Goal: Task Accomplishment & Management: Manage account settings

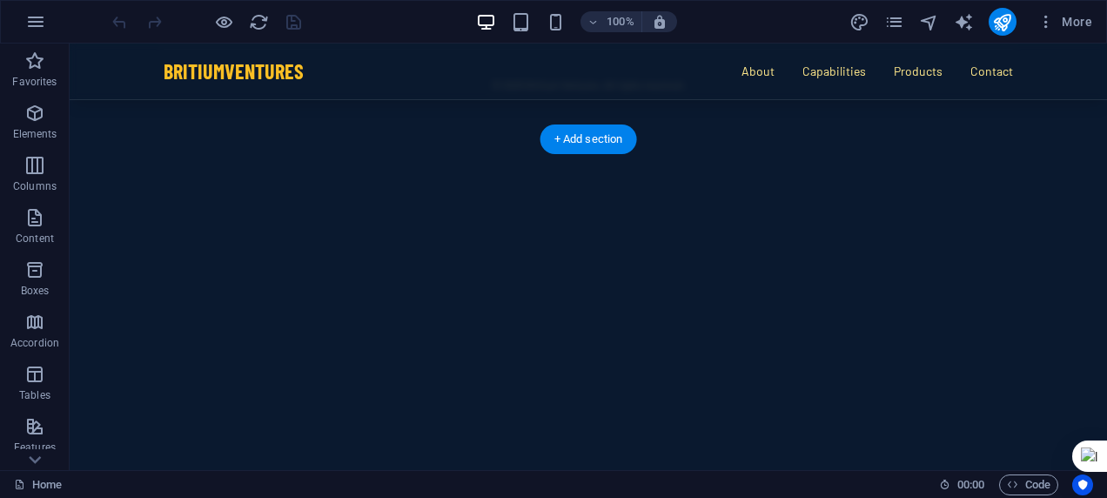
scroll to position [4525, 0]
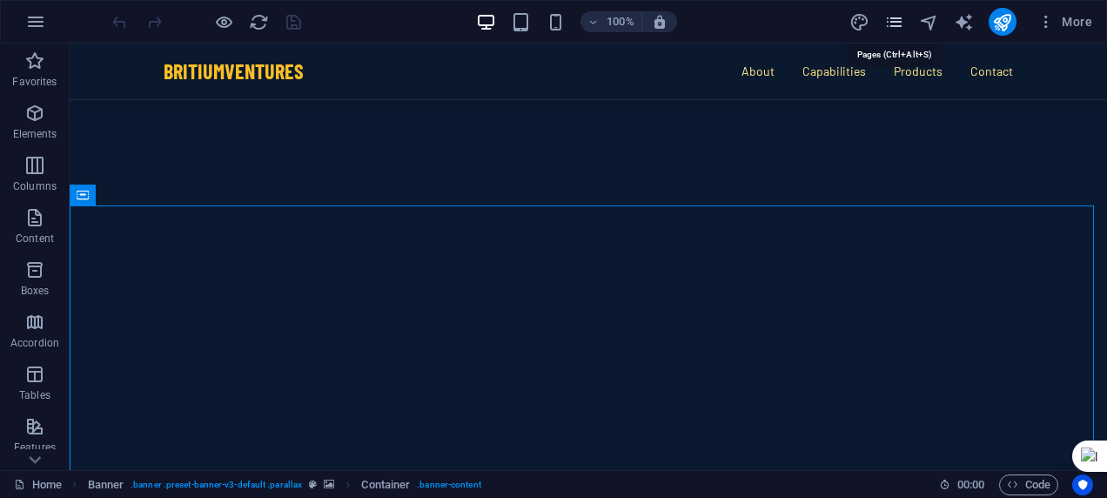
click at [900, 22] on icon "pages" at bounding box center [894, 22] width 20 height 20
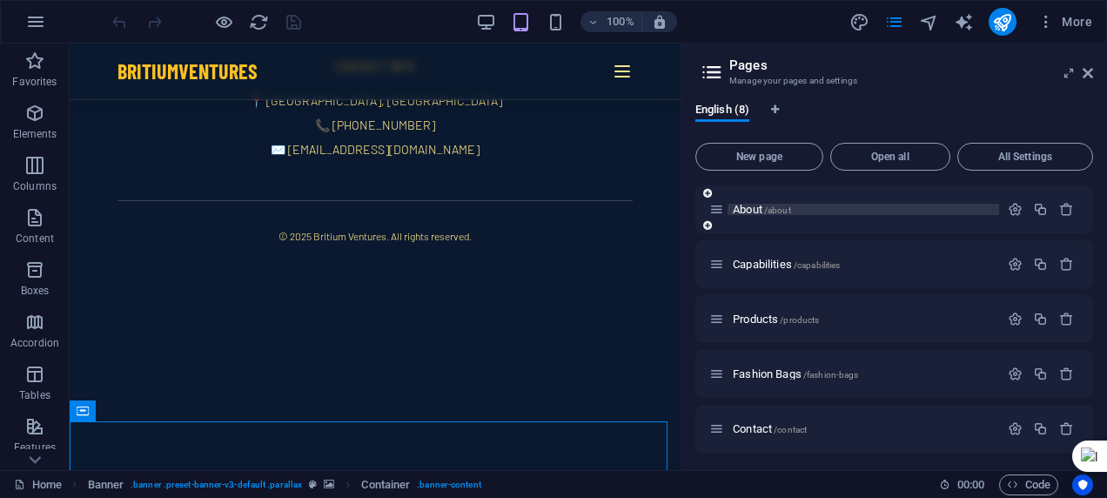
scroll to position [167, 0]
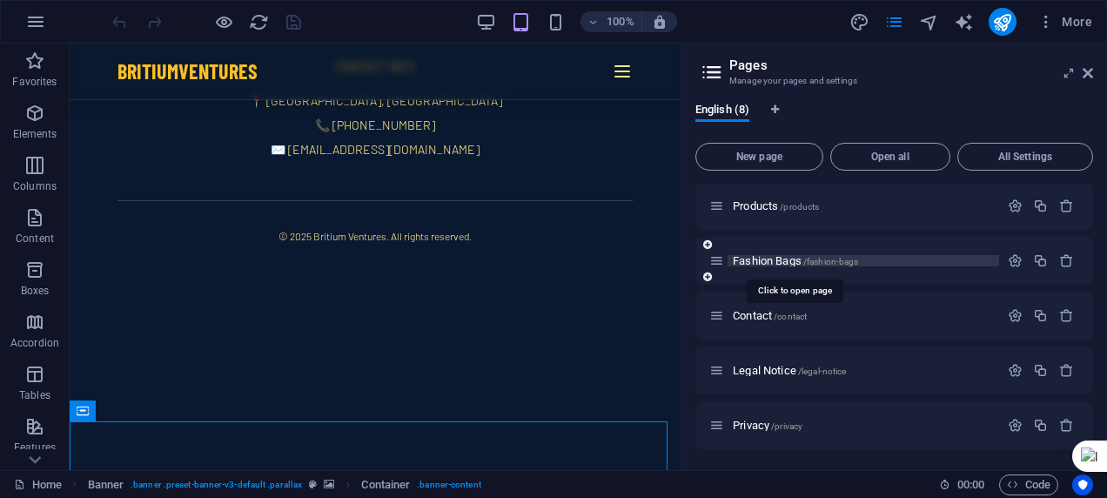
click at [769, 258] on span "Fashion Bags /fashion-bags" at bounding box center [795, 260] width 125 height 13
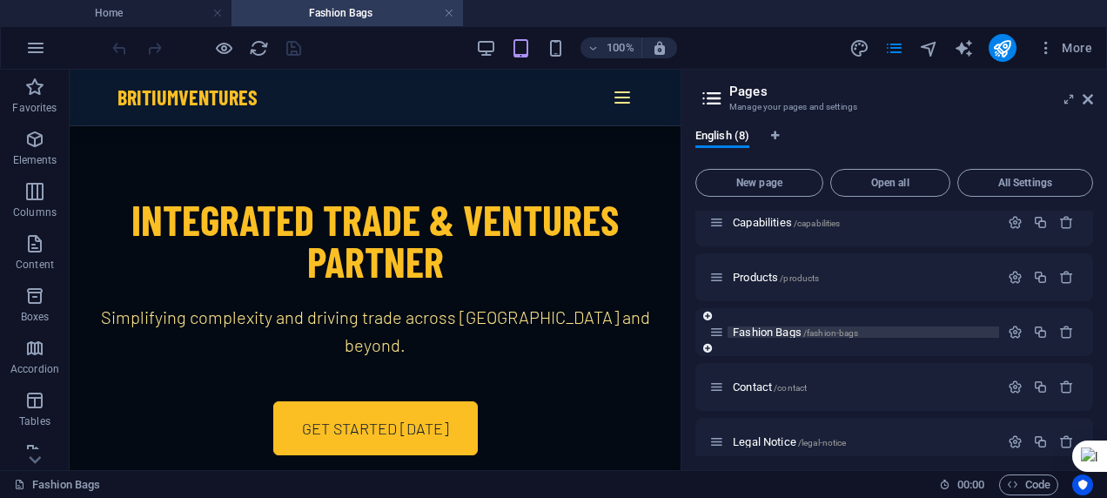
scroll to position [0, 0]
drag, startPoint x: 823, startPoint y: 282, endPoint x: 789, endPoint y: 270, distance: 36.1
click at [789, 270] on div "Products /products" at bounding box center [854, 277] width 290 height 20
click at [757, 335] on span "Fashion Bags /fashion-bags" at bounding box center [795, 331] width 125 height 13
click at [1008, 332] on icon "button" at bounding box center [1015, 332] width 15 height 15
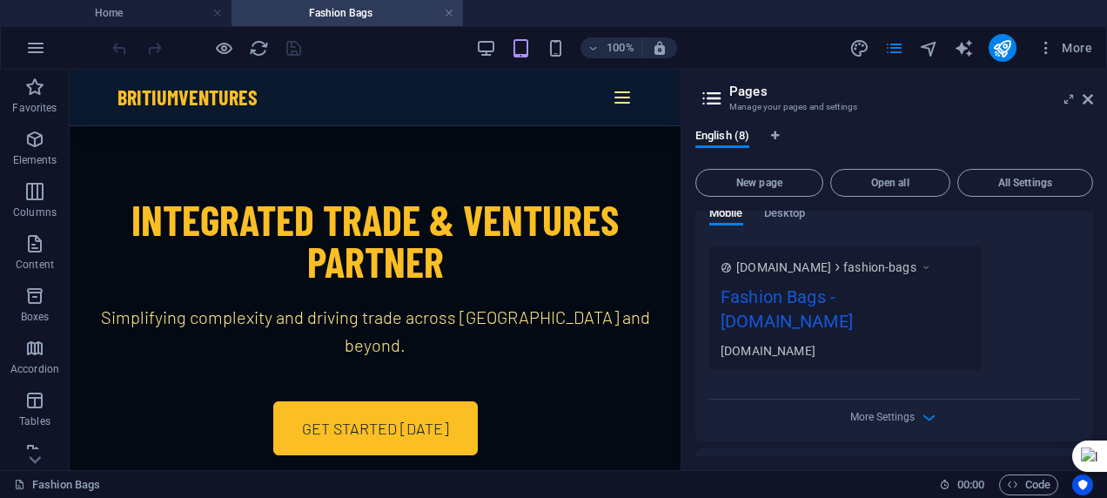
scroll to position [818, 0]
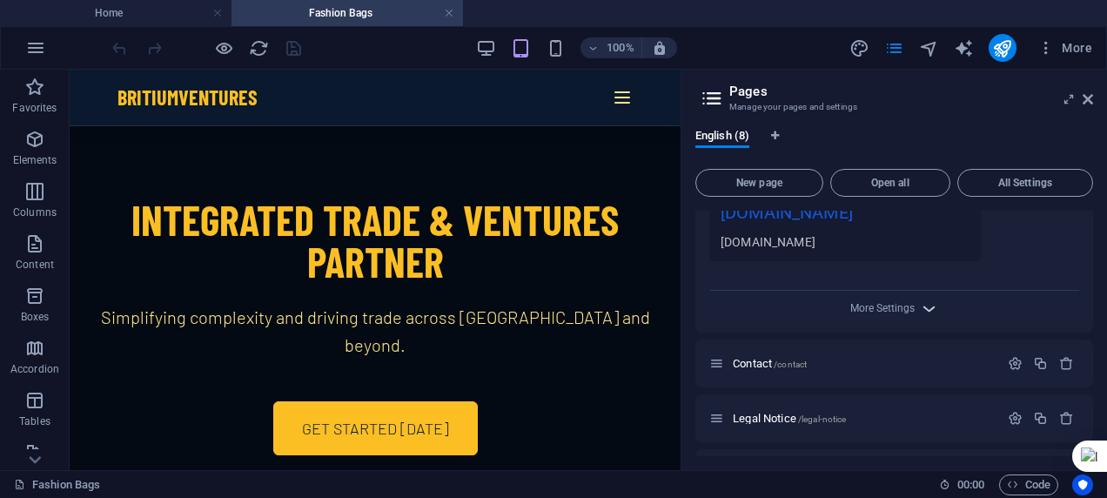
click at [919, 303] on icon "button" at bounding box center [929, 308] width 20 height 20
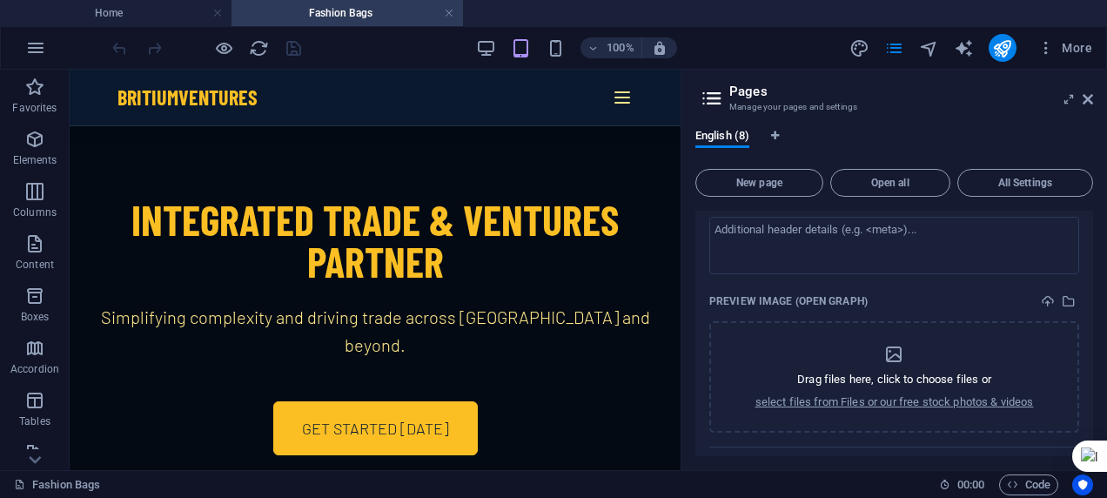
scroll to position [992, 0]
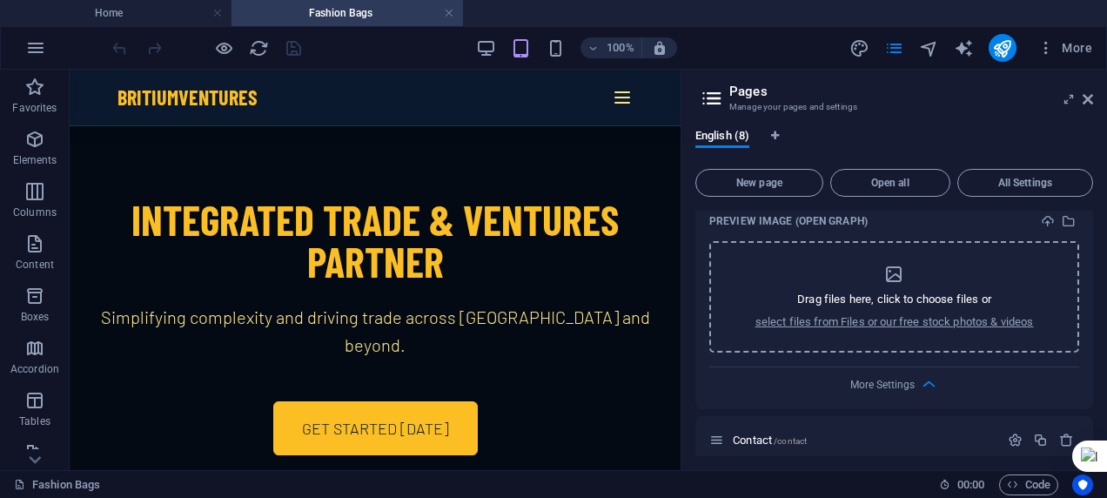
click at [897, 306] on div "Drag files here, click to choose files or select files from Files or our free s…" at bounding box center [894, 297] width 278 height 66
click at [875, 319] on p "select files from Files or our free stock photos & videos" at bounding box center [894, 322] width 278 height 16
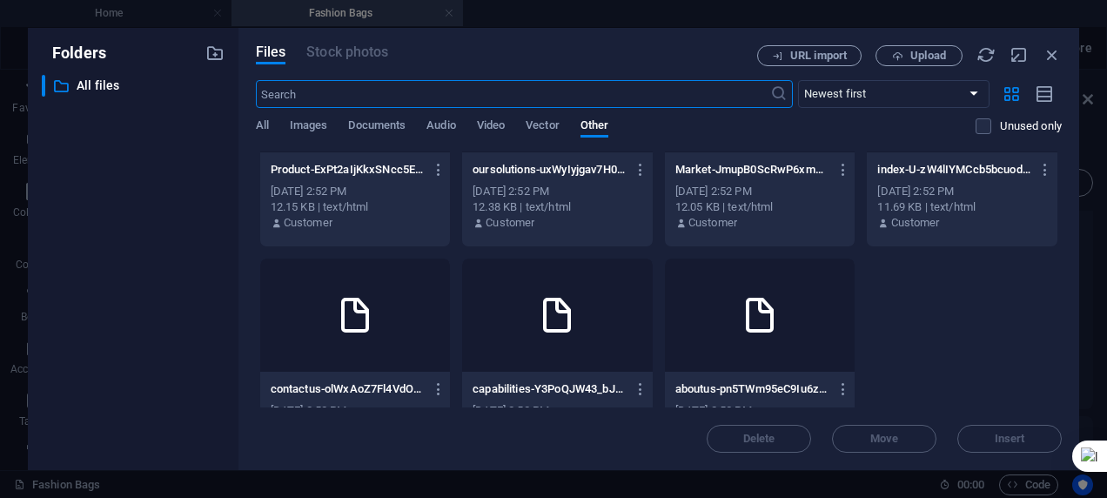
scroll to position [830, 0]
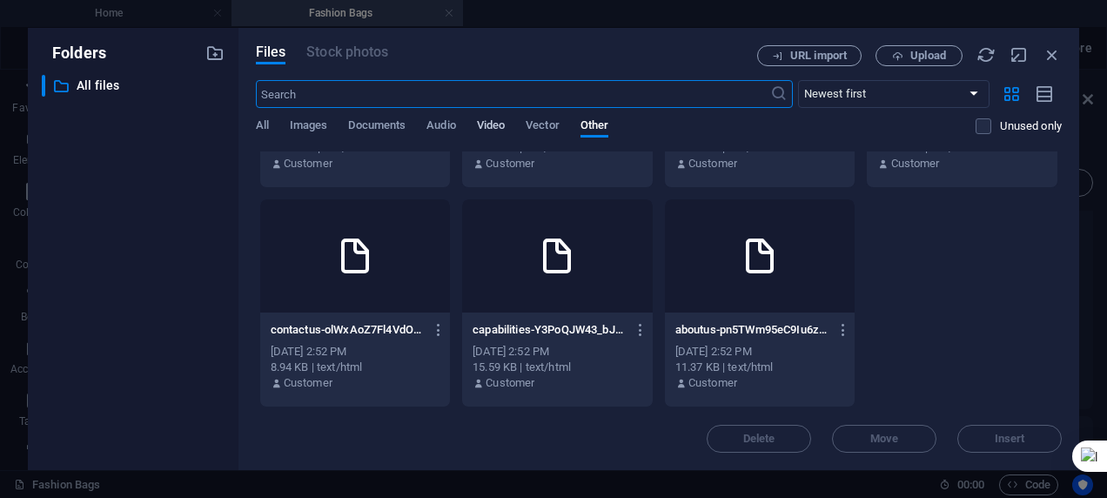
click at [491, 122] on span "Video" at bounding box center [491, 127] width 28 height 24
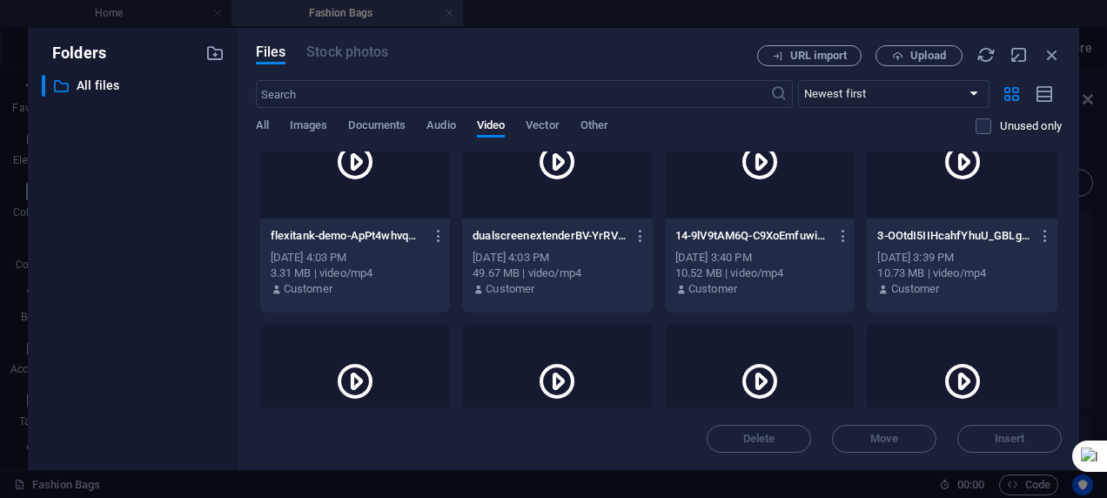
scroll to position [0, 0]
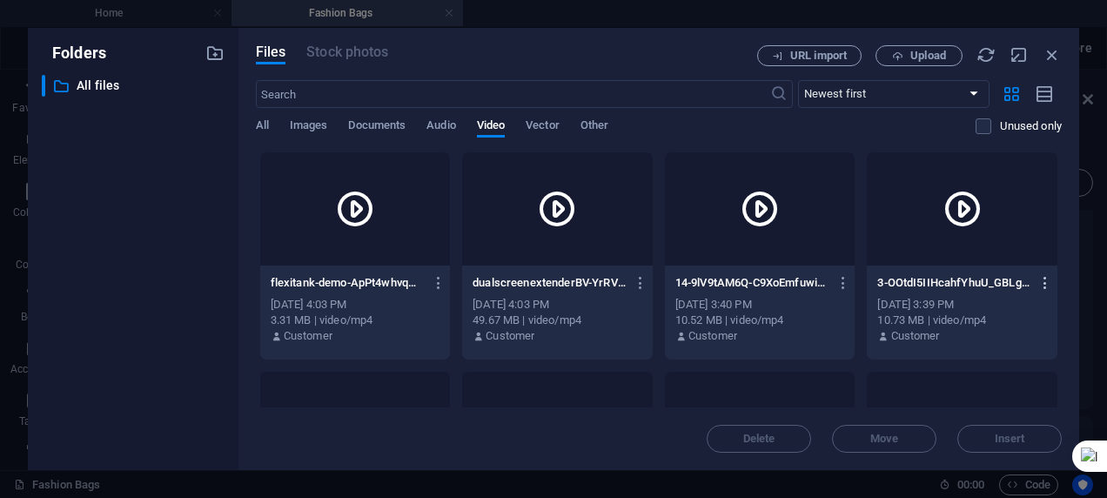
click at [1042, 277] on icon "button" at bounding box center [1045, 283] width 17 height 16
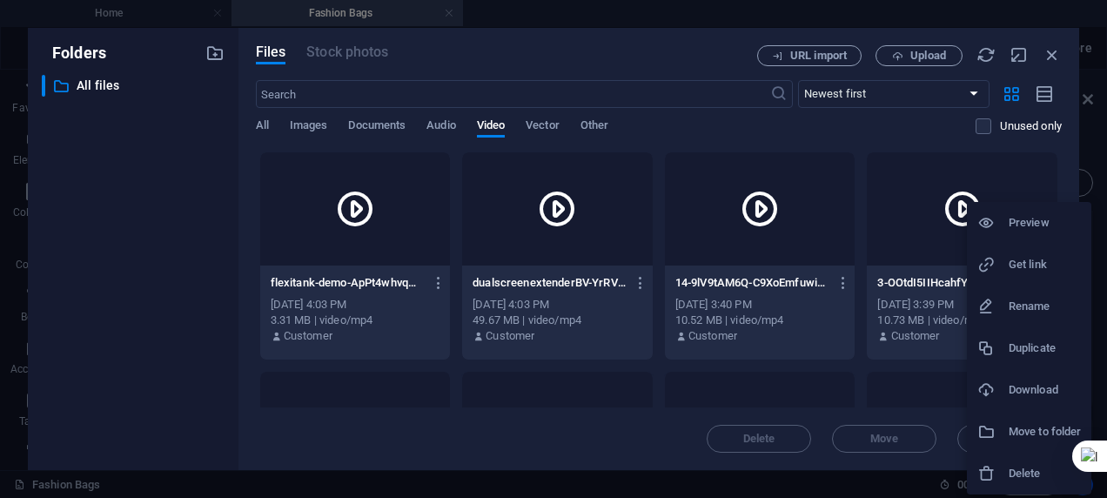
click at [1022, 223] on h6 "Preview" at bounding box center [1045, 222] width 72 height 21
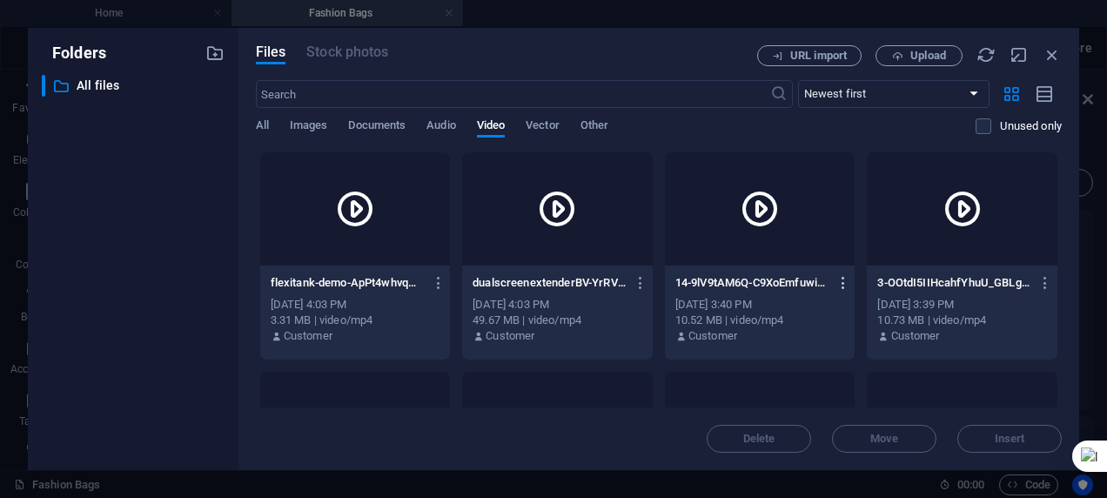
click at [838, 277] on icon "button" at bounding box center [843, 283] width 17 height 16
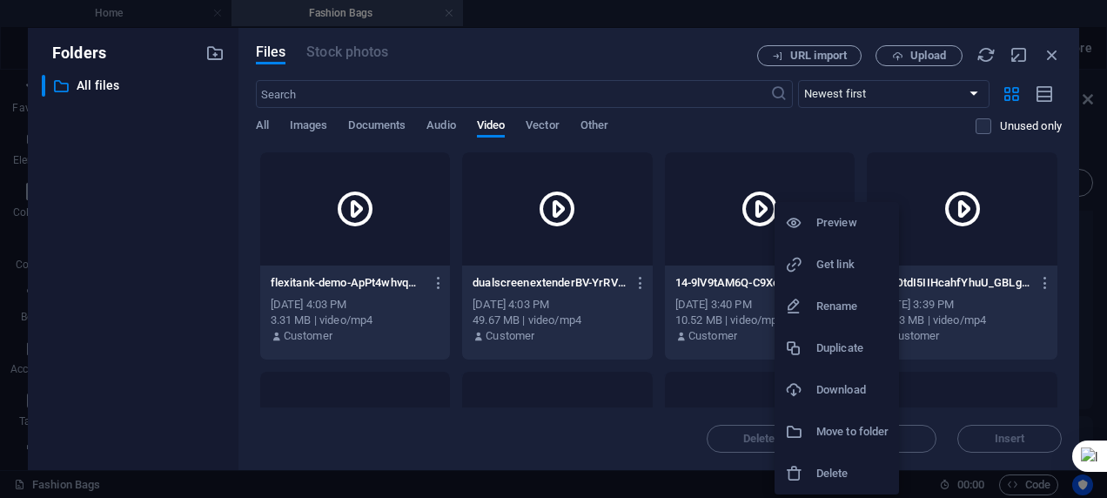
click at [812, 213] on li "Preview" at bounding box center [836, 223] width 124 height 42
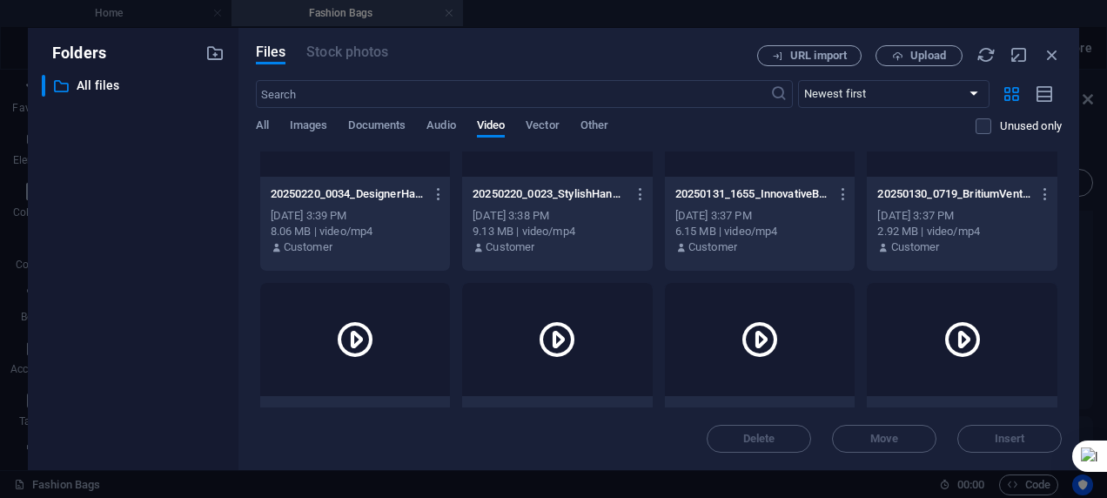
scroll to position [134, 0]
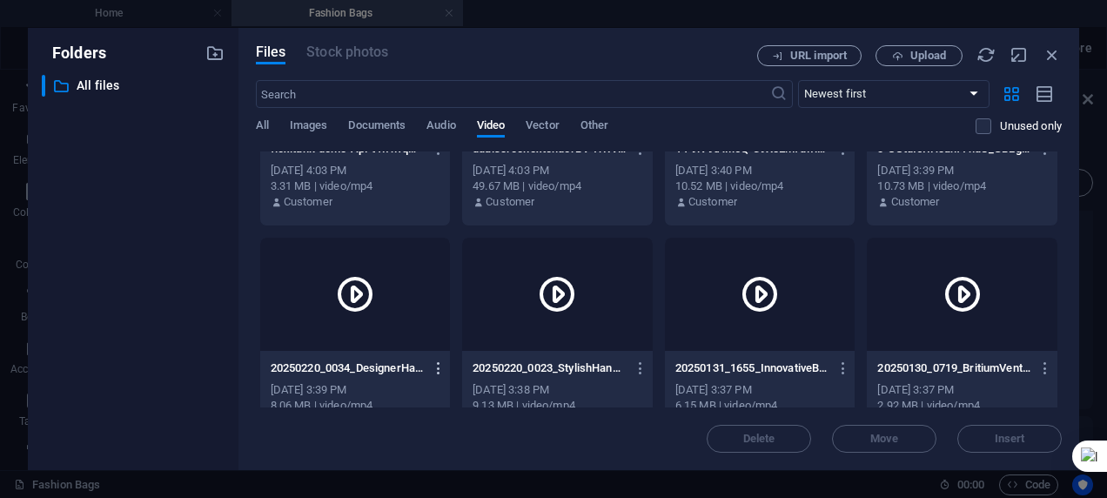
click at [439, 367] on icon "button" at bounding box center [439, 368] width 17 height 16
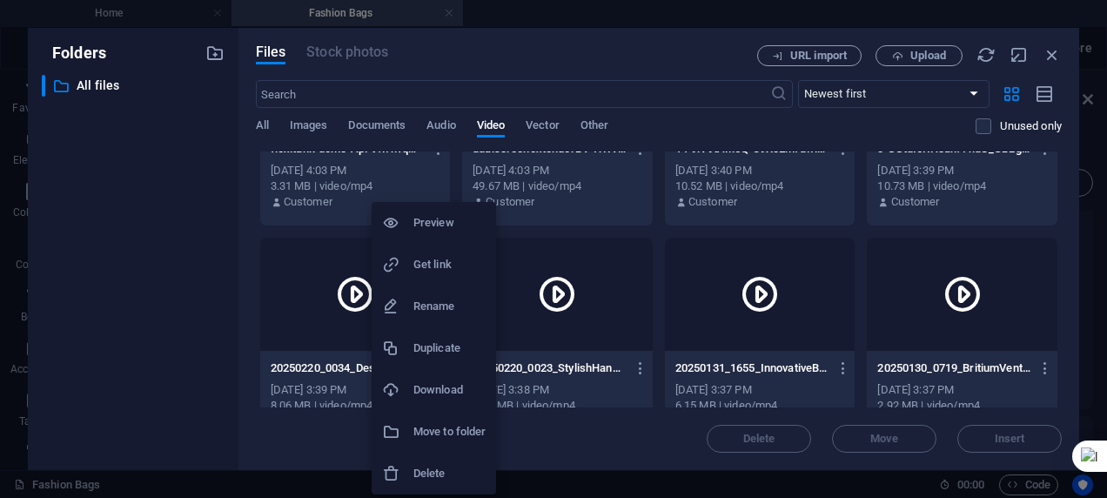
click at [446, 226] on h6 "Preview" at bounding box center [449, 222] width 72 height 21
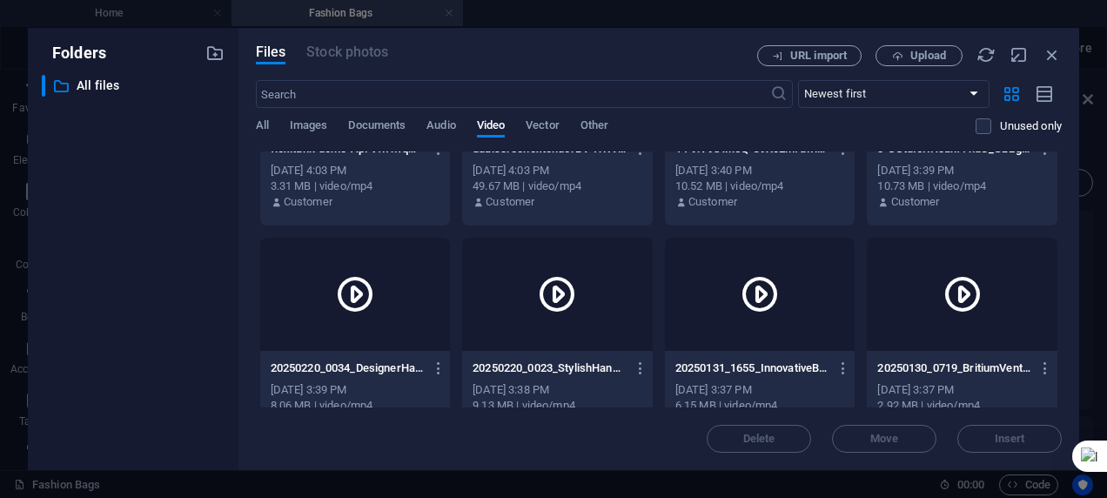
scroll to position [0, 0]
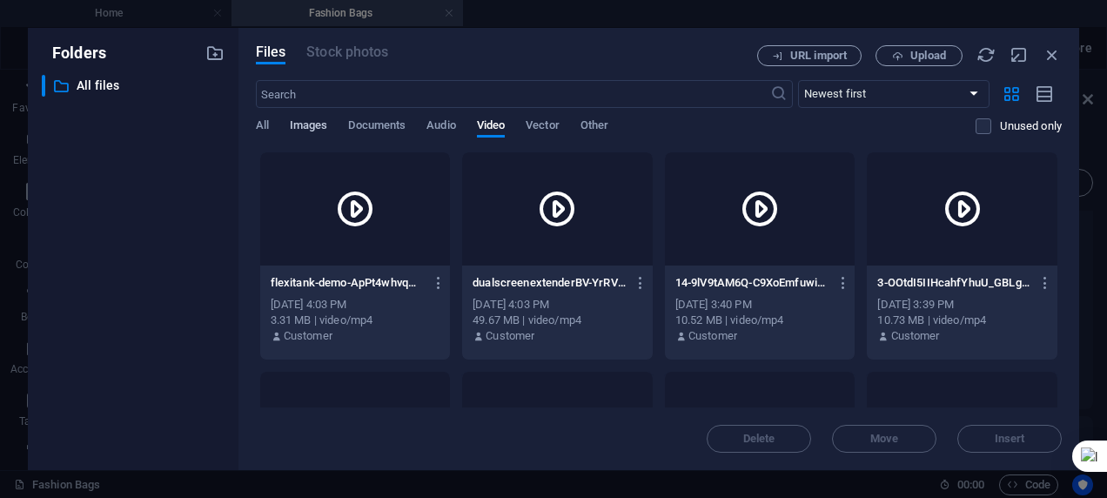
click at [312, 129] on span "Images" at bounding box center [309, 127] width 38 height 24
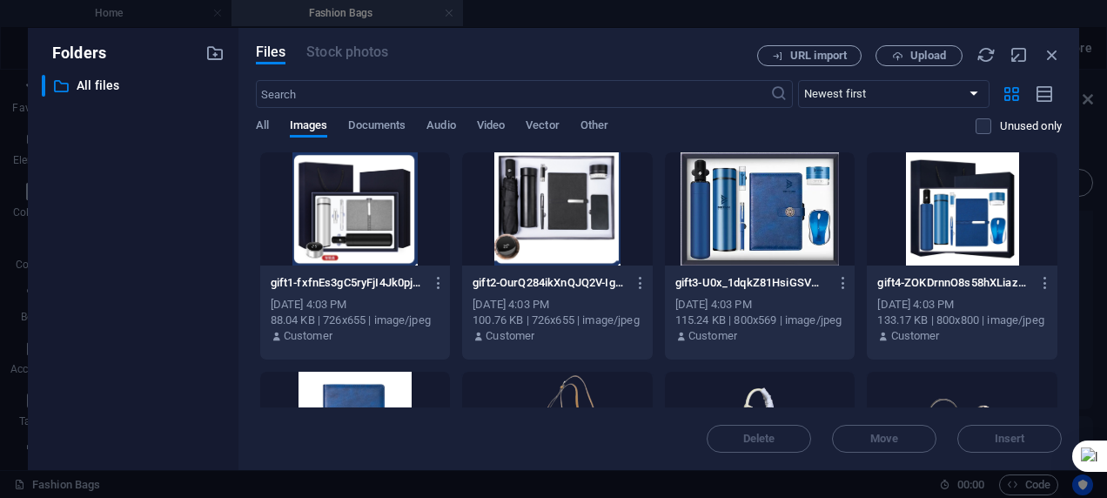
drag, startPoint x: 1062, startPoint y: 159, endPoint x: 1070, endPoint y: 213, distance: 54.5
click at [1070, 213] on div "Files Stock photos URL import Upload ​ Newest first Oldest first Name (A-Z) Nam…" at bounding box center [658, 249] width 841 height 442
drag, startPoint x: 1063, startPoint y: 175, endPoint x: 1063, endPoint y: 184, distance: 9.6
click at [1063, 184] on div "Files Stock photos URL import Upload ​ Newest first Oldest first Name (A-Z) Nam…" at bounding box center [658, 249] width 841 height 442
click at [830, 98] on select "Newest first Oldest first Name (A-Z) Name (Z-A) Size (0-9) Size (9-0) Resolutio…" at bounding box center [893, 94] width 191 height 28
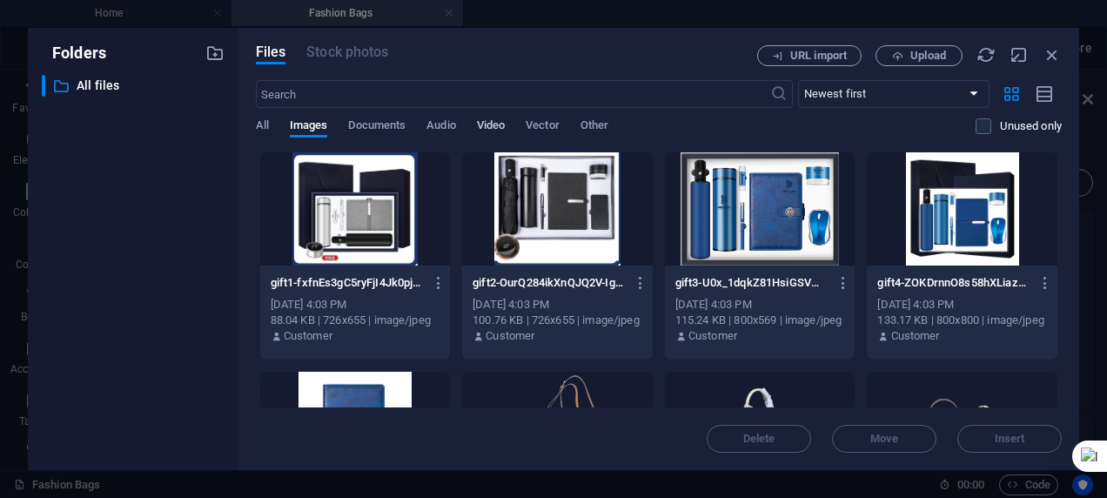
click at [492, 124] on span "Video" at bounding box center [491, 127] width 28 height 24
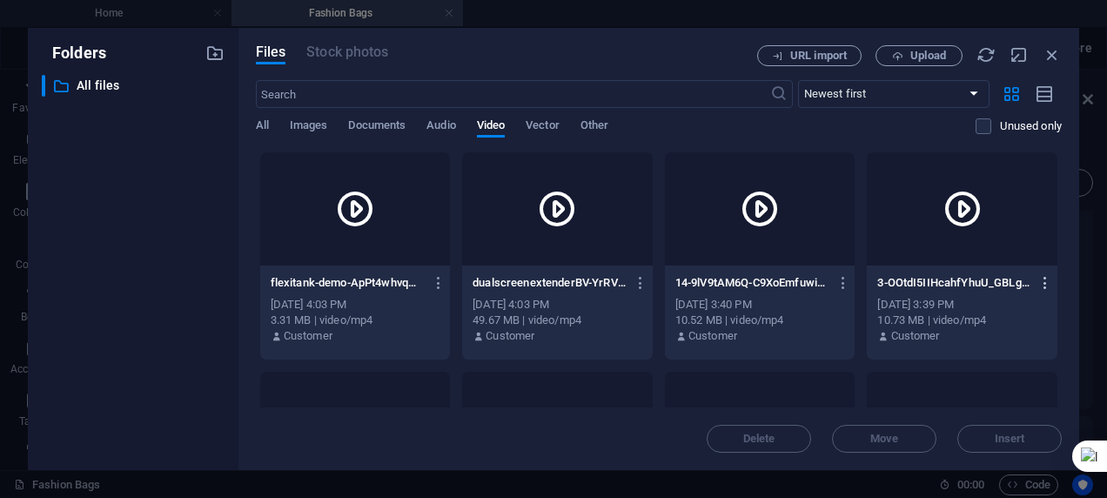
click at [1041, 277] on icon "button" at bounding box center [1045, 283] width 17 height 16
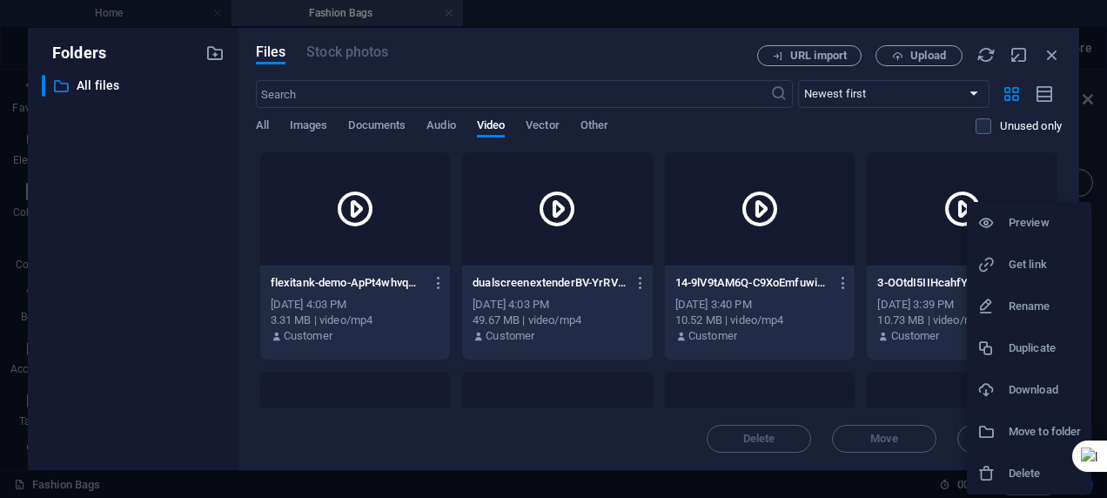
click at [1016, 224] on h6 "Preview" at bounding box center [1045, 222] width 72 height 21
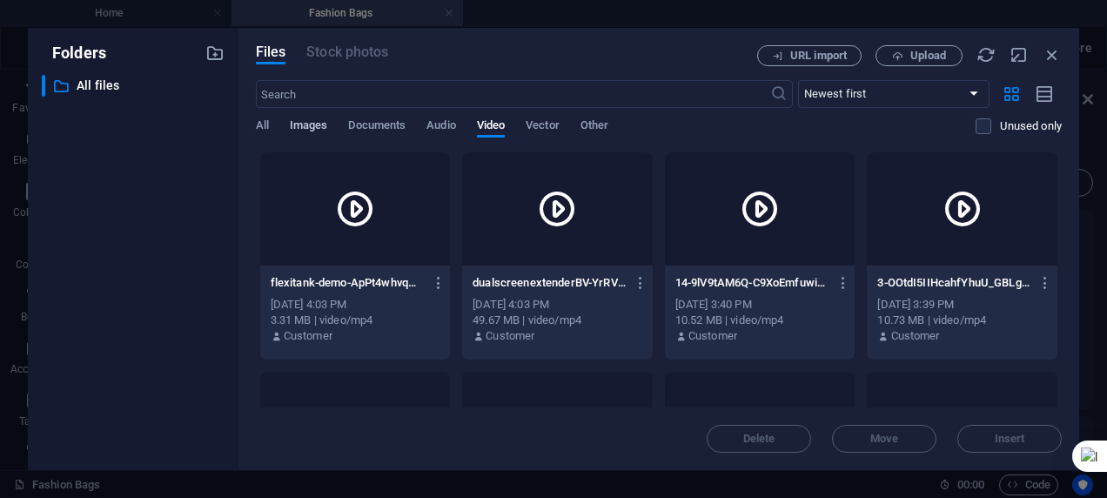
click at [306, 124] on span "Images" at bounding box center [309, 127] width 38 height 24
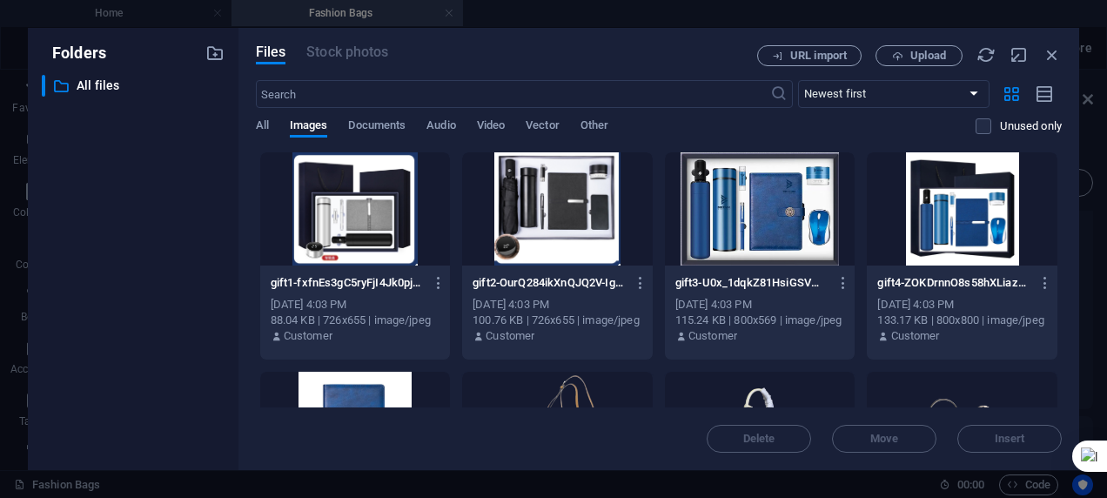
drag, startPoint x: 1062, startPoint y: 171, endPoint x: 1065, endPoint y: 265, distance: 94.0
click at [1065, 265] on div "Files Stock photos URL import Upload ​ Newest first Oldest first Name (A-Z) Nam…" at bounding box center [658, 249] width 841 height 442
drag, startPoint x: 1062, startPoint y: 186, endPoint x: 1062, endPoint y: 199, distance: 13.1
click at [1062, 199] on div "Files Stock photos URL import Upload ​ Newest first Oldest first Name (A-Z) Nam…" at bounding box center [658, 249] width 841 height 442
click at [483, 121] on span "Video" at bounding box center [491, 127] width 28 height 24
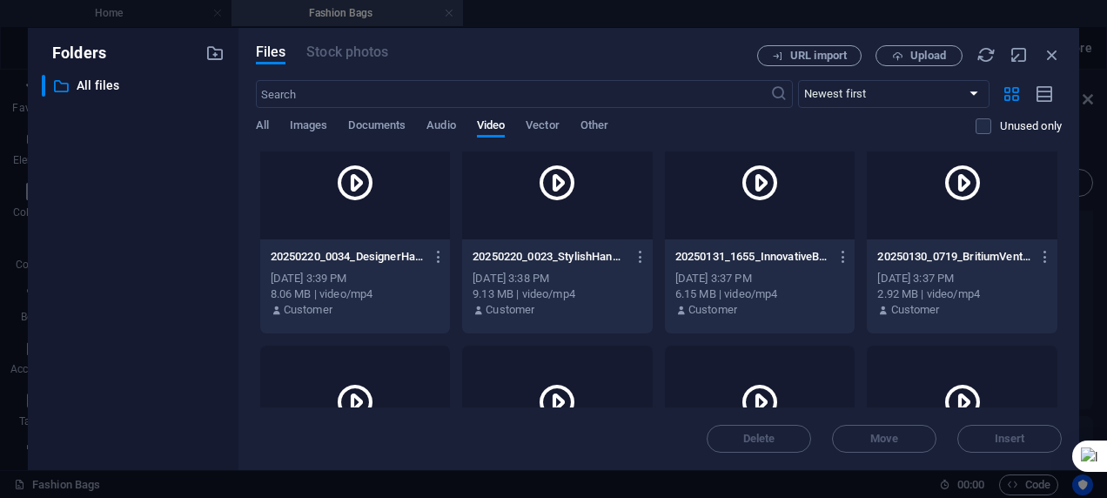
scroll to position [261, 0]
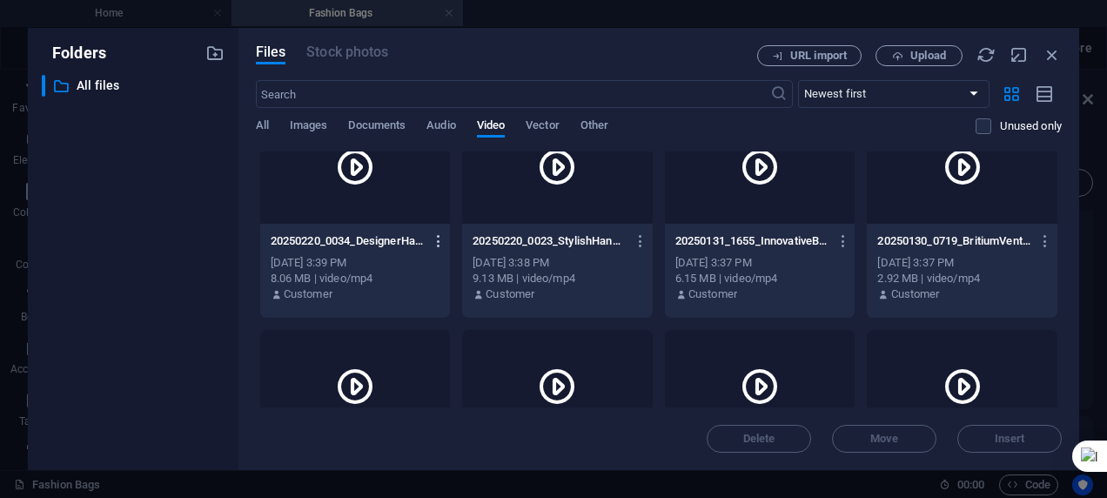
click at [435, 245] on icon "button" at bounding box center [439, 241] width 17 height 16
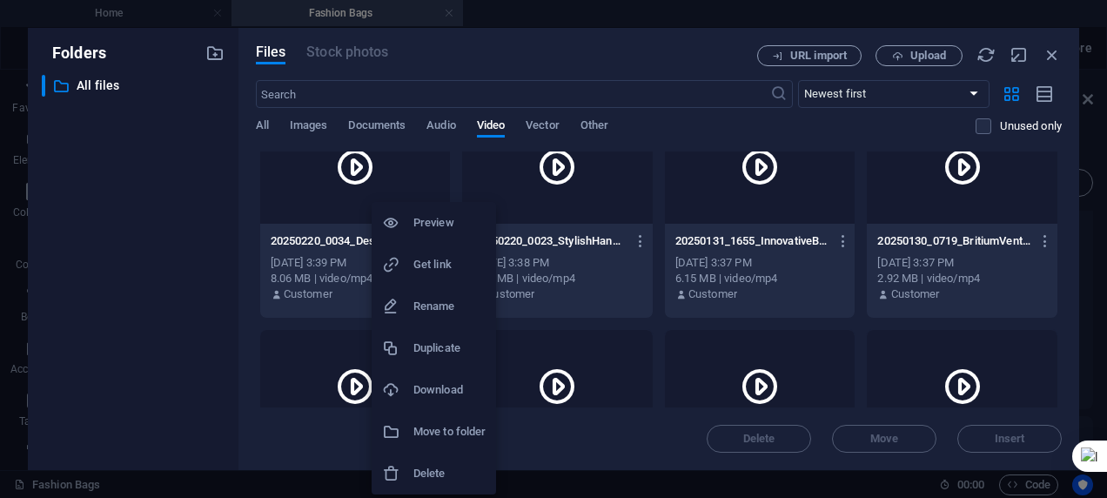
click at [352, 162] on div at bounding box center [553, 249] width 1107 height 498
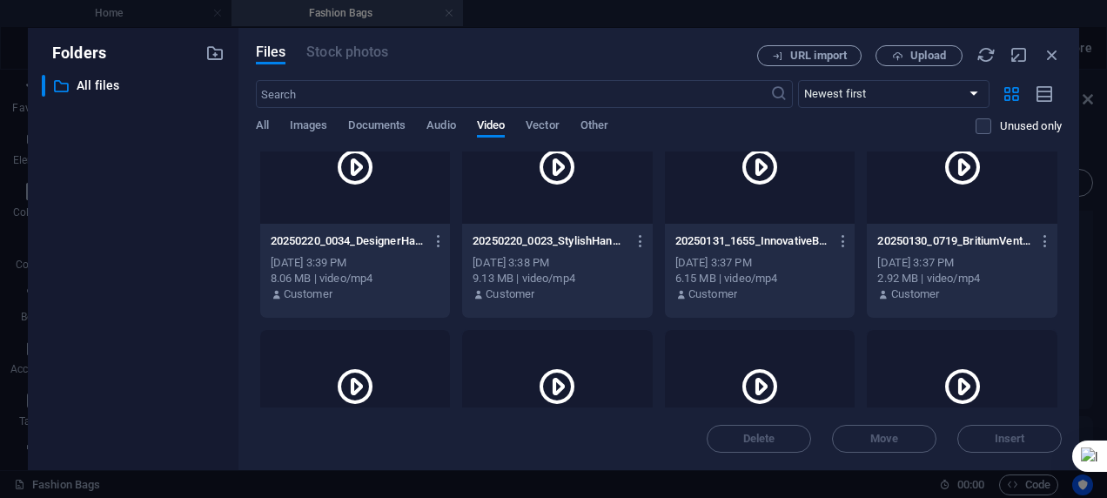
click at [345, 271] on div "8.06 MB | video/mp4" at bounding box center [356, 279] width 170 height 16
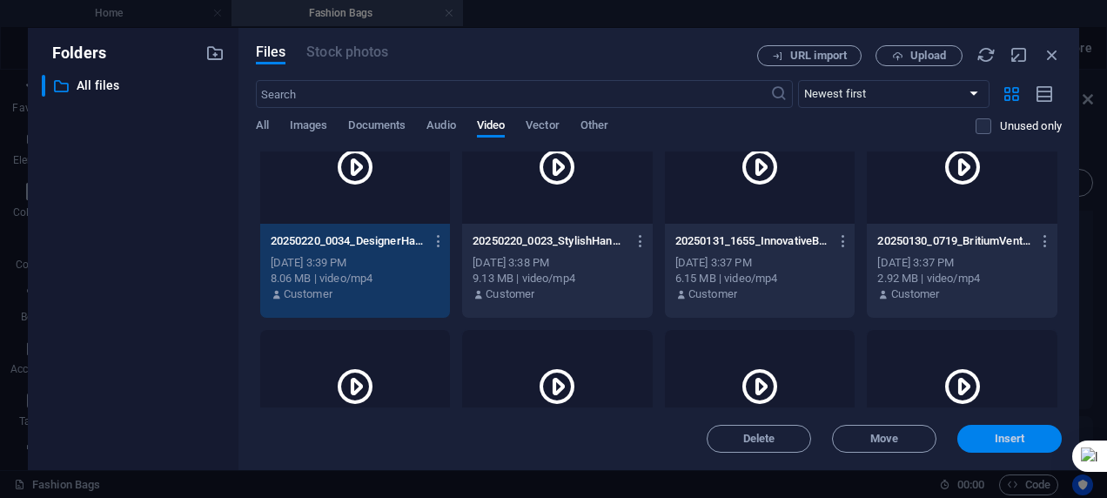
click at [998, 435] on span "Insert" at bounding box center [1010, 438] width 30 height 10
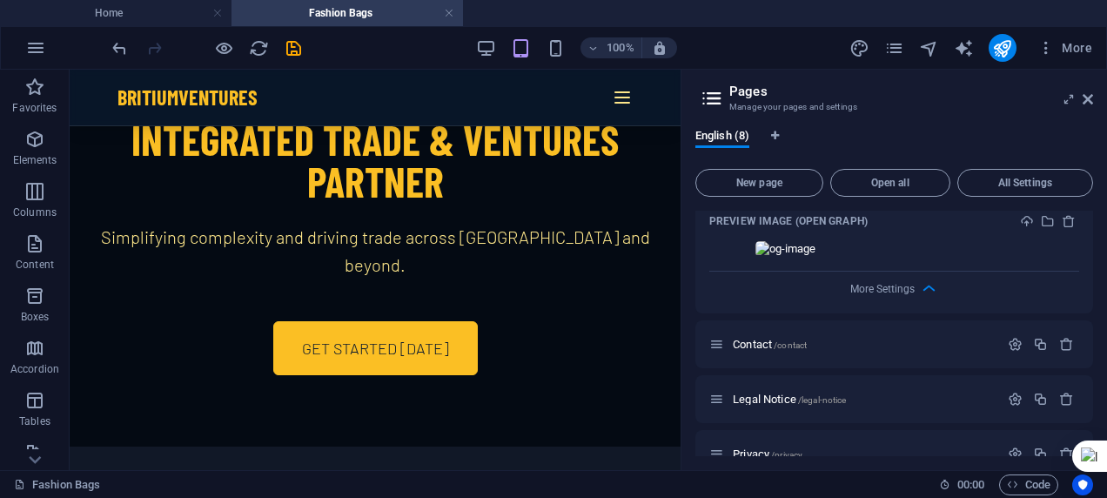
scroll to position [0, 0]
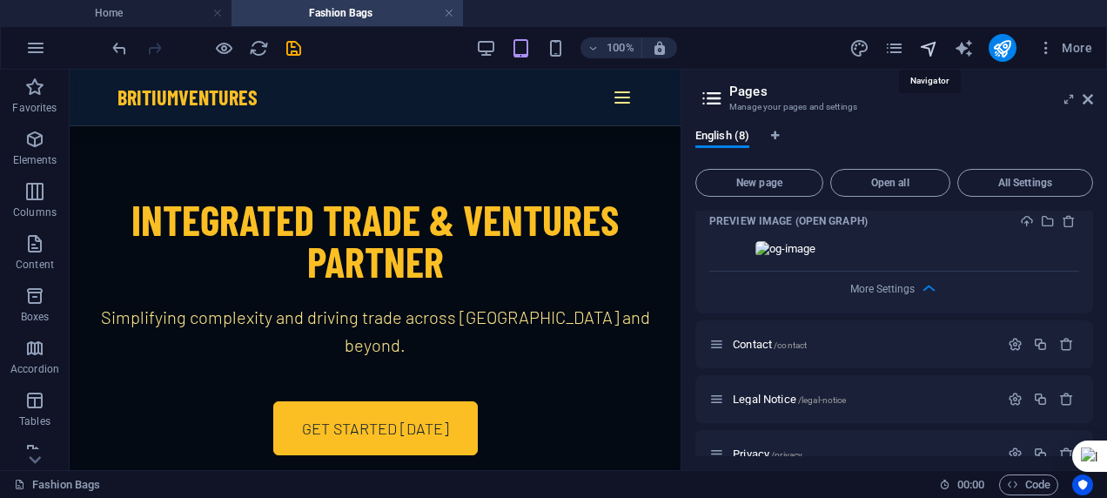
click at [932, 50] on icon "navigator" at bounding box center [929, 48] width 20 height 20
select select "16929103-en"
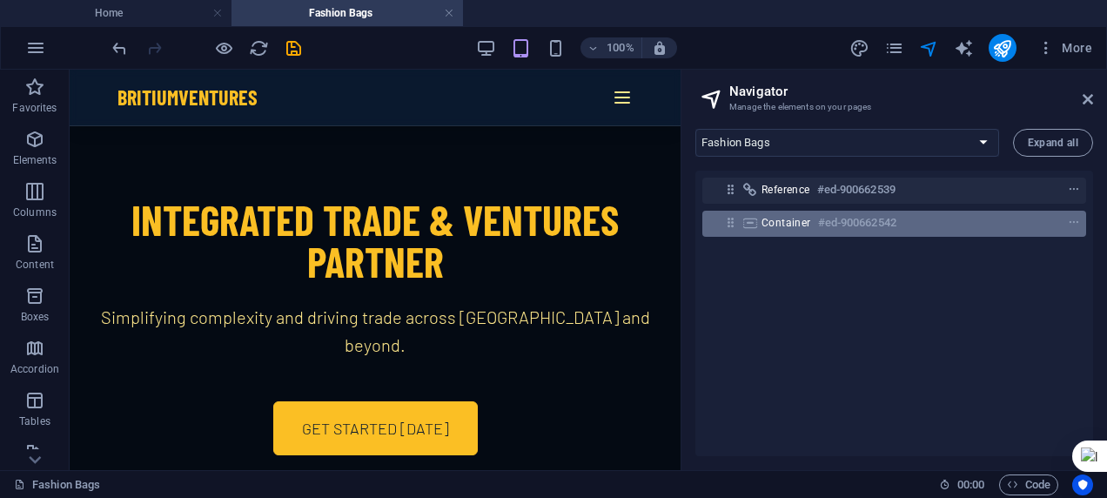
click at [842, 224] on h6 "#ed-900662542" at bounding box center [857, 222] width 78 height 21
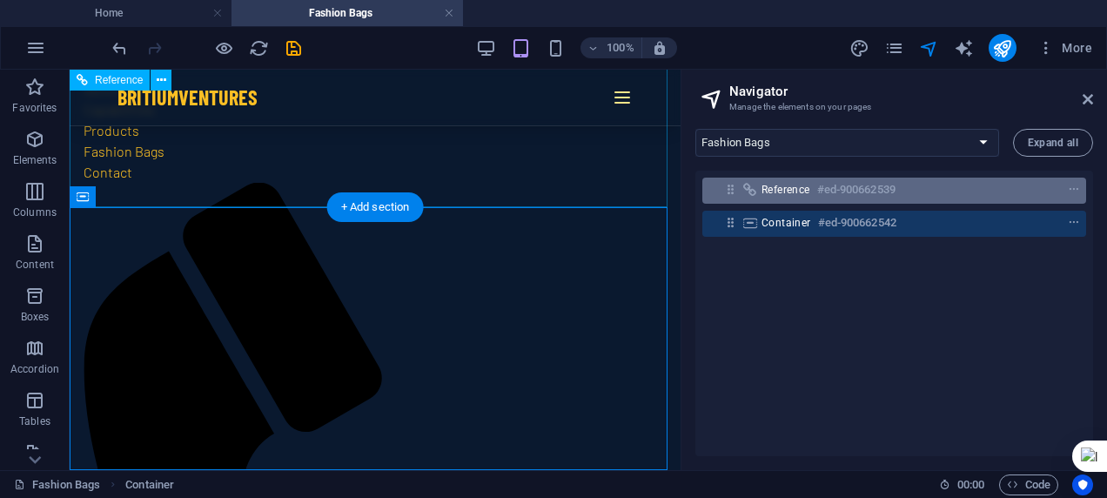
click at [824, 190] on h6 "#ed-900662539" at bounding box center [856, 189] width 78 height 21
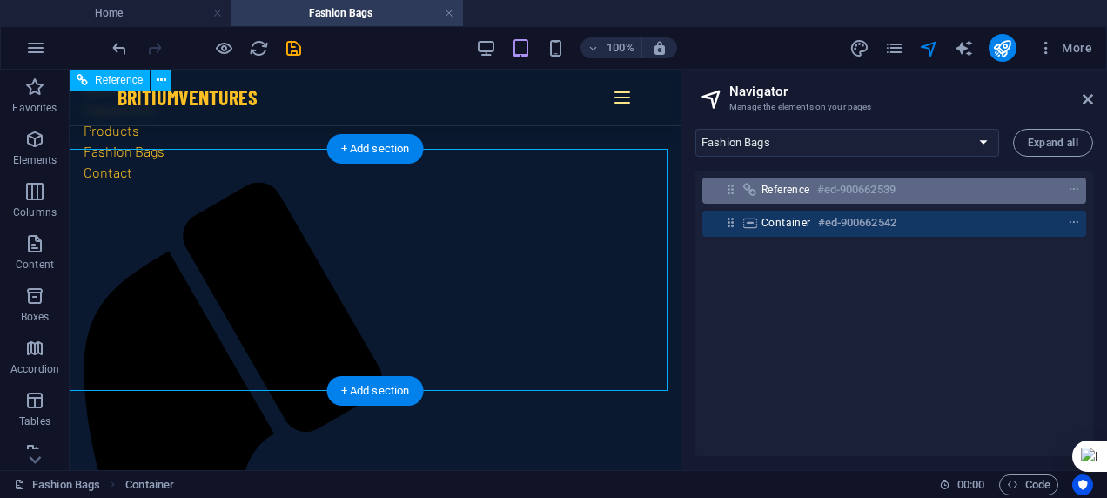
scroll to position [6570, 0]
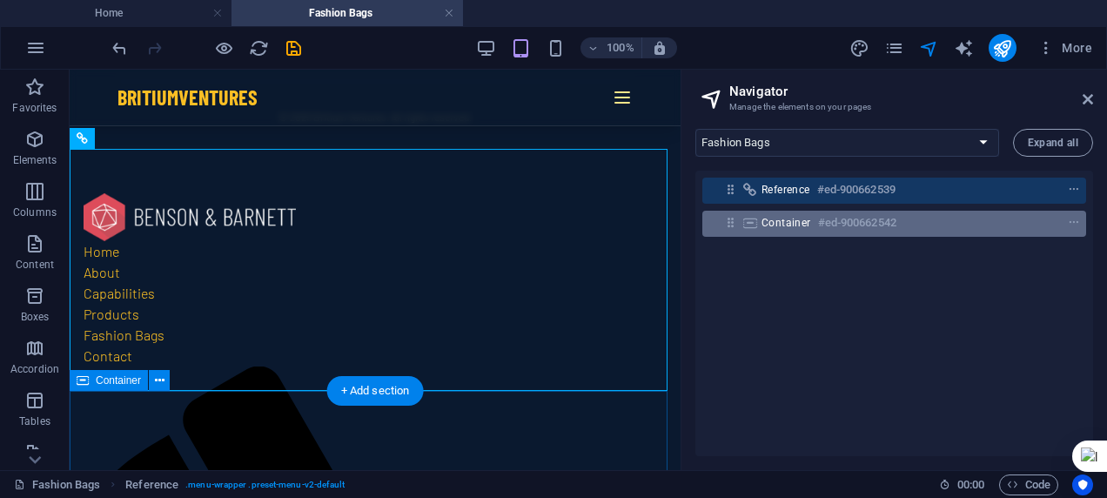
click at [814, 219] on div "Container #ed-900662542" at bounding box center [880, 222] width 238 height 21
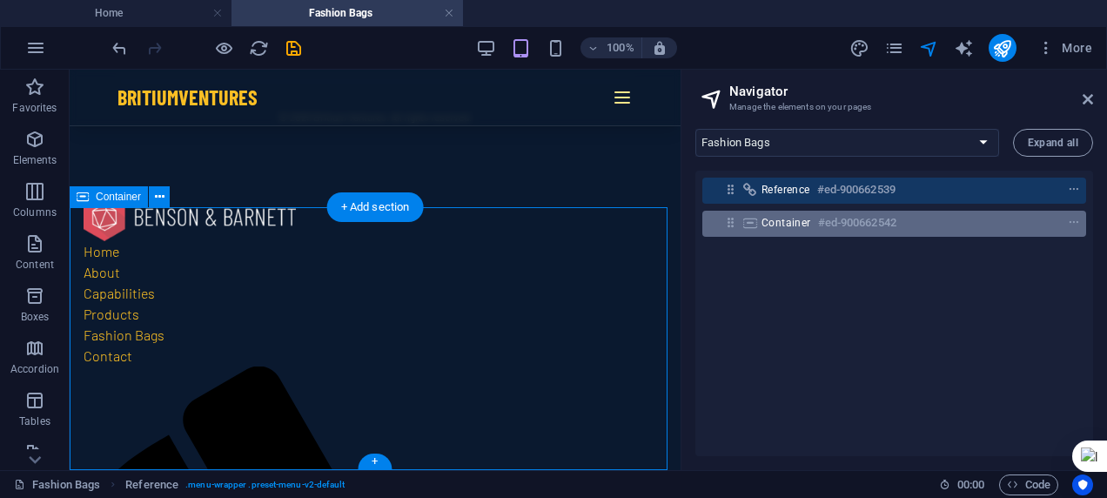
scroll to position [6753, 0]
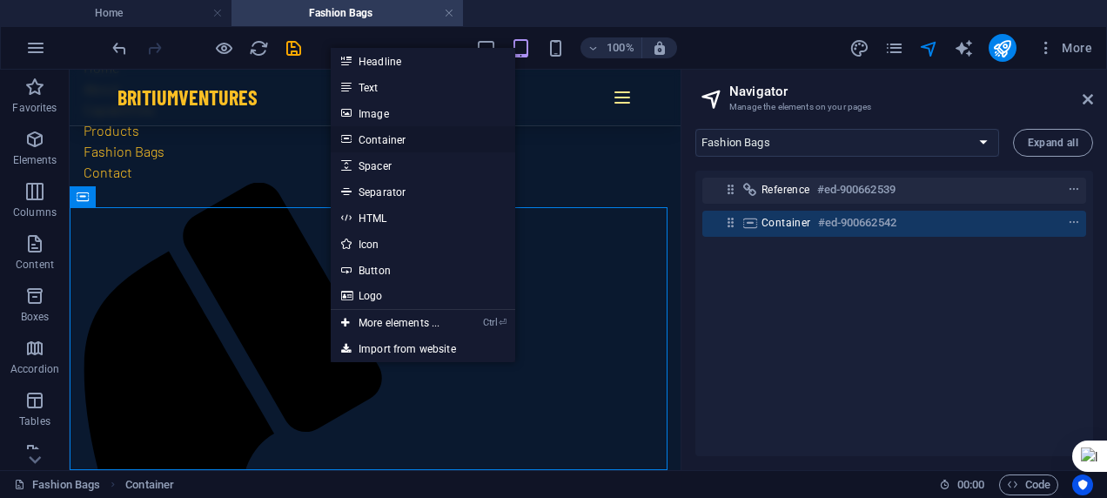
click at [430, 134] on link "Container" at bounding box center [423, 139] width 184 height 26
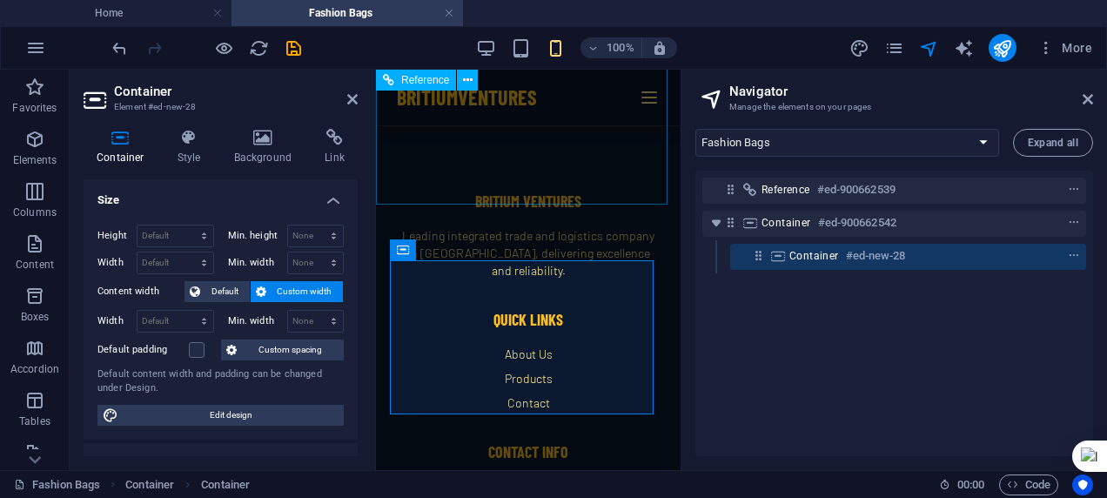
scroll to position [7532, 0]
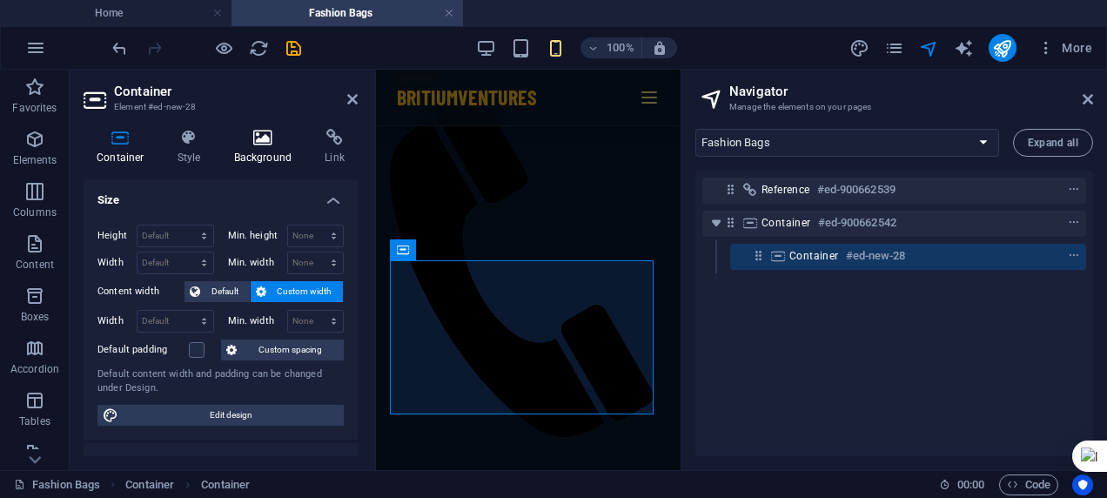
click at [268, 138] on icon at bounding box center [263, 137] width 84 height 17
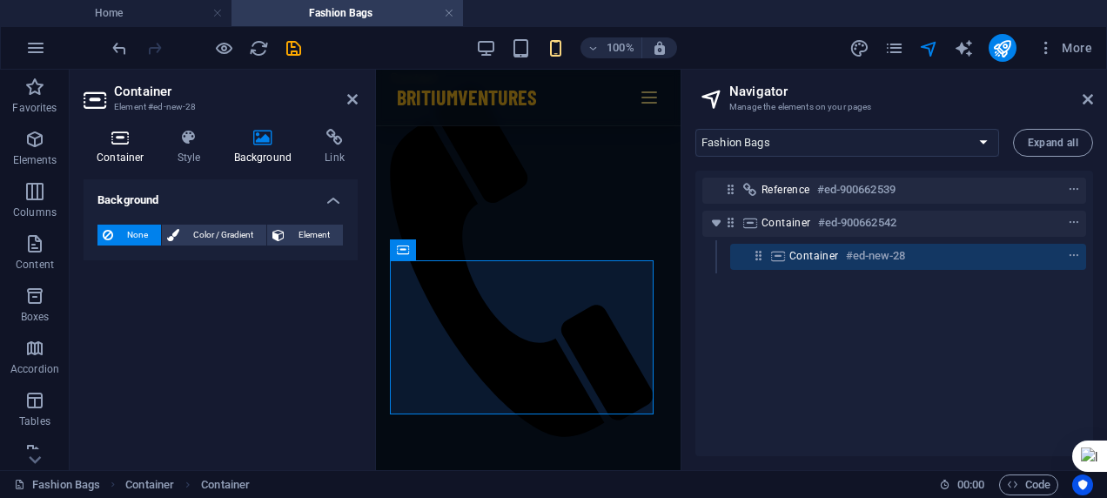
click at [121, 141] on icon at bounding box center [121, 137] width 74 height 17
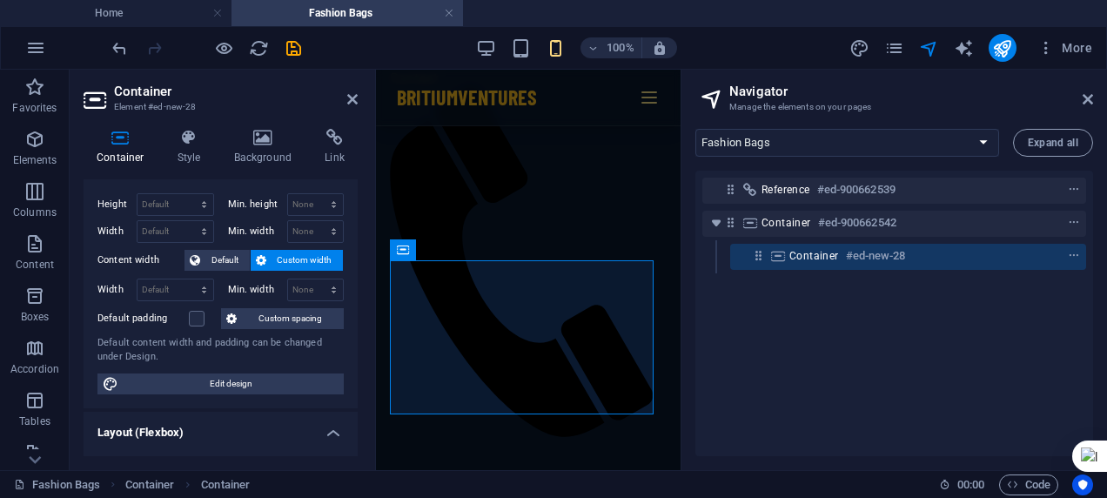
scroll to position [35, 0]
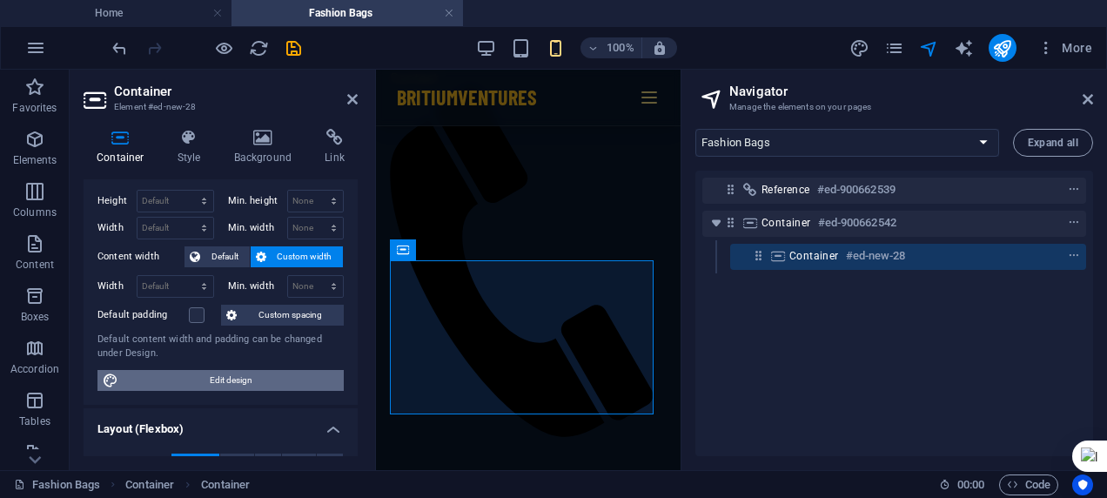
click at [258, 371] on span "Edit design" at bounding box center [231, 380] width 215 height 21
select select "rem"
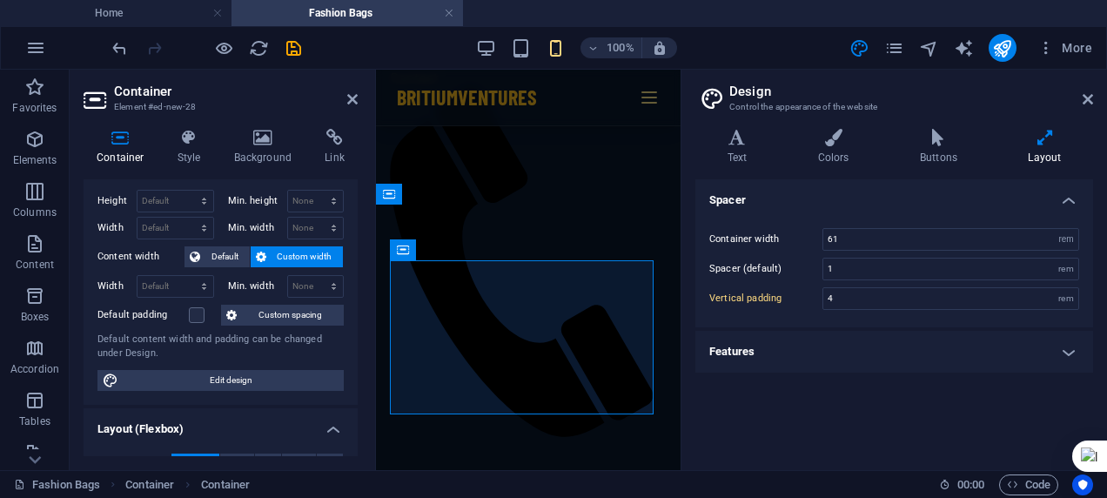
click at [1011, 352] on h4 "Features" at bounding box center [894, 352] width 398 height 42
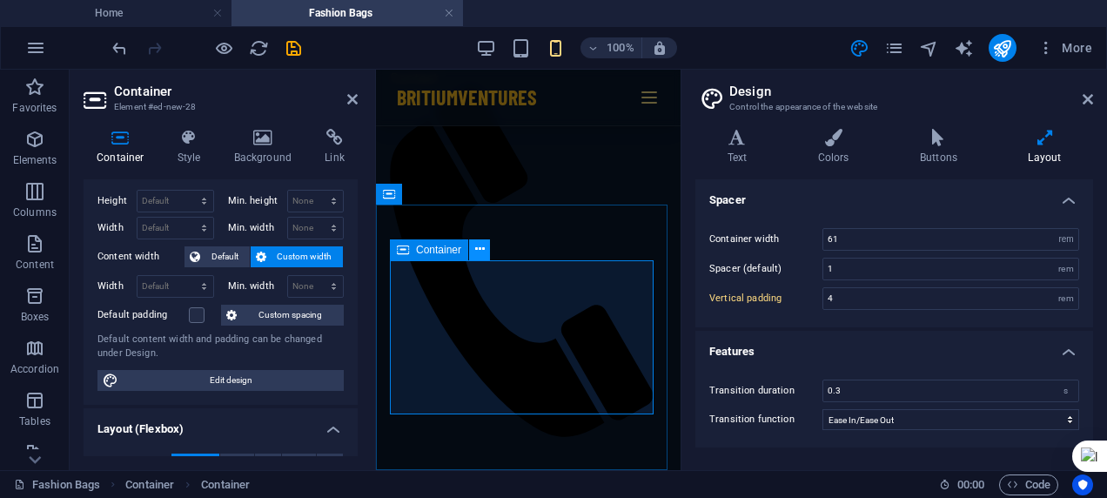
click at [480, 249] on icon at bounding box center [480, 249] width 10 height 18
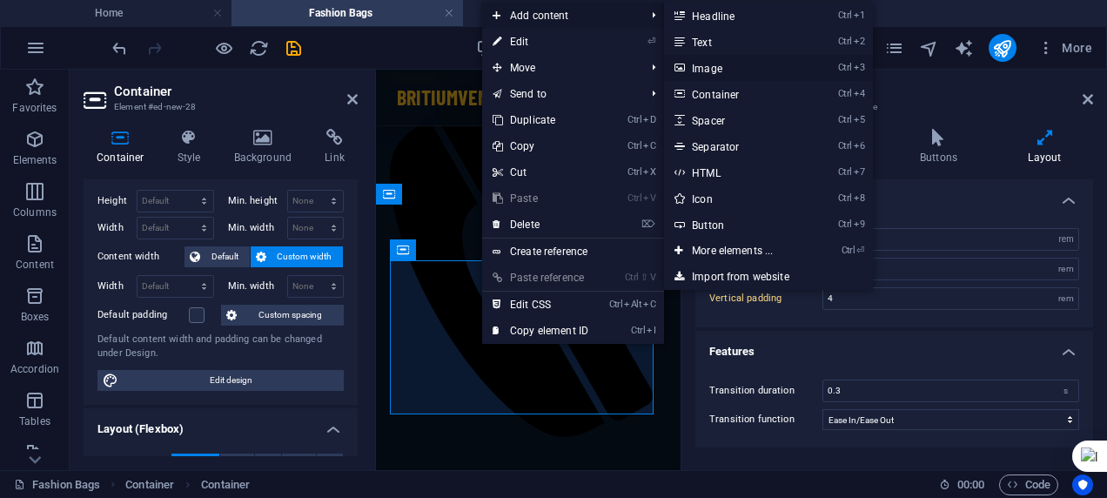
click at [705, 64] on link "Ctrl 3 Image" at bounding box center [736, 68] width 144 height 26
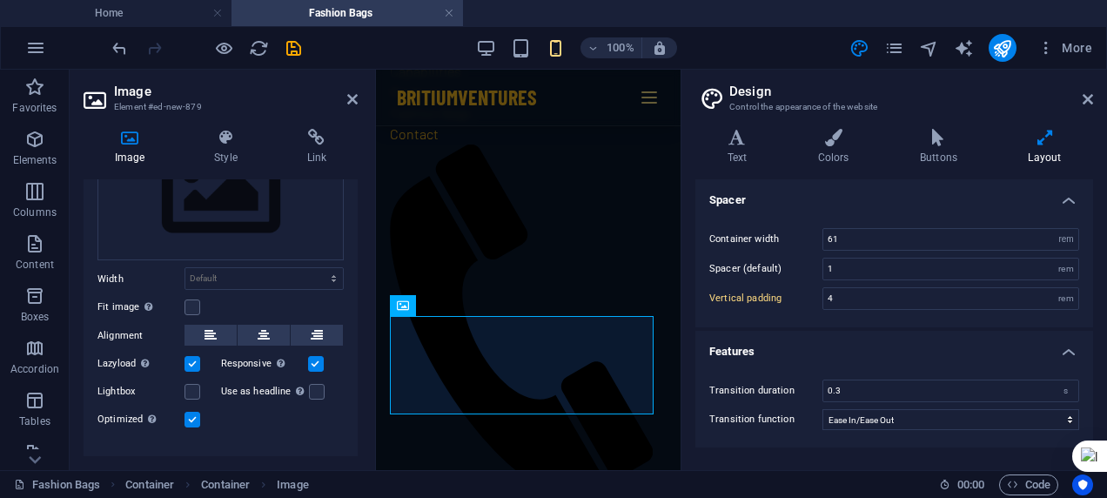
scroll to position [0, 0]
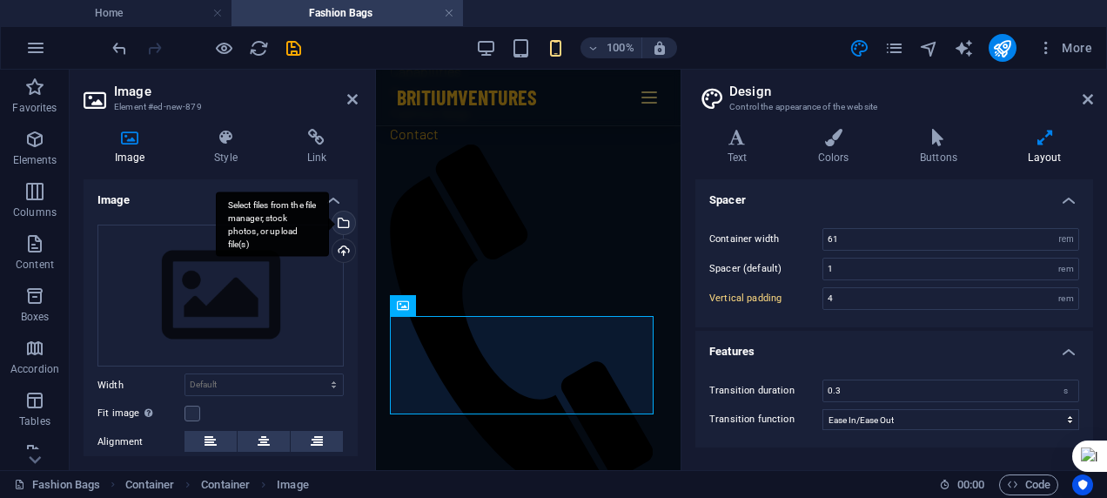
click at [341, 223] on div "Select files from the file manager, stock photos, or upload file(s)" at bounding box center [342, 224] width 26 height 26
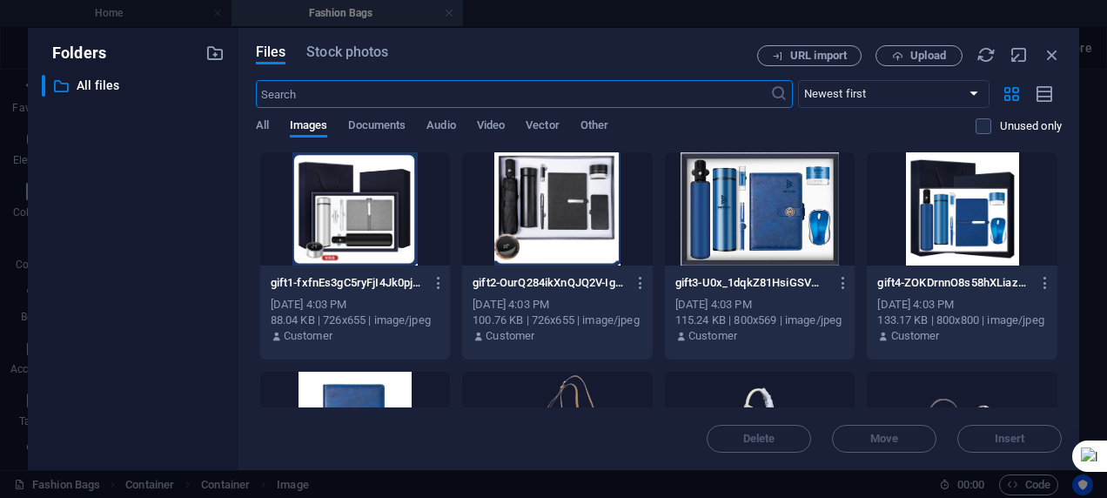
scroll to position [11685, 0]
click at [491, 120] on span "Video" at bounding box center [491, 127] width 28 height 24
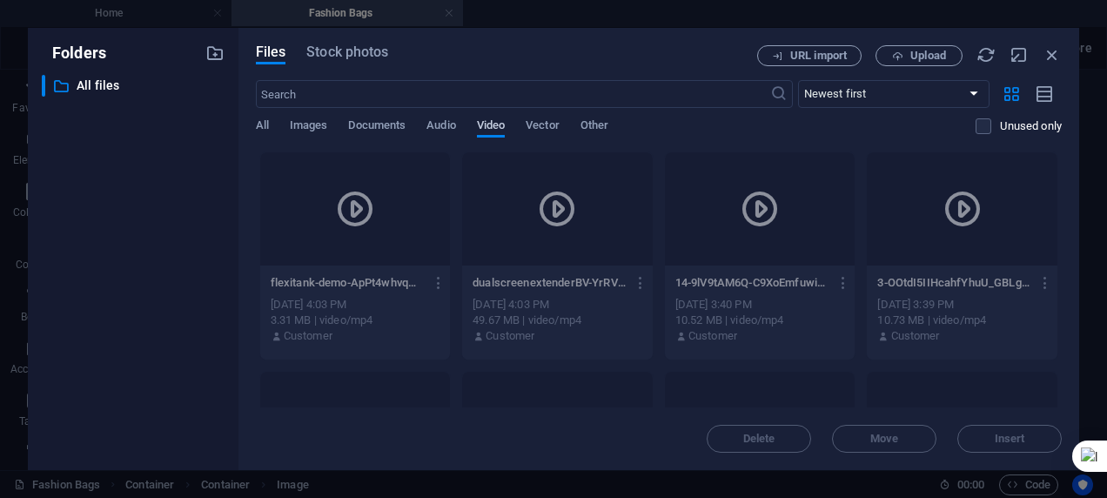
click at [491, 120] on span "Video" at bounding box center [491, 127] width 28 height 24
drag, startPoint x: 1065, startPoint y: 188, endPoint x: 1084, endPoint y: 151, distance: 41.3
drag, startPoint x: 1087, startPoint y: 156, endPoint x: 698, endPoint y: 49, distance: 403.4
click at [698, 49] on div "Files Stock photos" at bounding box center [506, 54] width 501 height 19
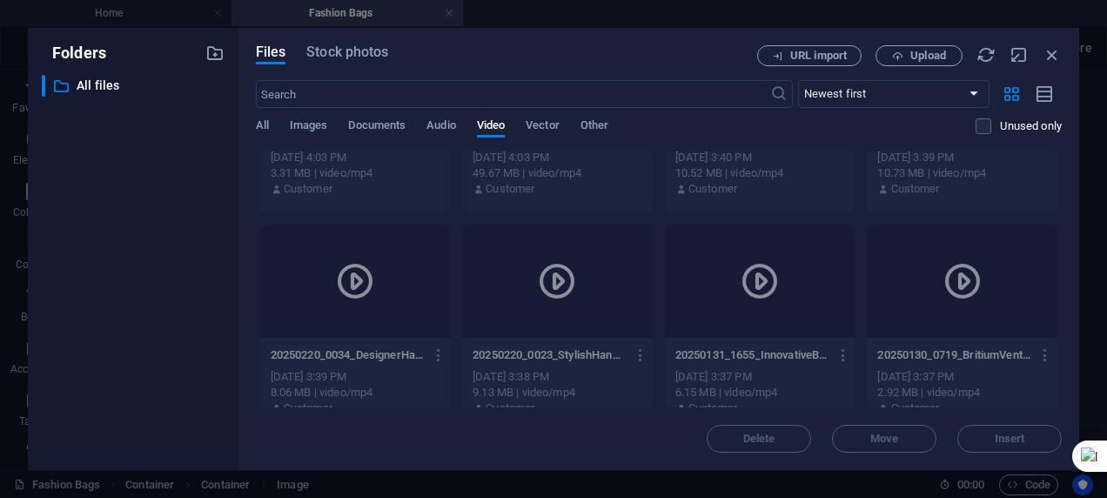
scroll to position [150, 0]
click at [527, 382] on div "9.13 MB | video/mp4" at bounding box center [558, 390] width 170 height 16
click at [565, 335] on div "20250220_0023_StylishHandbagShowcase_simple_compose_01jmfnf2s8ezb8j1g8aj915t1e-…" at bounding box center [557, 379] width 191 height 89
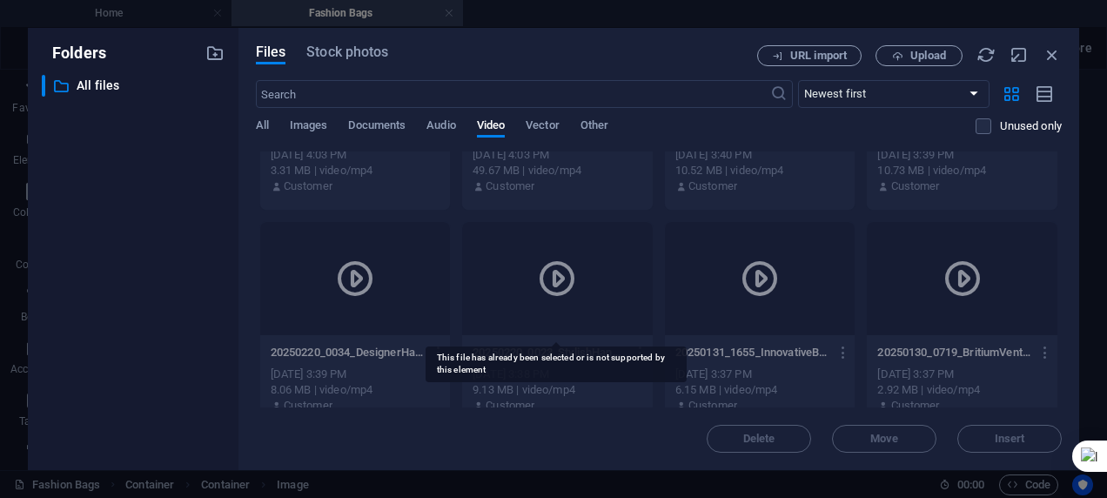
click at [494, 282] on div at bounding box center [557, 278] width 191 height 113
click at [319, 125] on span "Images" at bounding box center [309, 127] width 38 height 24
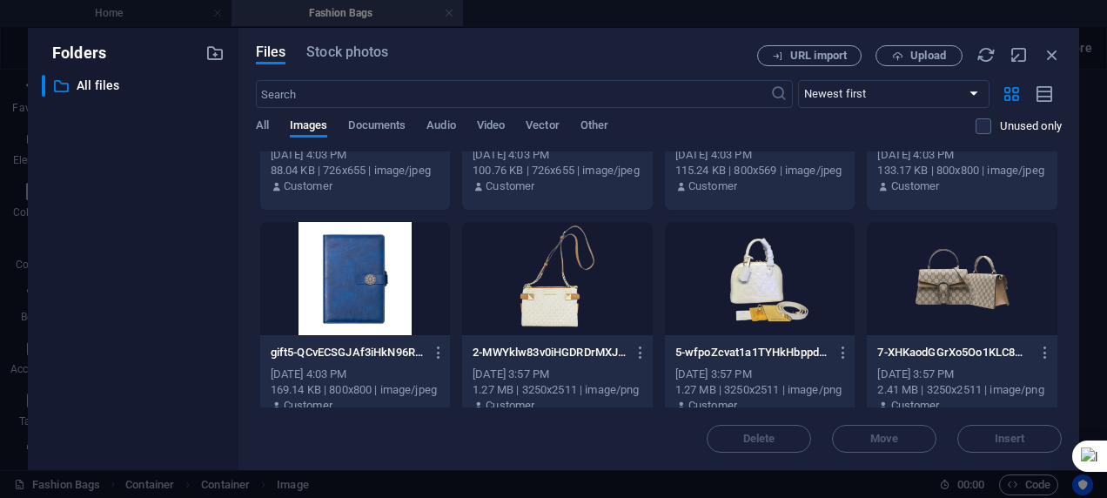
drag, startPoint x: 1058, startPoint y: 176, endPoint x: 1099, endPoint y: 186, distance: 42.2
click at [1099, 186] on div "Folders ​ All files All files Files Stock photos URL import Upload ​ Newest fir…" at bounding box center [553, 249] width 1107 height 498
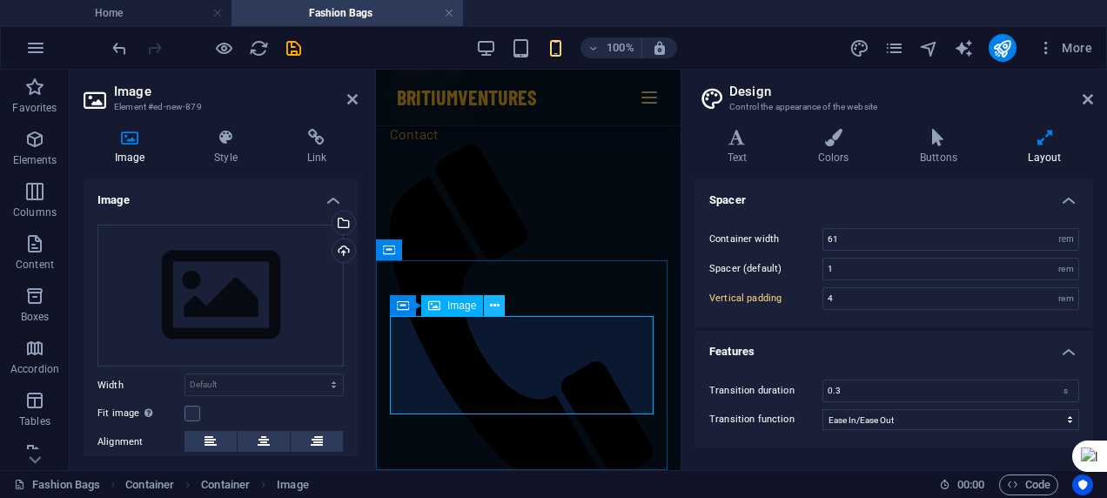
click at [495, 308] on icon at bounding box center [495, 306] width 10 height 18
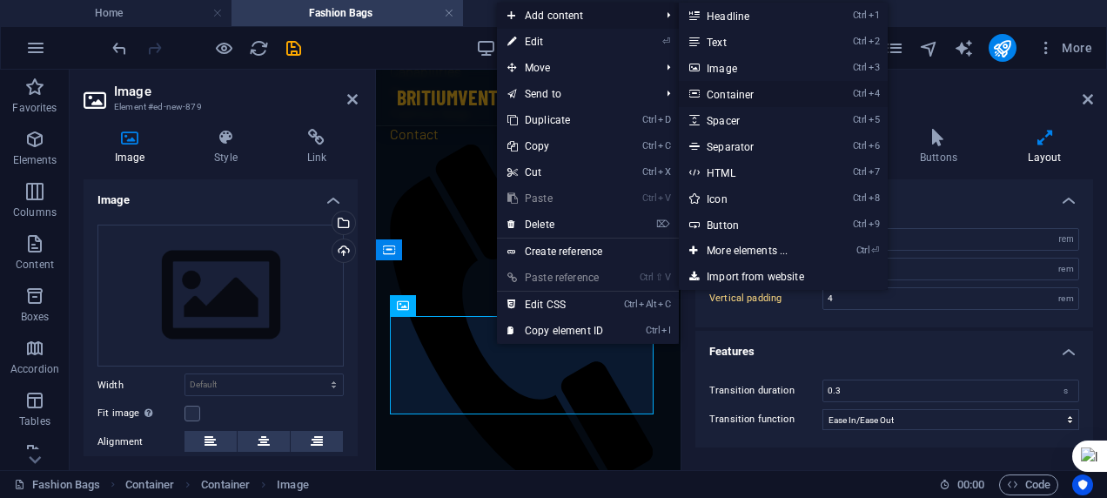
click at [747, 89] on link "Ctrl 4 Container" at bounding box center [751, 94] width 144 height 26
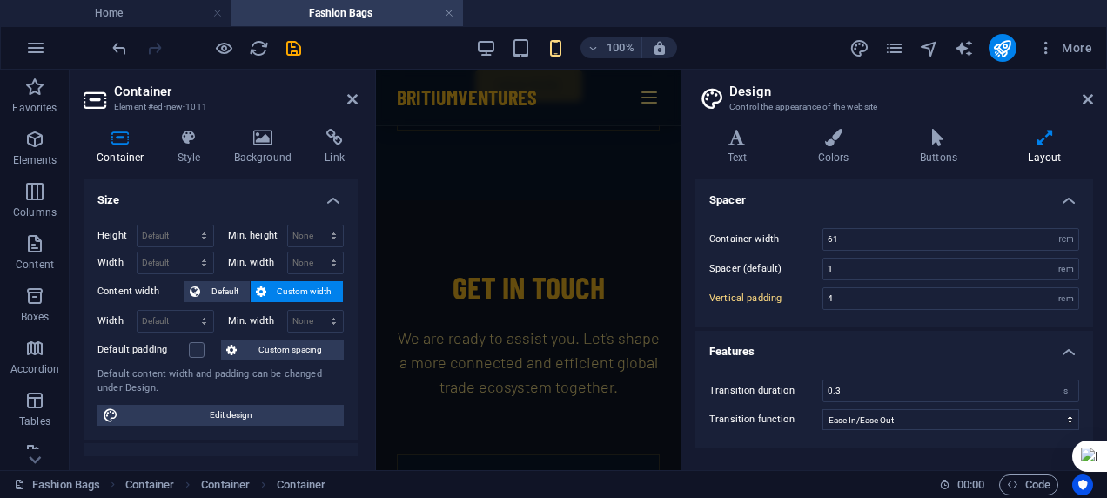
scroll to position [7630, 0]
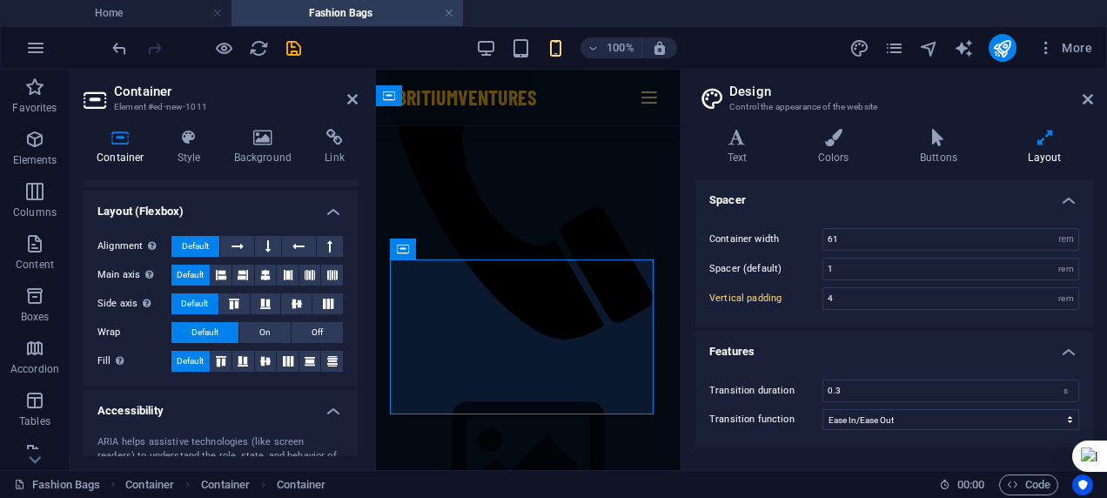
scroll to position [115, 0]
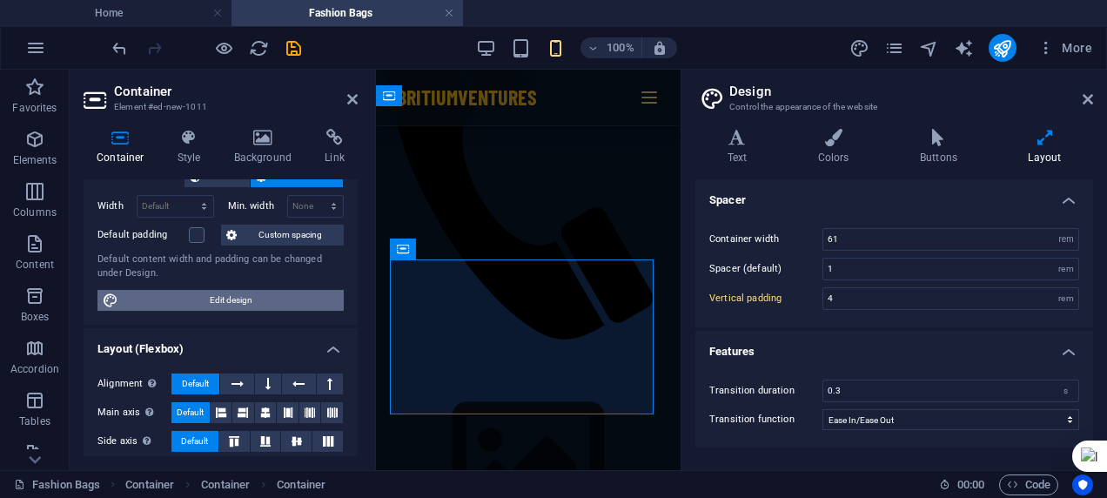
click at [273, 292] on span "Edit design" at bounding box center [231, 300] width 215 height 21
click at [1090, 93] on icon at bounding box center [1088, 99] width 10 height 14
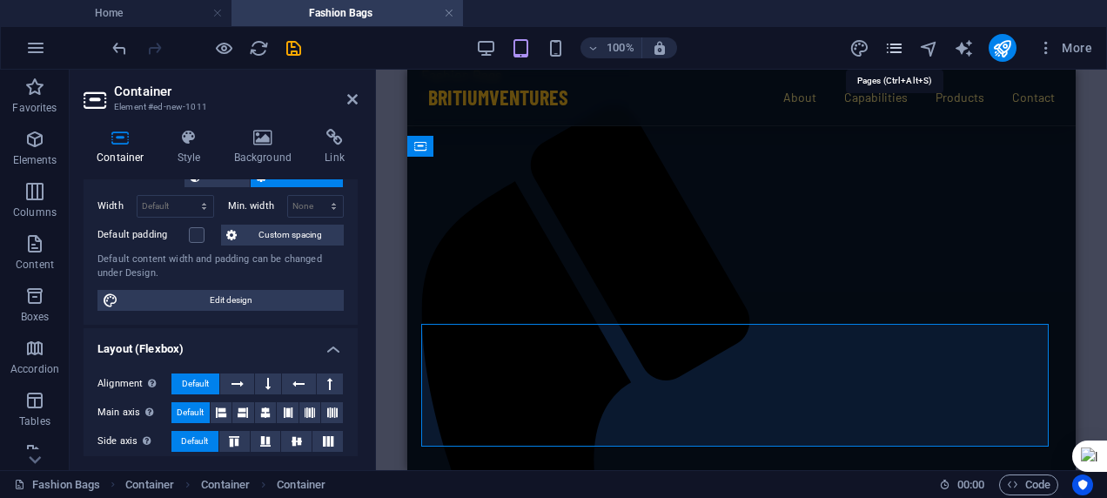
click at [895, 46] on icon "pages" at bounding box center [894, 48] width 20 height 20
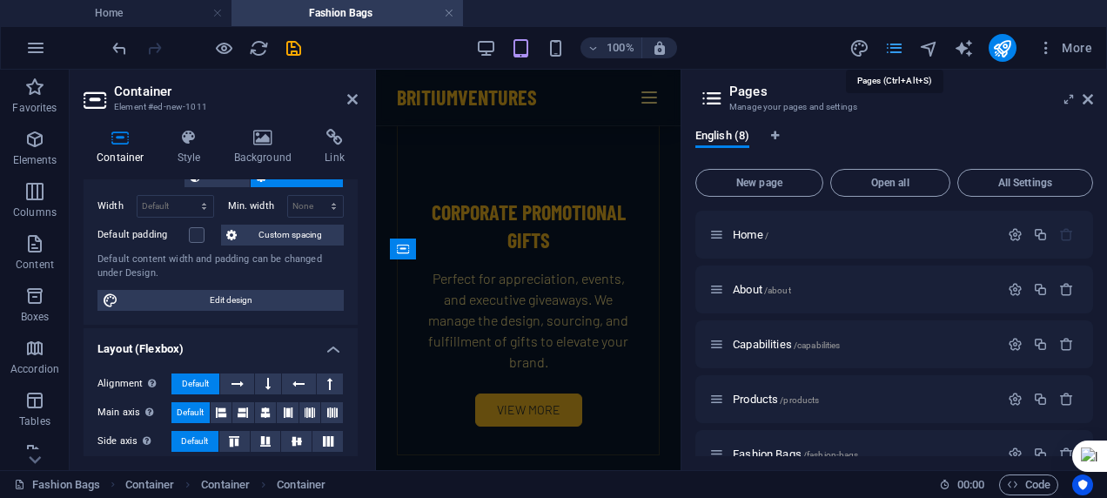
scroll to position [7630, 0]
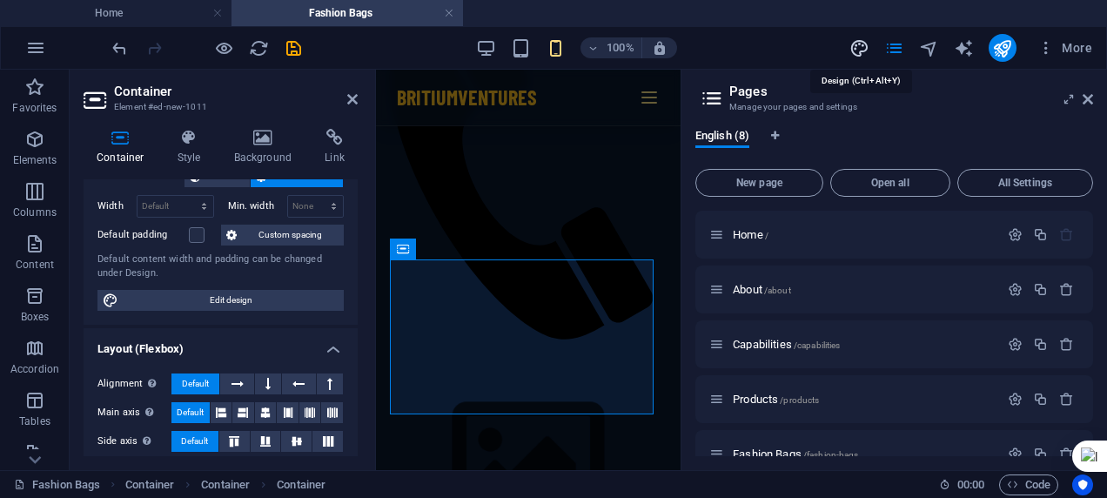
click at [865, 45] on icon "design" at bounding box center [859, 48] width 20 height 20
select select "rem"
select select "ease-in-out"
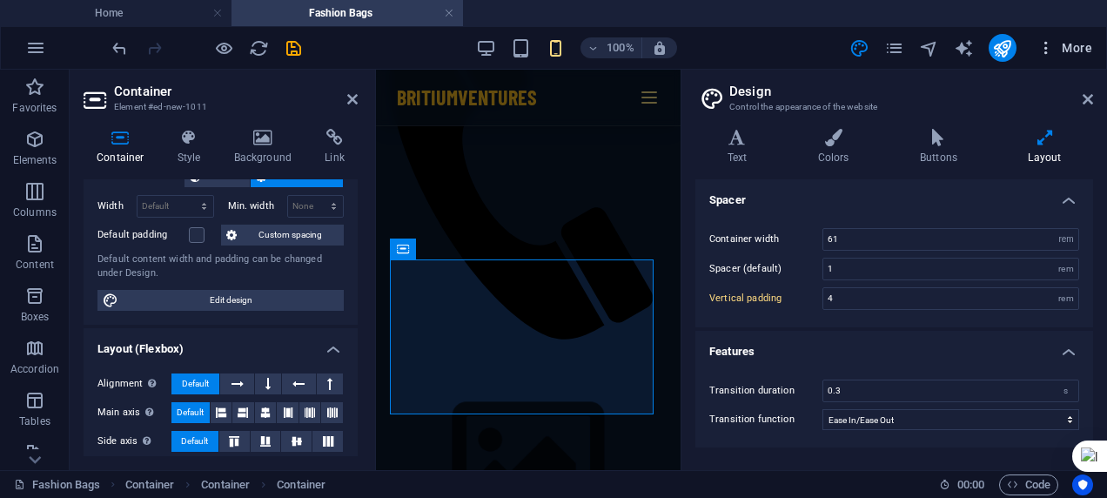
click at [1041, 46] on icon "button" at bounding box center [1045, 47] width 17 height 17
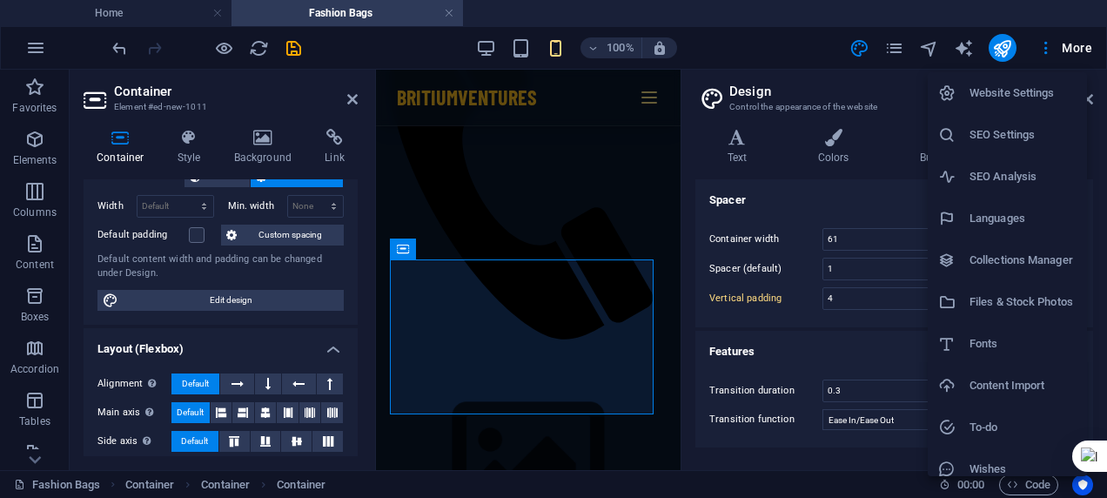
click at [974, 297] on h6 "Files & Stock Photos" at bounding box center [1022, 302] width 107 height 21
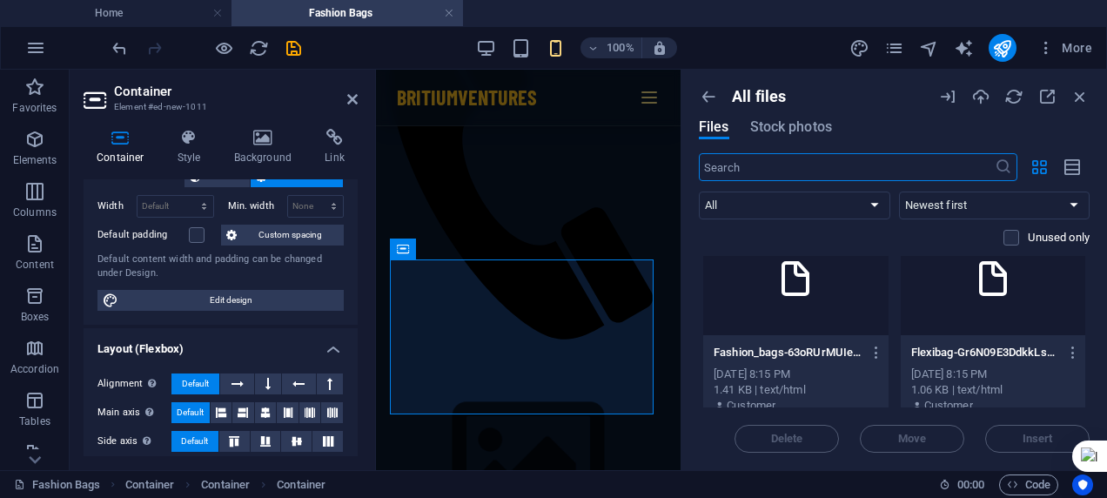
scroll to position [526, 0]
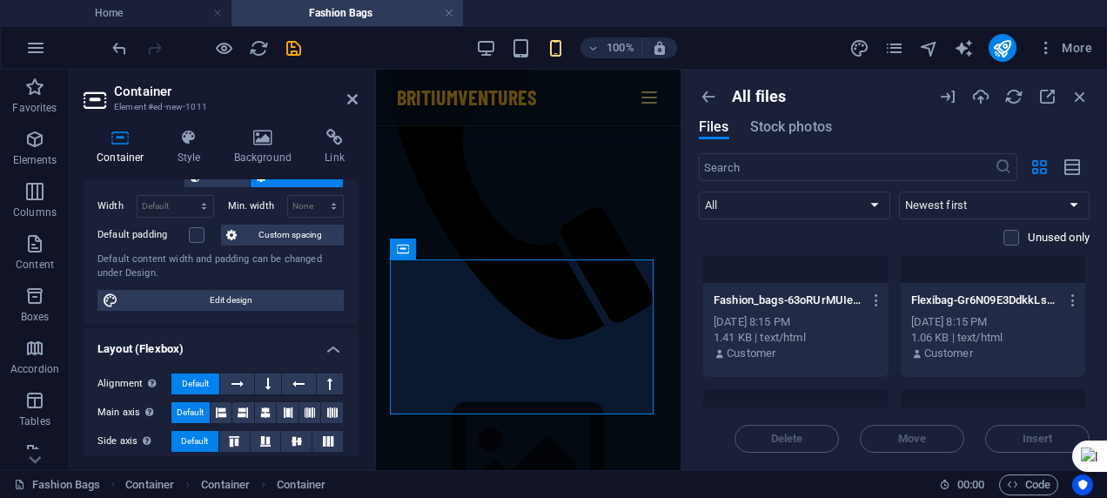
click at [768, 322] on div "[DATE] 8:15 PM" at bounding box center [796, 322] width 164 height 16
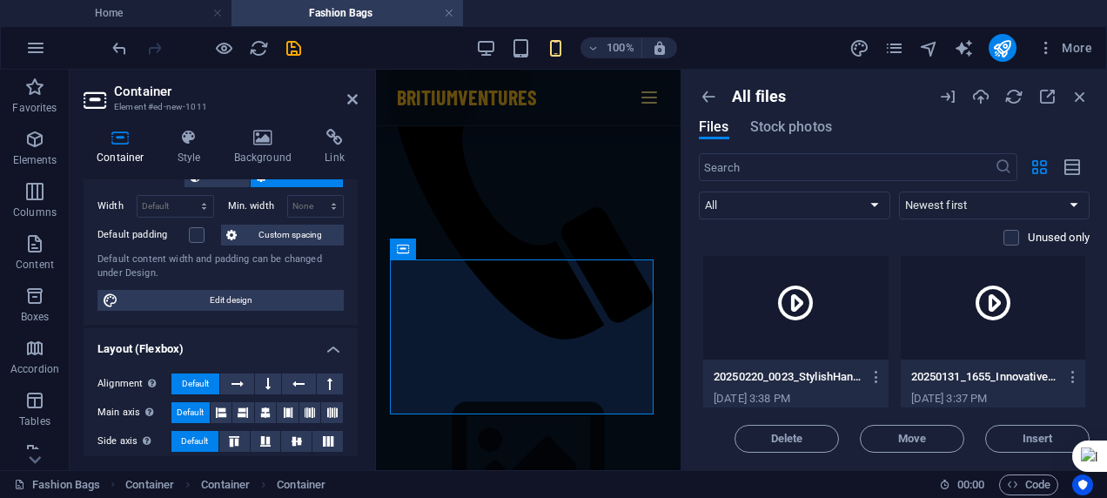
scroll to position [5958, 0]
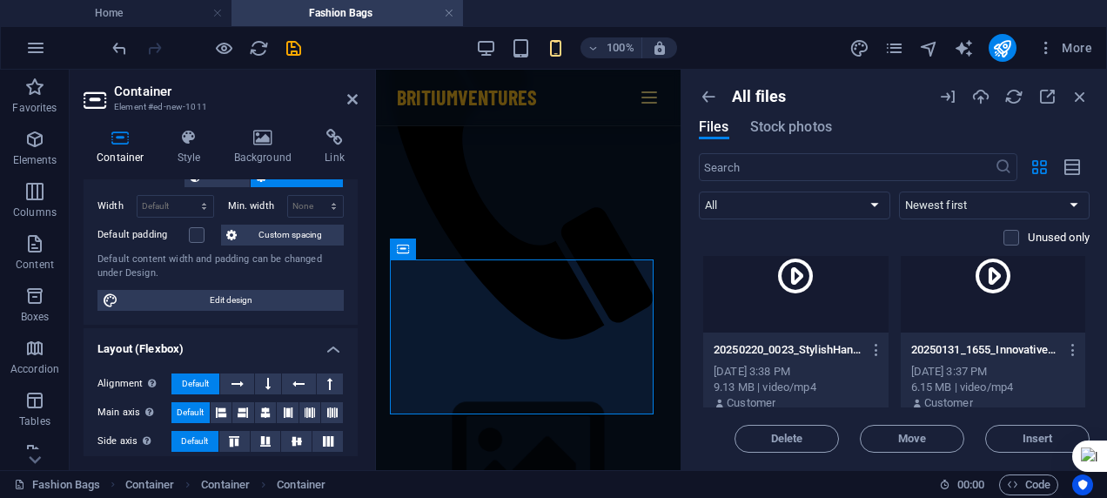
click at [807, 364] on div "[DATE] 3:38 PM" at bounding box center [796, 372] width 164 height 16
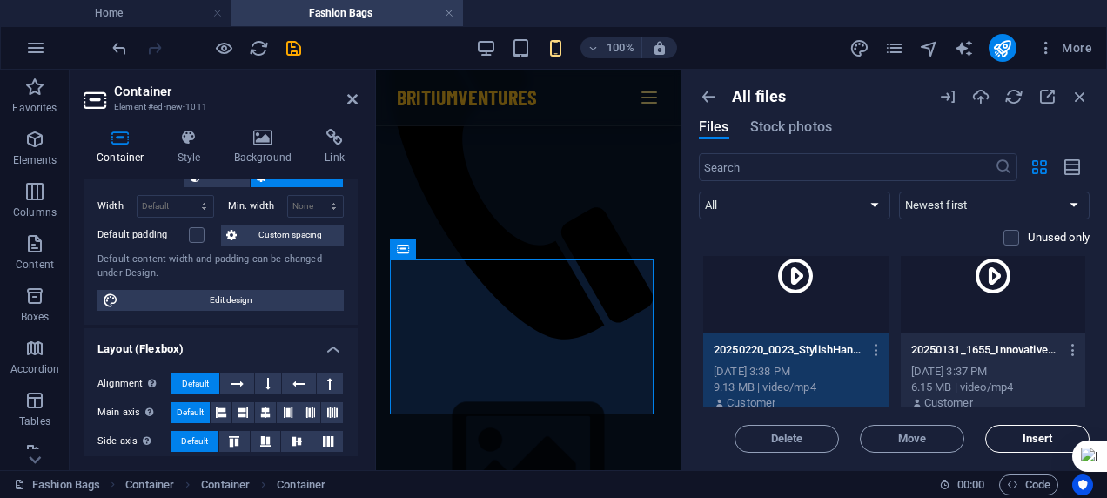
click at [1015, 440] on span "Insert" at bounding box center [1037, 438] width 89 height 10
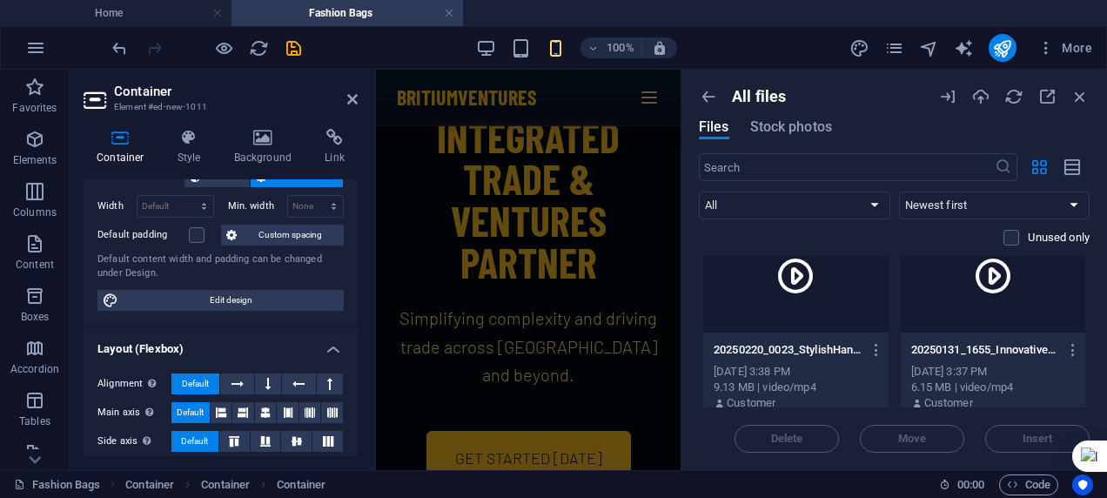
scroll to position [0, 0]
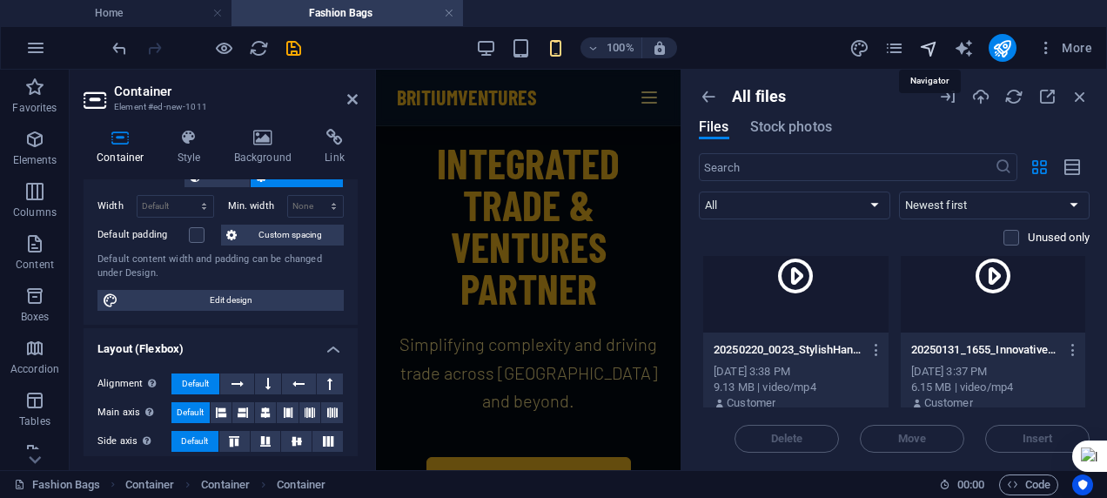
click at [919, 49] on icon "navigator" at bounding box center [929, 48] width 20 height 20
select select "16929103-en"
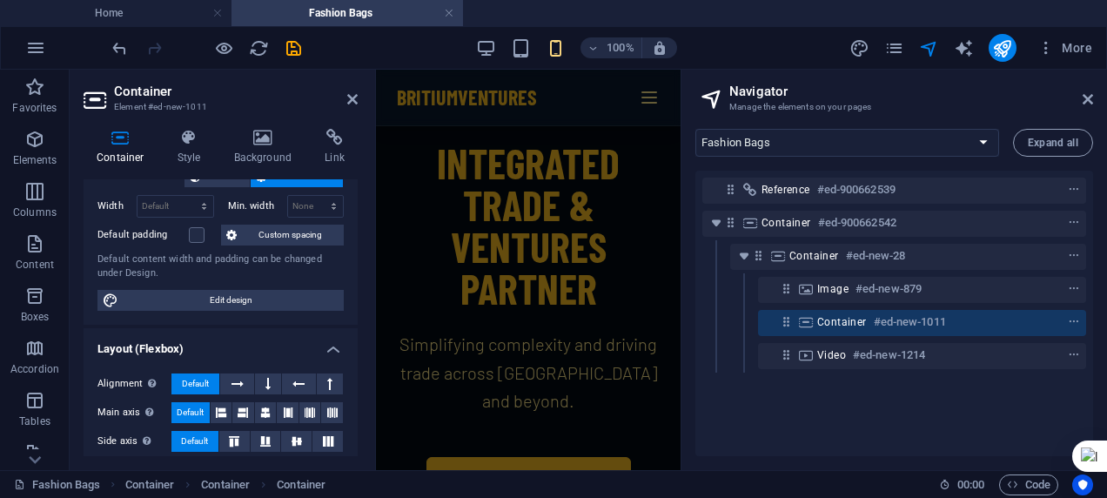
click at [614, 219] on h1 "Integrated Trade & Ventures Partner" at bounding box center [528, 225] width 263 height 167
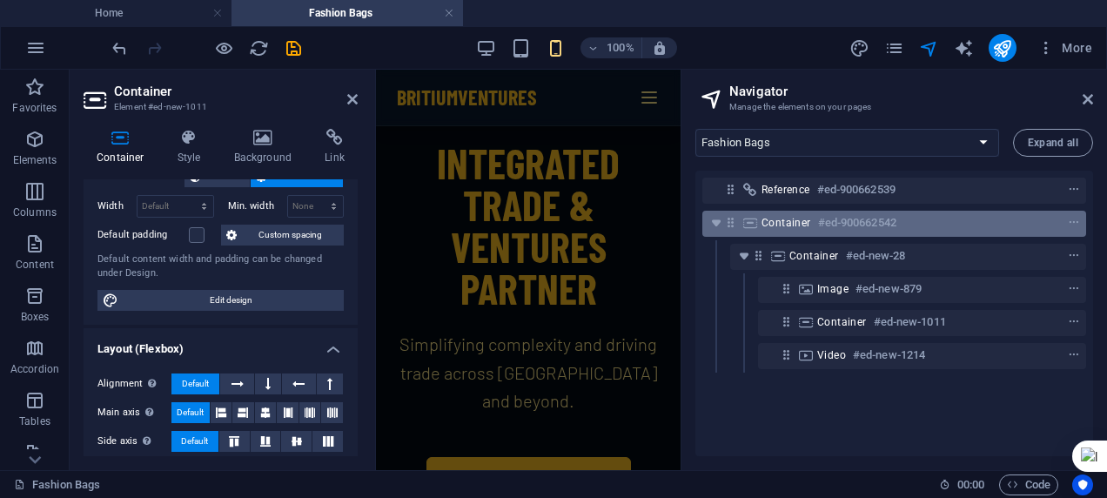
click at [948, 228] on div "Container #ed-900662542" at bounding box center [880, 222] width 238 height 21
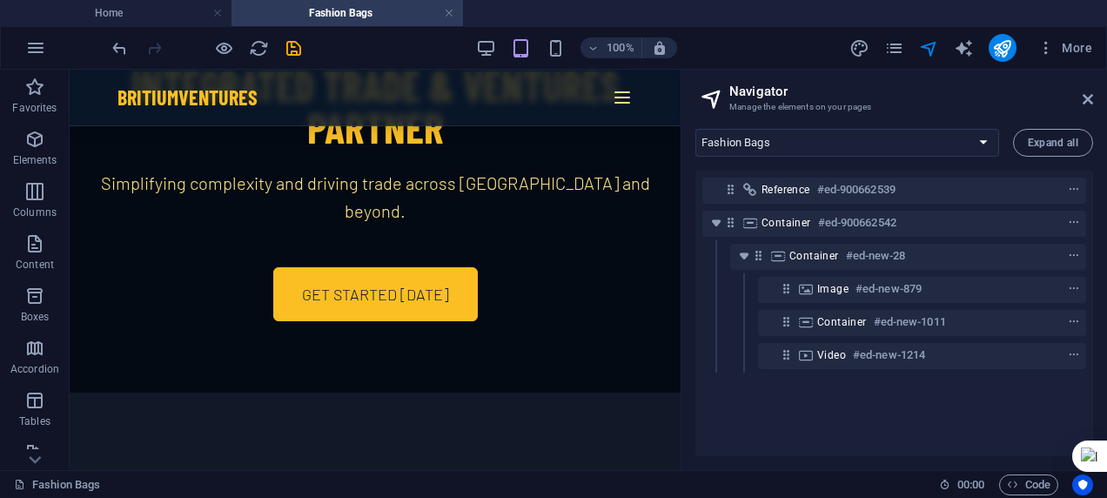
scroll to position [24, 0]
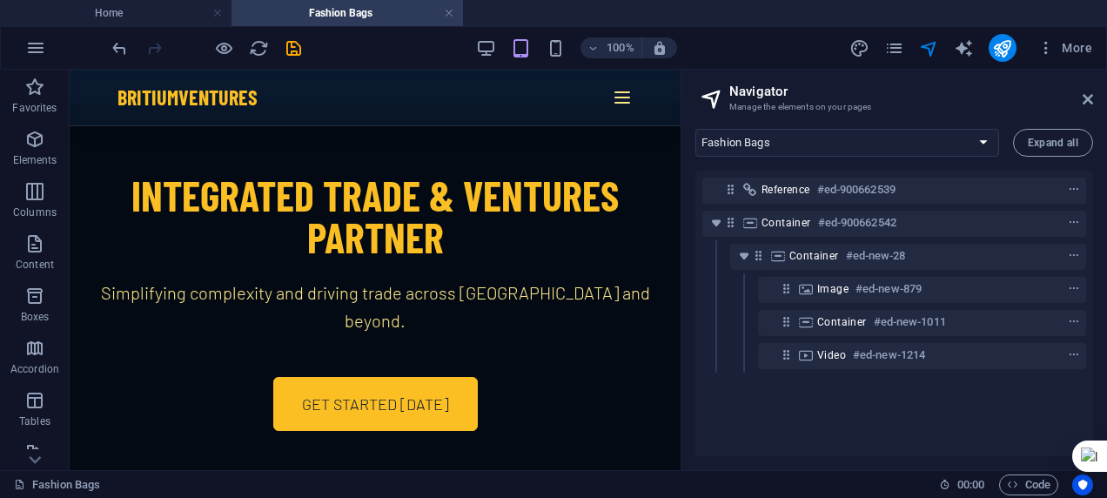
click at [593, 181] on div at bounding box center [375, 302] width 611 height 400
drag, startPoint x: 593, startPoint y: 181, endPoint x: 542, endPoint y: 151, distance: 59.7
click at [542, 151] on div at bounding box center [375, 302] width 611 height 400
click at [923, 43] on icon "navigator" at bounding box center [929, 48] width 20 height 20
click at [528, 172] on div at bounding box center [375, 302] width 611 height 400
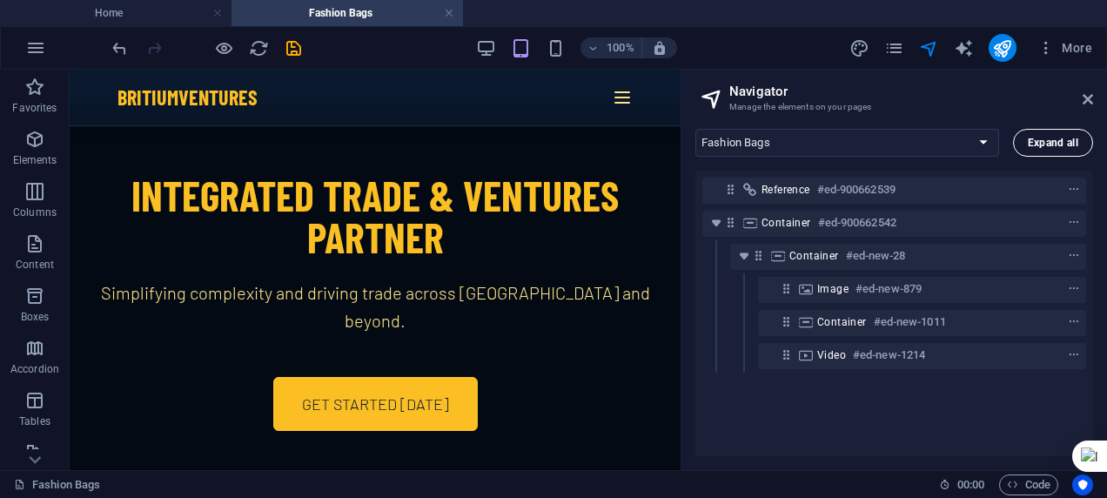
click at [1045, 137] on span "Expand all" at bounding box center [1053, 142] width 50 height 10
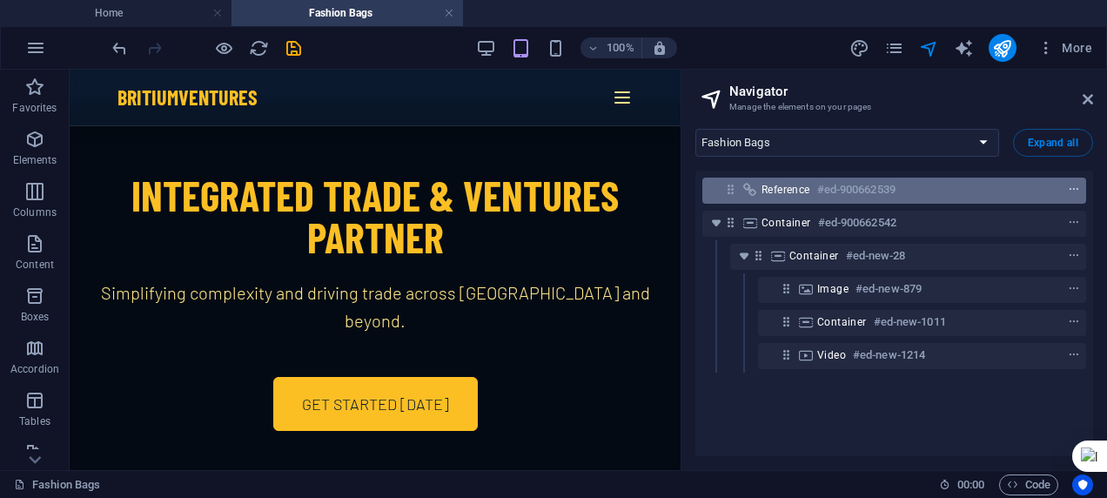
click at [1069, 187] on icon "context-menu" at bounding box center [1074, 190] width 12 height 12
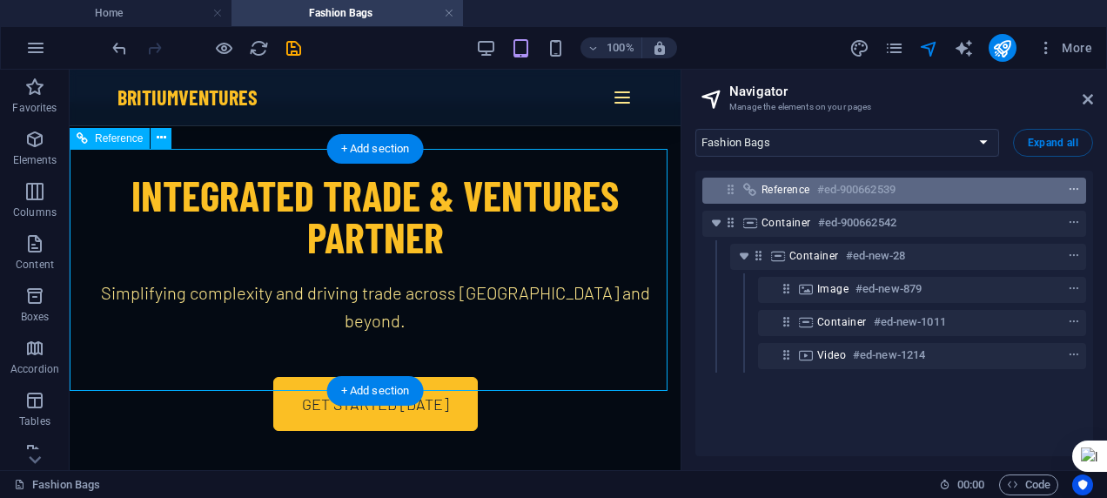
scroll to position [6570, 0]
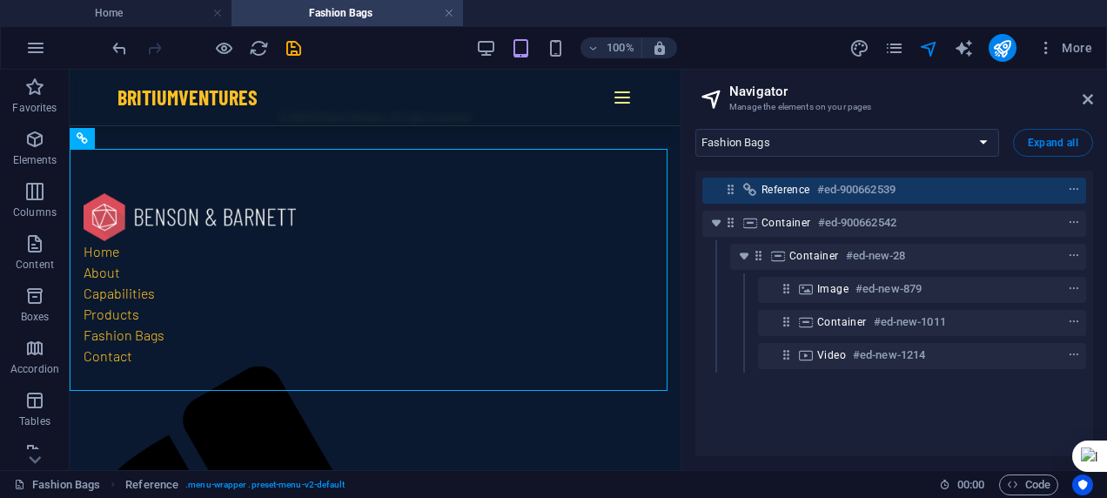
click at [851, 168] on div "Home About Capabilities Products Fashion Bags Contact Legal Notice Privacy Expa…" at bounding box center [894, 292] width 426 height 355
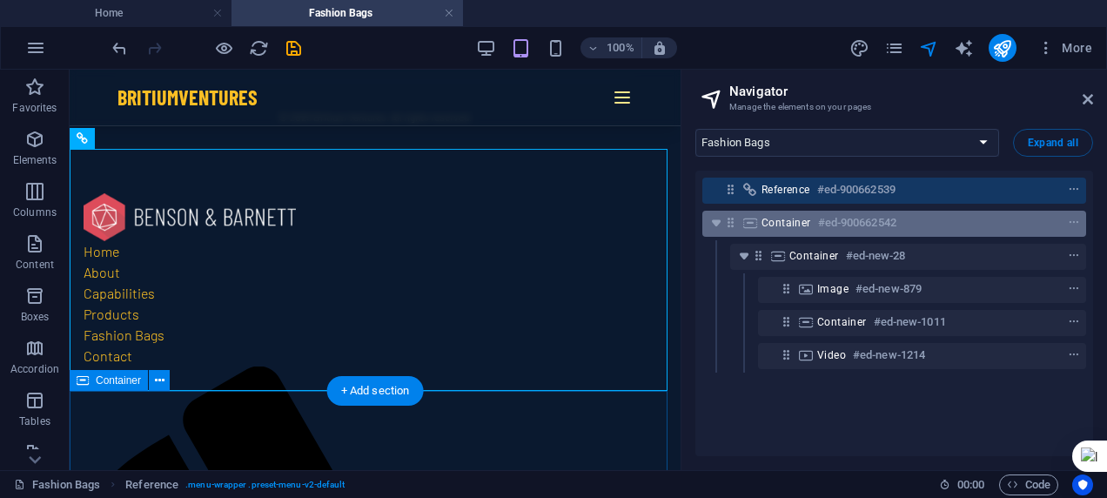
click at [890, 233] on div "Container #ed-900662542" at bounding box center [894, 224] width 384 height 26
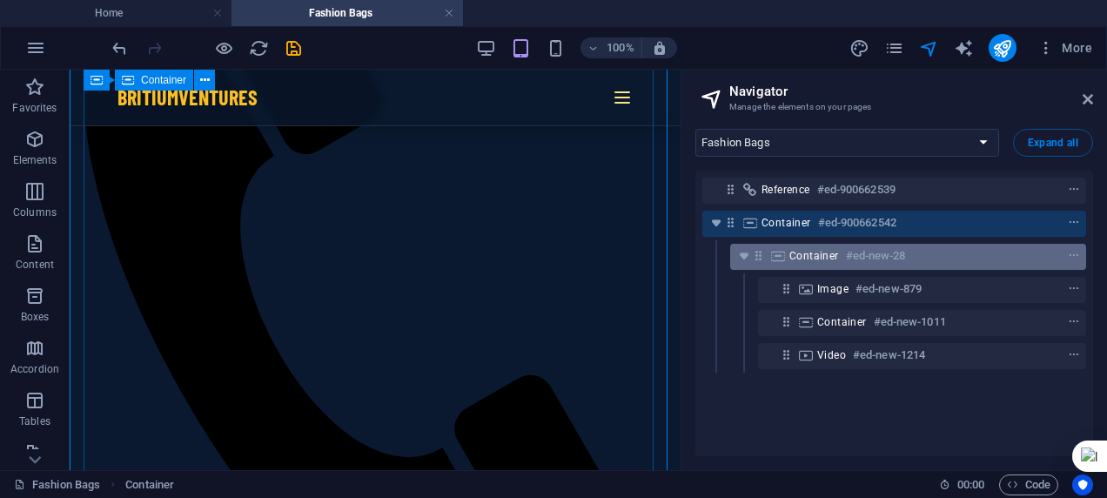
click at [889, 258] on h6 "#ed-new-28" at bounding box center [876, 255] width 60 height 21
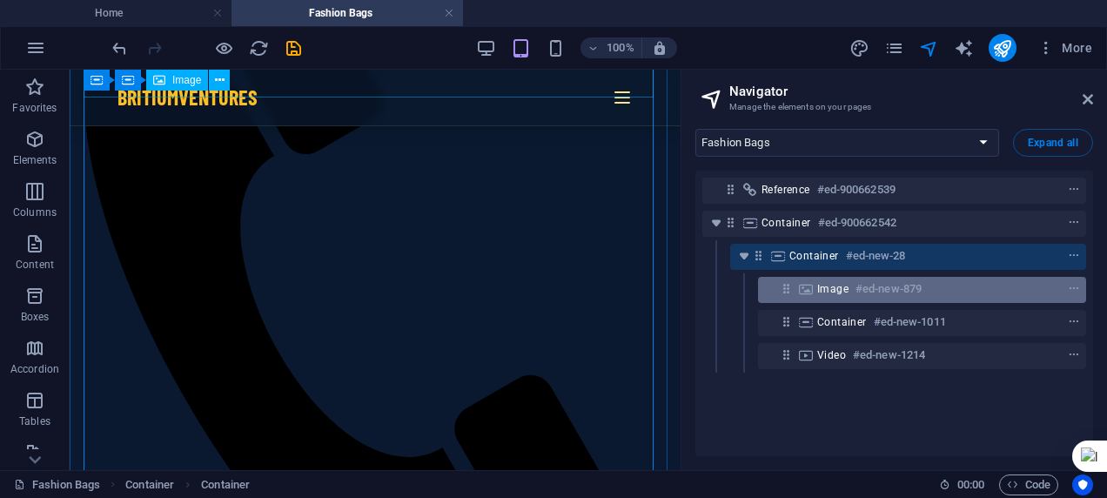
click at [874, 291] on h6 "#ed-new-879" at bounding box center [888, 288] width 66 height 21
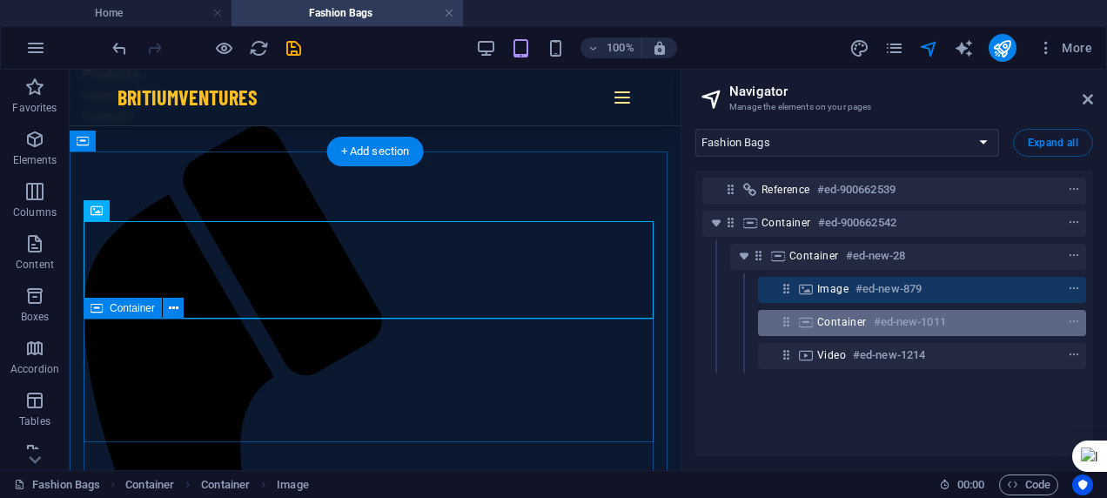
click at [862, 327] on span "Container" at bounding box center [842, 322] width 50 height 14
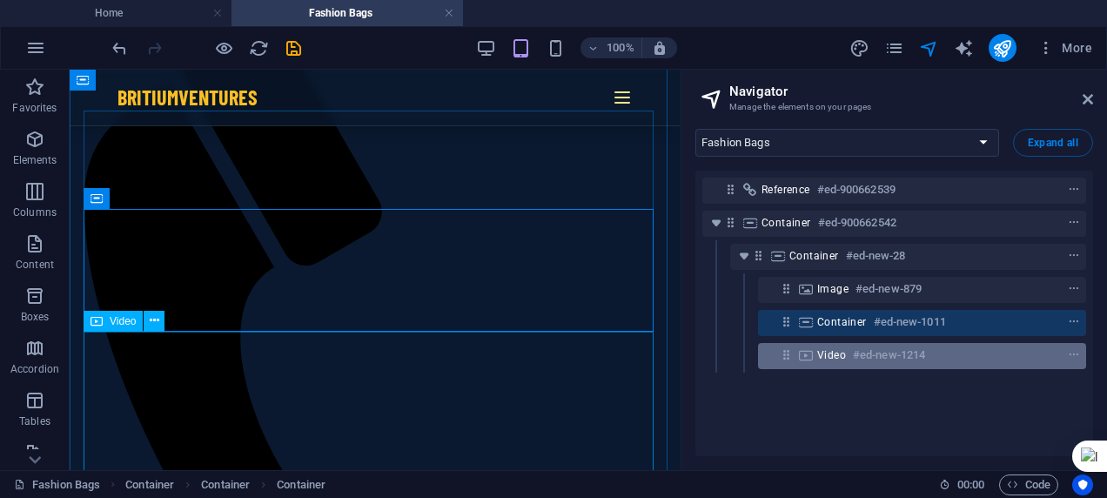
click at [854, 353] on h6 "#ed-new-1214" at bounding box center [889, 355] width 72 height 21
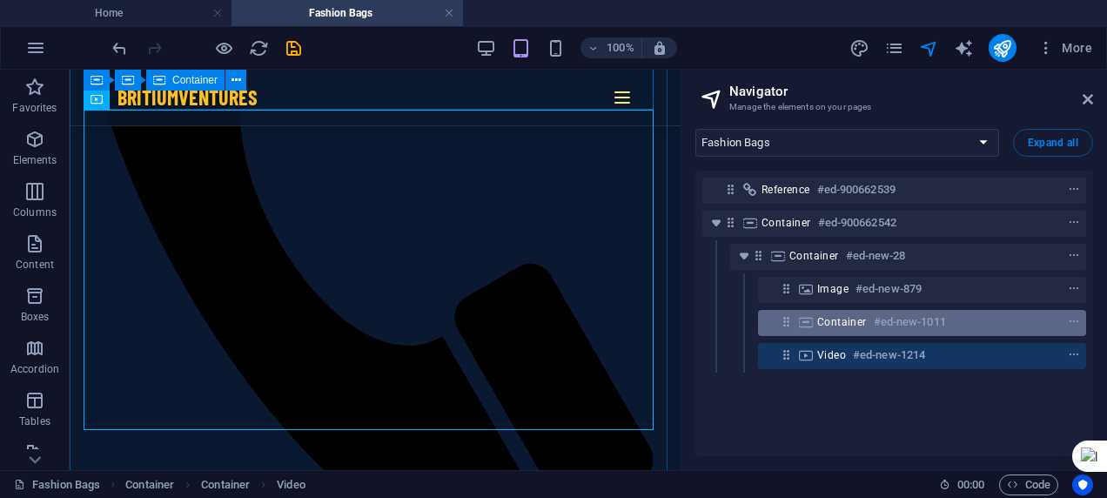
click at [834, 320] on span "Container" at bounding box center [842, 322] width 50 height 14
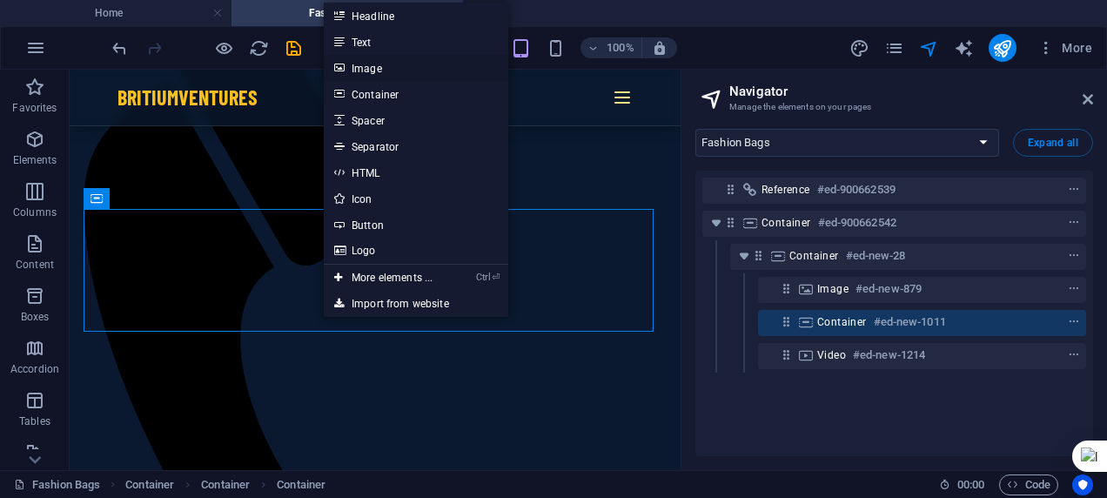
click at [411, 66] on link "Image" at bounding box center [416, 68] width 184 height 26
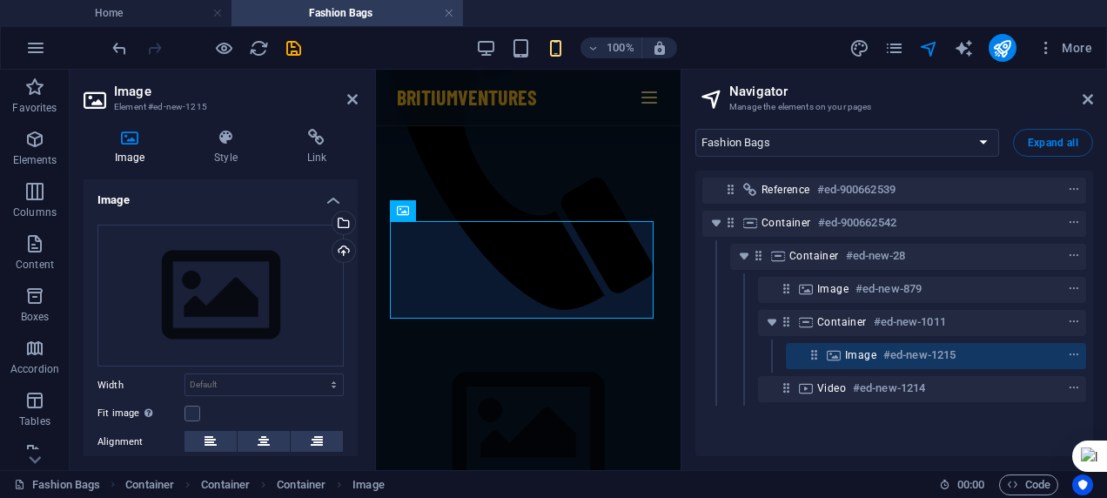
scroll to position [7669, 0]
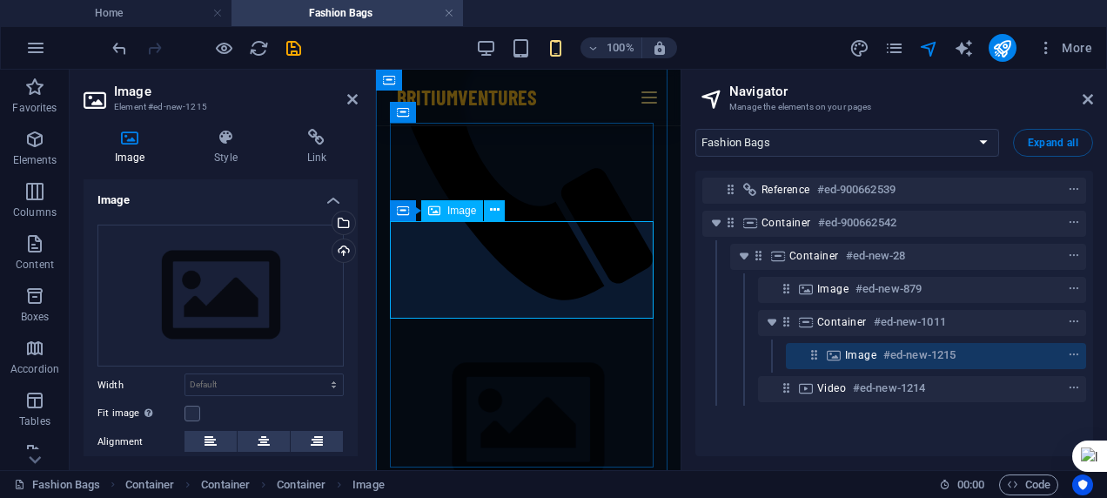
click at [472, 212] on span "Image" at bounding box center [461, 210] width 29 height 10
click at [496, 208] on icon at bounding box center [495, 210] width 10 height 18
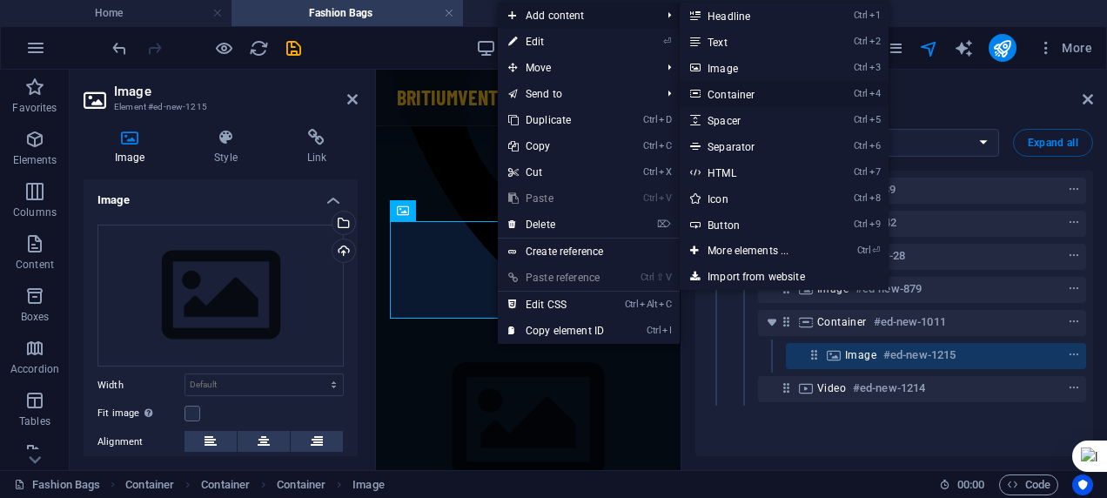
click at [755, 90] on link "Ctrl 4 Container" at bounding box center [752, 94] width 144 height 26
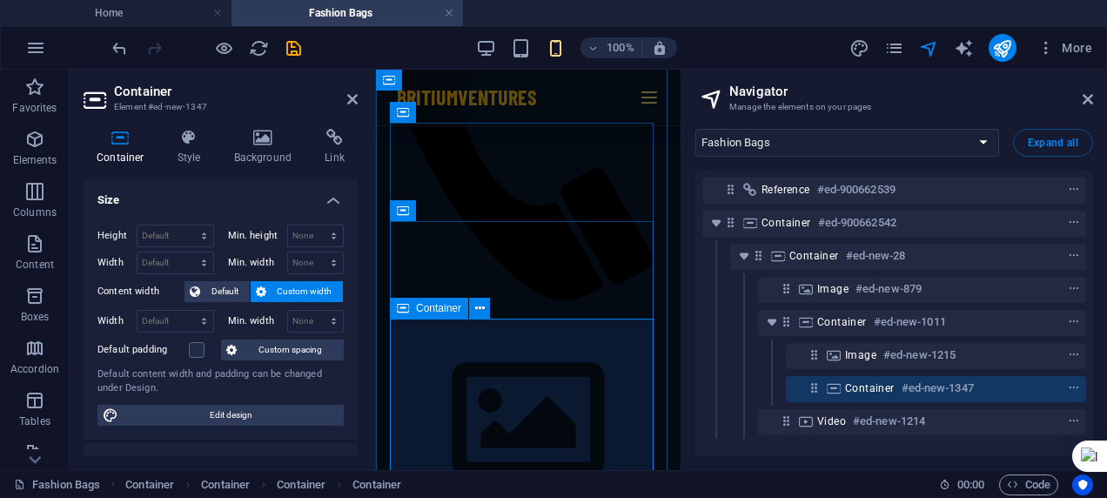
click at [841, 391] on icon at bounding box center [833, 388] width 19 height 14
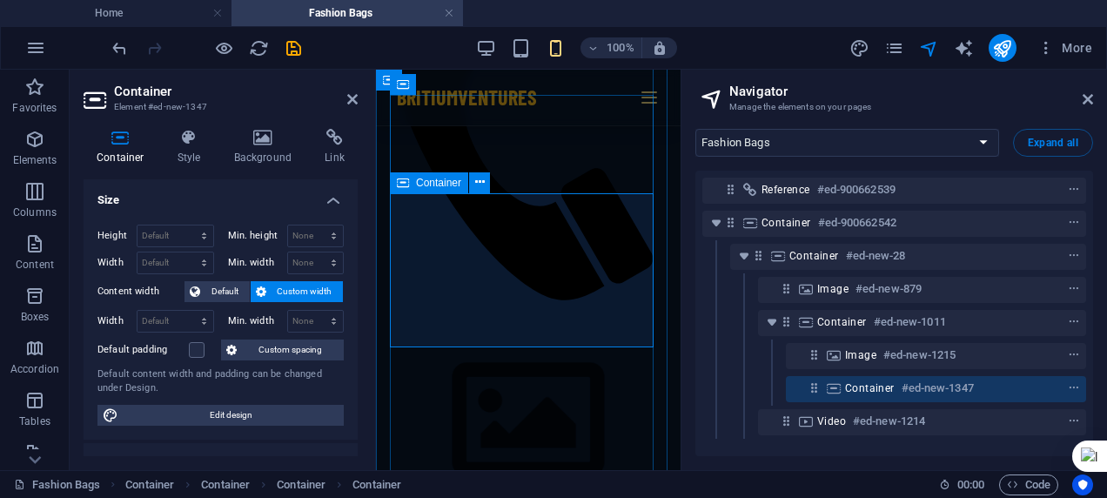
scroll to position [7795, 0]
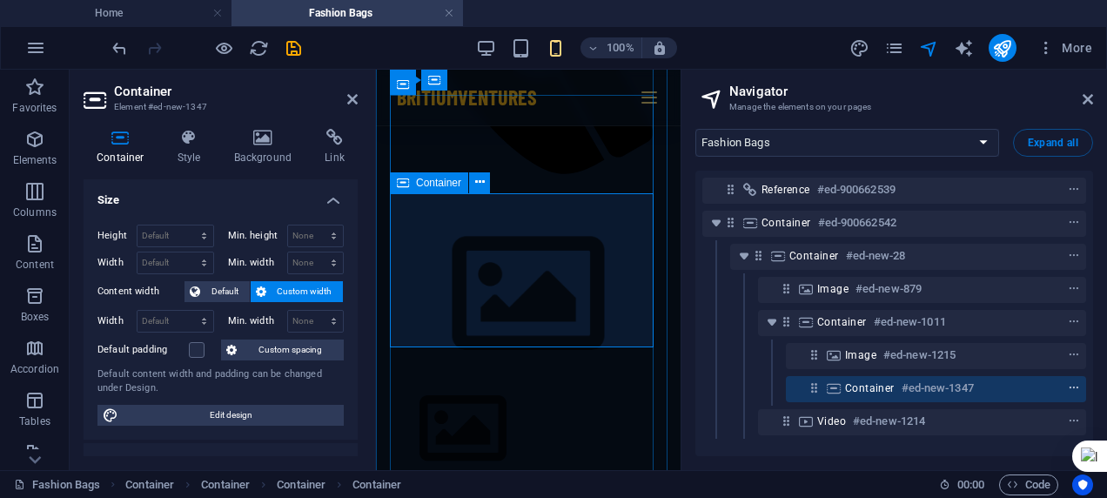
click at [1068, 382] on icon "context-menu" at bounding box center [1074, 388] width 12 height 12
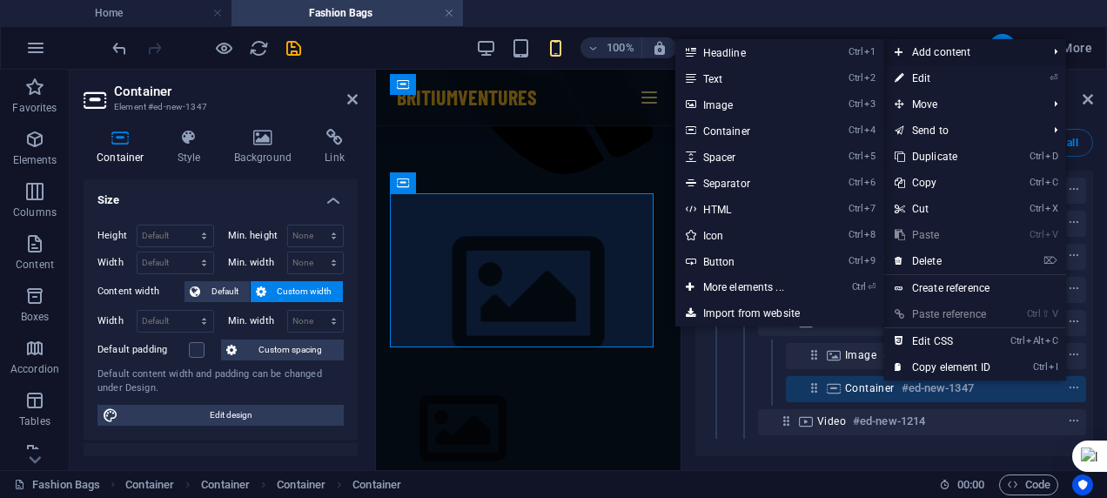
click at [961, 52] on span "Add content" at bounding box center [962, 52] width 156 height 26
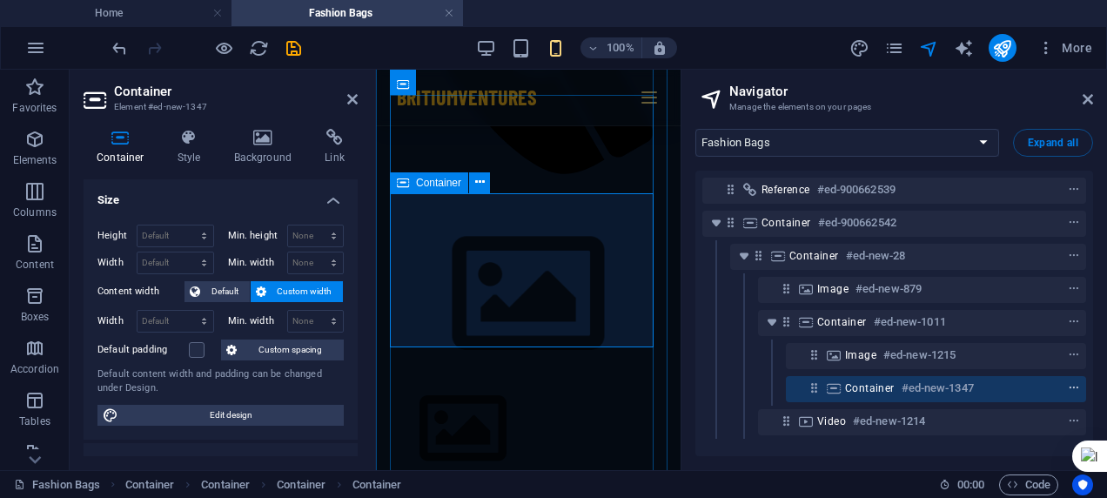
click at [1072, 385] on icon "context-menu" at bounding box center [1074, 388] width 12 height 12
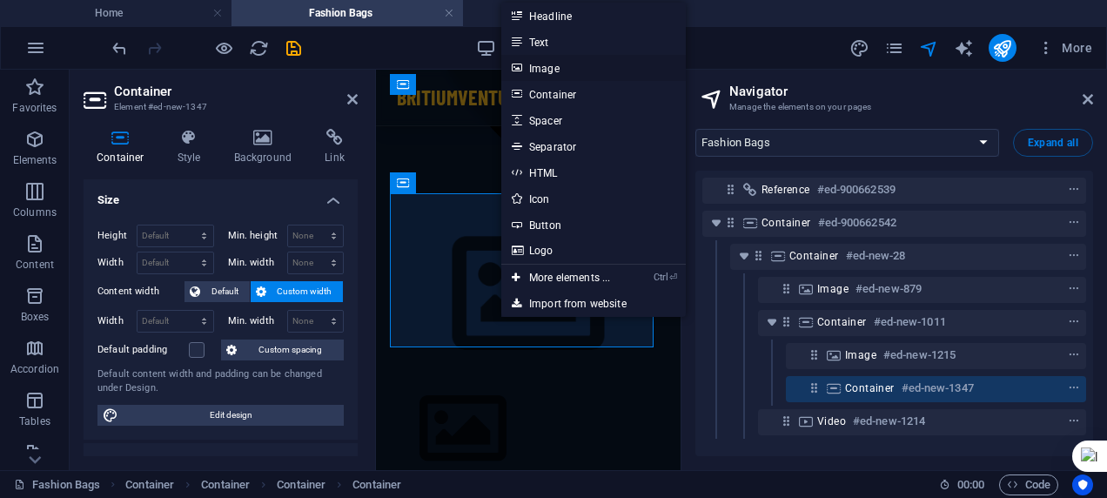
click at [573, 64] on link "Image" at bounding box center [593, 68] width 184 height 26
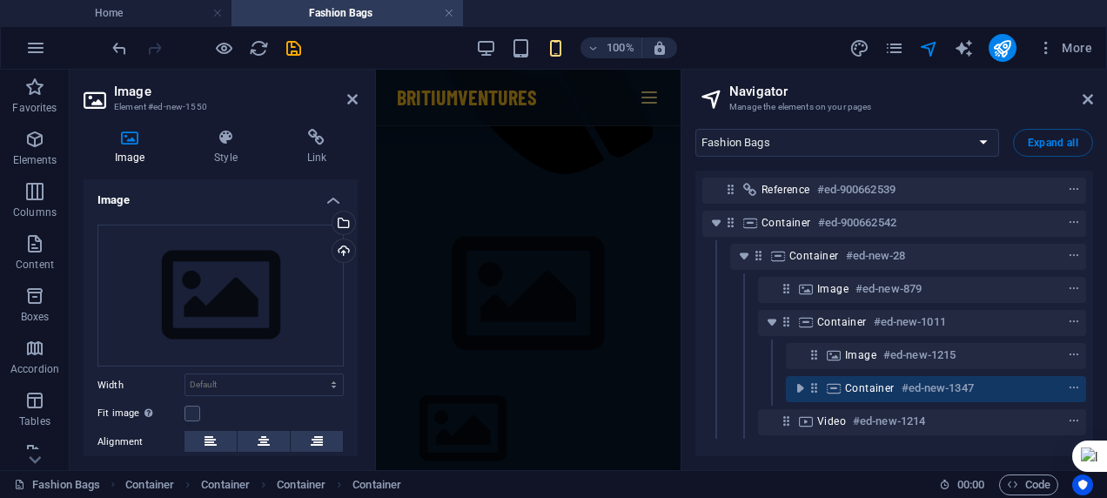
scroll to position [7767, 0]
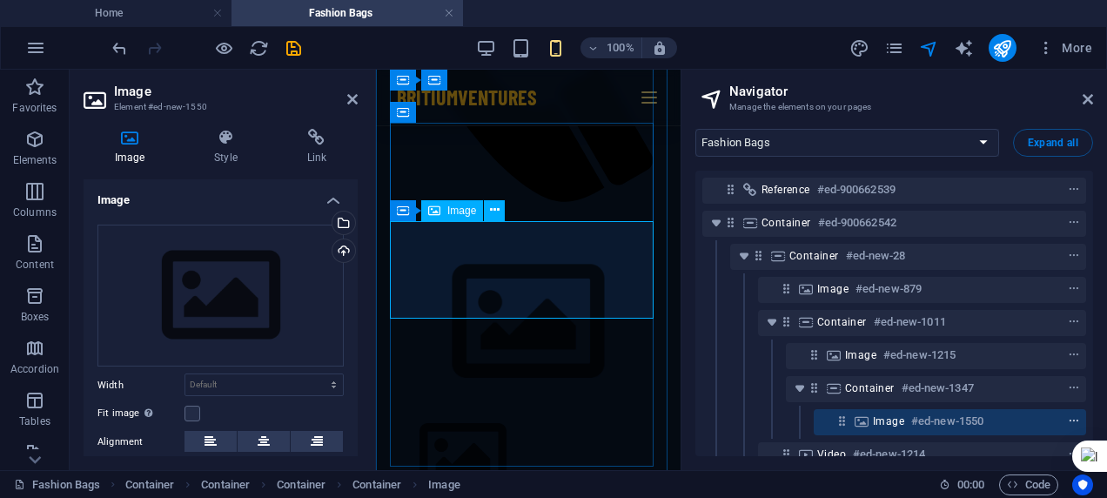
click at [1076, 426] on icon "context-menu" at bounding box center [1074, 421] width 12 height 12
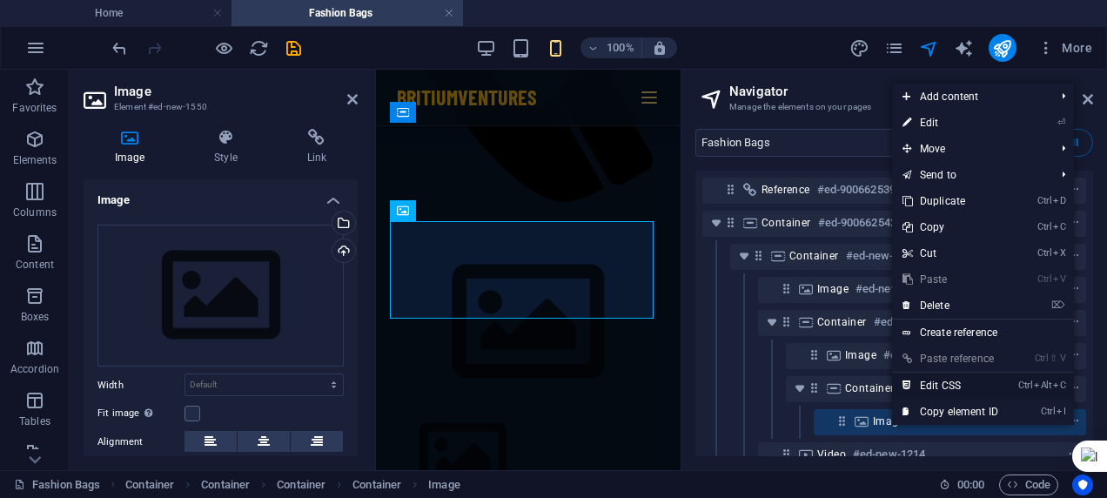
click at [956, 385] on link "Ctrl Alt C Edit CSS" at bounding box center [950, 385] width 117 height 26
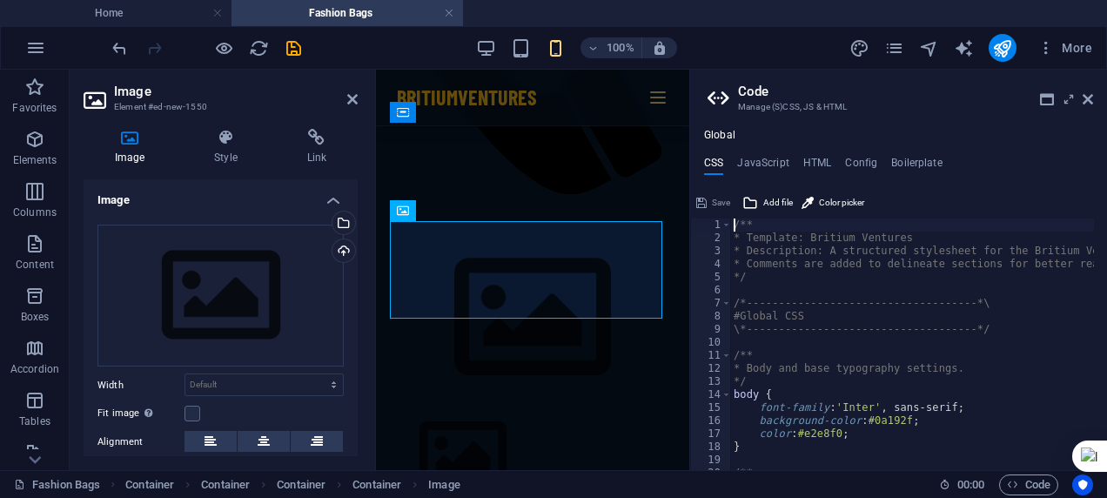
scroll to position [7969, 0]
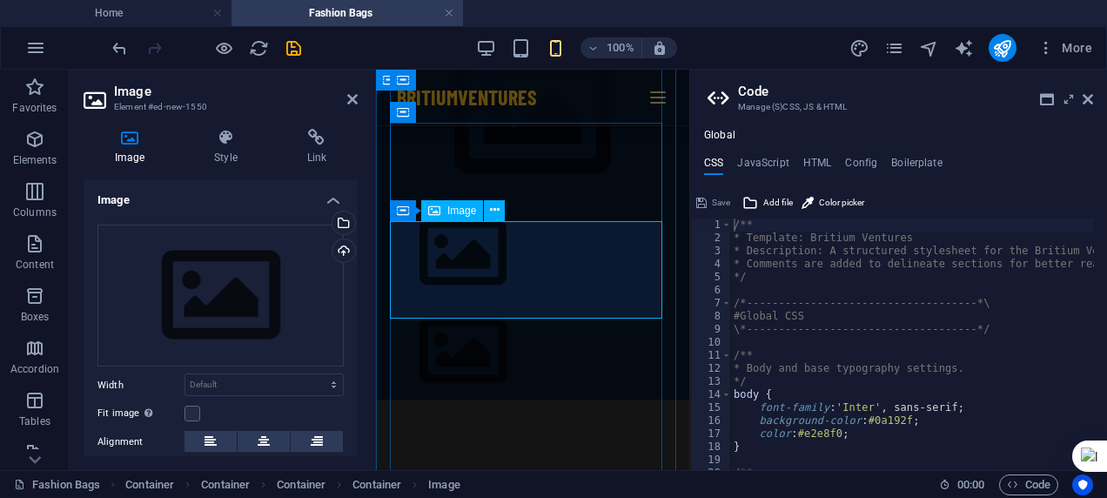
click at [588, 302] on figure at bounding box center [532, 351] width 313 height 98
click at [479, 205] on icon at bounding box center [480, 210] width 10 height 18
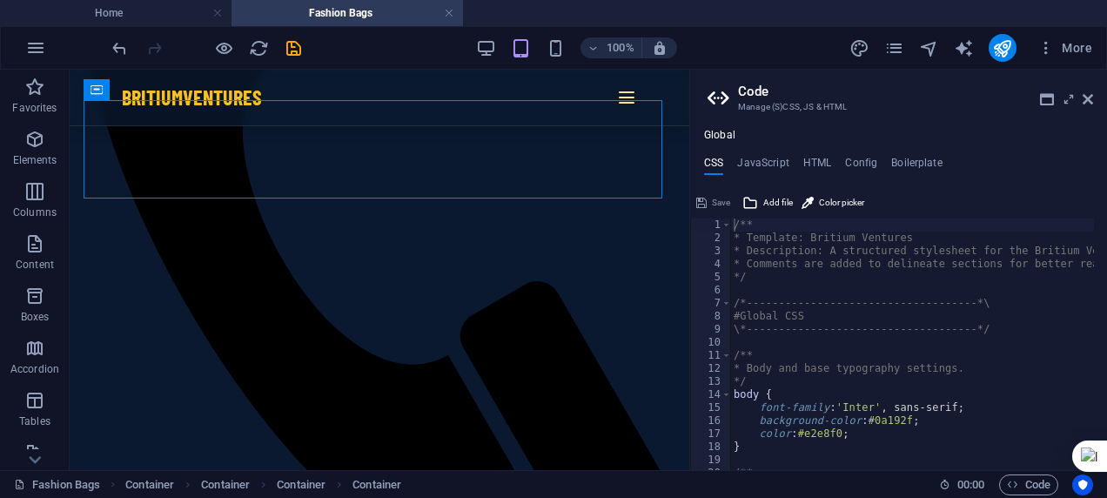
scroll to position [6909, 0]
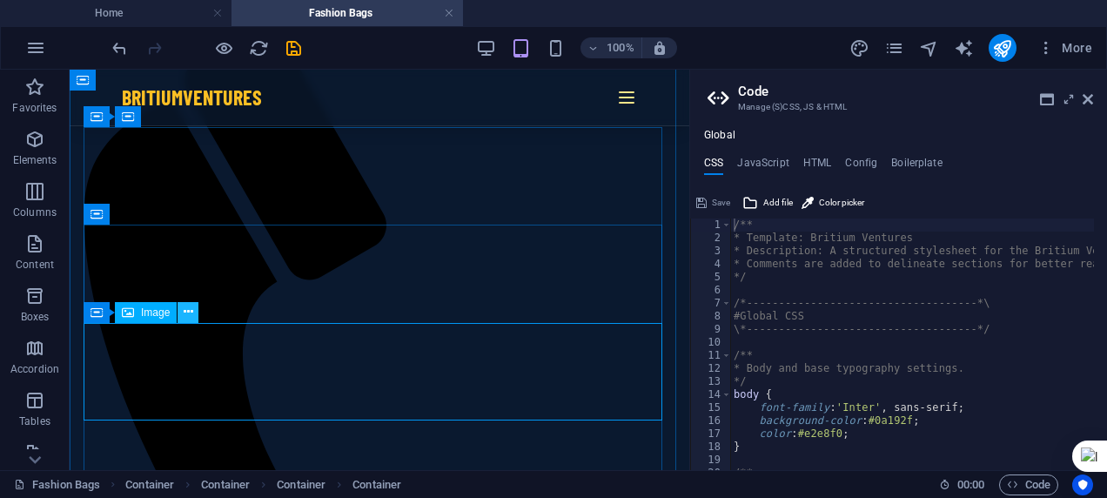
click at [190, 305] on icon at bounding box center [189, 312] width 10 height 18
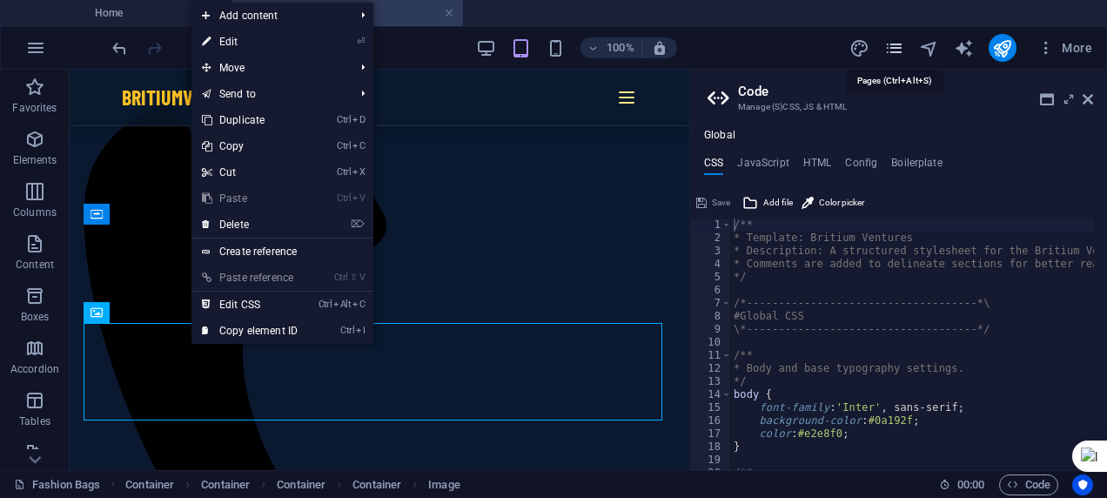
click at [895, 49] on icon "pages" at bounding box center [894, 48] width 20 height 20
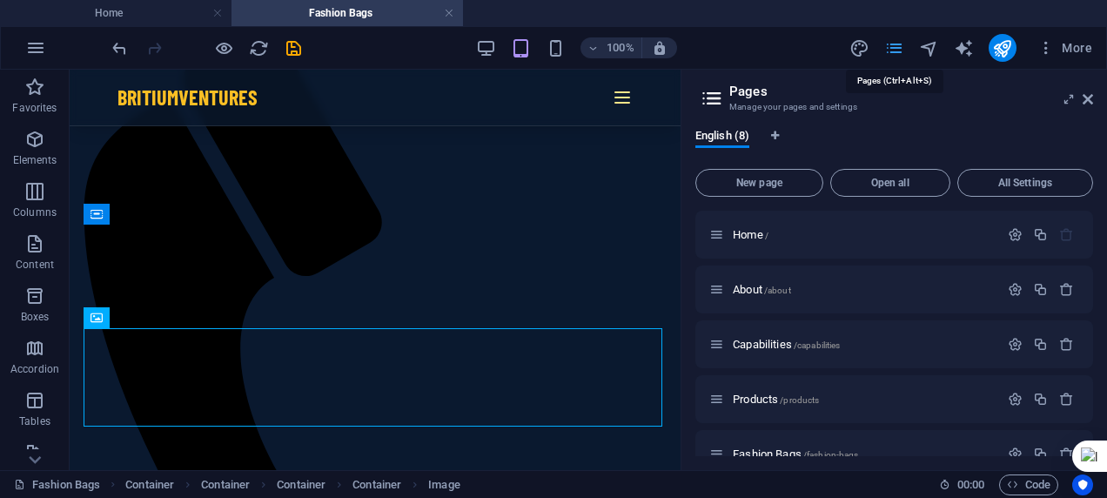
scroll to position [6904, 0]
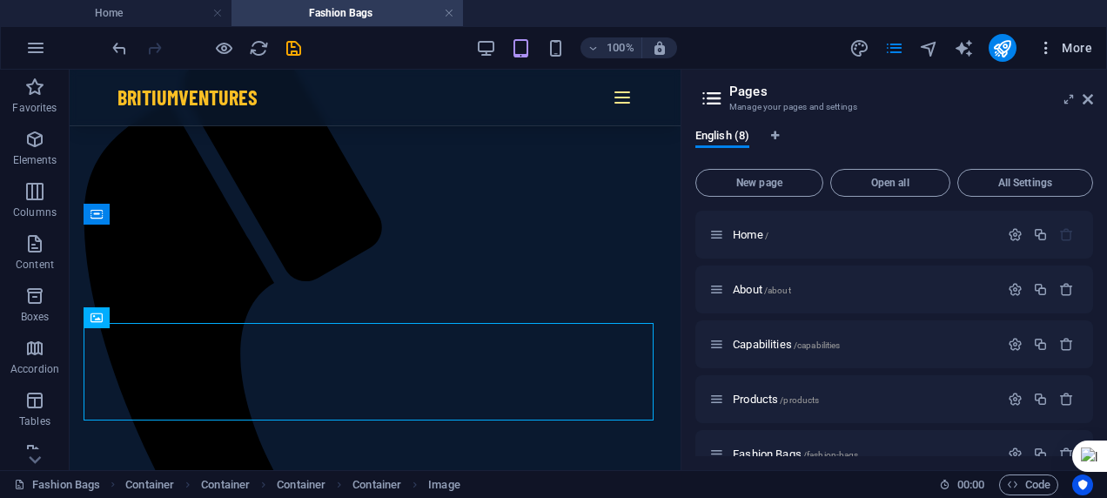
click at [1044, 42] on icon "button" at bounding box center [1045, 47] width 17 height 17
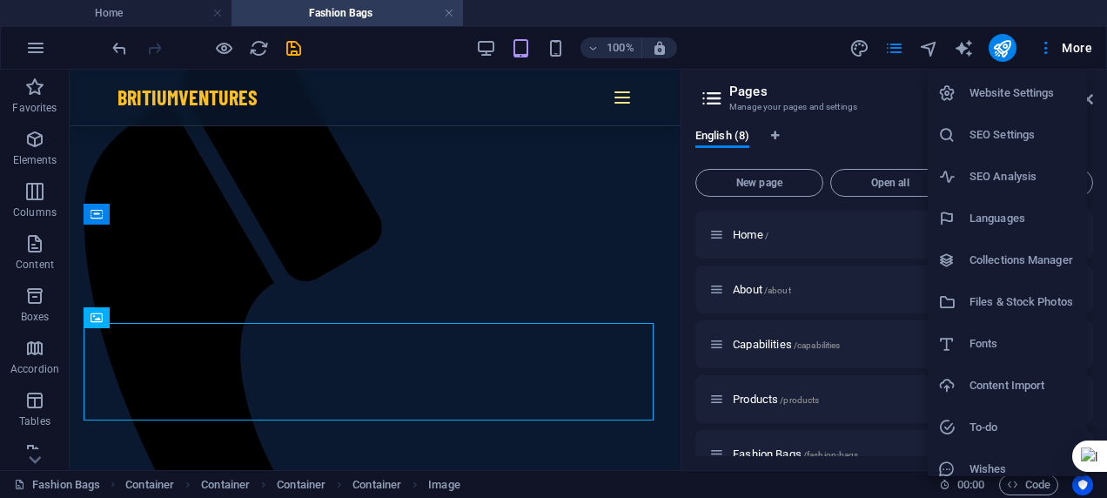
click at [1036, 301] on h6 "Files & Stock Photos" at bounding box center [1022, 302] width 107 height 21
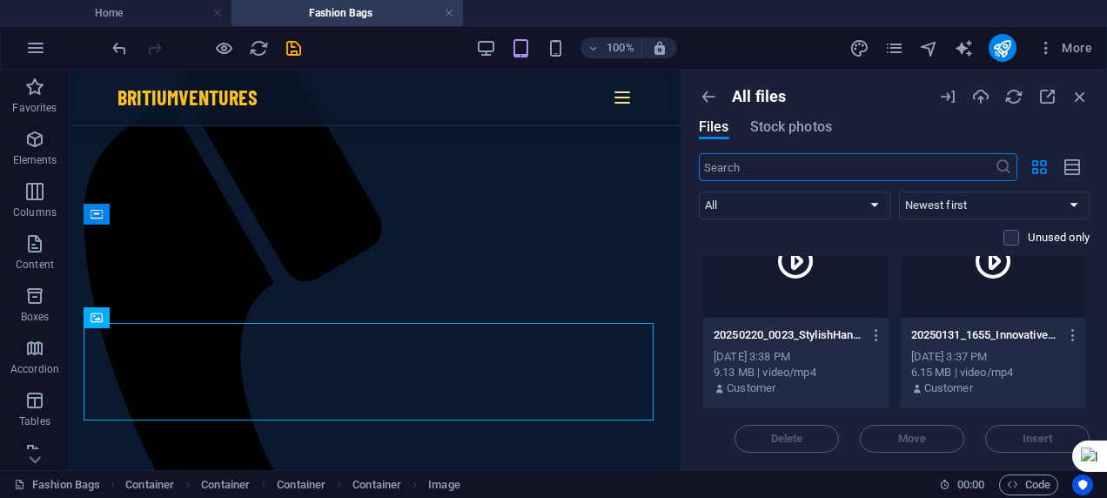
scroll to position [5768, 0]
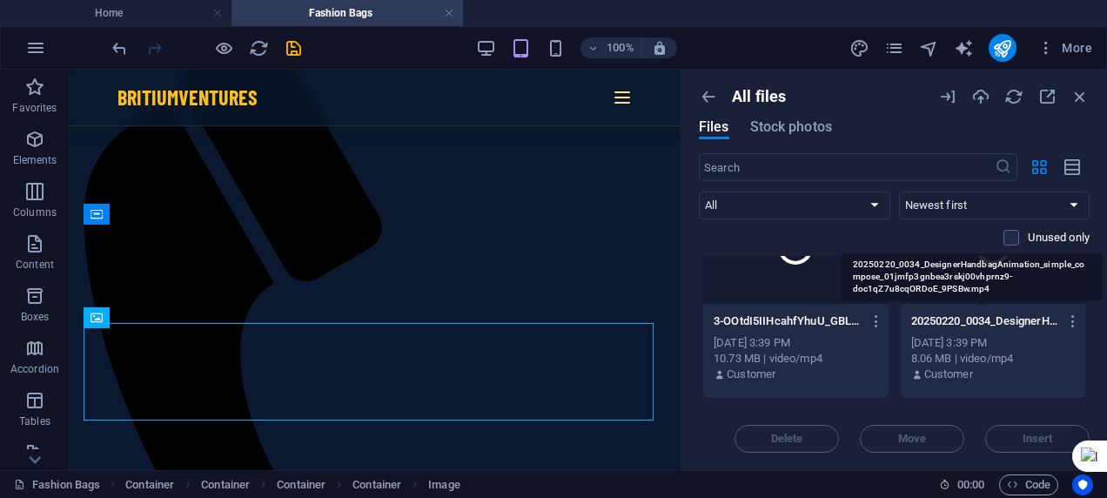
click at [947, 325] on p "20250220_0034_DesignerHandbagAnimation_simple_compose_01jmfp3gnbea3rskj00vhprnz…" at bounding box center [985, 321] width 148 height 16
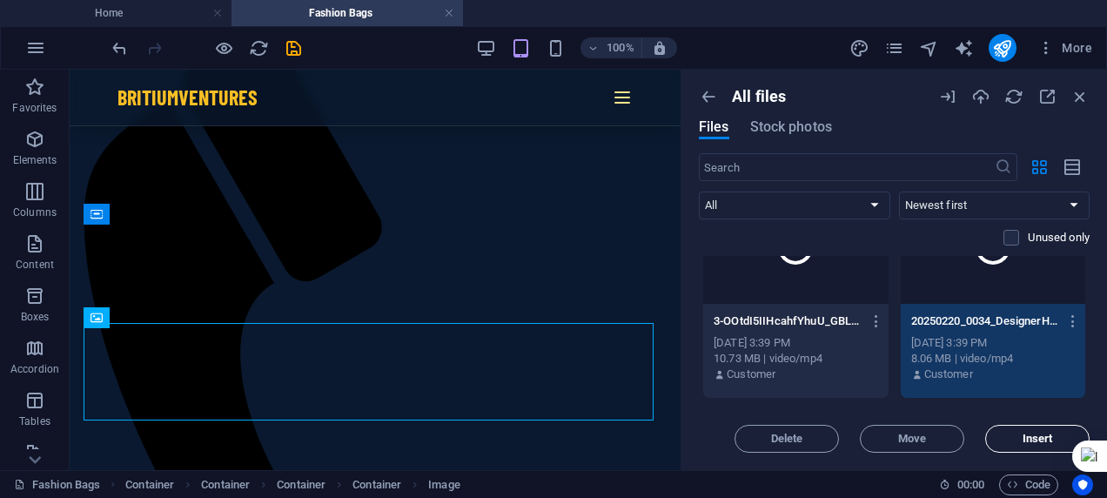
click at [1021, 432] on button "Insert" at bounding box center [1037, 439] width 104 height 28
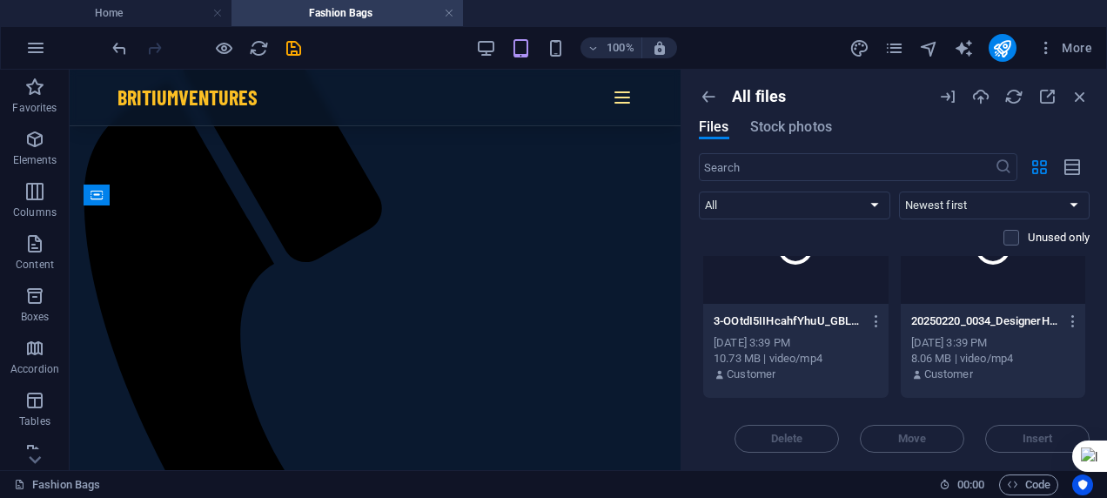
scroll to position [6846, 0]
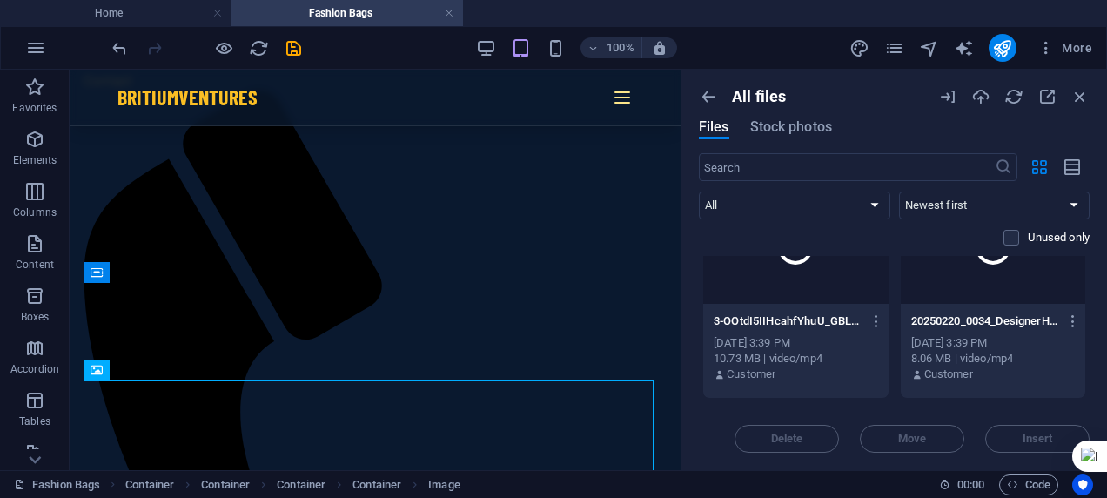
click at [794, 346] on div "[DATE] 3:39 PM" at bounding box center [796, 343] width 164 height 16
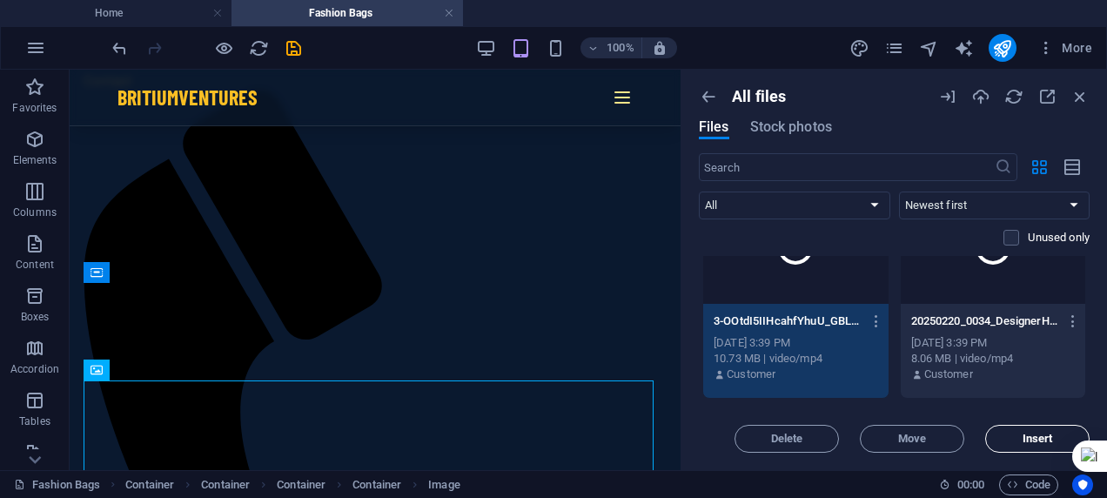
click at [1001, 427] on button "Insert" at bounding box center [1037, 439] width 104 height 28
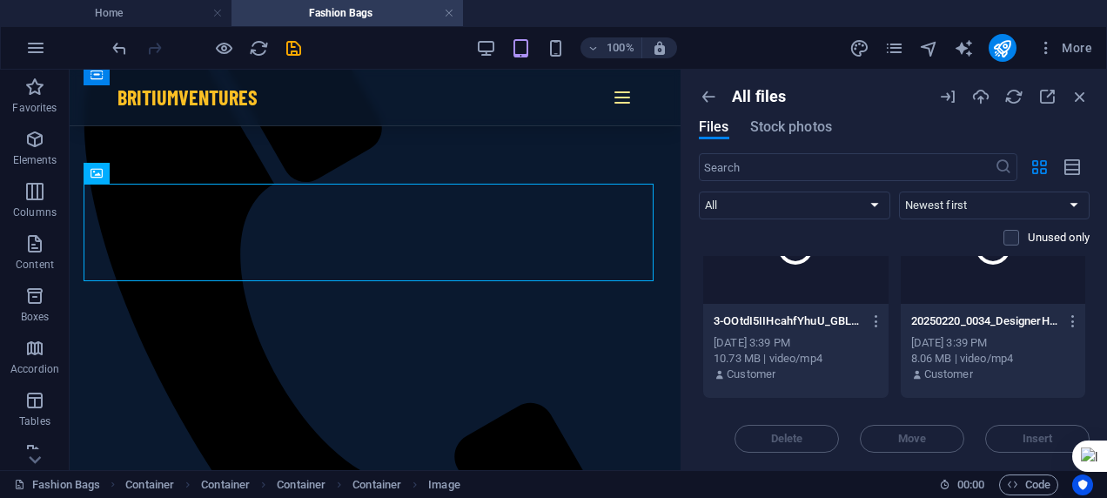
scroll to position [6989, 0]
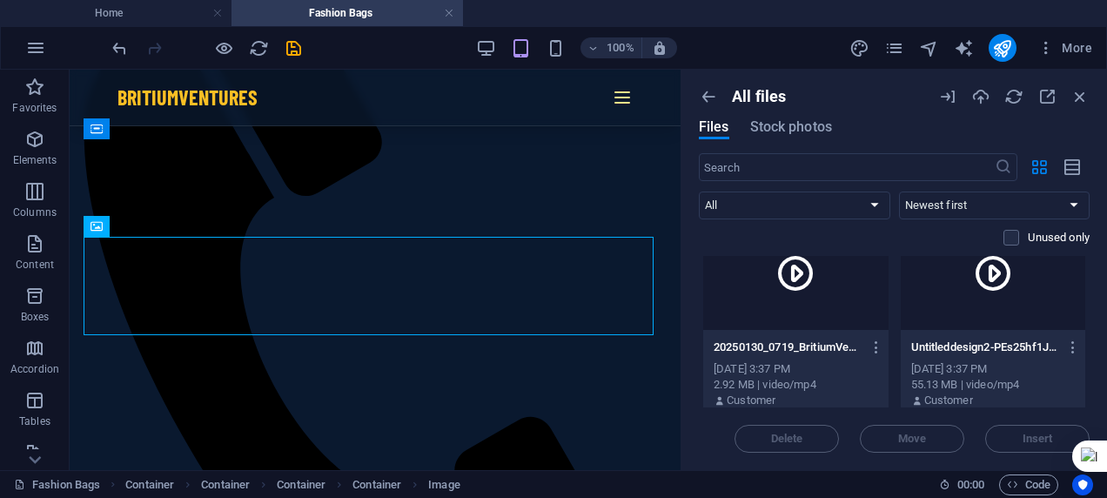
scroll to position [6214, 0]
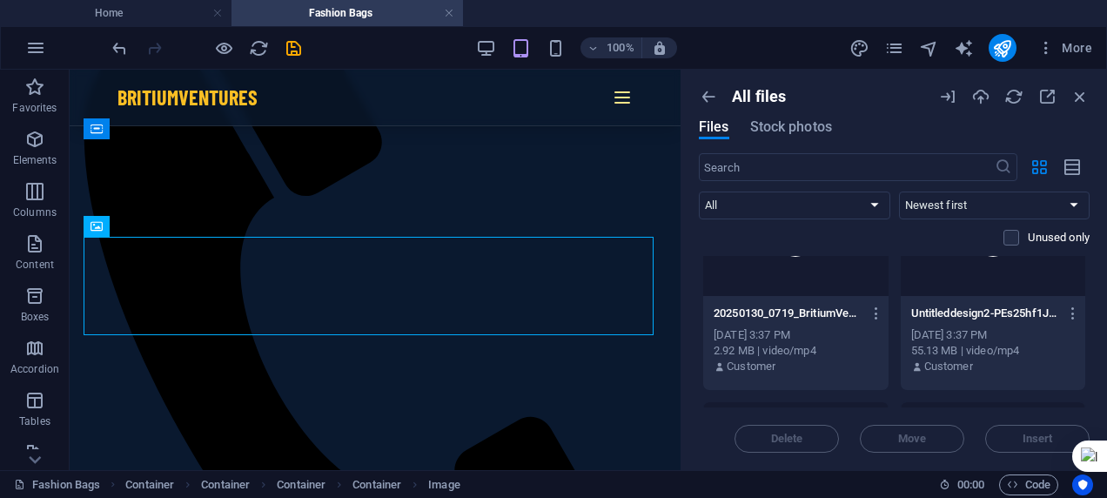
click at [1001, 327] on div "[DATE] 3:37 PM" at bounding box center [993, 335] width 164 height 16
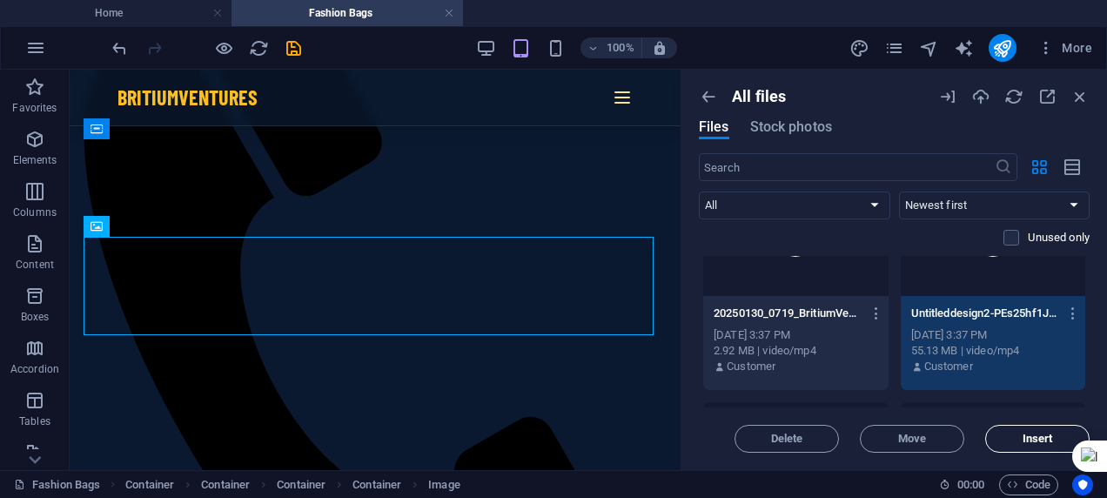
click at [1015, 436] on span "Insert" at bounding box center [1037, 438] width 89 height 10
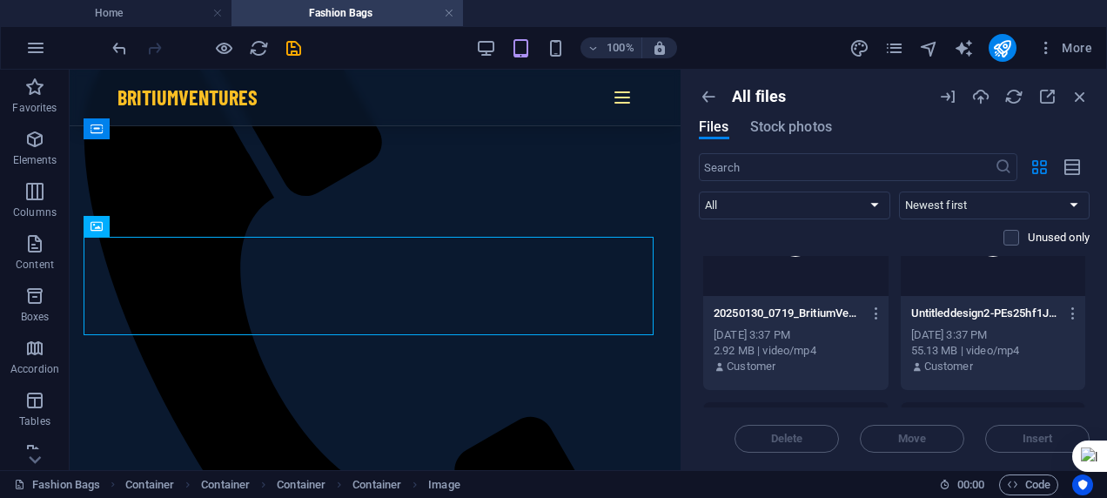
click at [808, 338] on div "[DATE] 3:37 PM" at bounding box center [796, 335] width 164 height 16
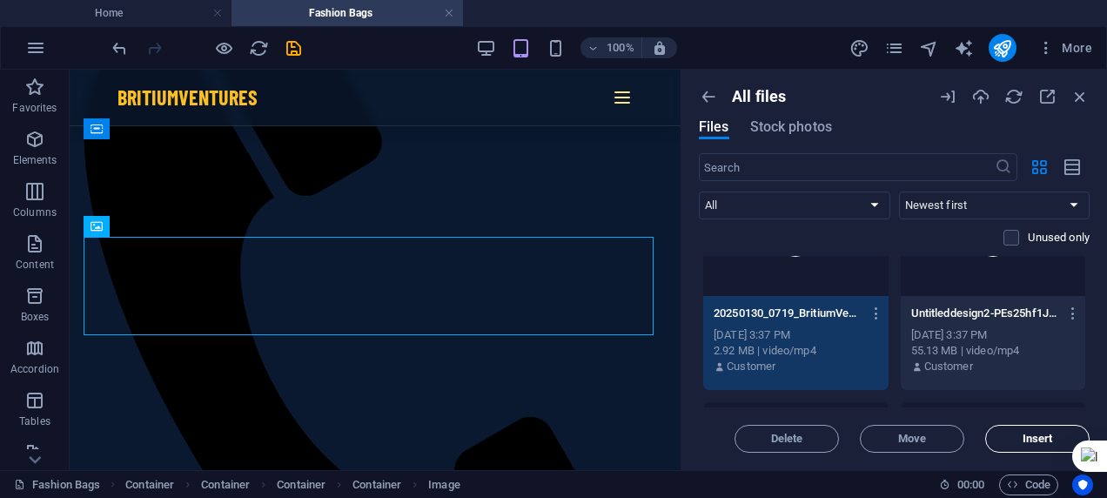
click at [1049, 438] on span "Insert" at bounding box center [1037, 438] width 30 height 10
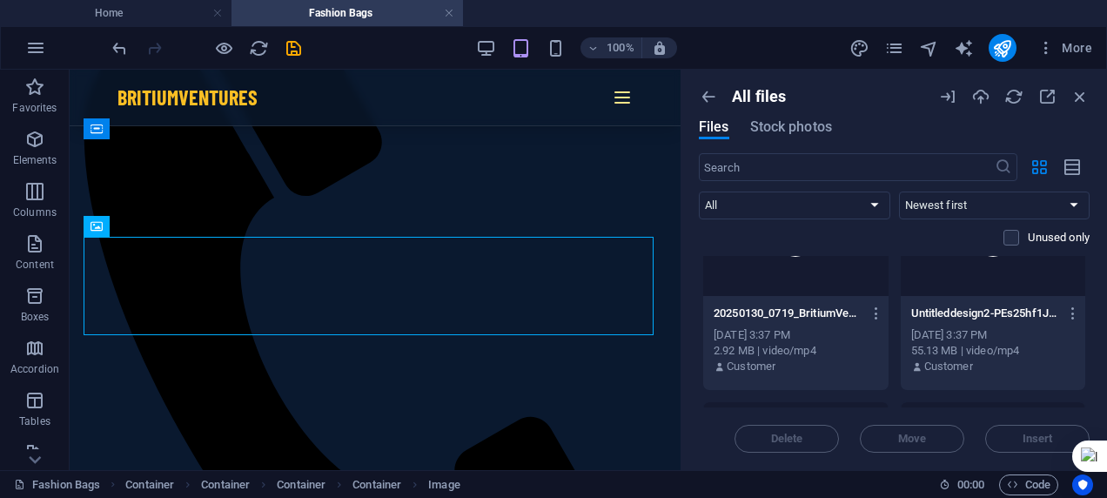
click at [1086, 378] on div "Drop files here to upload them instantly About_Us-5cL68ri4HGu0hniU37Ui9A.html A…" at bounding box center [894, 331] width 391 height 151
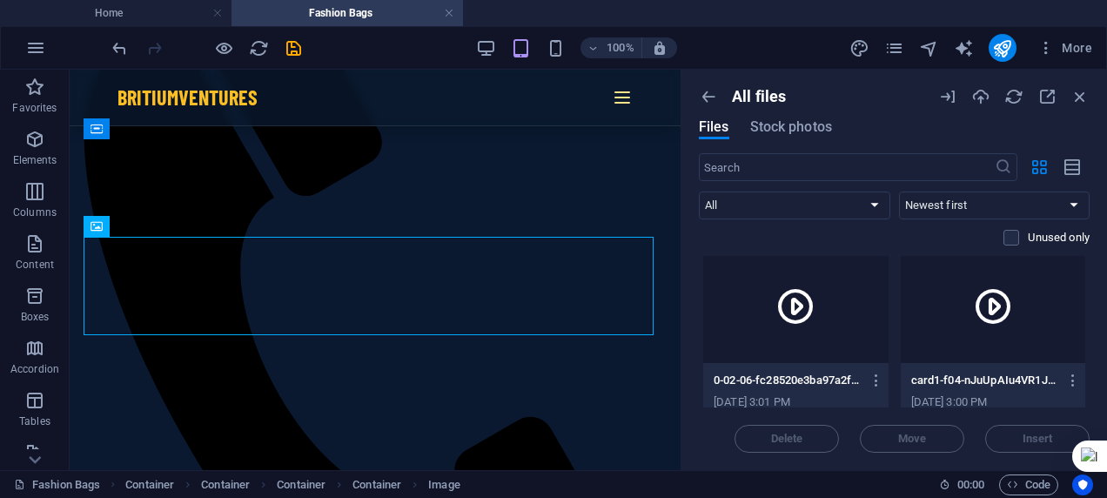
drag, startPoint x: 1085, startPoint y: 383, endPoint x: 1085, endPoint y: 365, distance: 17.4
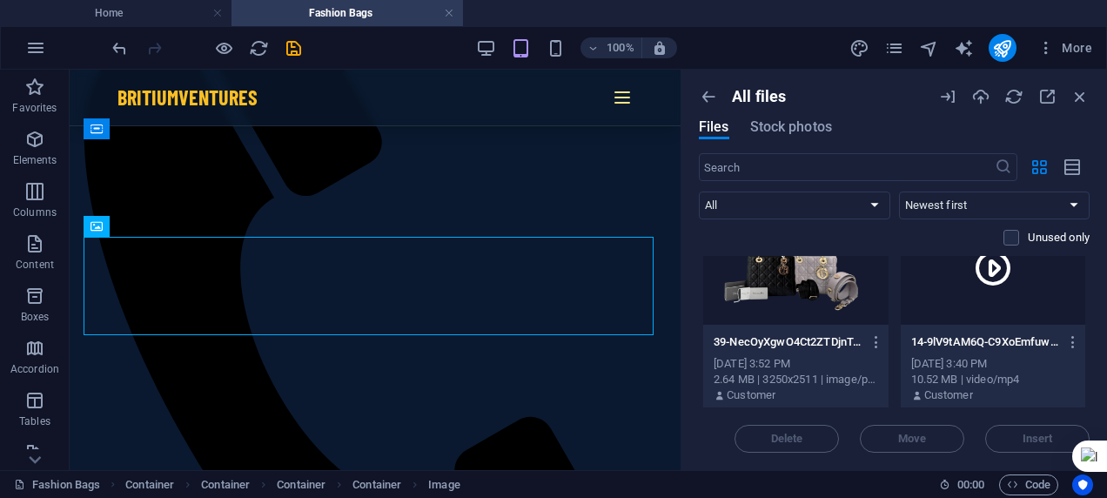
scroll to position [5595, 0]
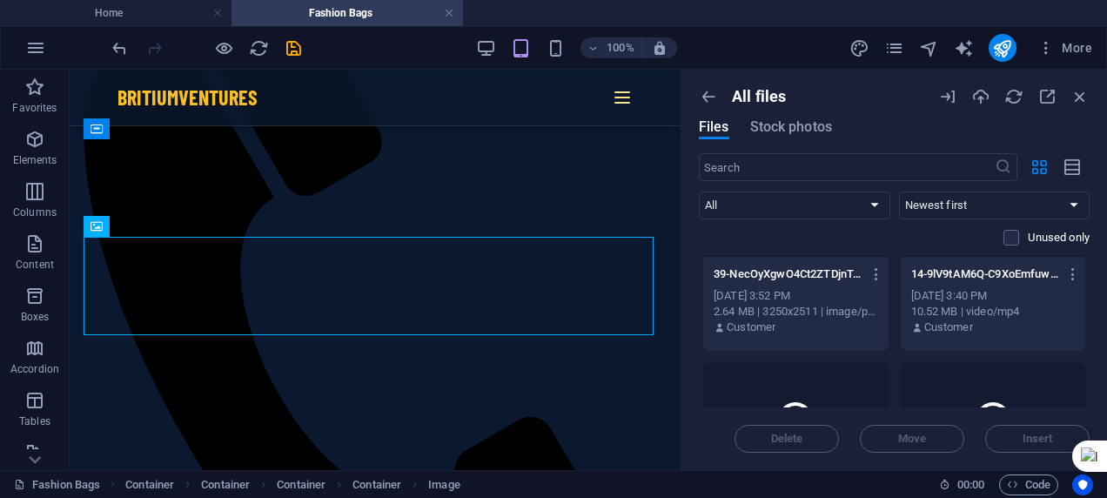
click at [1010, 307] on div "10.52 MB | video/mp4" at bounding box center [993, 312] width 164 height 16
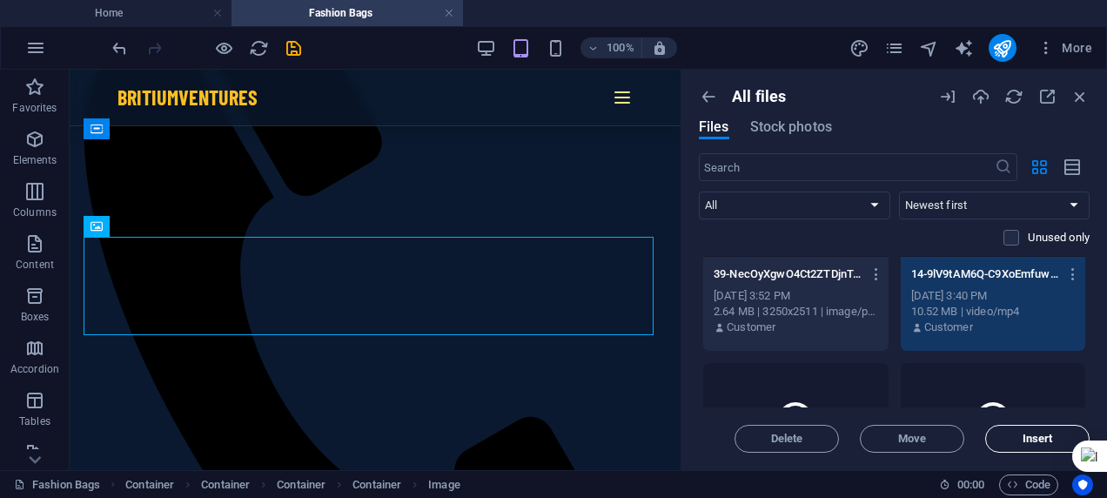
click at [1020, 436] on span "Insert" at bounding box center [1037, 438] width 89 height 10
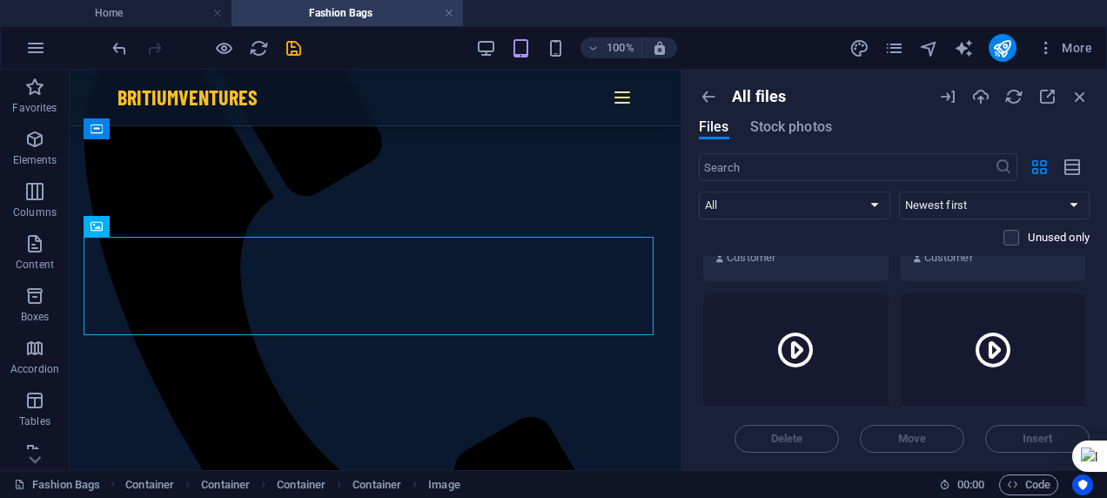
scroll to position [5801, 0]
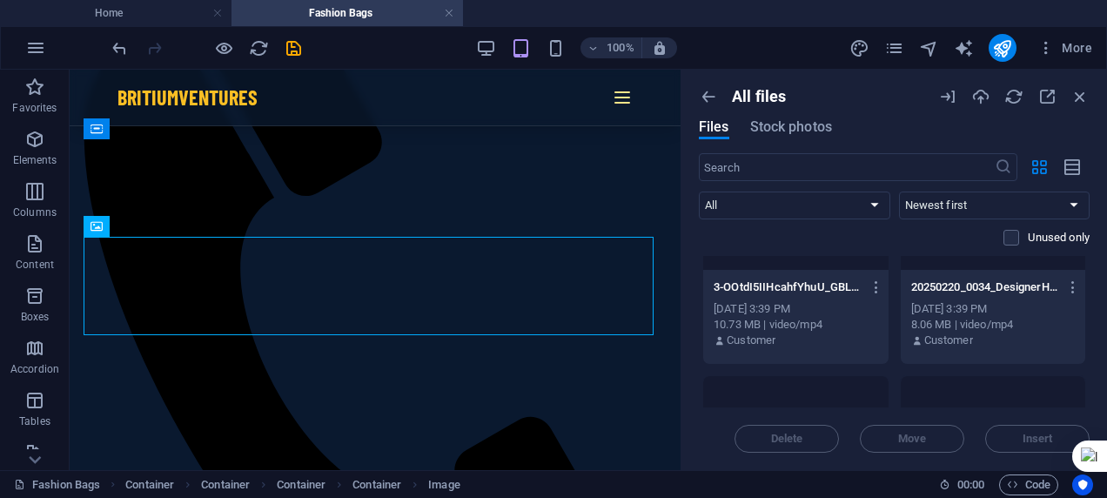
click at [1013, 312] on div "[DATE] 3:39 PM" at bounding box center [993, 309] width 164 height 16
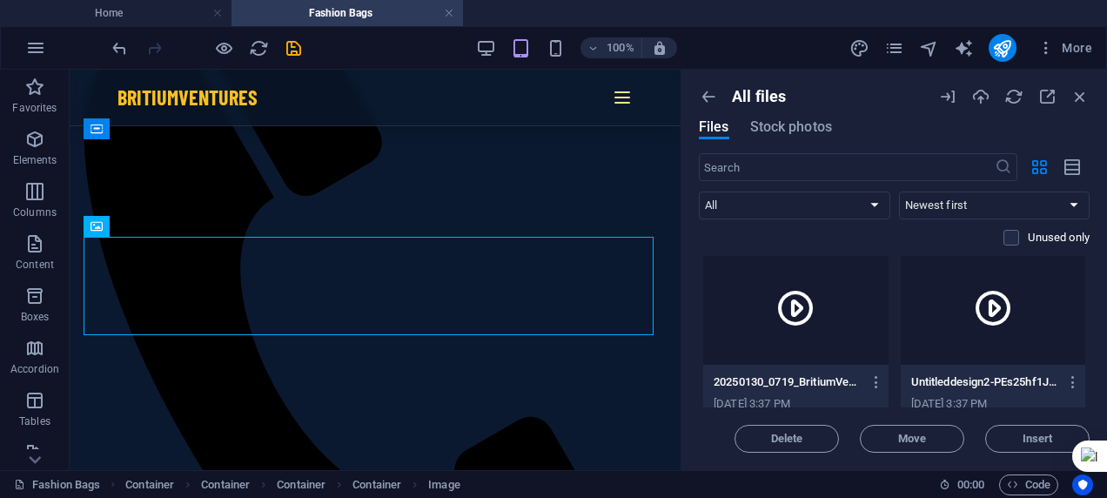
scroll to position [6214, 0]
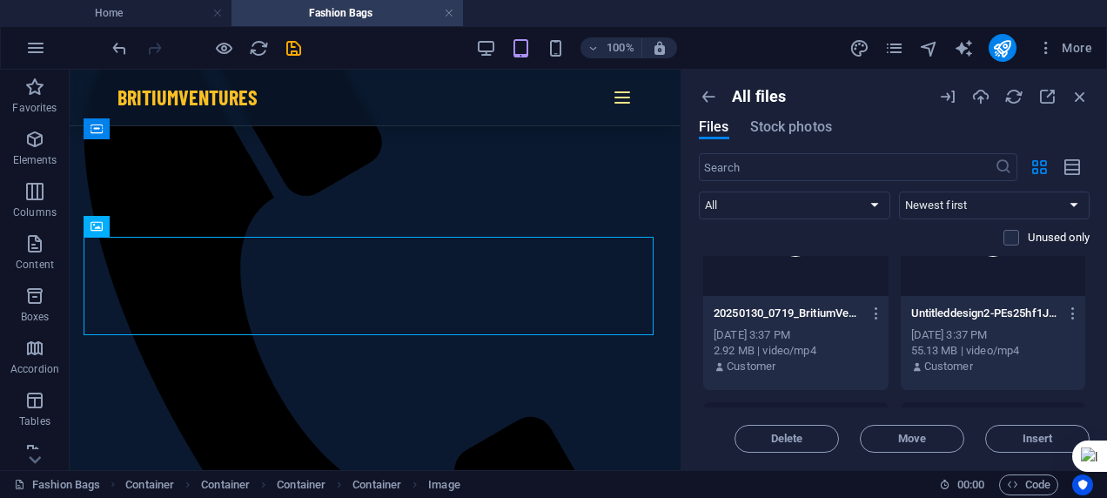
click at [995, 339] on div "[DATE] 3:37 PM" at bounding box center [993, 335] width 164 height 16
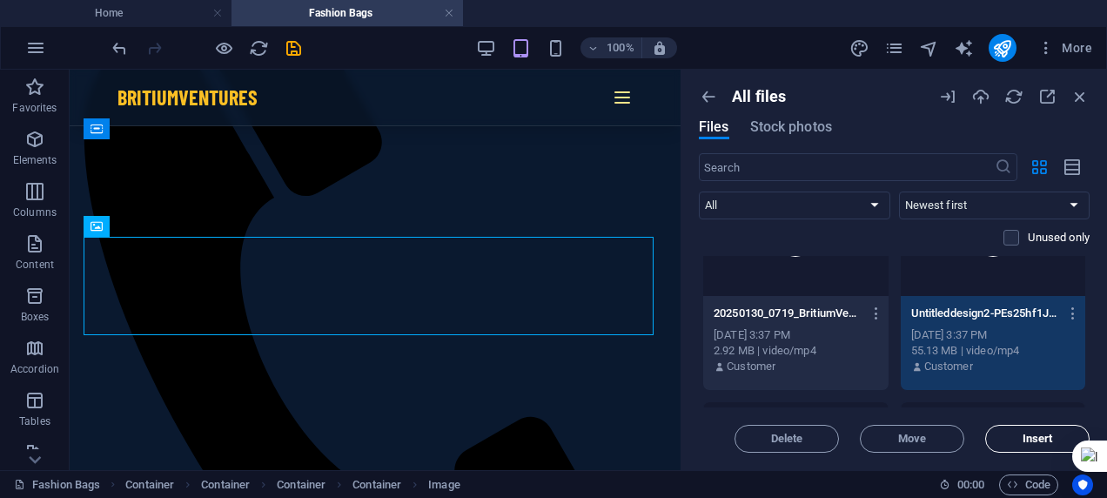
click at [1023, 433] on span "Insert" at bounding box center [1037, 438] width 30 height 10
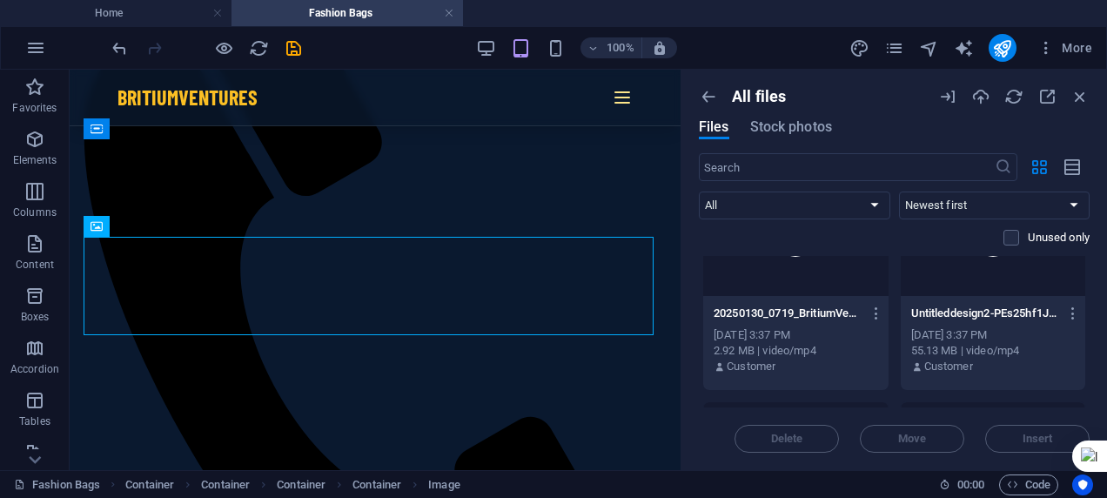
click at [793, 370] on div "Customer" at bounding box center [796, 367] width 164 height 16
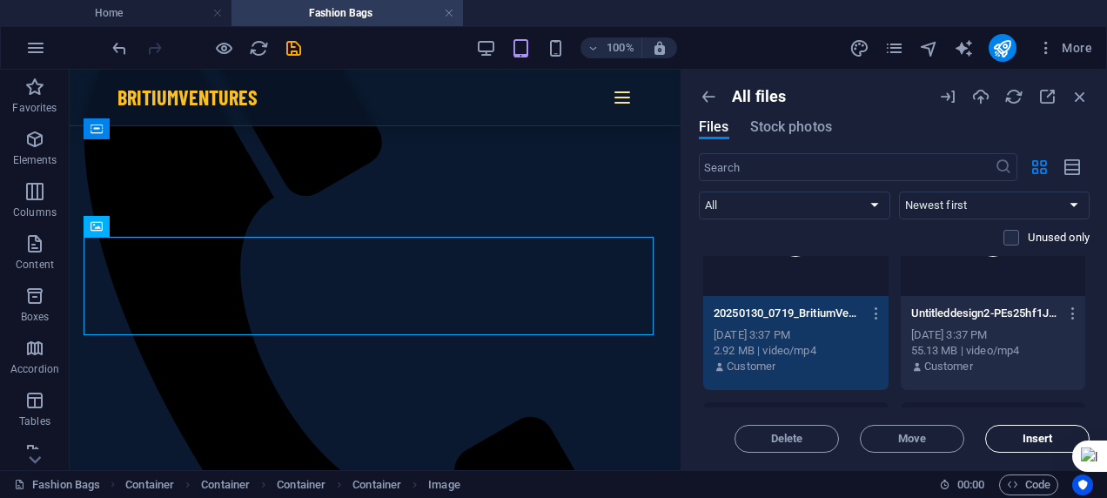
click at [1002, 432] on button "Insert" at bounding box center [1037, 439] width 104 height 28
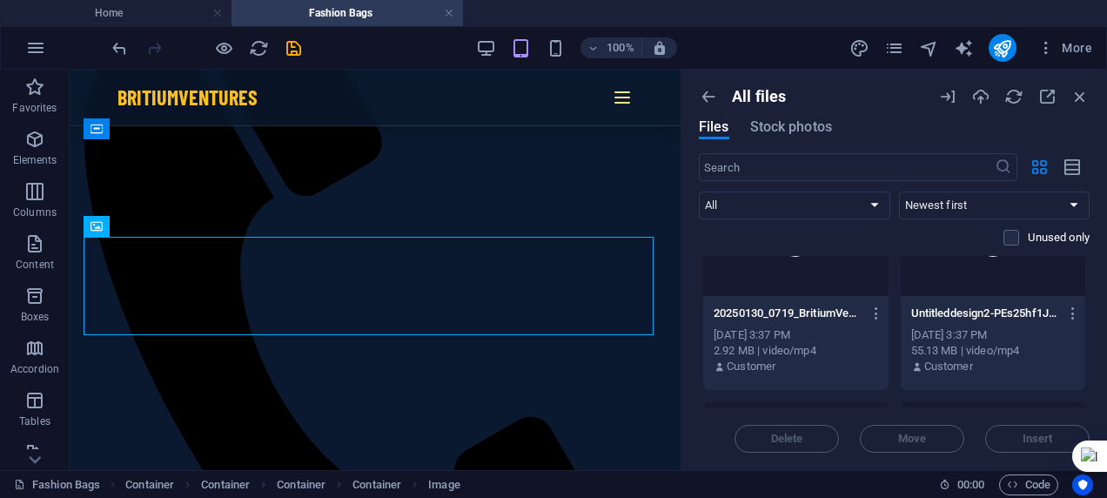
click at [1089, 309] on div "All files Files Stock photos ​ All Images Documents Audio Video Vector Other Ne…" at bounding box center [894, 270] width 426 height 400
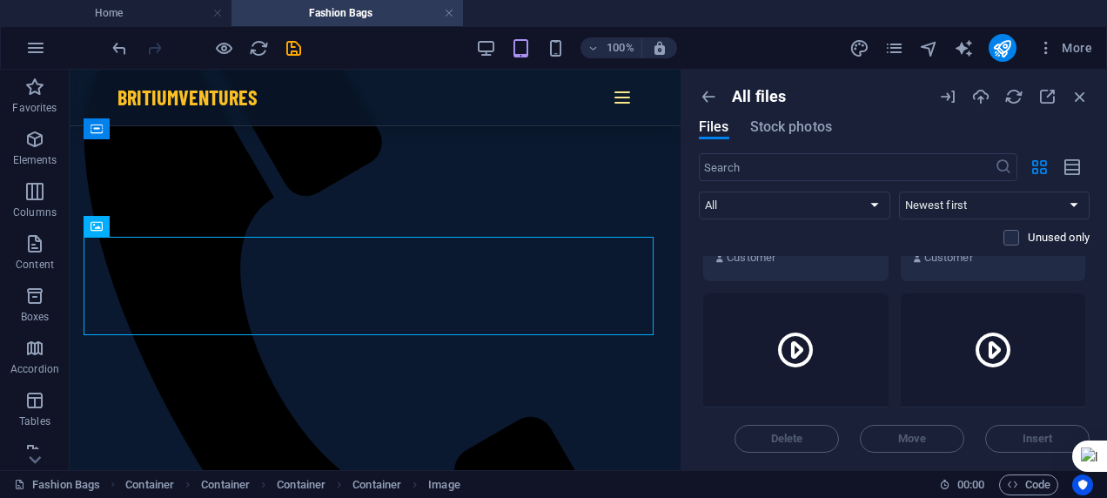
click at [1031, 340] on div at bounding box center [993, 349] width 185 height 113
click at [1023, 433] on span "Insert" at bounding box center [1037, 438] width 30 height 10
click at [846, 372] on div at bounding box center [795, 349] width 185 height 113
click at [1013, 430] on button "Insert" at bounding box center [1037, 439] width 104 height 28
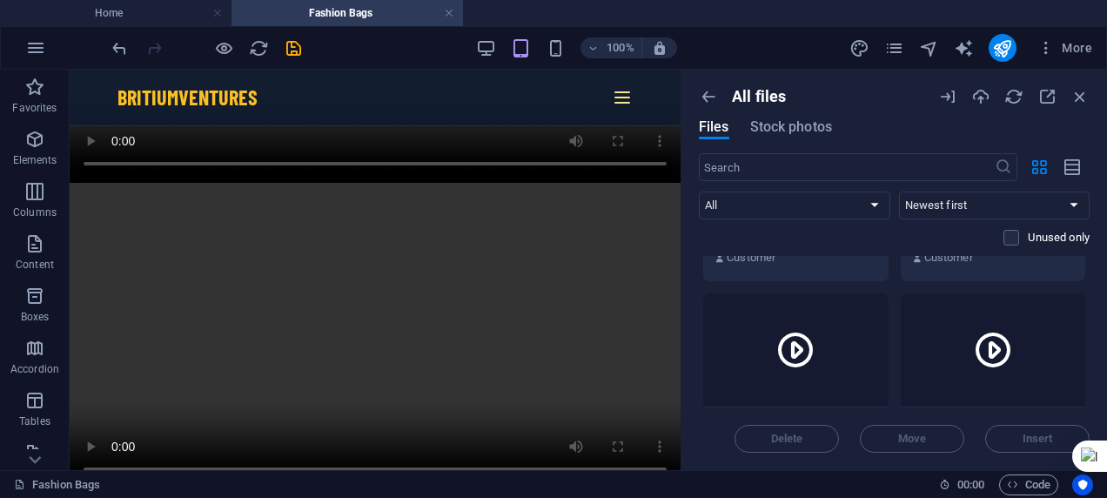
scroll to position [9107, 0]
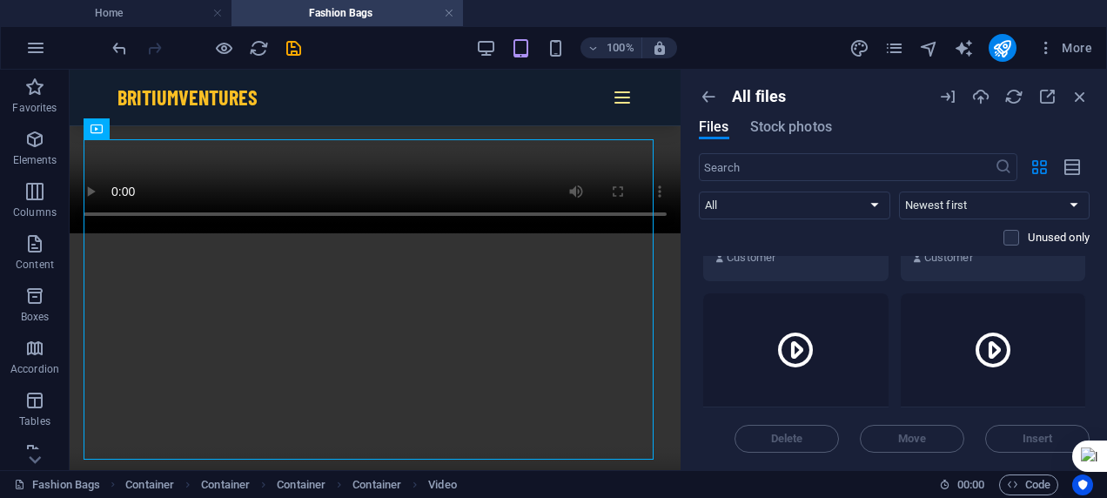
click at [1089, 351] on div "All files Files Stock photos ​ All Images Documents Audio Video Vector Other Ne…" at bounding box center [894, 270] width 426 height 400
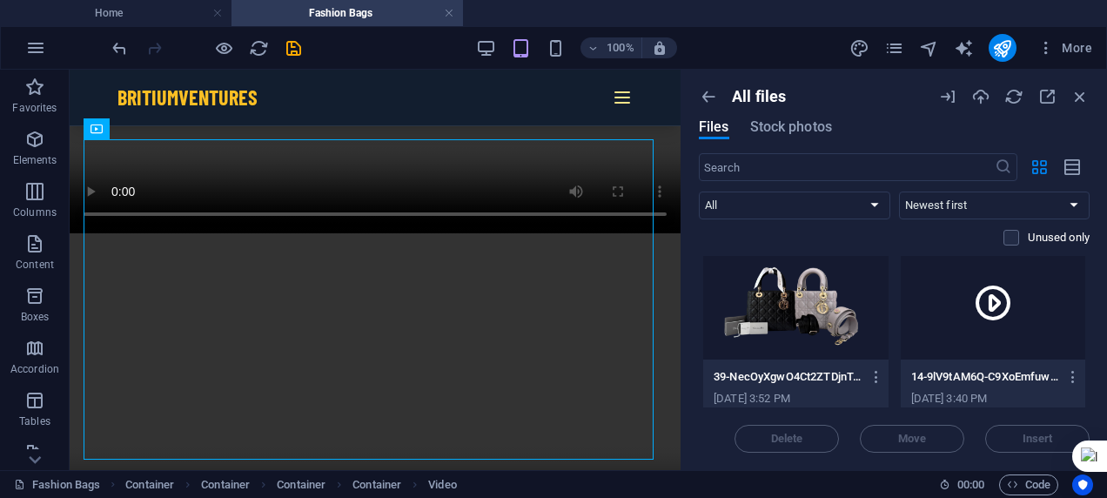
scroll to position [5527, 0]
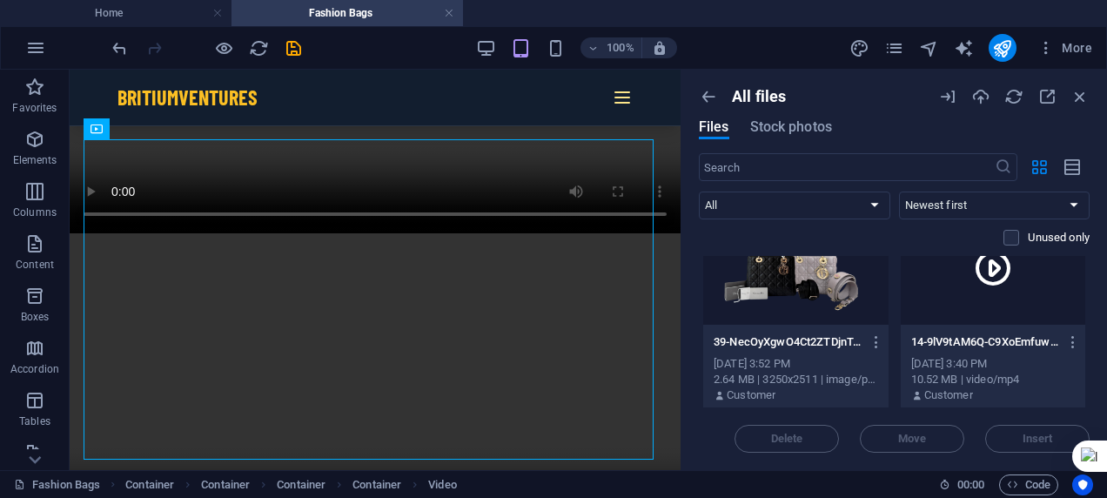
click at [1002, 290] on div at bounding box center [993, 267] width 185 height 113
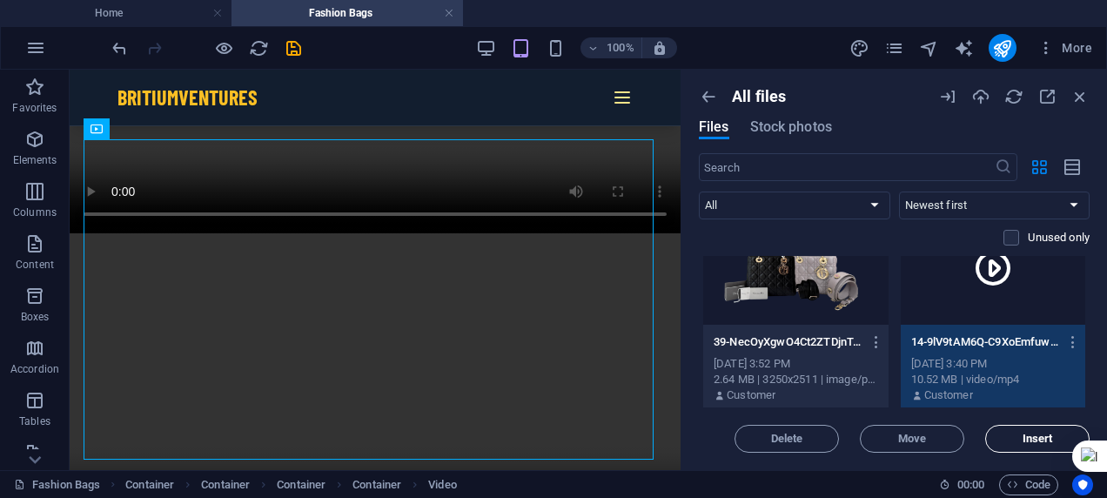
click at [1016, 430] on button "Insert" at bounding box center [1037, 439] width 104 height 28
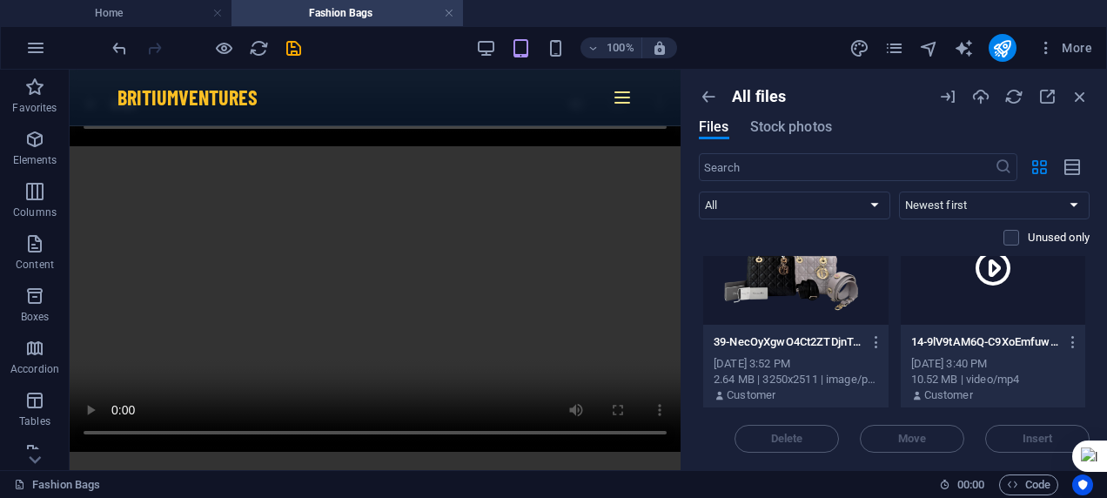
scroll to position [9465, 0]
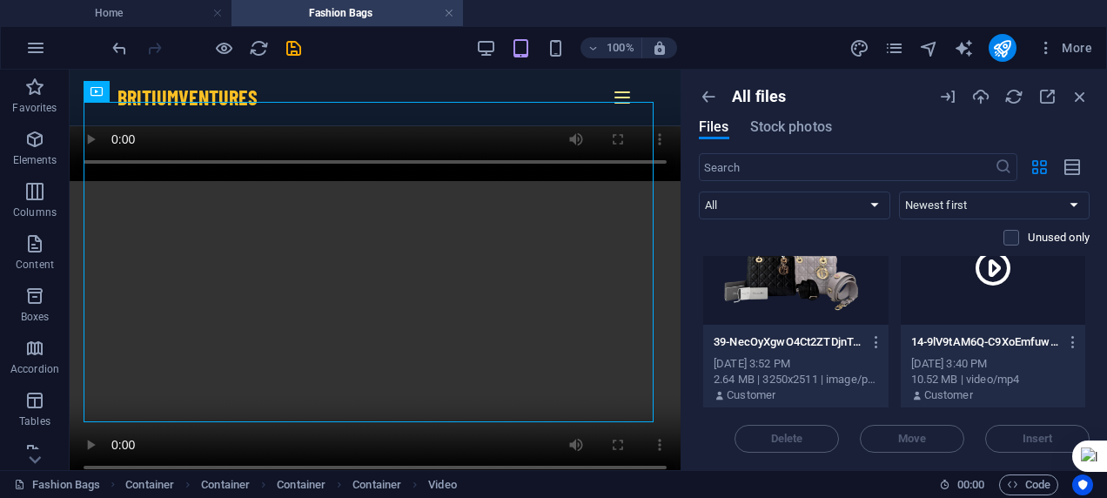
click at [787, 287] on div at bounding box center [795, 267] width 185 height 113
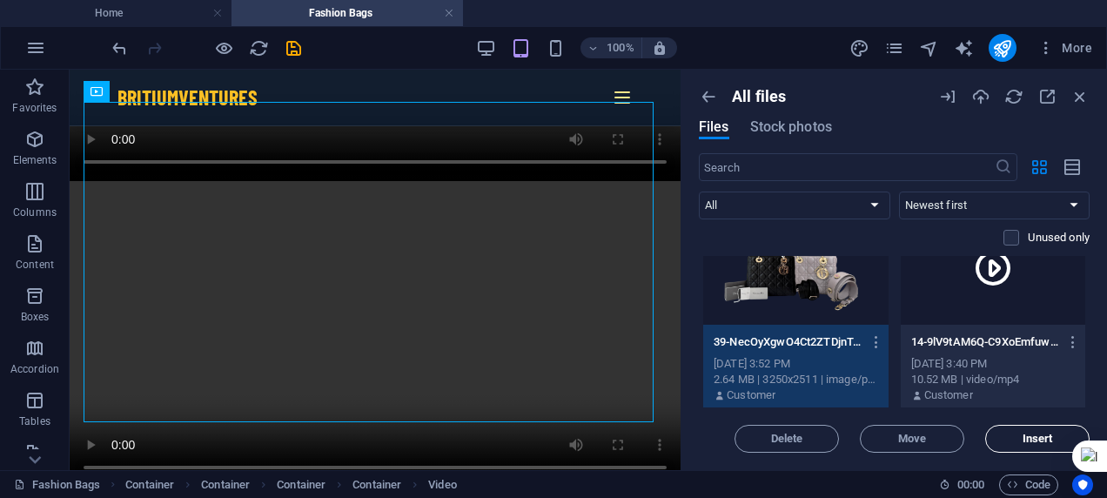
click at [1023, 438] on span "Insert" at bounding box center [1037, 438] width 30 height 10
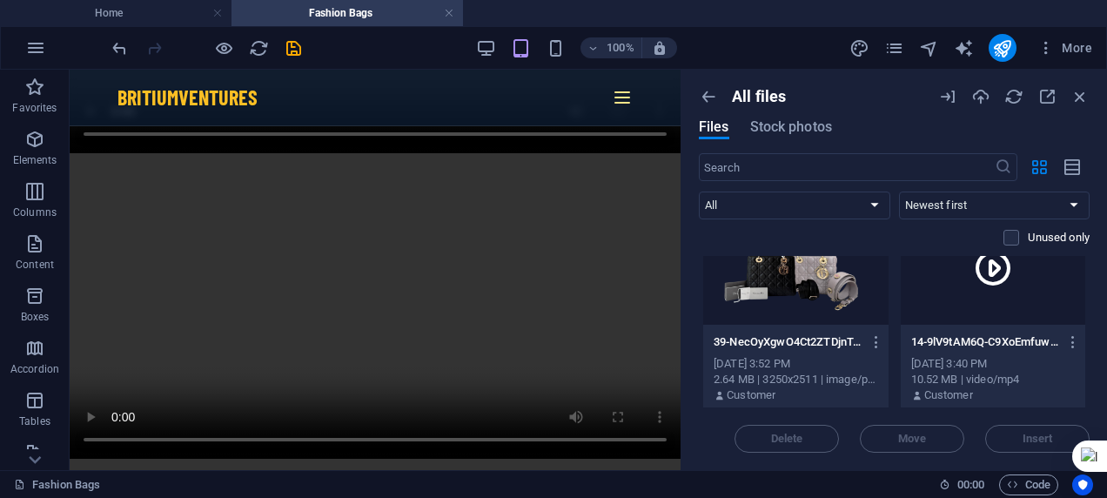
scroll to position [9168, 0]
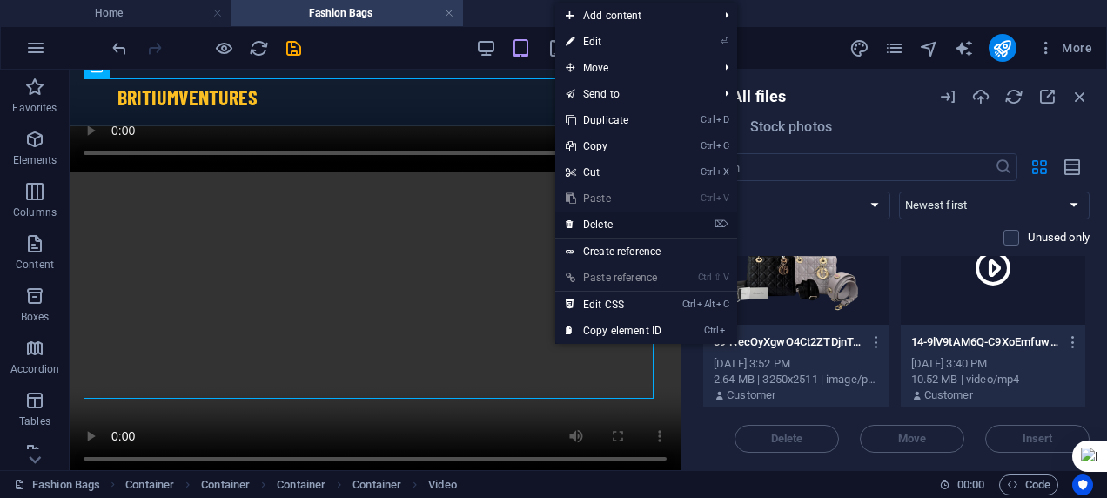
click at [585, 224] on link "⌦ Delete" at bounding box center [613, 224] width 117 height 26
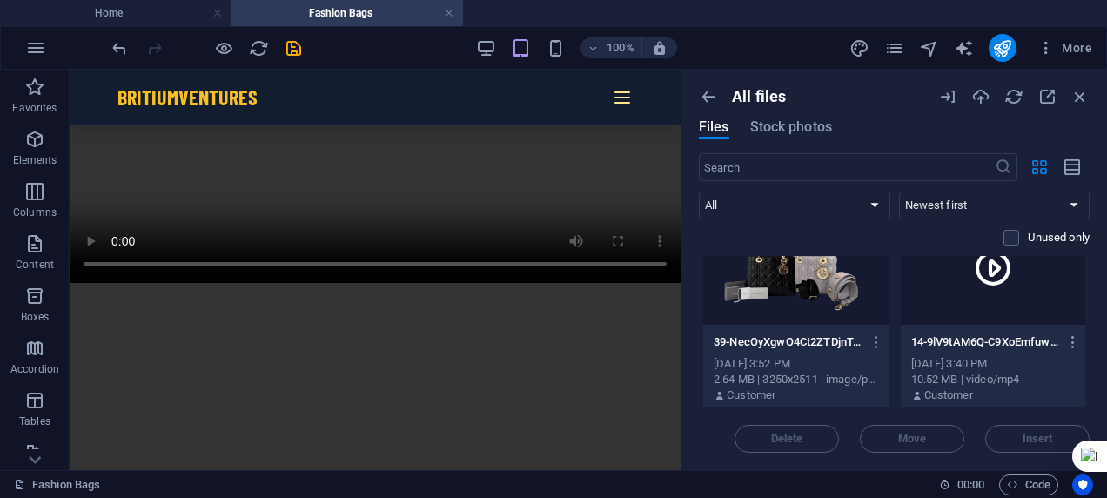
scroll to position [8881, 0]
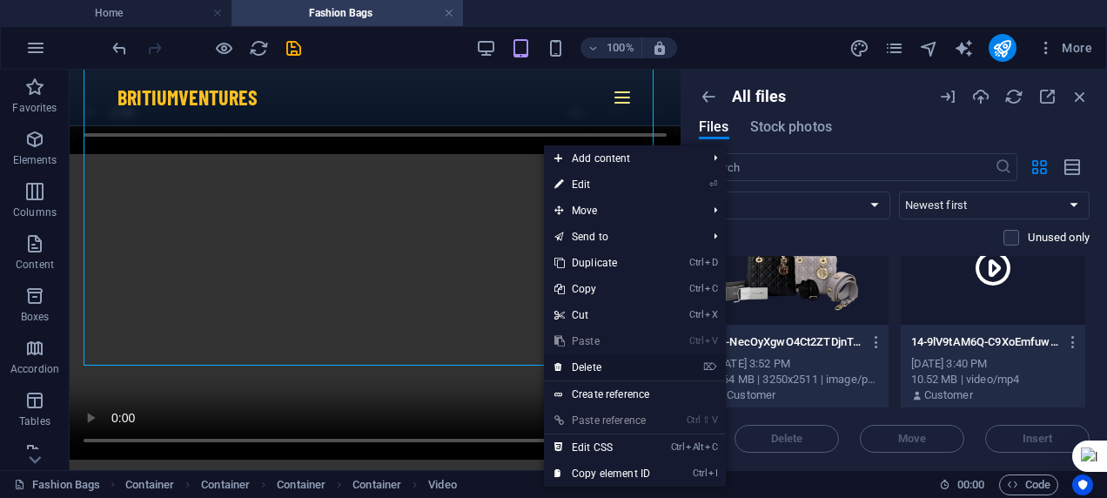
click at [592, 363] on link "⌦ Delete" at bounding box center [602, 367] width 117 height 26
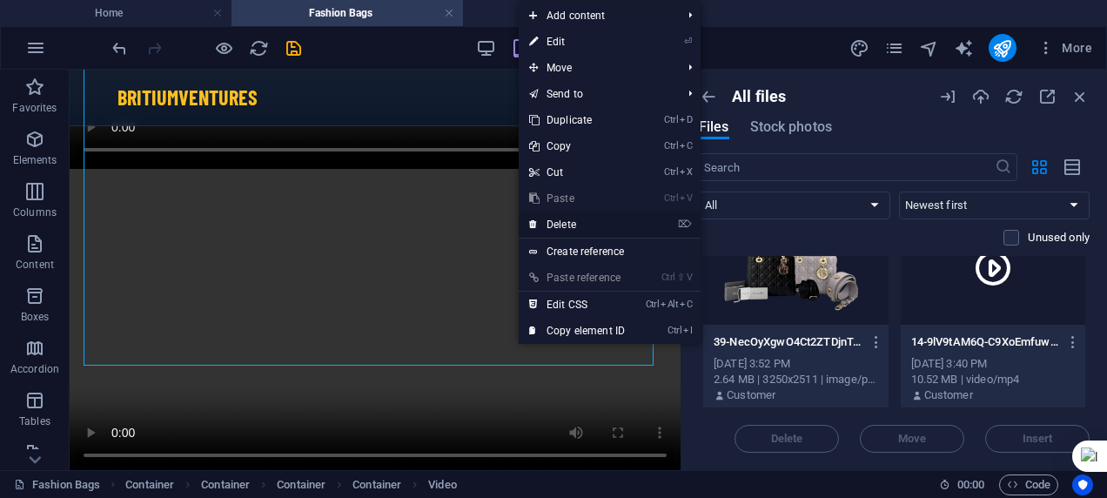
click at [568, 219] on link "⌦ Delete" at bounding box center [577, 224] width 117 height 26
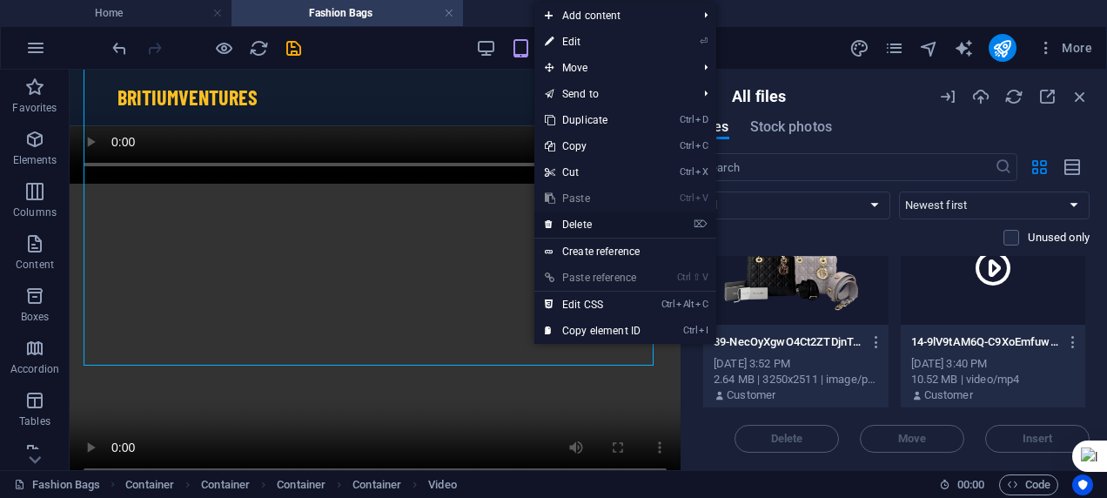
drag, startPoint x: 577, startPoint y: 218, endPoint x: 567, endPoint y: 220, distance: 9.9
click at [567, 220] on link "⌦ Delete" at bounding box center [592, 224] width 117 height 26
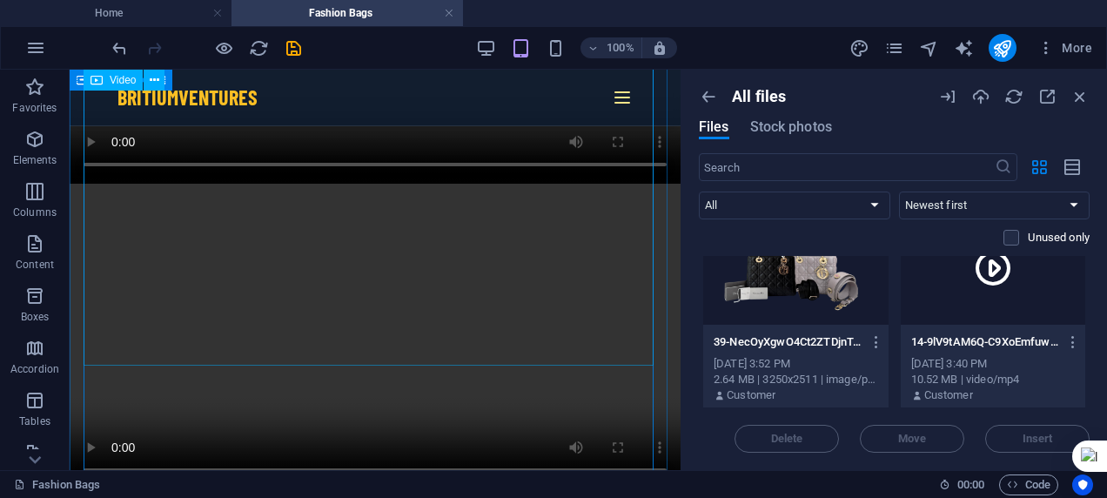
scroll to position [7920, 0]
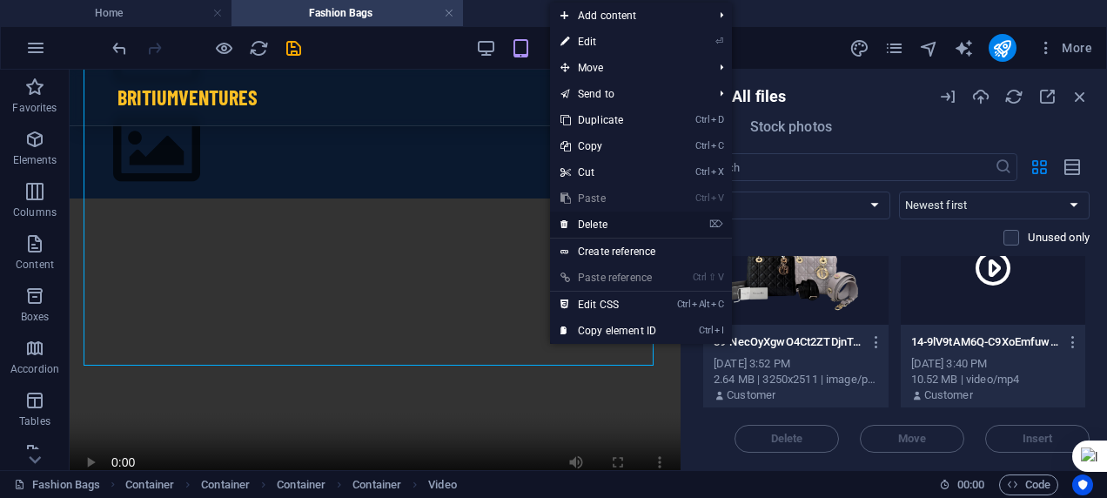
click at [581, 223] on link "⌦ Delete" at bounding box center [608, 224] width 117 height 26
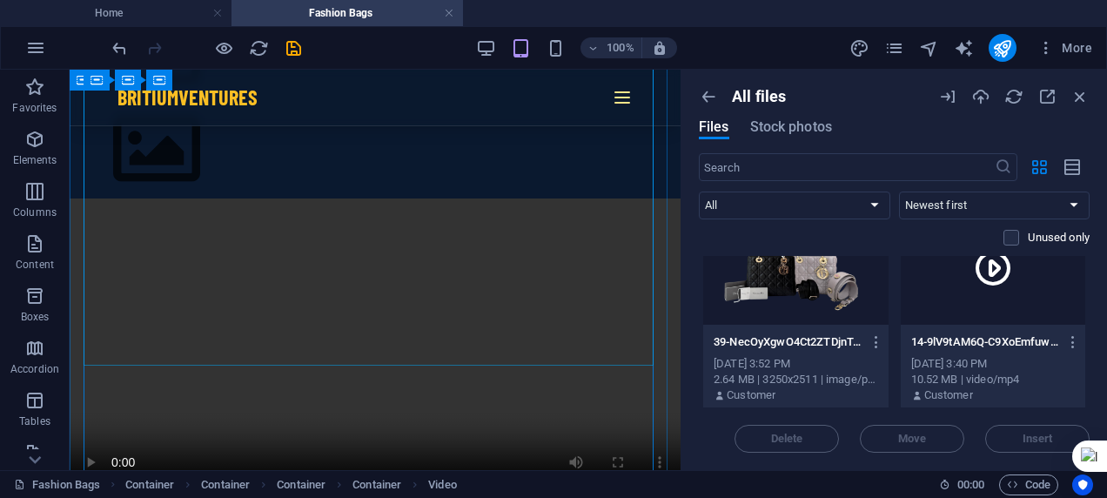
scroll to position [7600, 0]
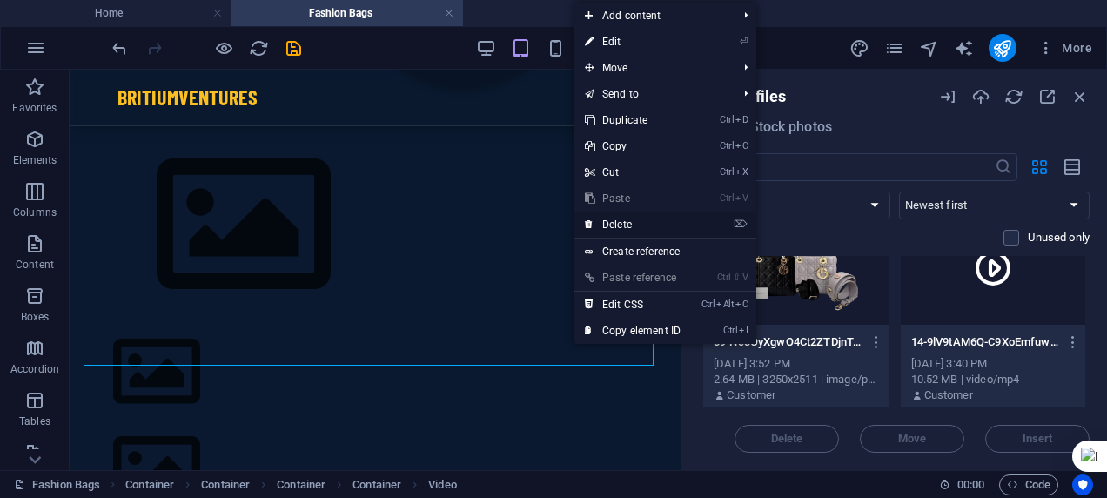
click at [608, 226] on link "⌦ Delete" at bounding box center [632, 224] width 117 height 26
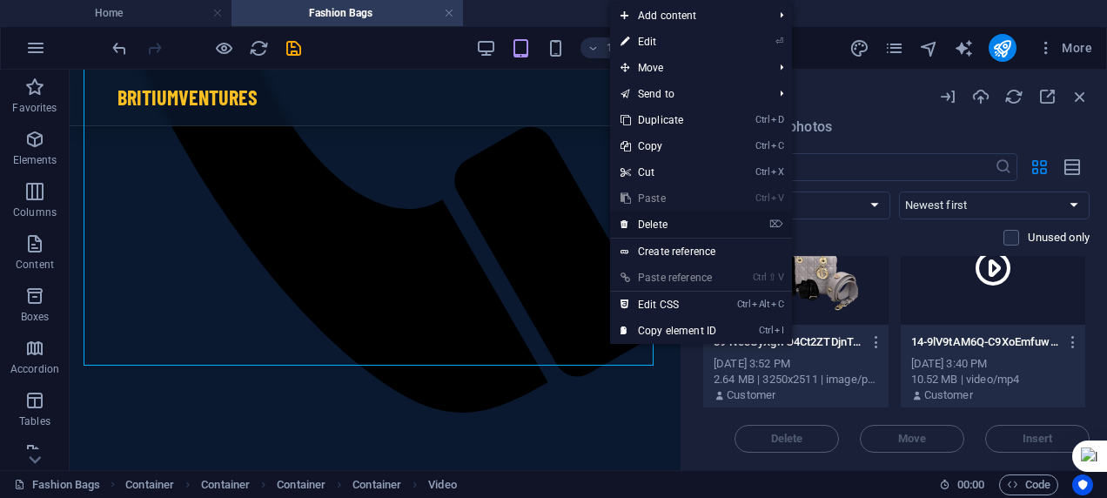
click at [647, 223] on link "⌦ Delete" at bounding box center [668, 224] width 117 height 26
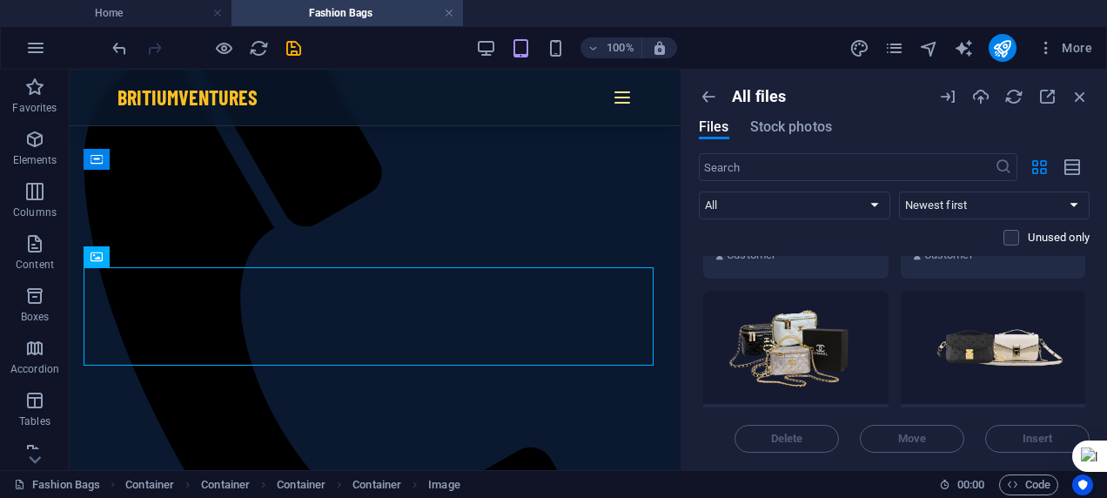
scroll to position [3914, 0]
click at [808, 338] on div at bounding box center [795, 346] width 185 height 113
click at [1013, 432] on button "Insert" at bounding box center [1037, 439] width 104 height 28
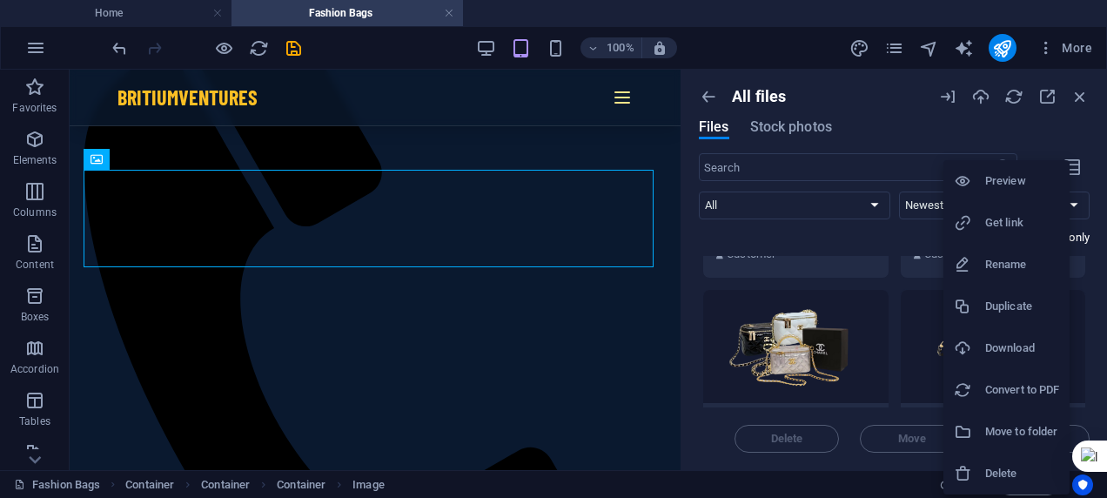
click at [915, 363] on div at bounding box center [553, 249] width 1107 height 498
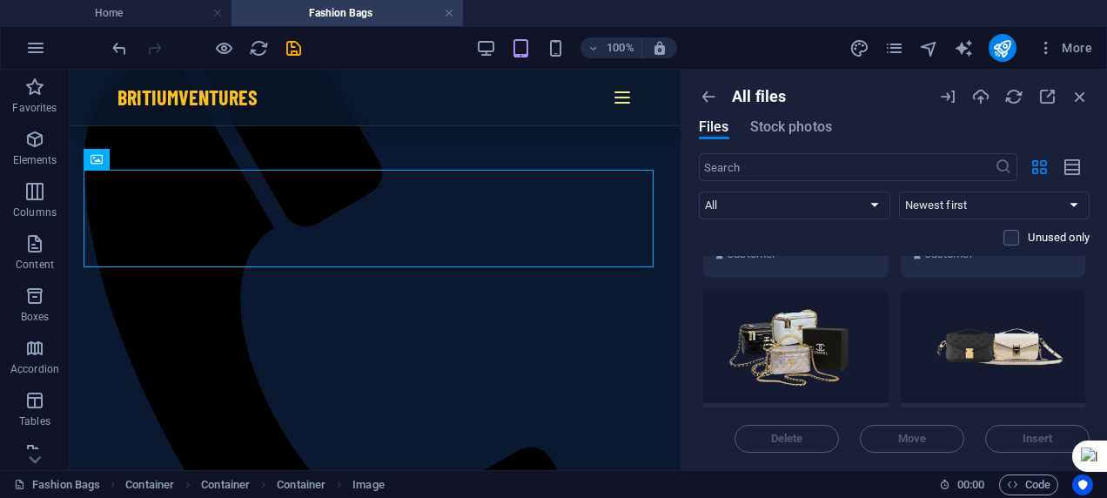
click at [915, 363] on div at bounding box center [993, 346] width 185 height 113
click at [1025, 436] on span "Insert" at bounding box center [1037, 438] width 30 height 10
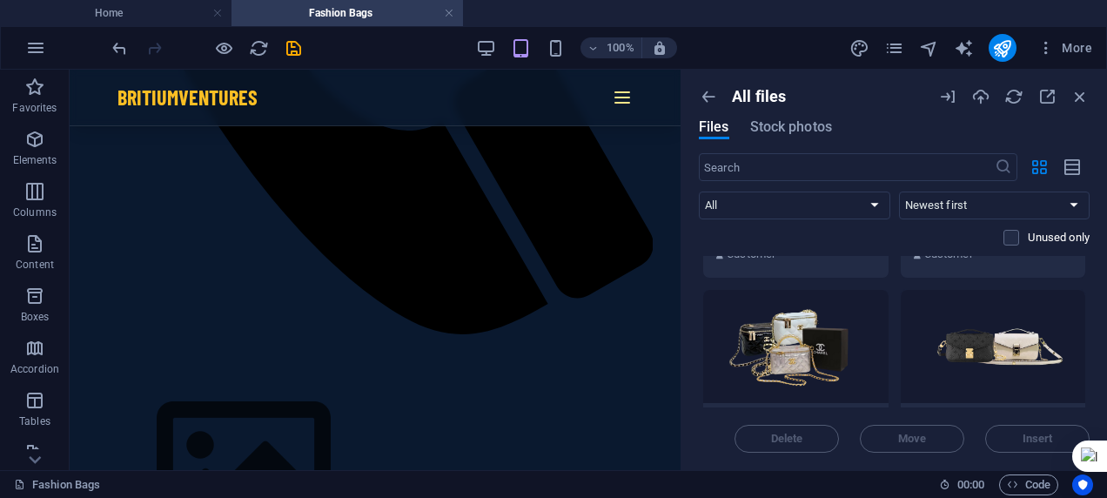
scroll to position [7388, 0]
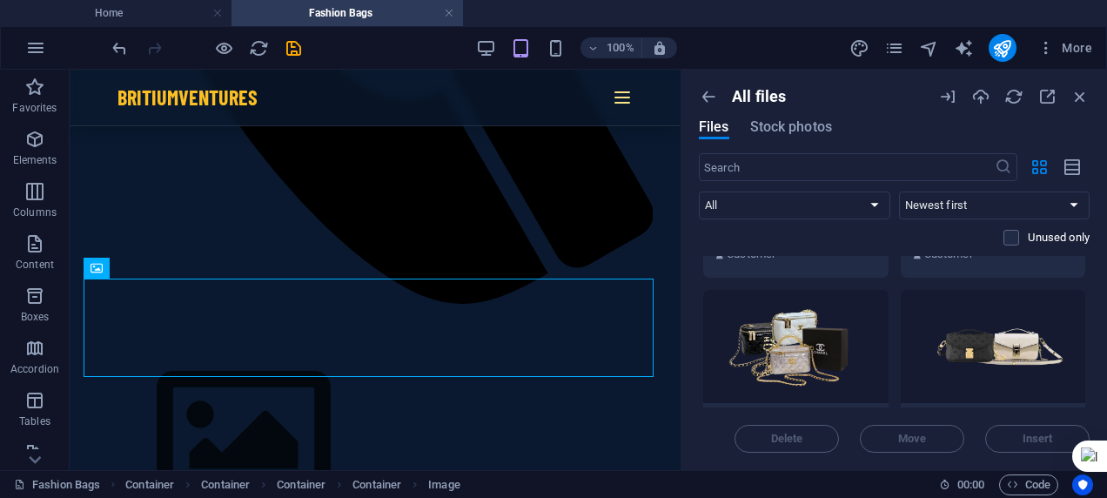
click at [770, 330] on div at bounding box center [795, 346] width 185 height 113
click at [1034, 427] on button "Insert" at bounding box center [1037, 439] width 104 height 28
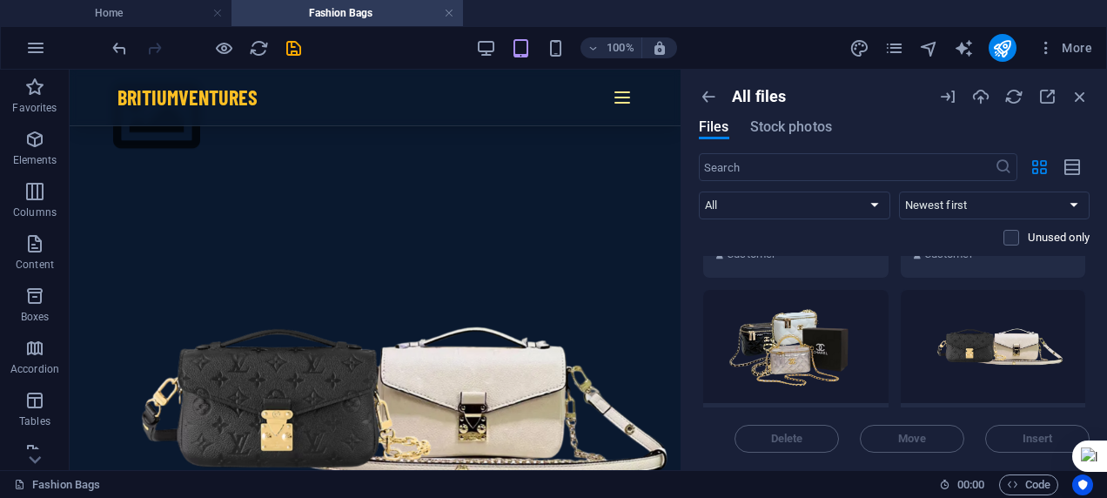
scroll to position [7806, 0]
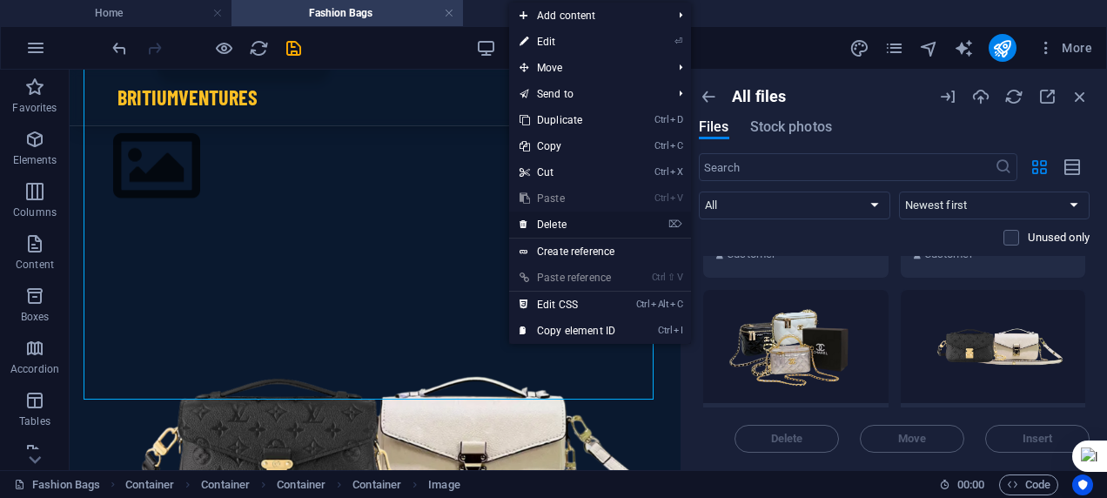
click at [566, 214] on link "⌦ Delete" at bounding box center [567, 224] width 117 height 26
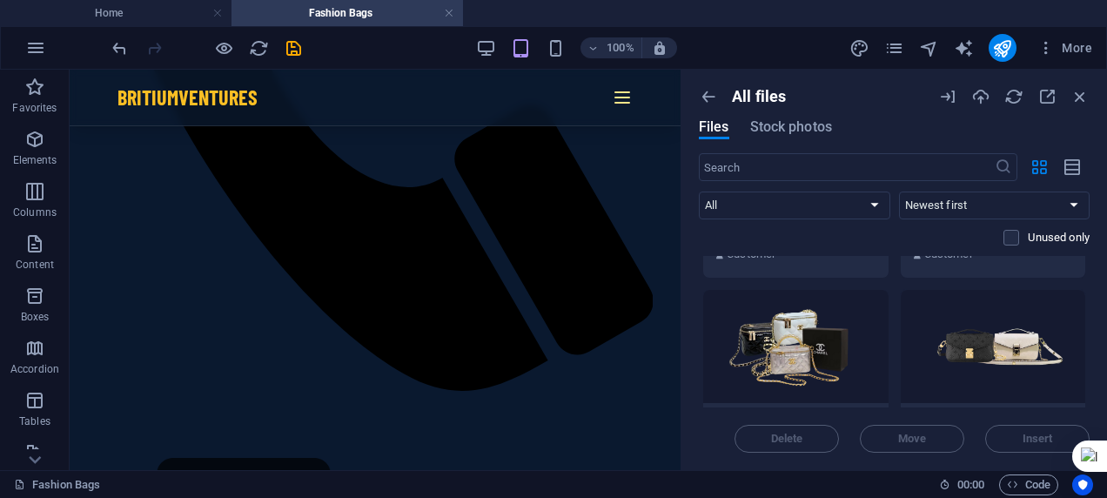
scroll to position [7284, 0]
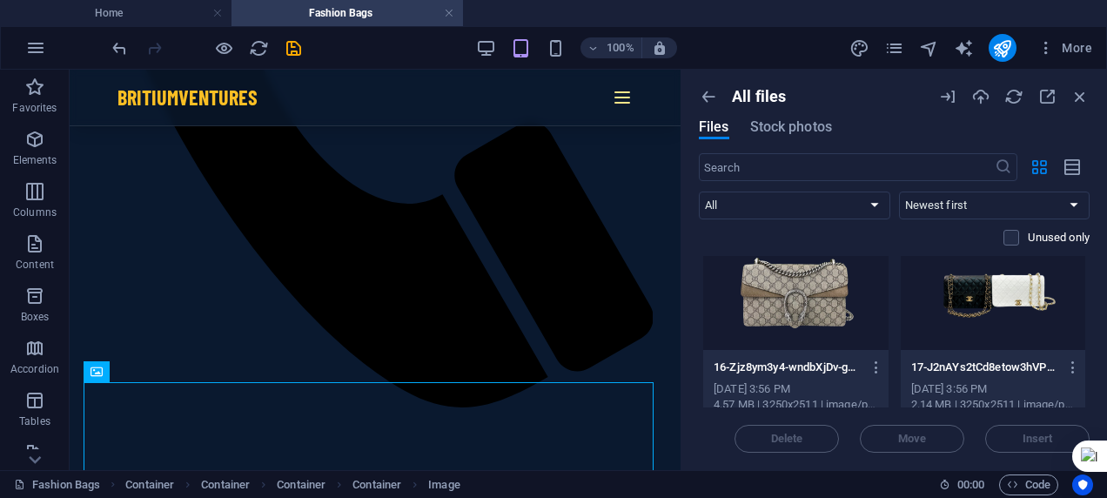
scroll to position [3055, 0]
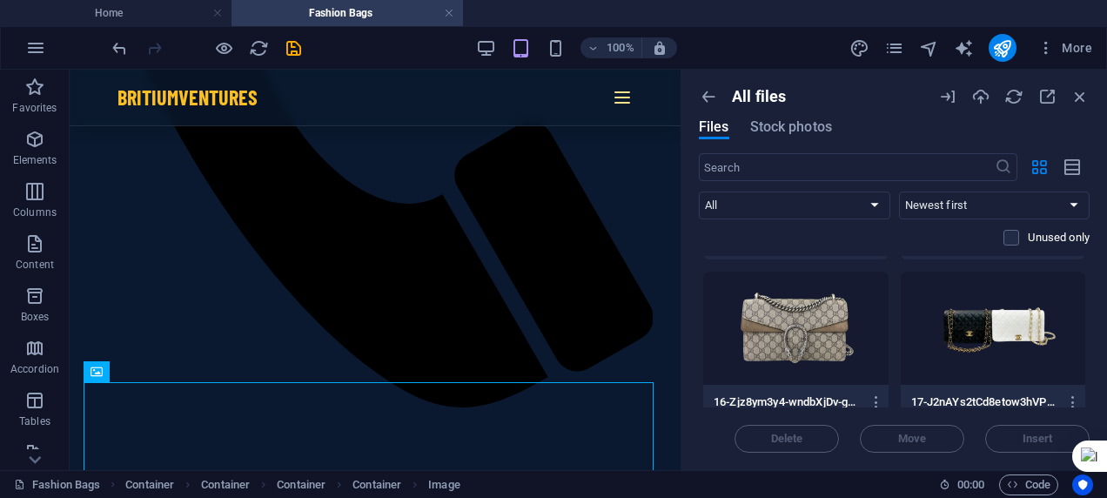
click at [813, 329] on div at bounding box center [795, 327] width 185 height 113
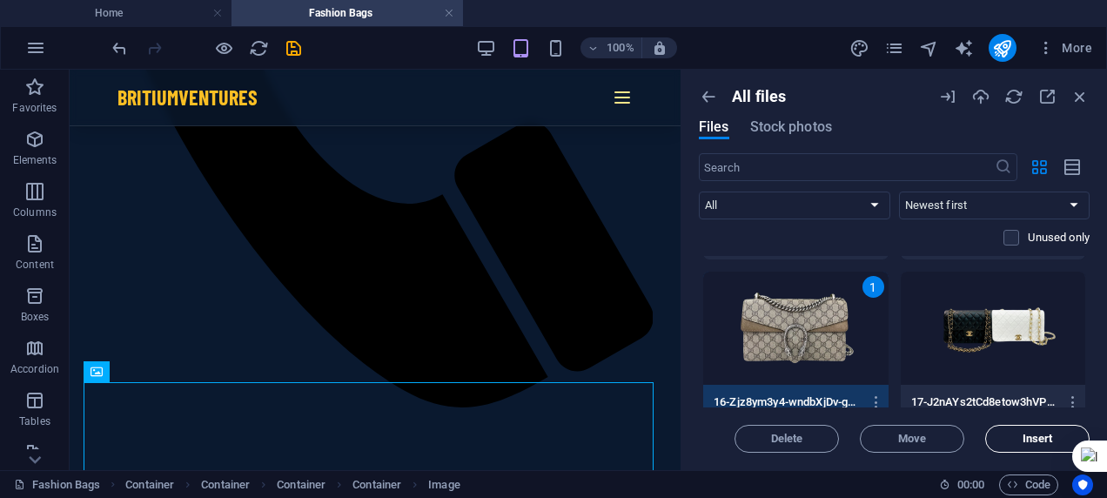
drag, startPoint x: 1039, startPoint y: 442, endPoint x: 1009, endPoint y: 446, distance: 30.8
click at [1009, 446] on button "Insert" at bounding box center [1037, 439] width 104 height 28
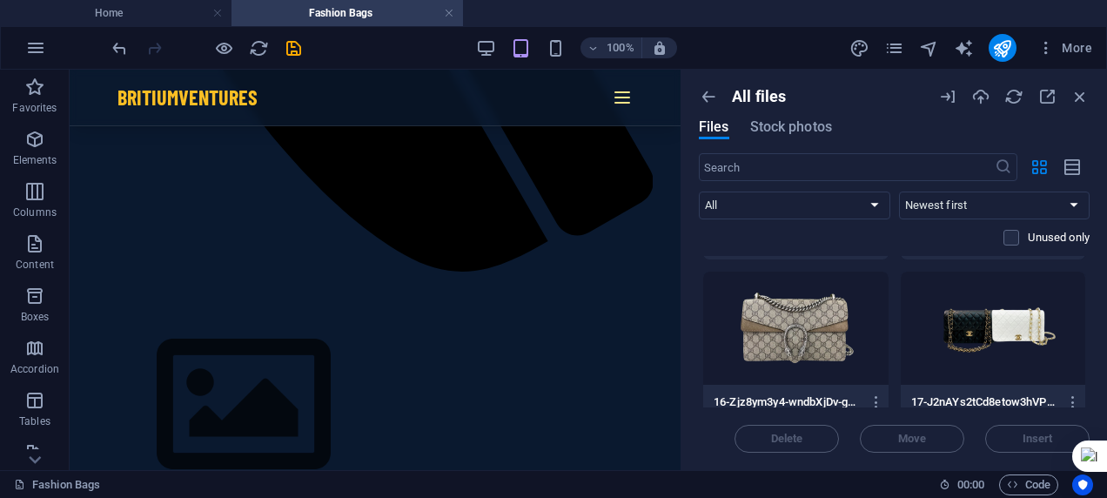
scroll to position [7553, 0]
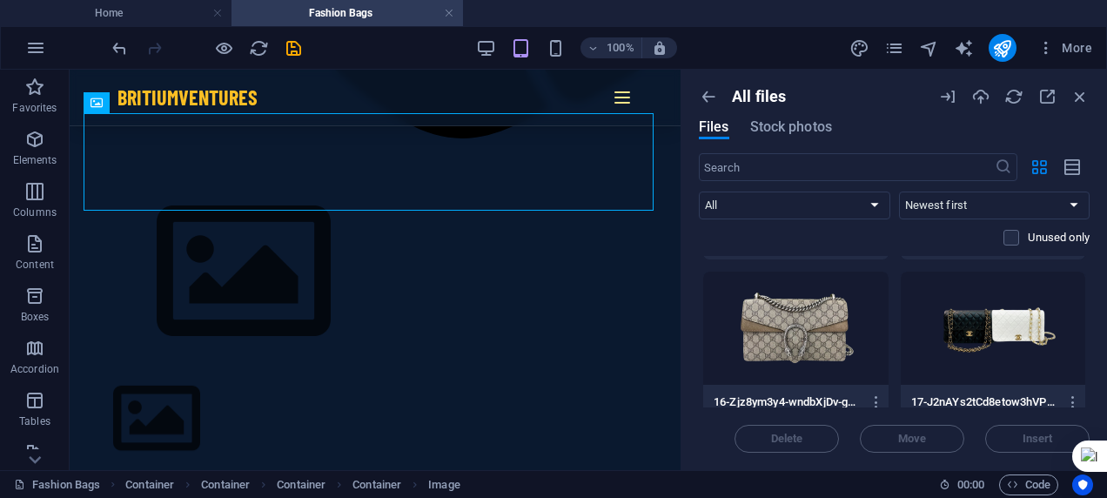
click at [995, 338] on div at bounding box center [993, 327] width 185 height 113
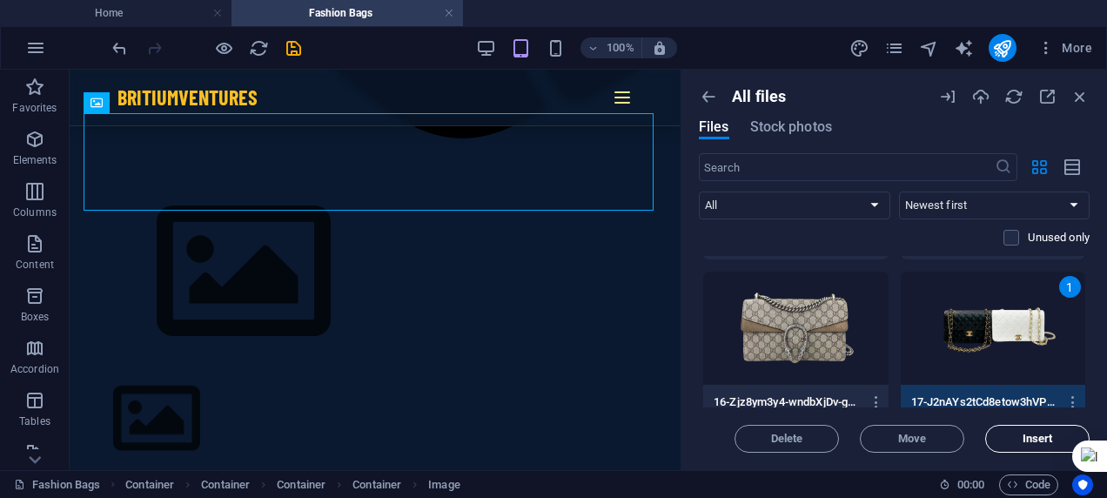
click at [1037, 444] on span "Insert" at bounding box center [1037, 438] width 30 height 10
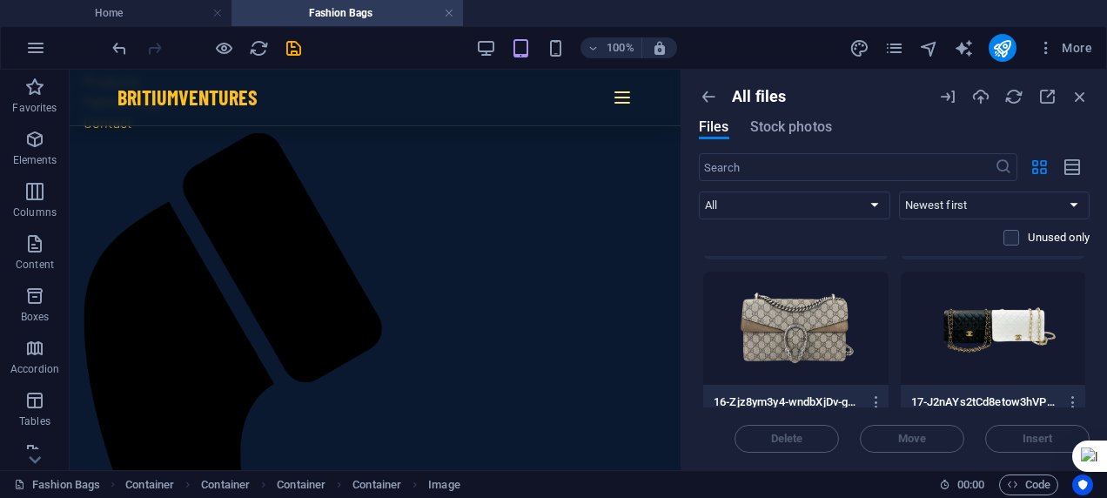
scroll to position [6803, 0]
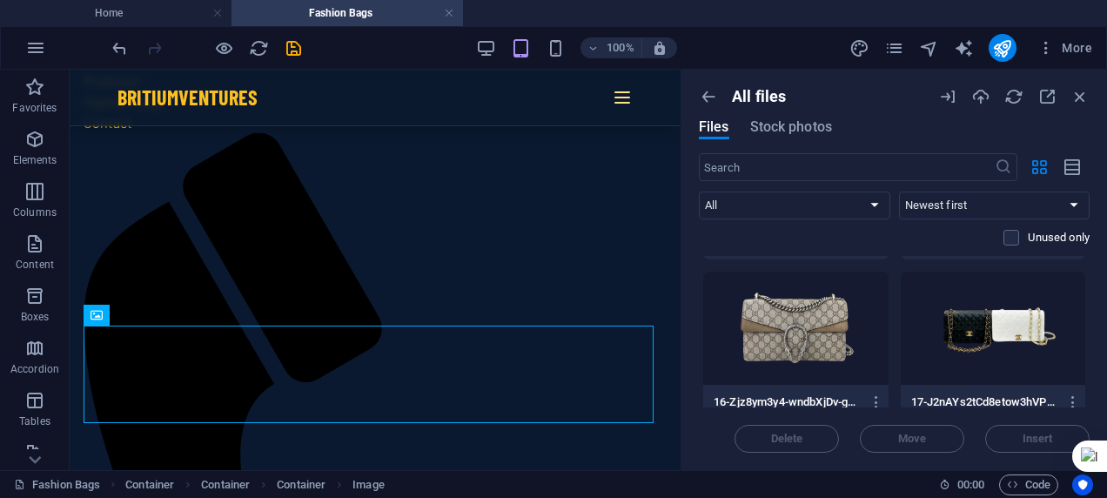
click at [1089, 308] on div "All files Files Stock photos ​ All Images Documents Audio Video Vector Other Ne…" at bounding box center [894, 270] width 426 height 400
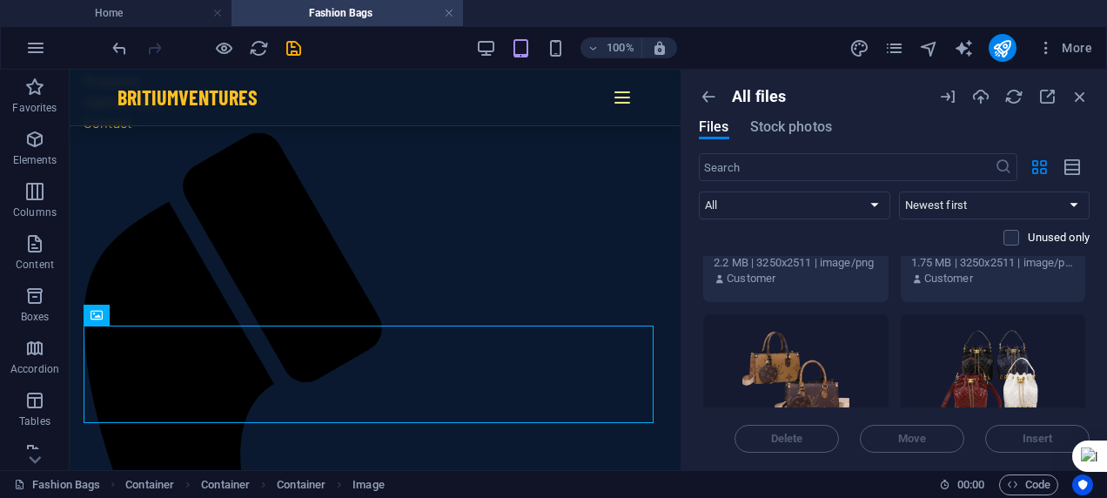
scroll to position [2609, 0]
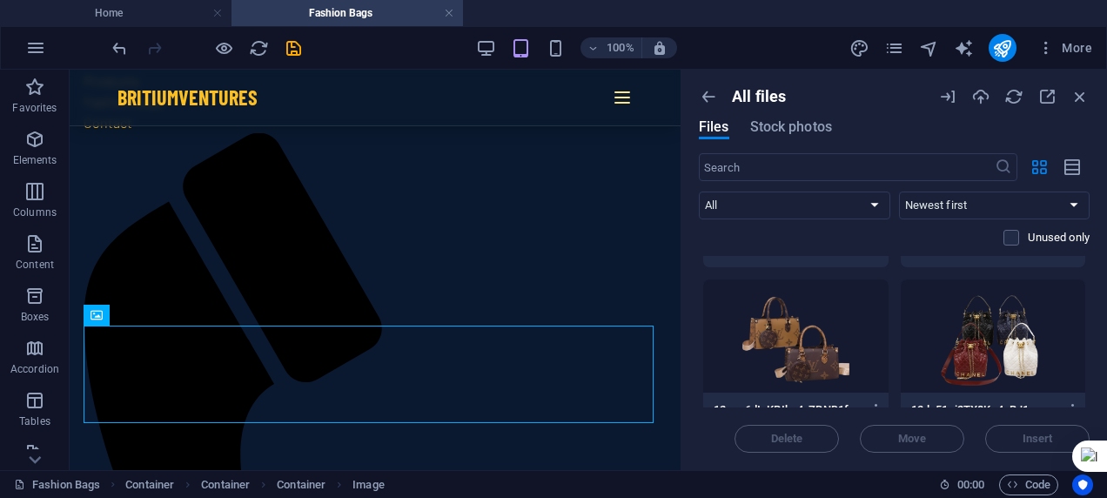
click at [824, 353] on div at bounding box center [795, 335] width 185 height 113
click at [1028, 433] on span "Insert" at bounding box center [1037, 438] width 30 height 10
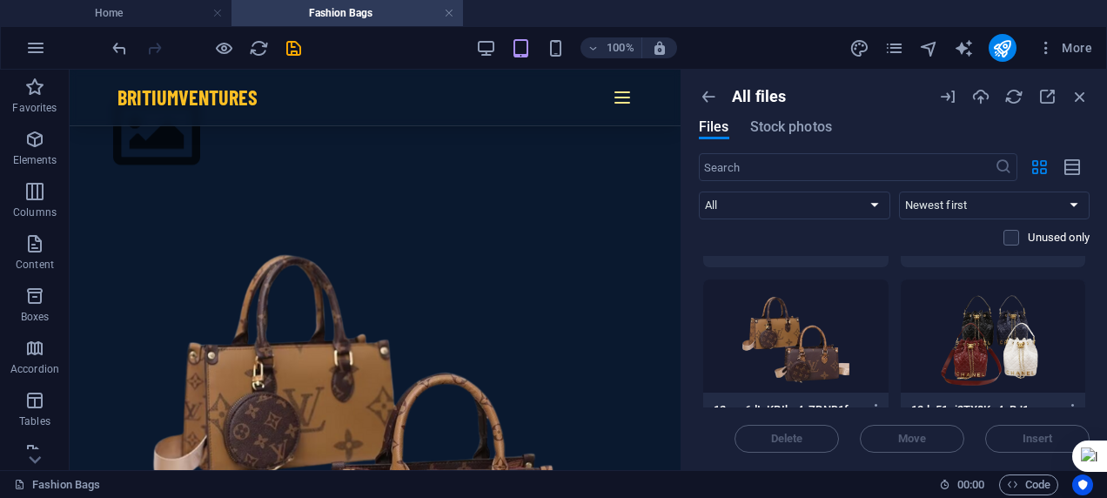
scroll to position [7875, 0]
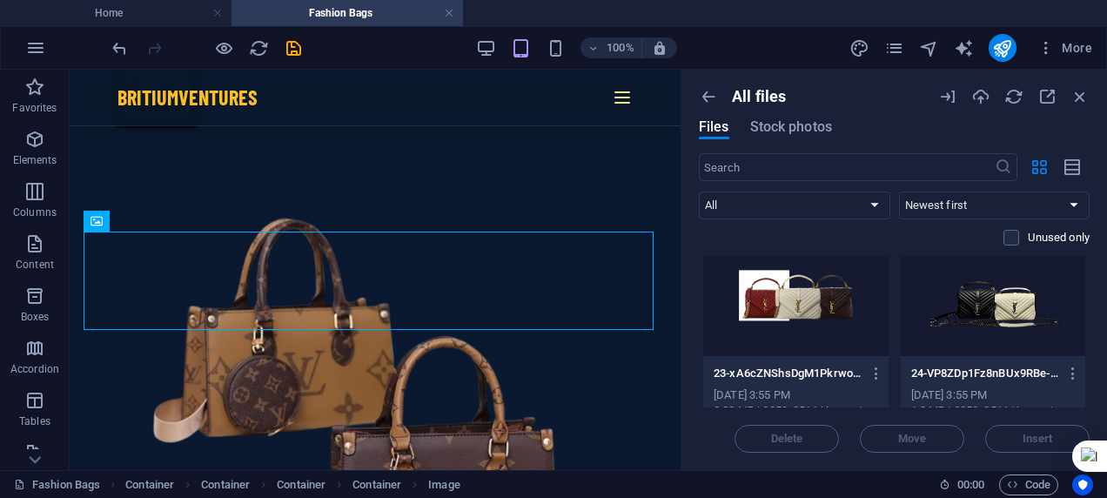
scroll to position [3777, 0]
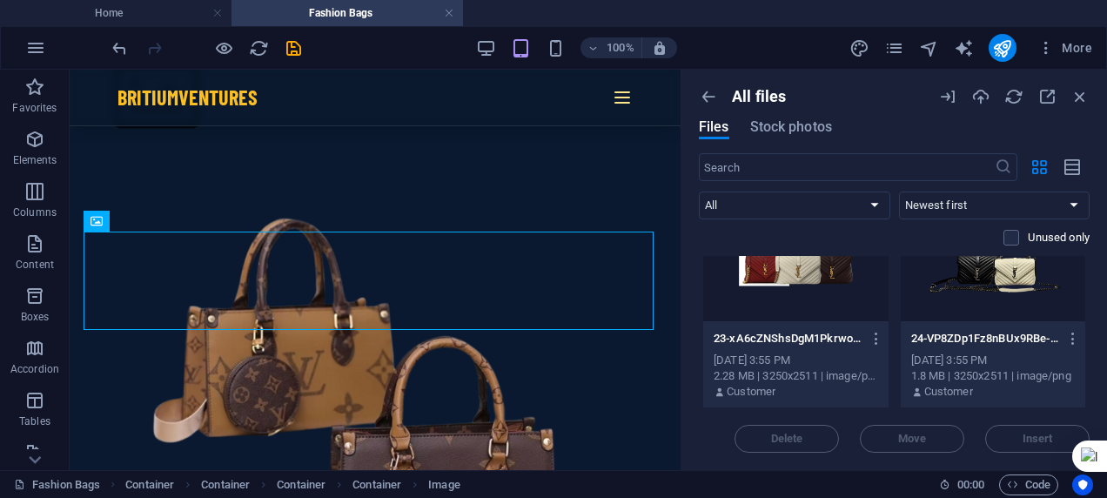
click at [1023, 302] on div at bounding box center [993, 264] width 185 height 113
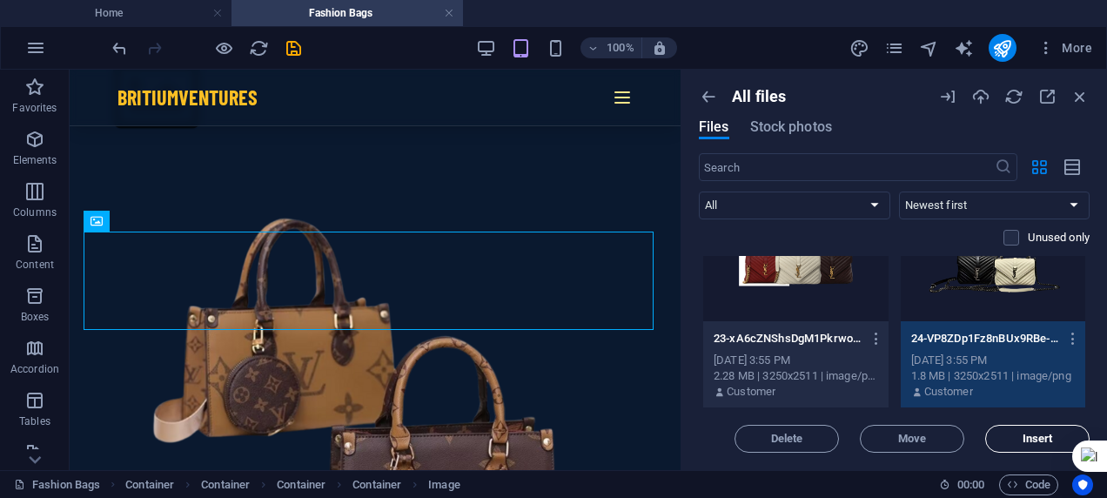
click at [1013, 440] on span "Insert" at bounding box center [1037, 438] width 89 height 10
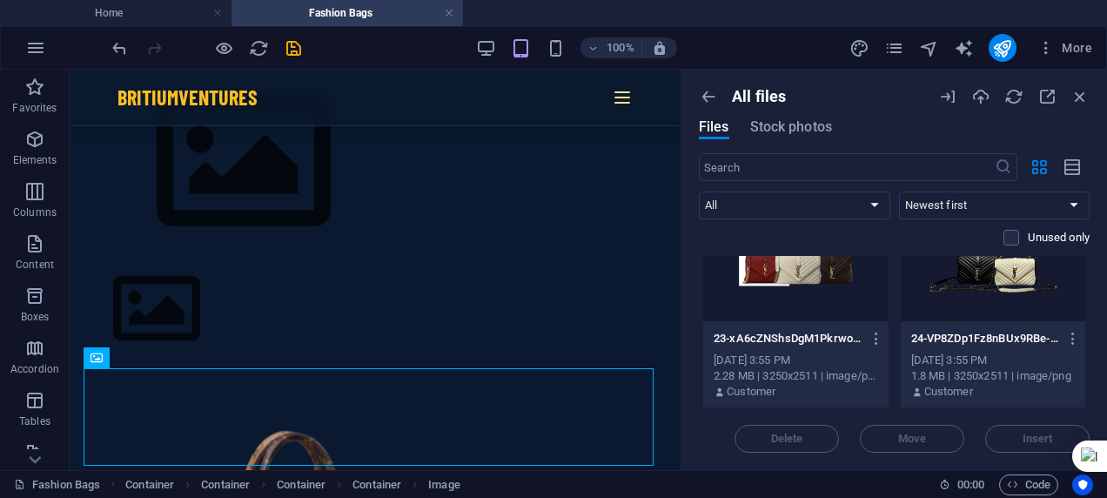
scroll to position [7644, 0]
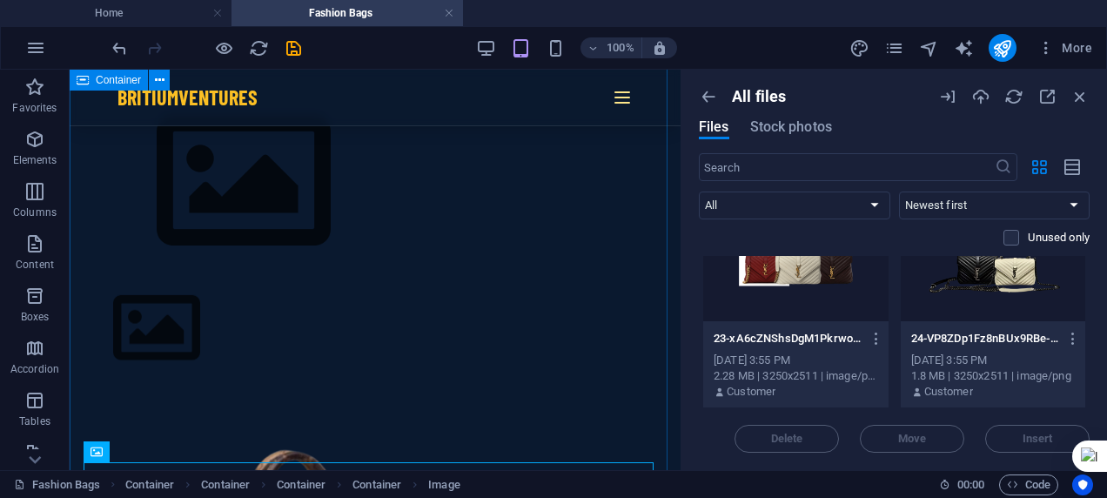
drag, startPoint x: 672, startPoint y: 344, endPoint x: 666, endPoint y: 324, distance: 20.9
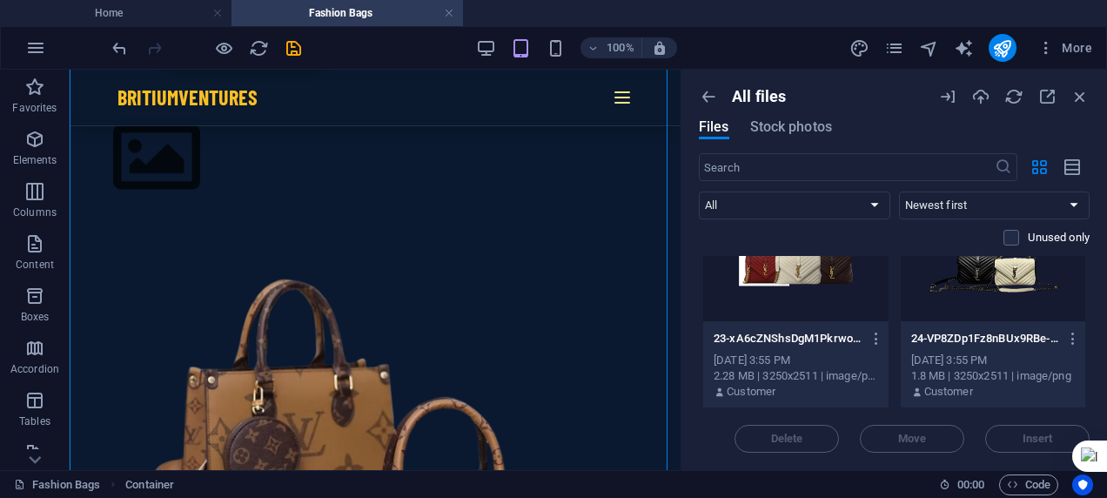
scroll to position [7853, 0]
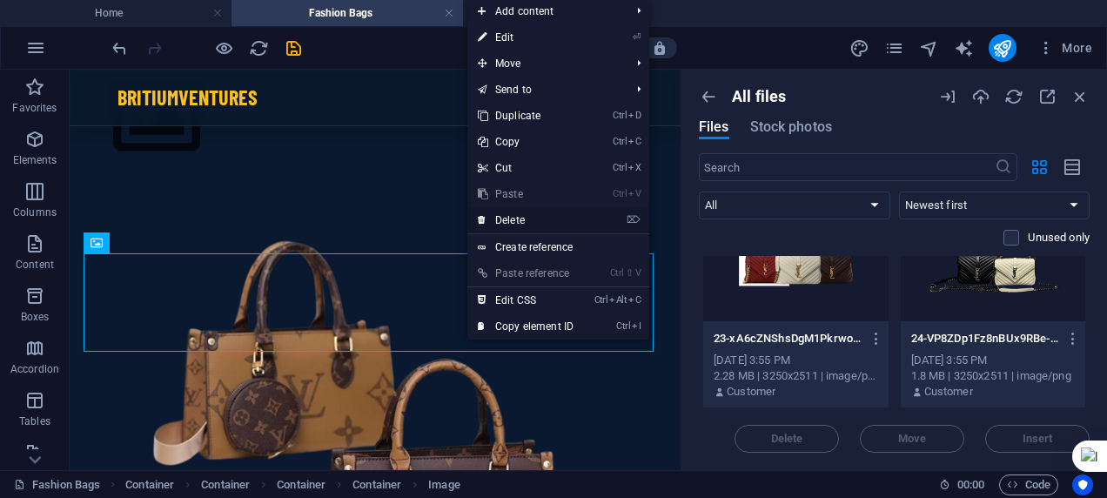
click at [517, 224] on link "⌦ Delete" at bounding box center [525, 220] width 117 height 26
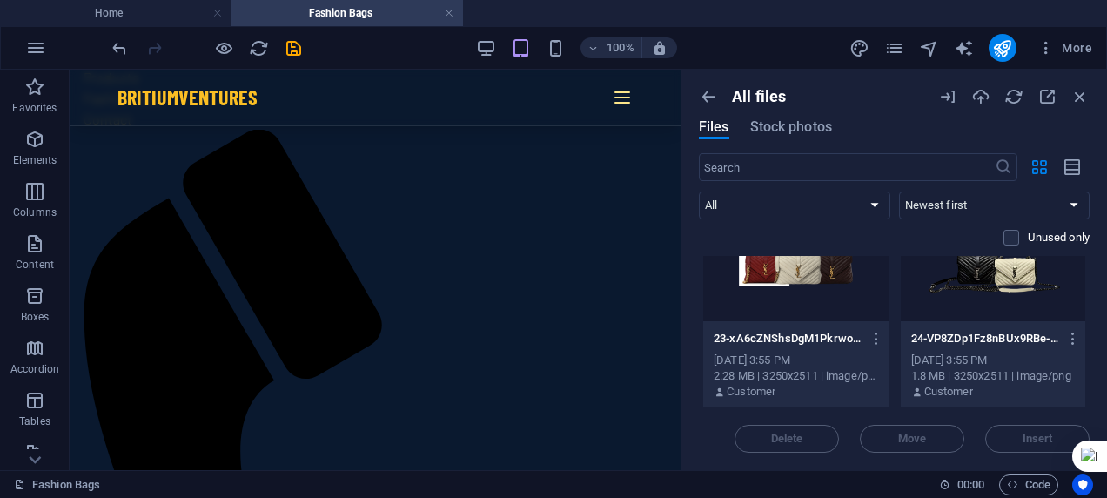
scroll to position [6863, 0]
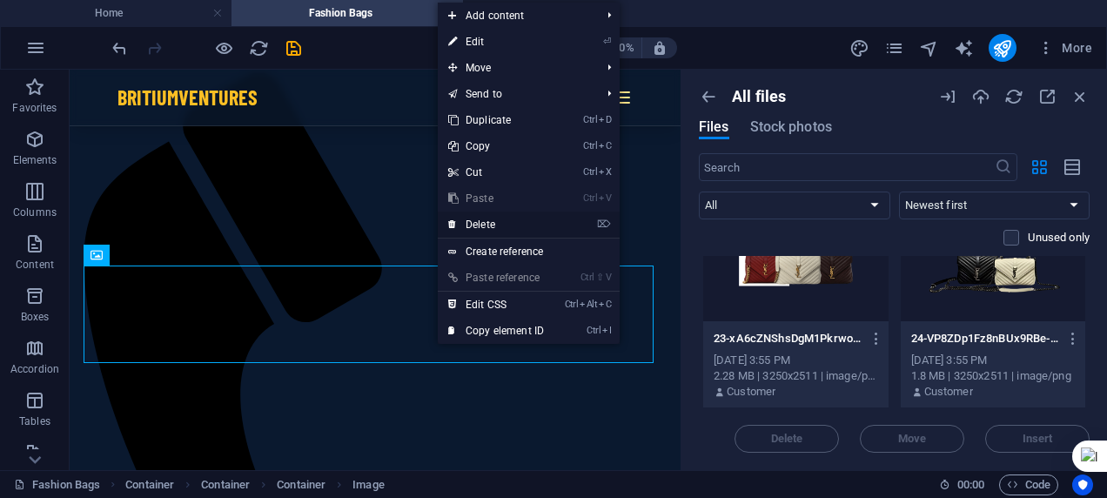
click at [518, 227] on link "⌦ Delete" at bounding box center [496, 224] width 117 height 26
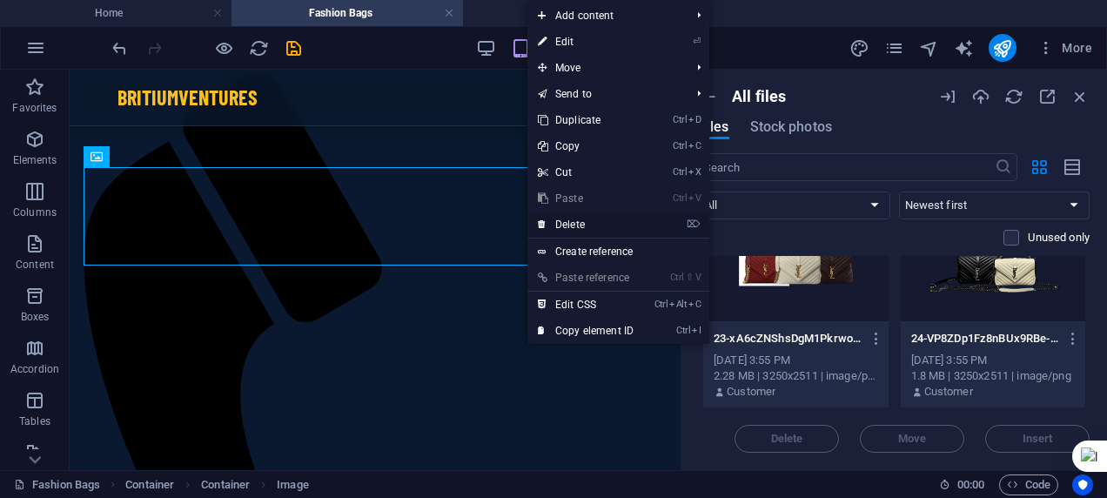
click at [564, 220] on link "⌦ Delete" at bounding box center [585, 224] width 117 height 26
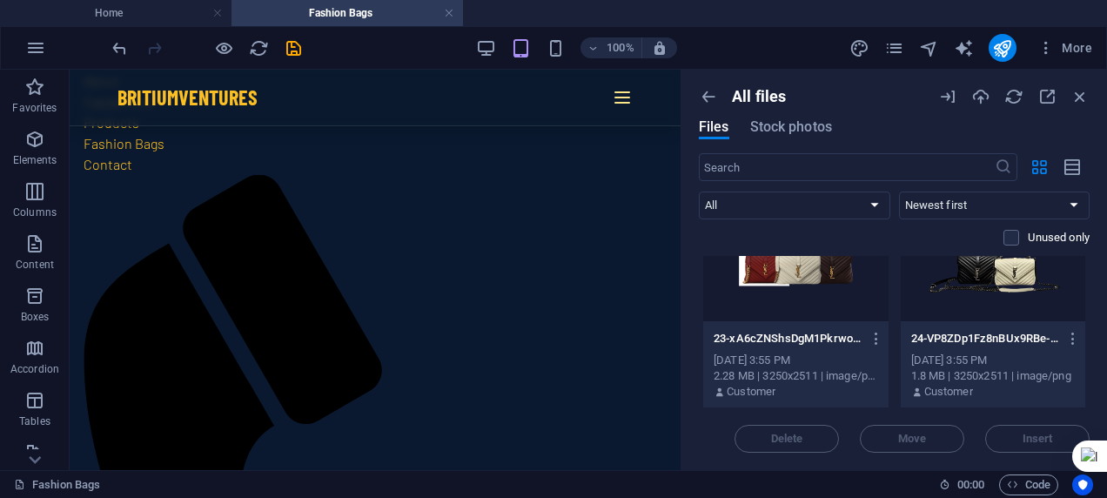
scroll to position [6485, 0]
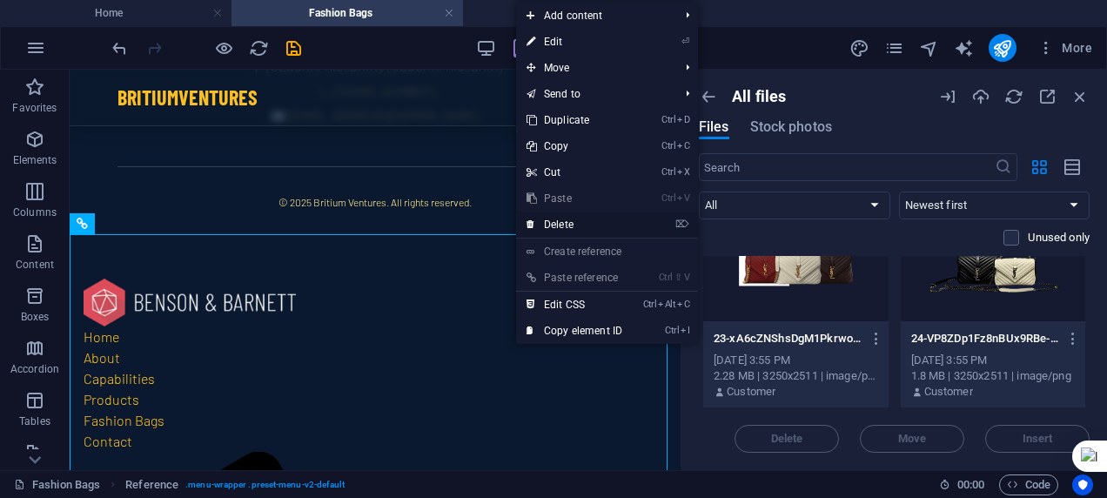
click at [575, 231] on link "⌦ Delete" at bounding box center [574, 224] width 117 height 26
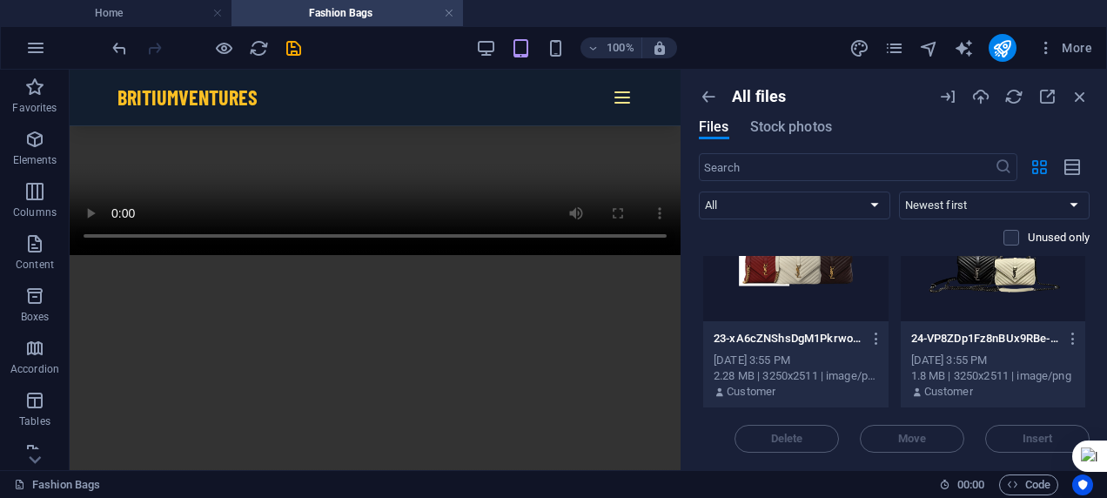
scroll to position [10750, 0]
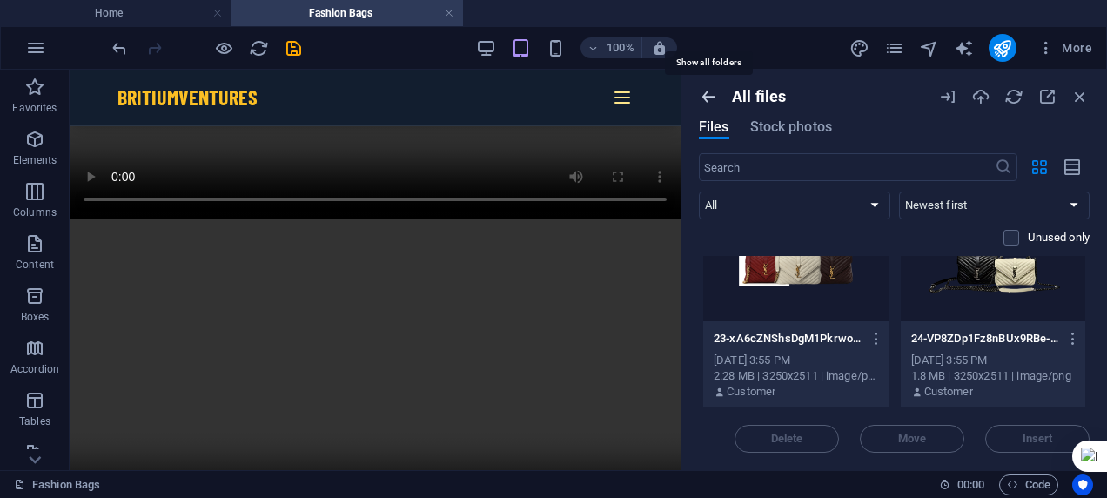
click at [708, 97] on icon "button" at bounding box center [708, 96] width 19 height 19
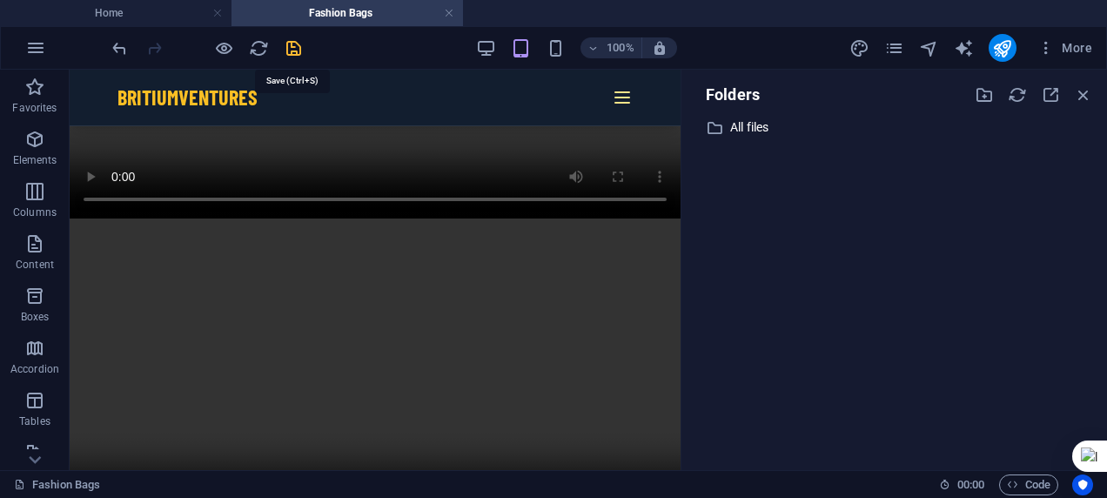
click at [298, 46] on icon "save" at bounding box center [294, 48] width 20 height 20
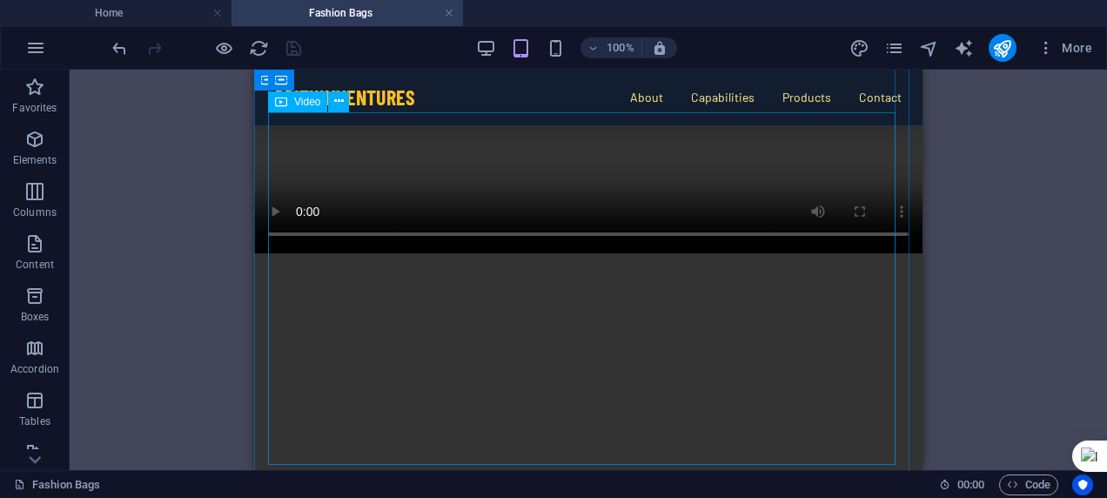
click at [285, 418] on figure at bounding box center [588, 420] width 668 height 334
click at [289, 426] on figure at bounding box center [588, 420] width 668 height 334
click at [287, 423] on figure at bounding box center [588, 420] width 668 height 334
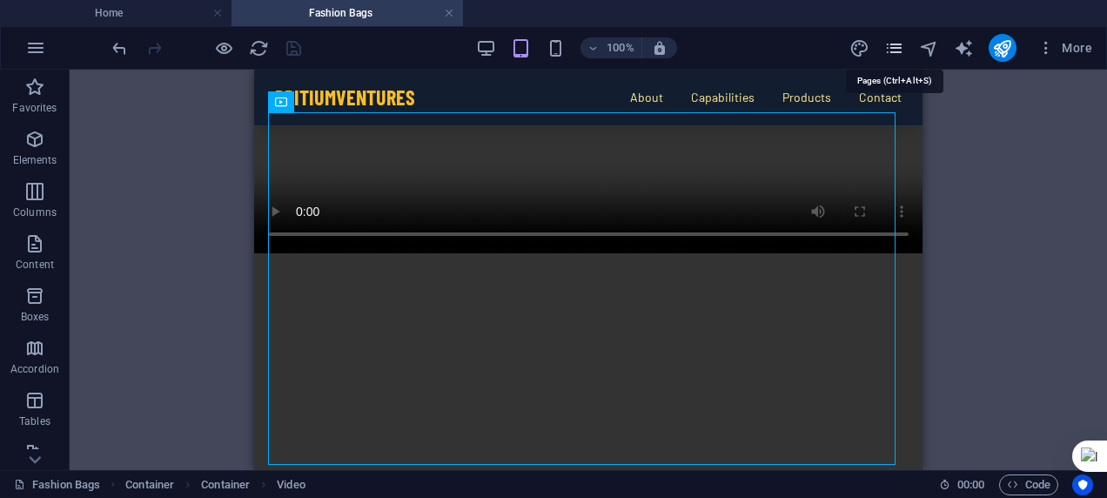
click at [900, 45] on icon "pages" at bounding box center [894, 48] width 20 height 20
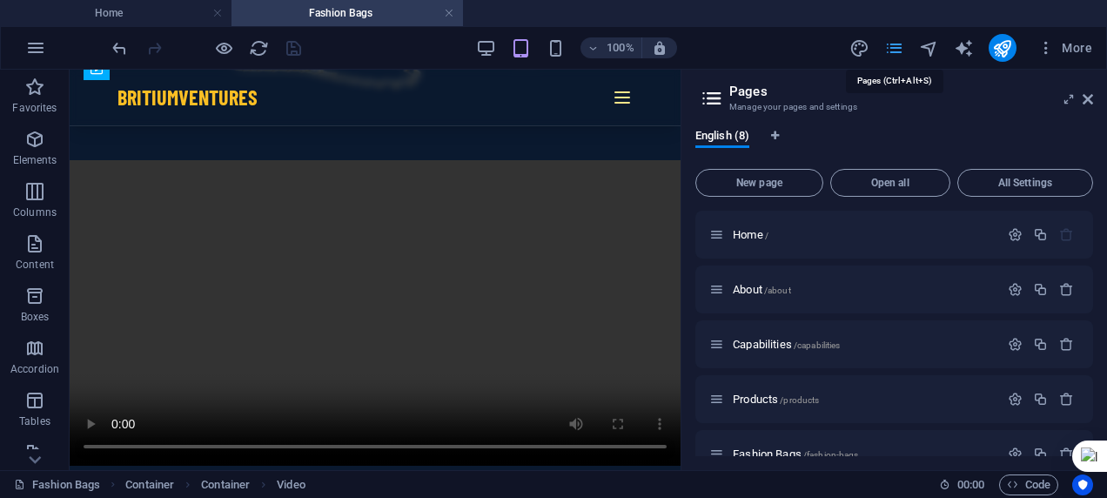
scroll to position [10750, 0]
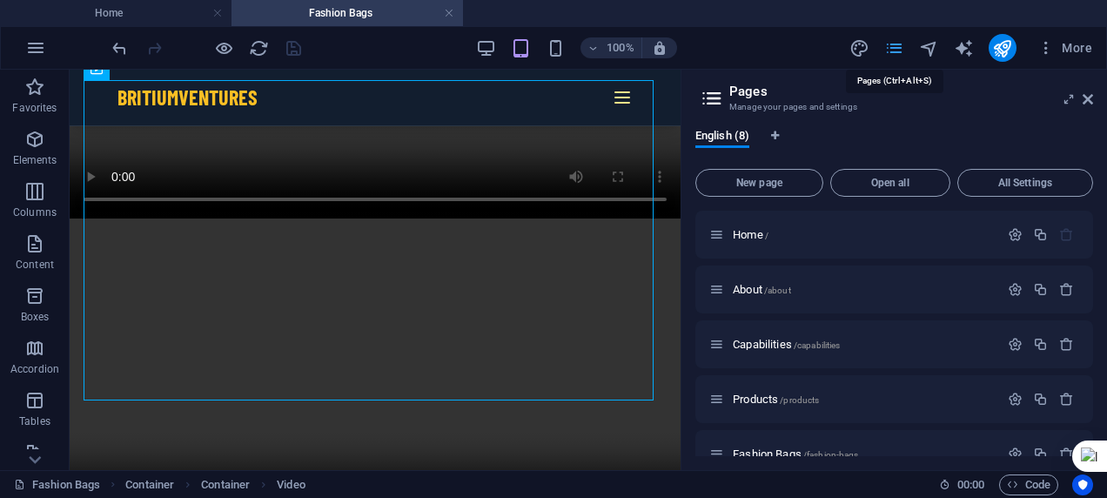
click at [891, 38] on icon "pages" at bounding box center [894, 48] width 20 height 20
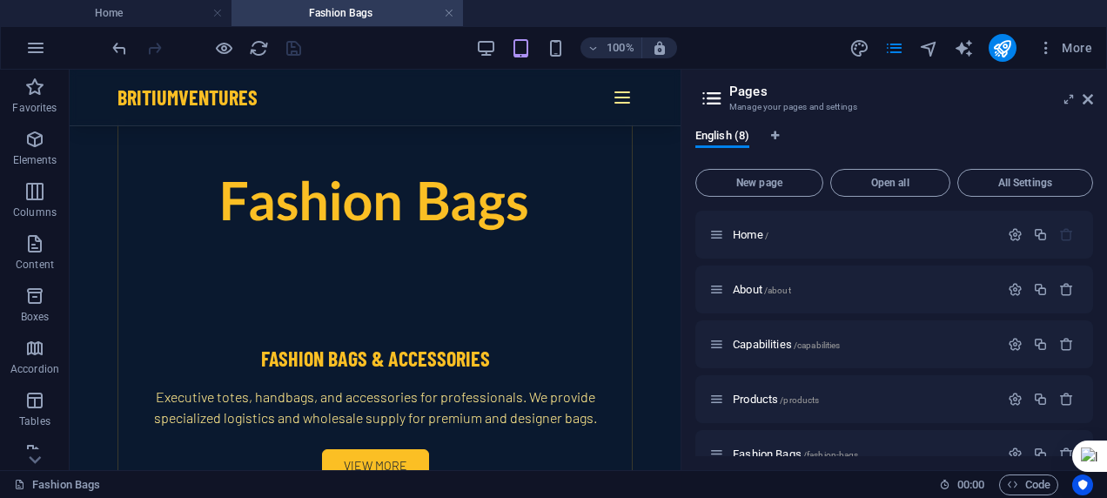
scroll to position [3596, 0]
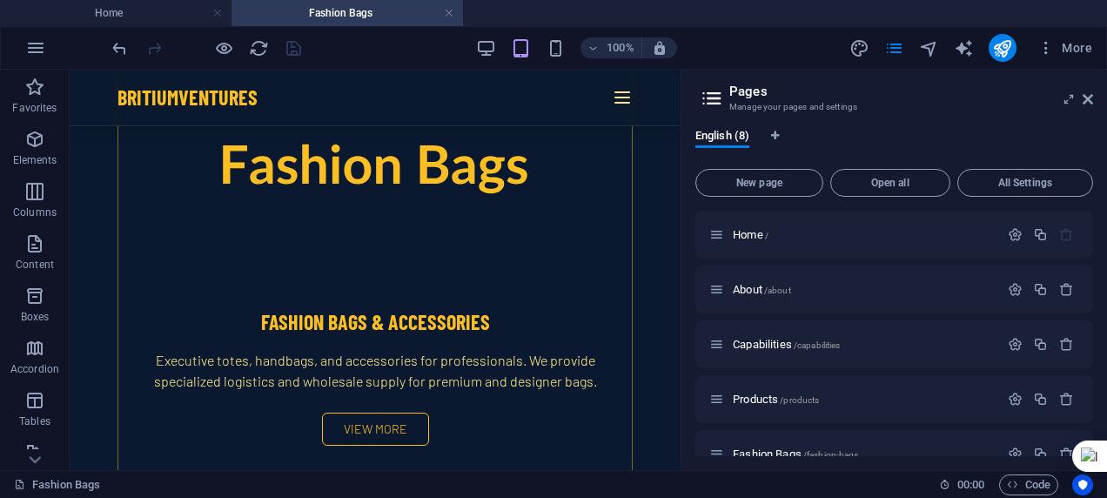
click at [372, 412] on link "View More" at bounding box center [375, 428] width 107 height 33
click at [381, 424] on link "View More" at bounding box center [375, 428] width 107 height 33
drag, startPoint x: 312, startPoint y: 354, endPoint x: 923, endPoint y: 47, distance: 684.5
click at [923, 47] on icon "navigator" at bounding box center [929, 48] width 20 height 20
select select "16929103-en"
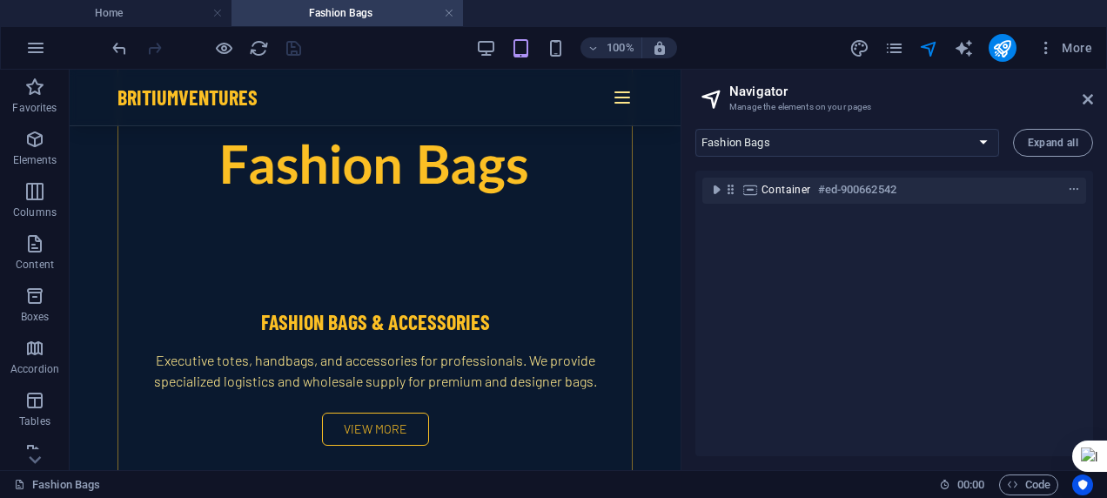
click at [392, 418] on link "View More" at bounding box center [375, 428] width 107 height 33
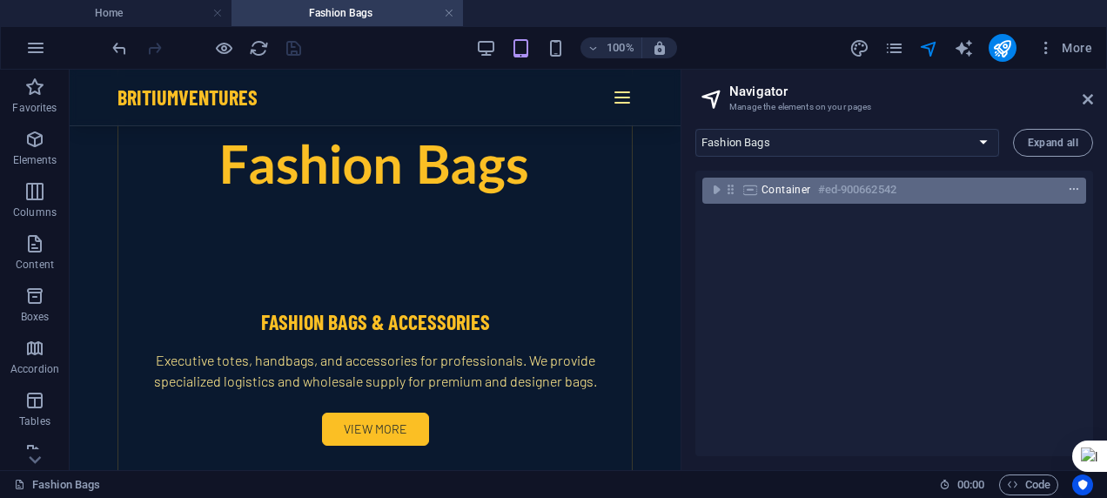
click at [1073, 193] on icon "context-menu" at bounding box center [1074, 190] width 12 height 12
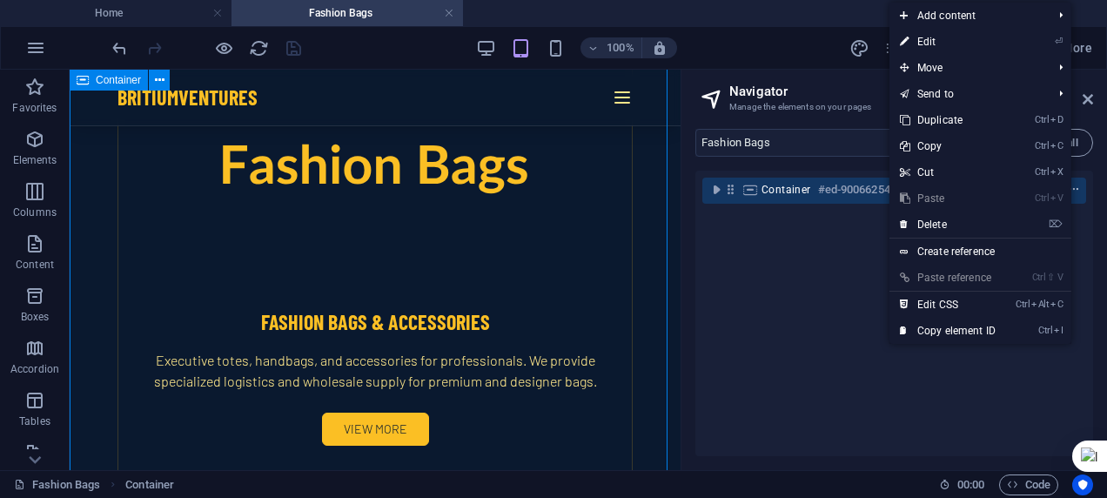
scroll to position [8699, 0]
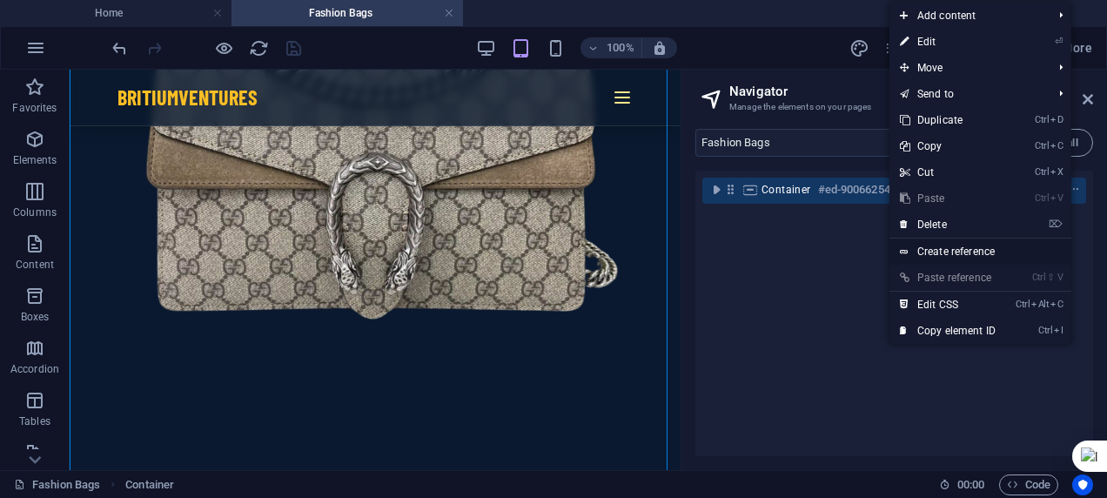
click at [956, 254] on link "Create reference" at bounding box center [980, 251] width 182 height 26
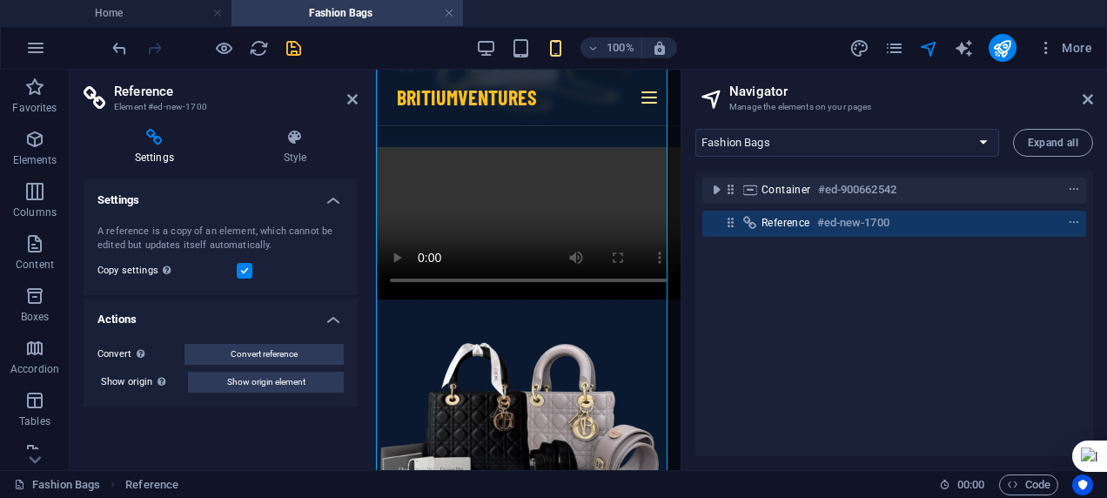
scroll to position [10400, 0]
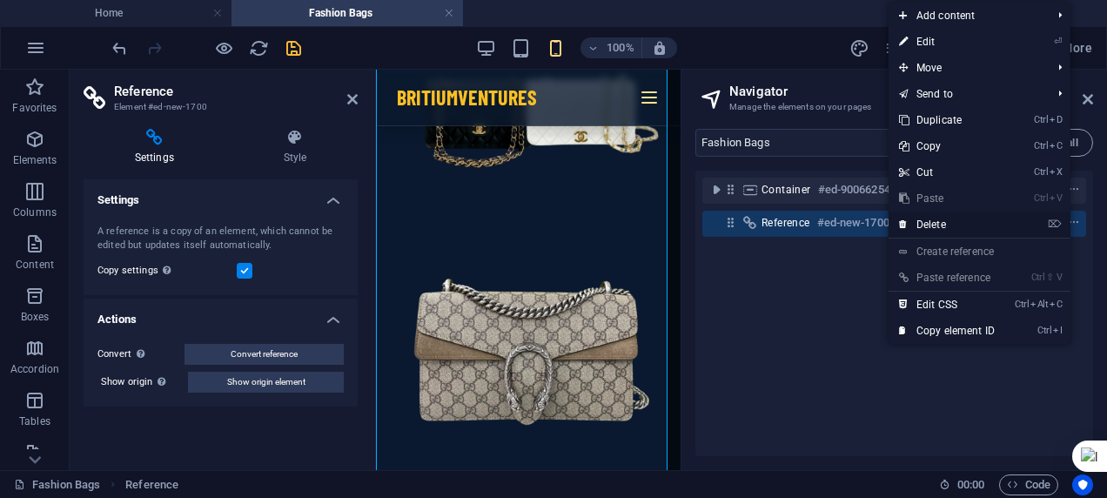
click at [1017, 225] on li "⌦ Delete" at bounding box center [979, 224] width 182 height 27
click at [922, 226] on link "⌦ Delete" at bounding box center [946, 224] width 117 height 26
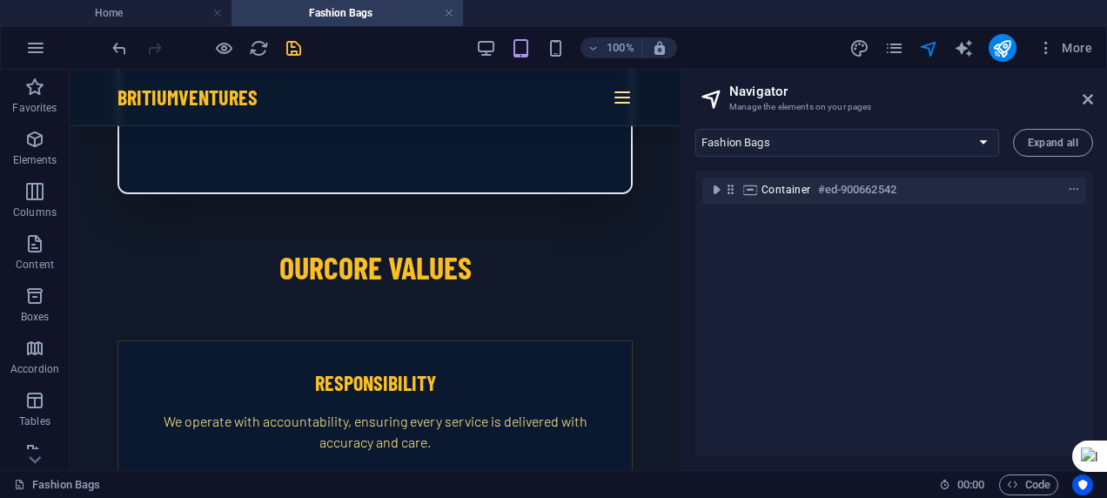
scroll to position [0, 0]
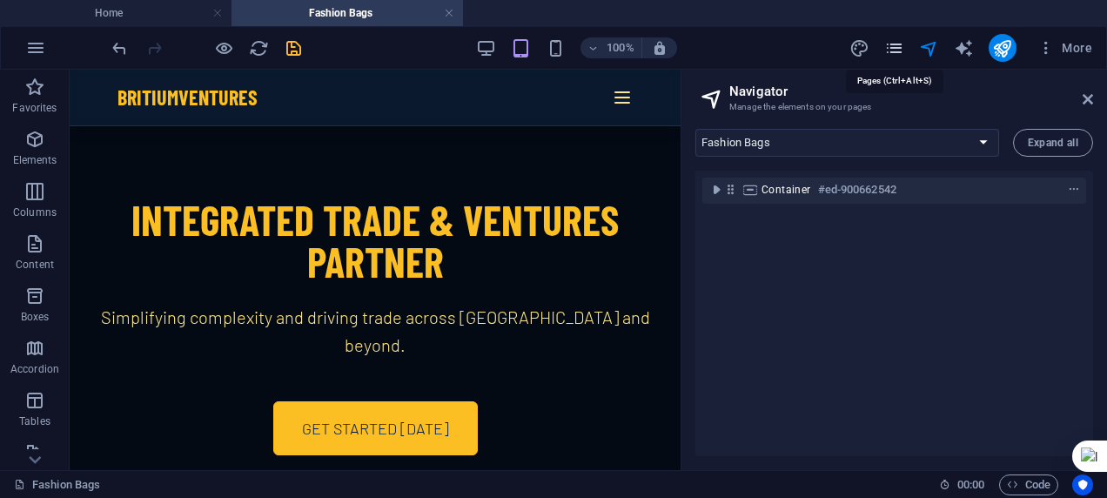
click at [897, 48] on icon "pages" at bounding box center [894, 48] width 20 height 20
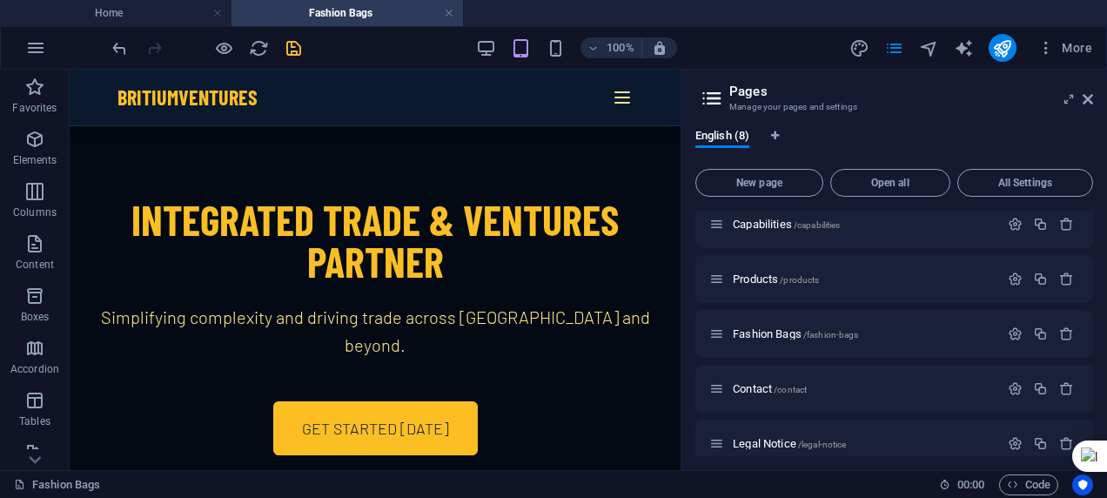
scroll to position [193, 0]
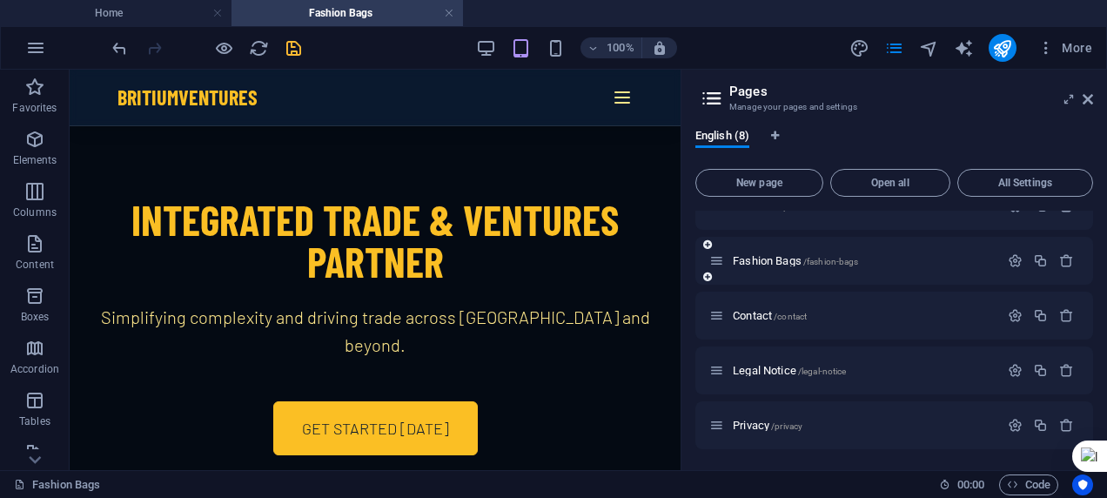
click at [708, 277] on icon at bounding box center [707, 276] width 9 height 10
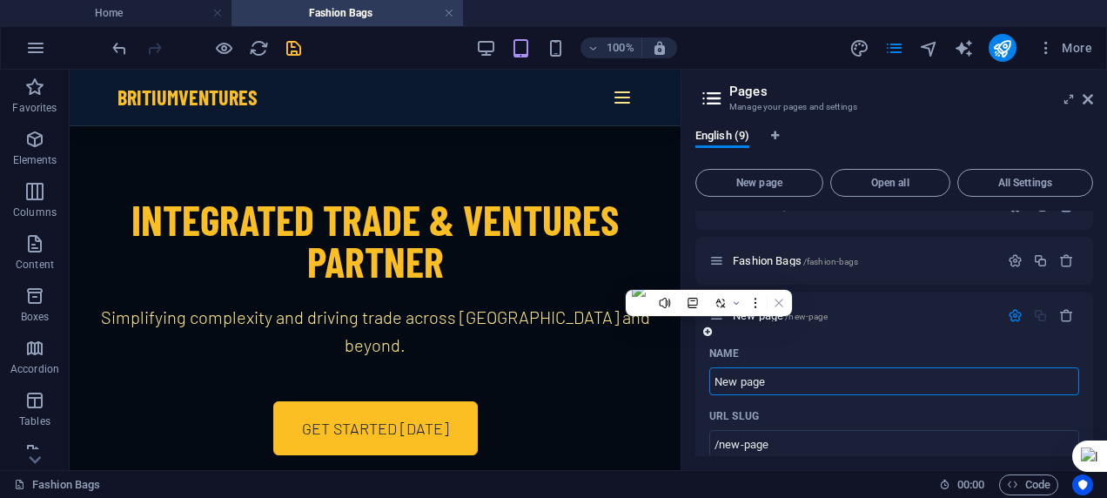
click at [861, 332] on div "New page /new-page" at bounding box center [894, 316] width 398 height 48
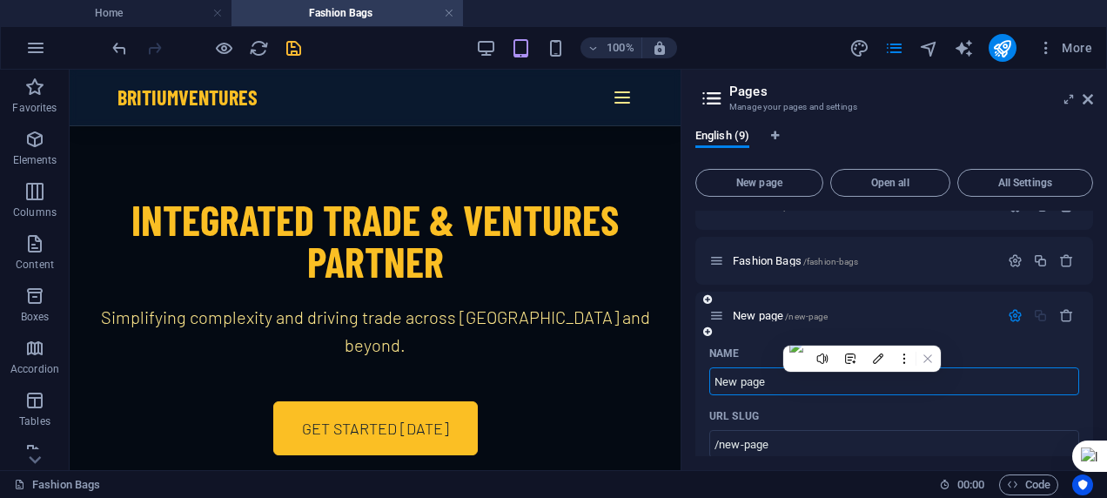
click at [775, 381] on input "New page" at bounding box center [894, 381] width 370 height 28
drag, startPoint x: 775, startPoint y: 381, endPoint x: 699, endPoint y: 380, distance: 76.6
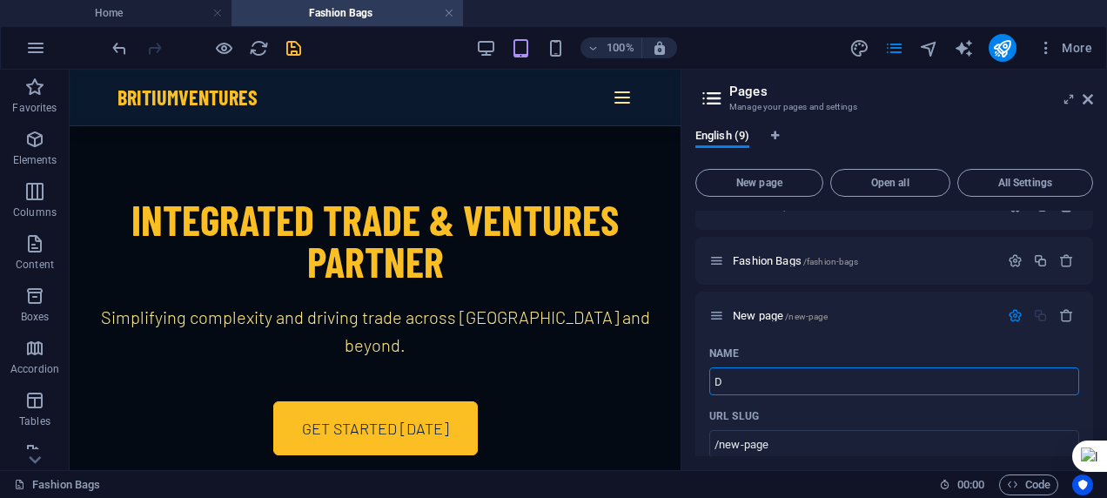
type input "D"
type input "/d"
type input "Dual_screen_extender"
type input "/dual-screen-extender"
type input "Dualscreen_extender"
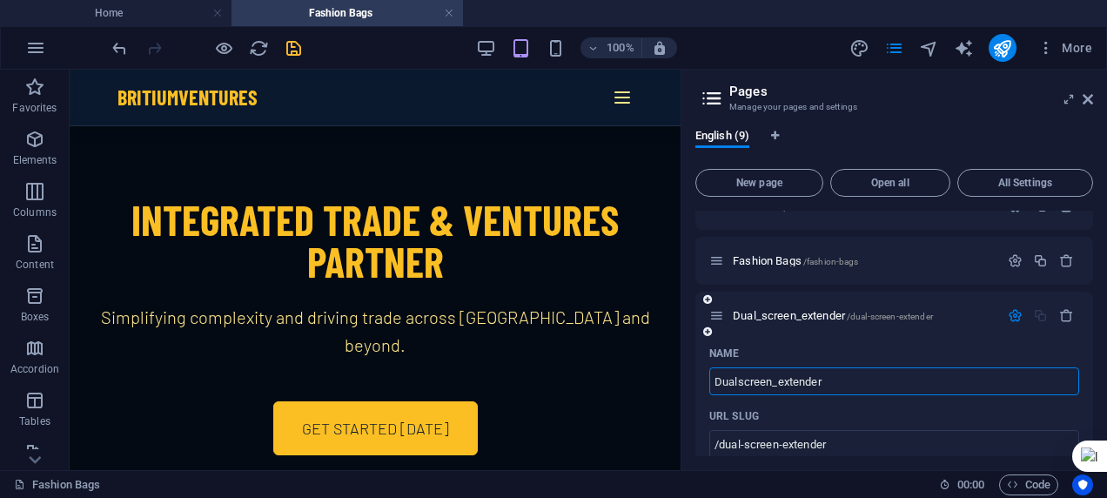
type input "/dualscreen-extender"
type input "Dual screen_extender"
type input "/dual-screen-extender"
type input "Dual screenextender"
type input "/dual-screenextender"
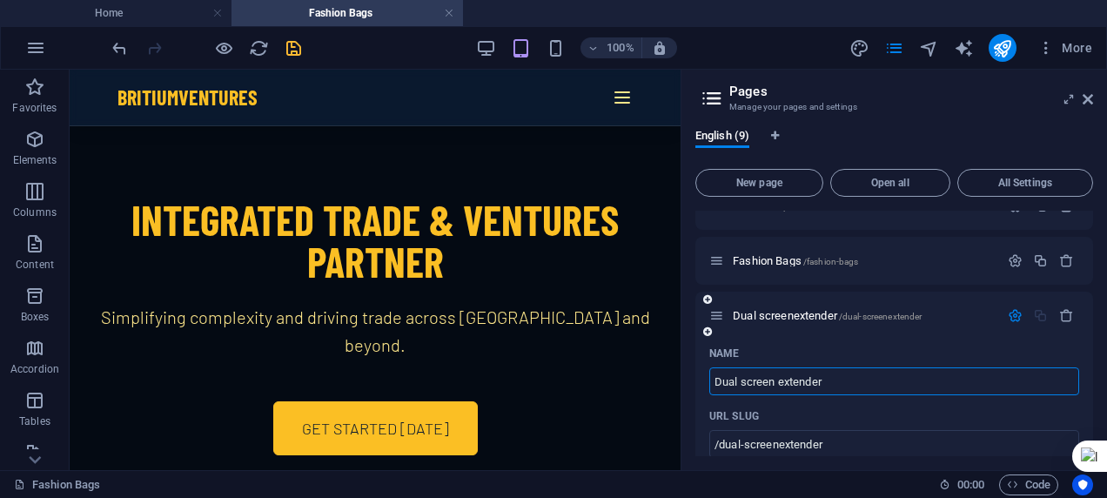
type input "Dual screen extender"
type input "/dual-screen-extender"
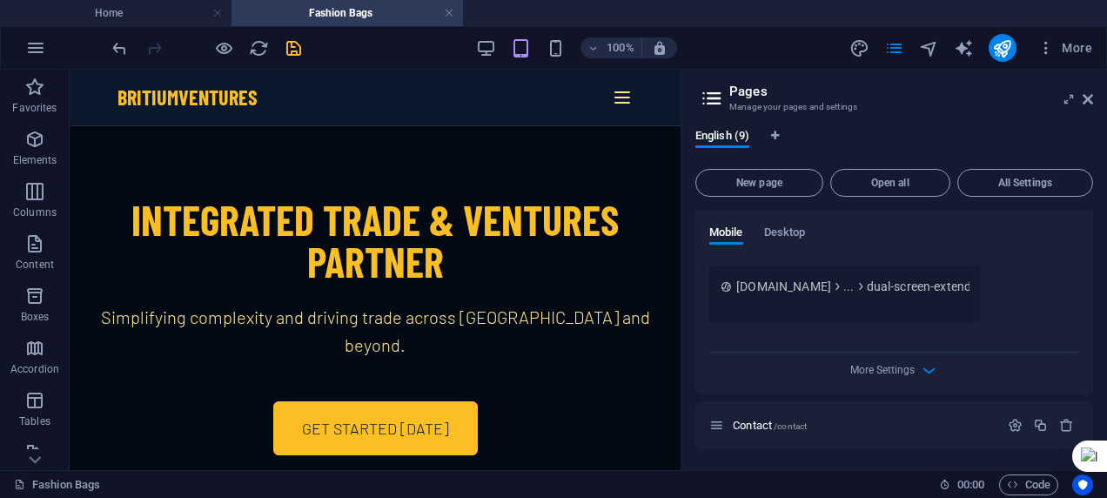
scroll to position [784, 0]
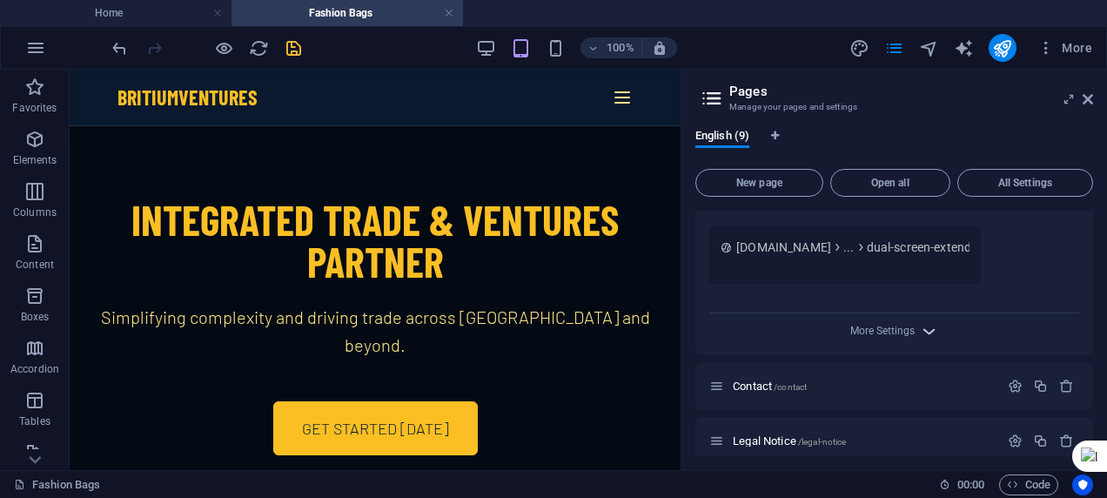
type input "Dual screen extender"
click at [924, 329] on icon "button" at bounding box center [929, 331] width 20 height 20
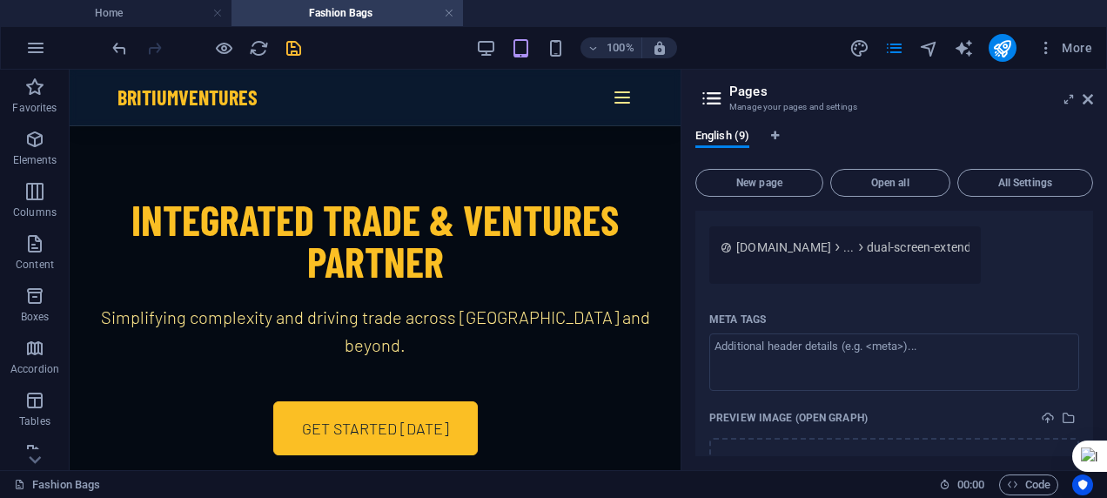
drag, startPoint x: 1091, startPoint y: 364, endPoint x: 781, endPoint y: 396, distance: 311.5
click at [781, 396] on div "Meta tags ​ Preview Image (Open Graph) Drag files here, click to choose files o…" at bounding box center [894, 426] width 370 height 243
click at [1088, 364] on div "Name Dual screen extender ​ URL SLUG /dual-screen-extender ​ SEO Title AI ​ 193…" at bounding box center [894, 177] width 398 height 857
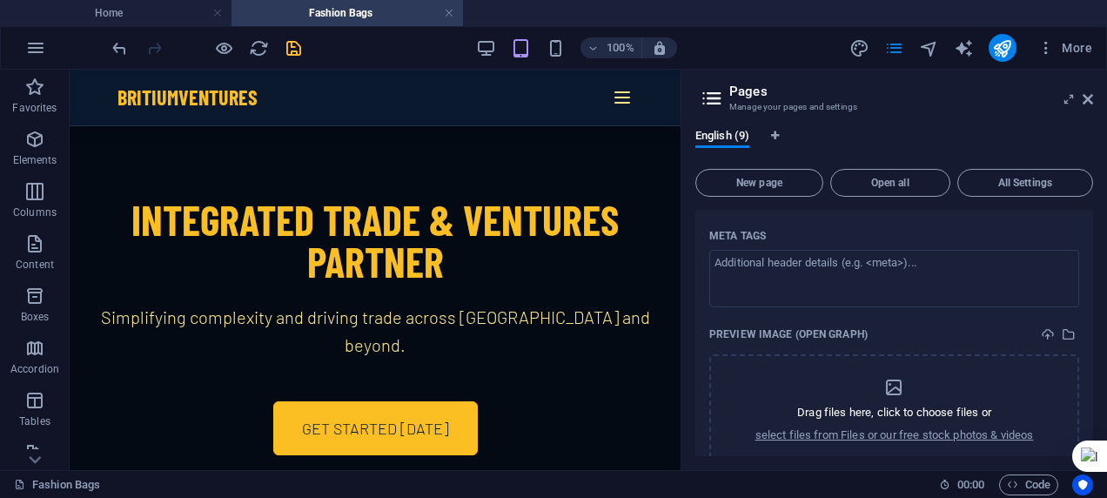
scroll to position [894, 0]
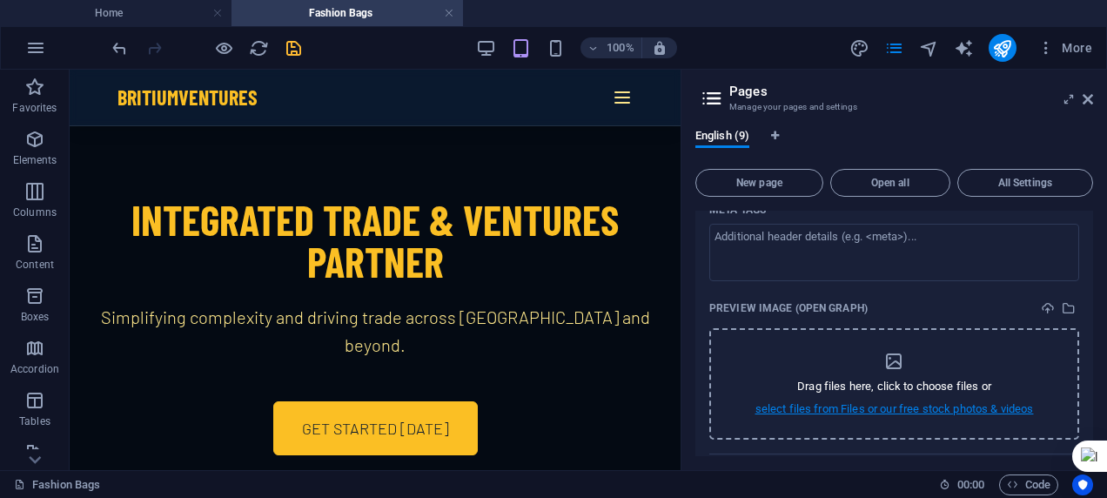
click at [972, 407] on p "select files from Files or our free stock photos & videos" at bounding box center [894, 409] width 278 height 16
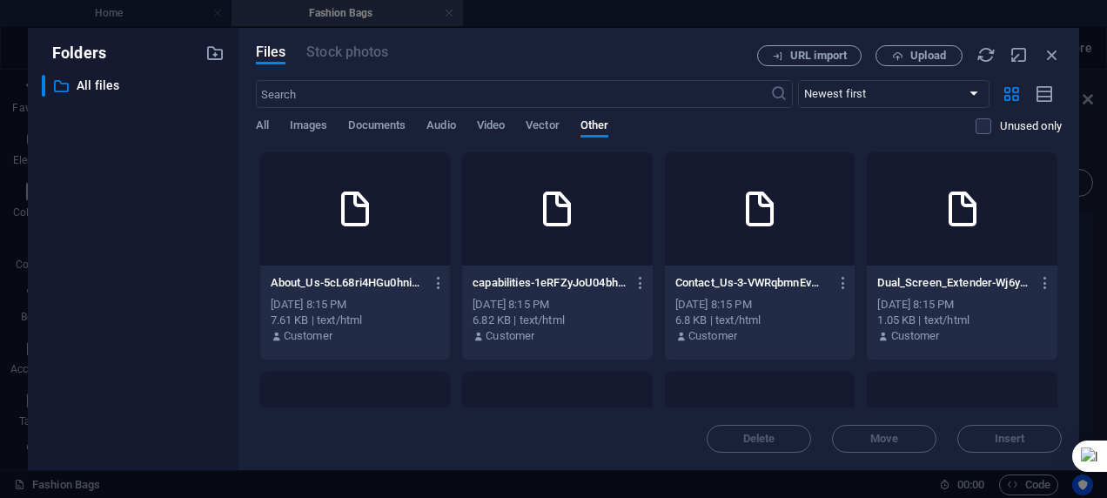
click at [977, 285] on p "Dual_Screen_Extender-Wj6y6JiJYbsPKogqrpukBg.html" at bounding box center [953, 283] width 153 height 16
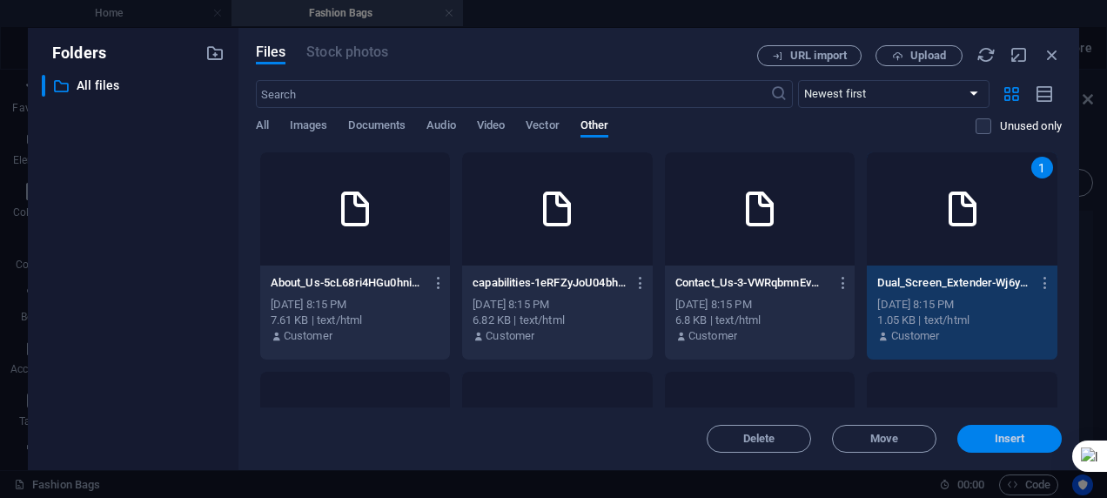
click at [982, 439] on span "Insert" at bounding box center [1009, 438] width 90 height 10
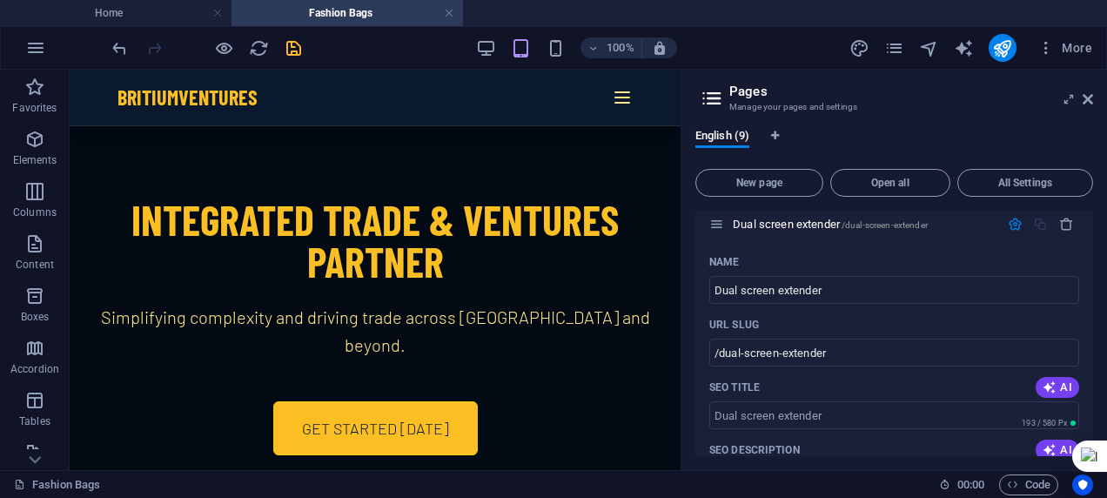
scroll to position [433, 0]
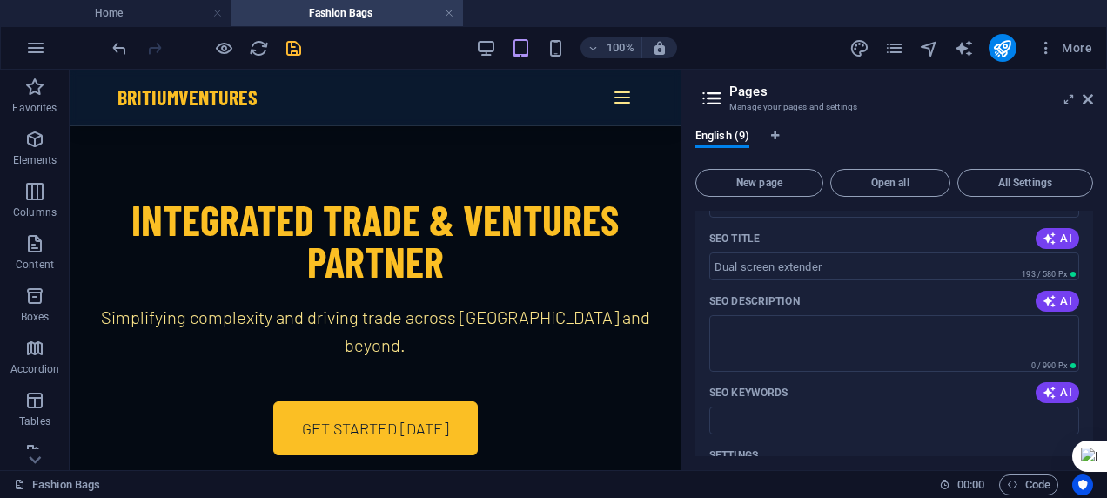
click at [546, 188] on div at bounding box center [375, 326] width 611 height 400
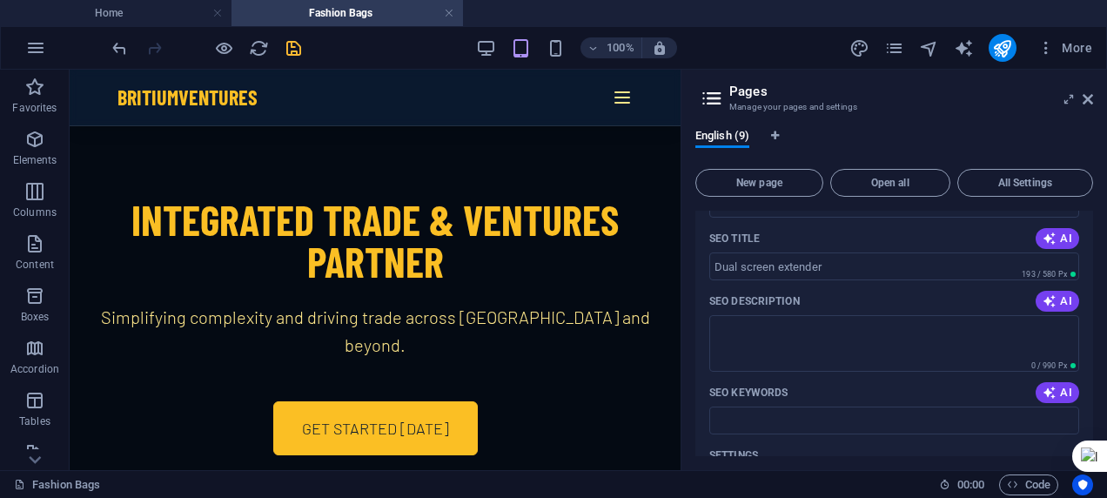
click at [546, 188] on div at bounding box center [375, 326] width 611 height 400
drag, startPoint x: 546, startPoint y: 188, endPoint x: 521, endPoint y: 183, distance: 24.9
click at [521, 183] on div at bounding box center [375, 326] width 611 height 400
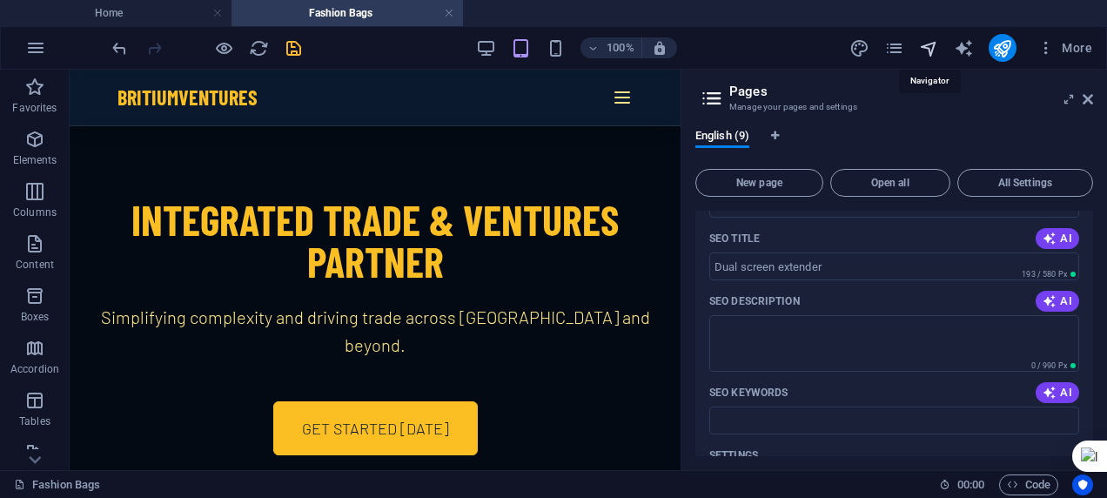
click at [925, 45] on icon "navigator" at bounding box center [929, 48] width 20 height 20
select select "16929103-en"
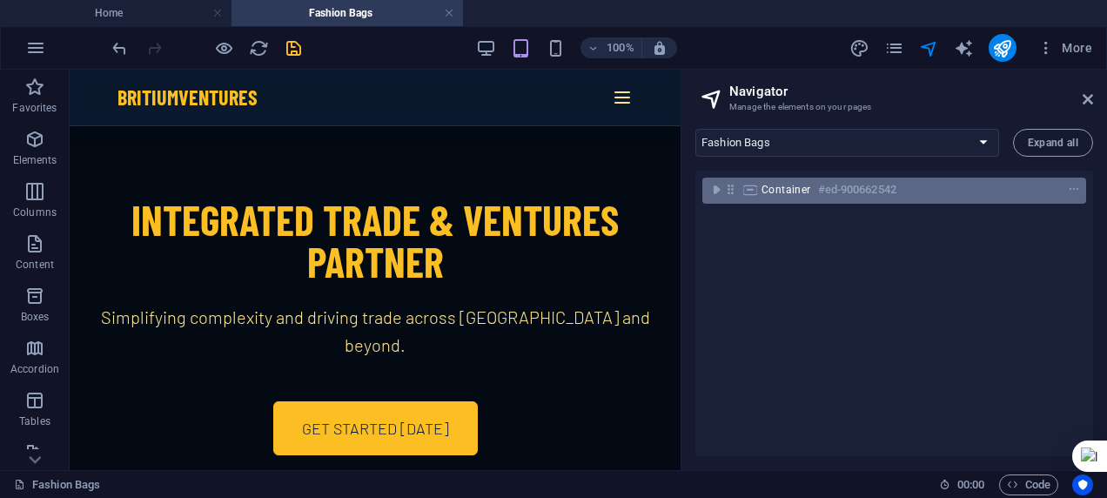
click at [788, 188] on span "Container" at bounding box center [786, 190] width 50 height 14
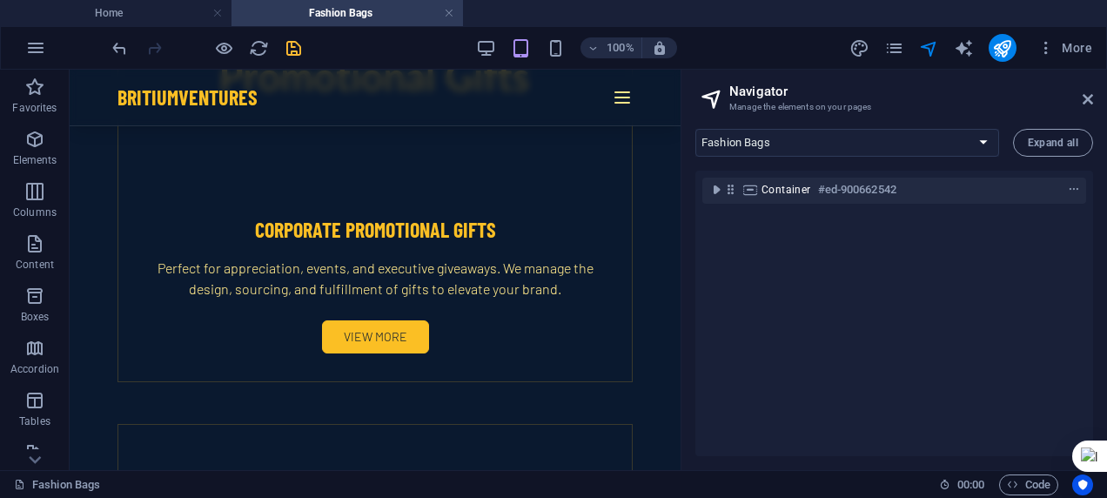
scroll to position [4607, 0]
click at [682, 245] on div at bounding box center [682, 270] width 3 height 400
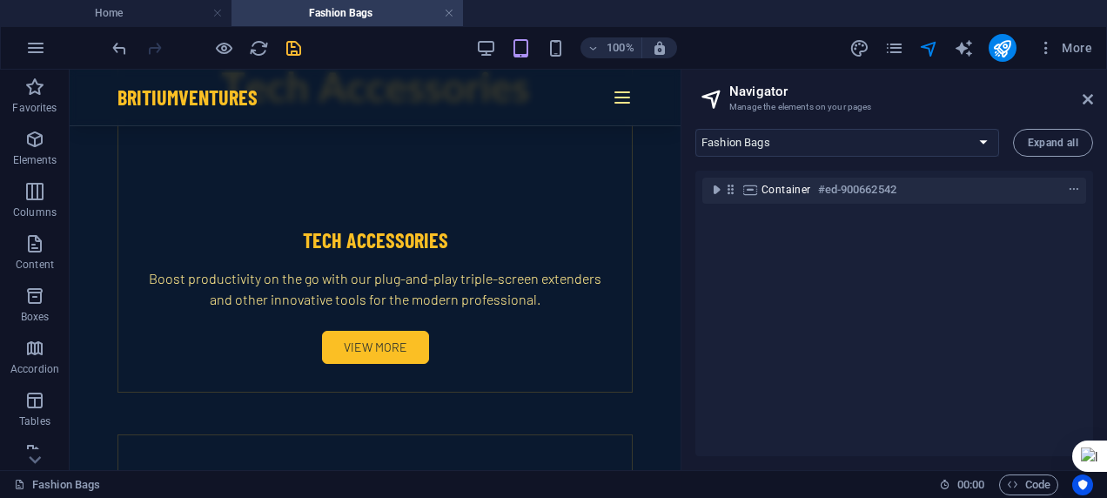
scroll to position [4083, 0]
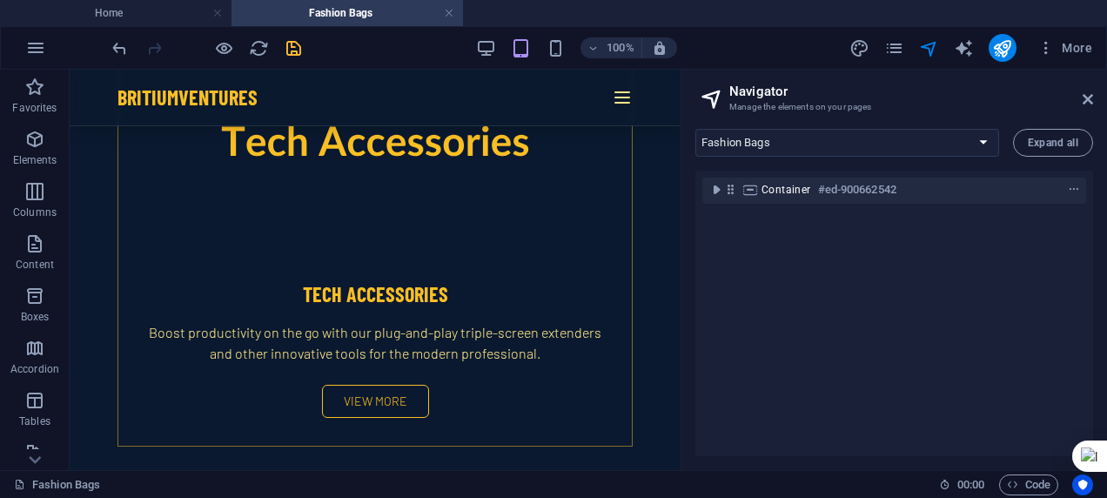
click at [367, 385] on link "View More" at bounding box center [375, 401] width 107 height 33
click at [406, 310] on div "Tech Accessories Boost productivity on the go with our plug-and-play triple-scr…" at bounding box center [374, 348] width 513 height 193
click at [42, 140] on icon "button" at bounding box center [34, 139] width 21 height 21
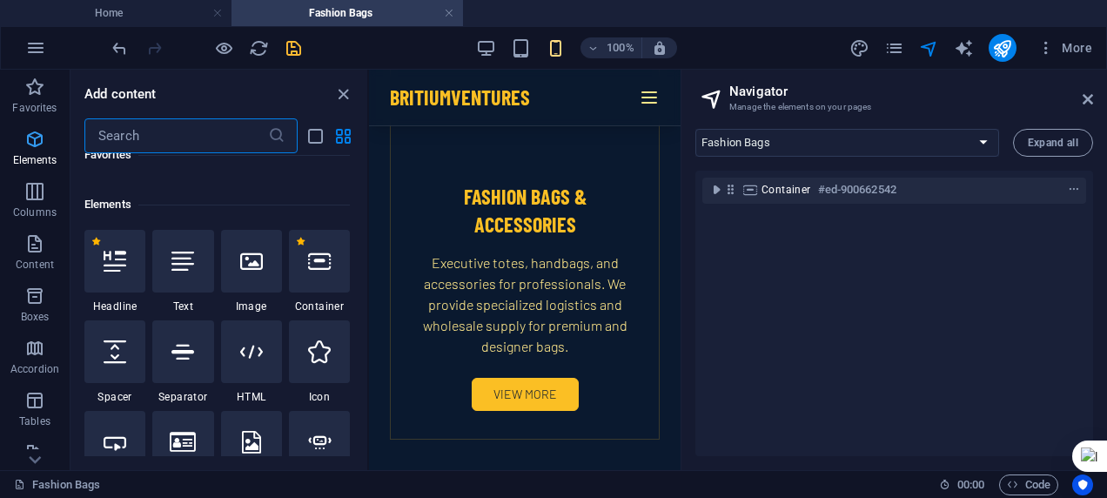
scroll to position [185, 0]
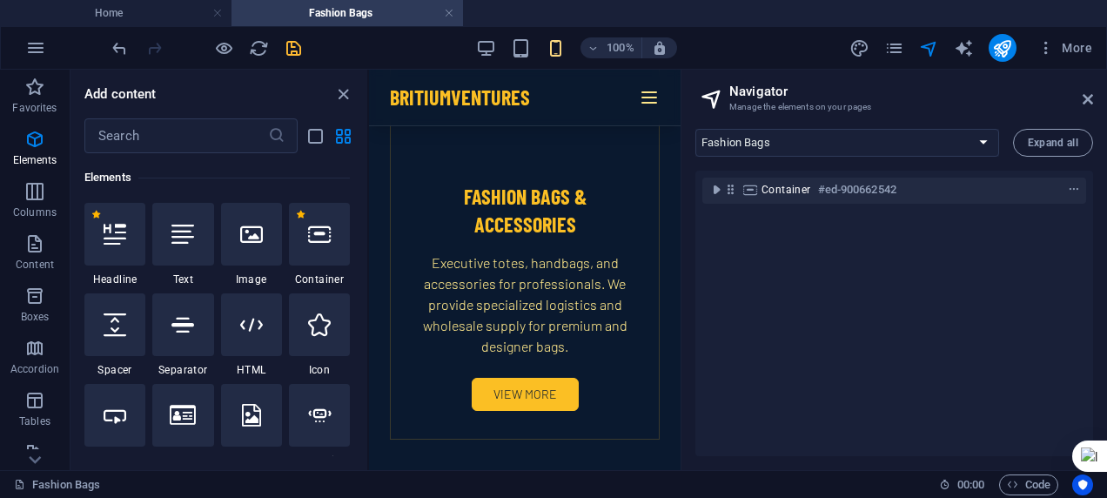
click at [366, 176] on div "Favorites 1 Star Headline 1 Star Container Elements 1 Star Headline 1 Star Text…" at bounding box center [218, 304] width 297 height 303
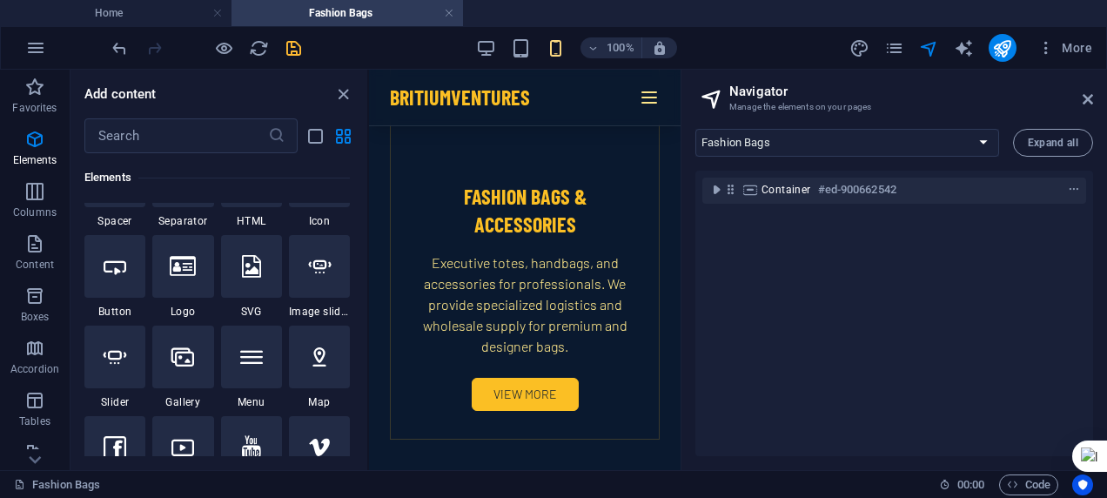
scroll to position [435, 0]
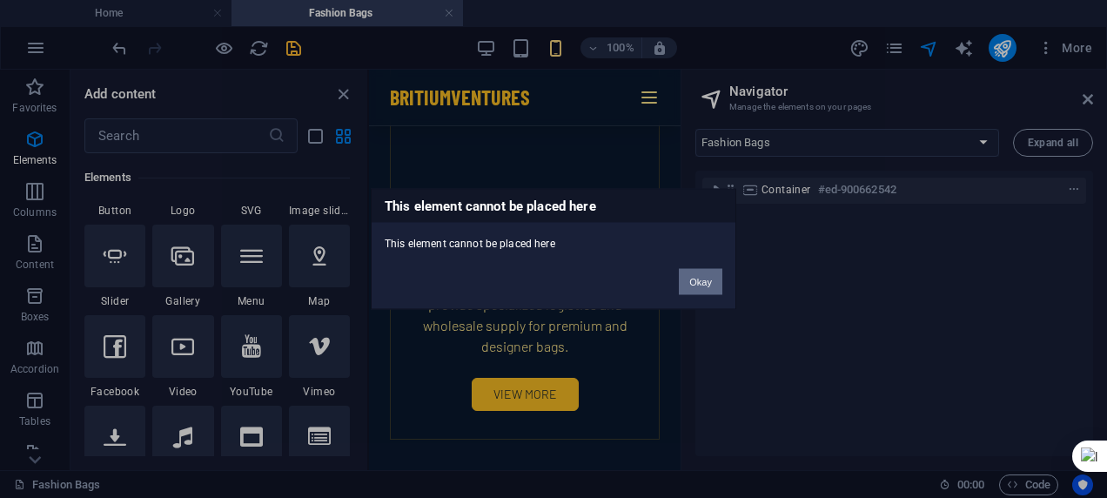
click at [701, 285] on button "Okay" at bounding box center [701, 282] width 44 height 26
click at [677, 275] on div "Okay" at bounding box center [701, 273] width 70 height 44
click at [700, 279] on button "Okay" at bounding box center [701, 282] width 44 height 26
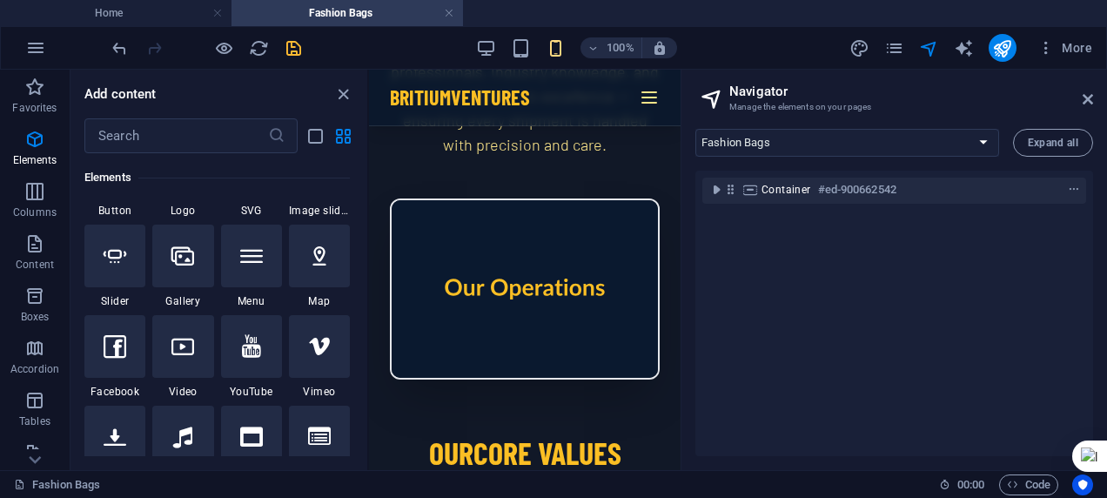
scroll to position [0, 0]
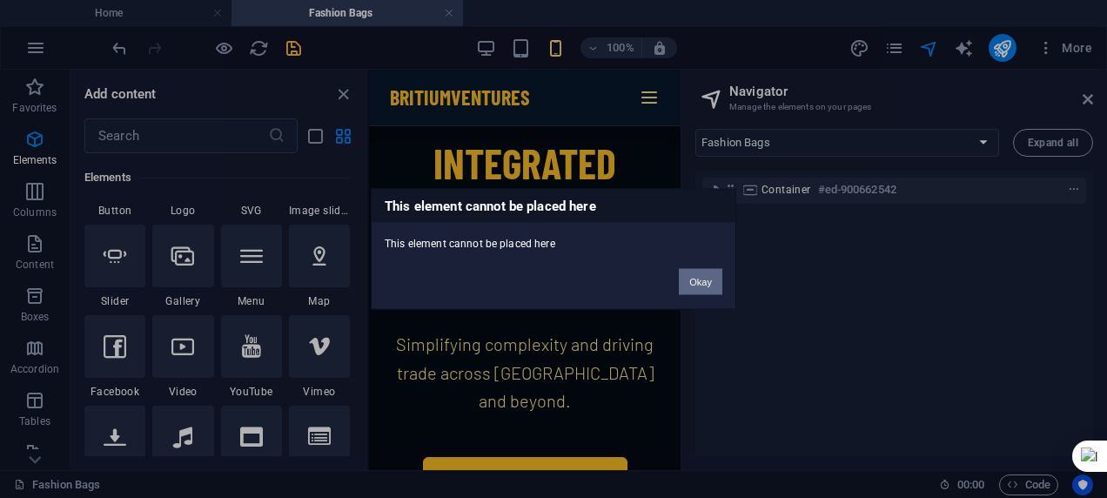
click at [705, 277] on button "Okay" at bounding box center [701, 282] width 44 height 26
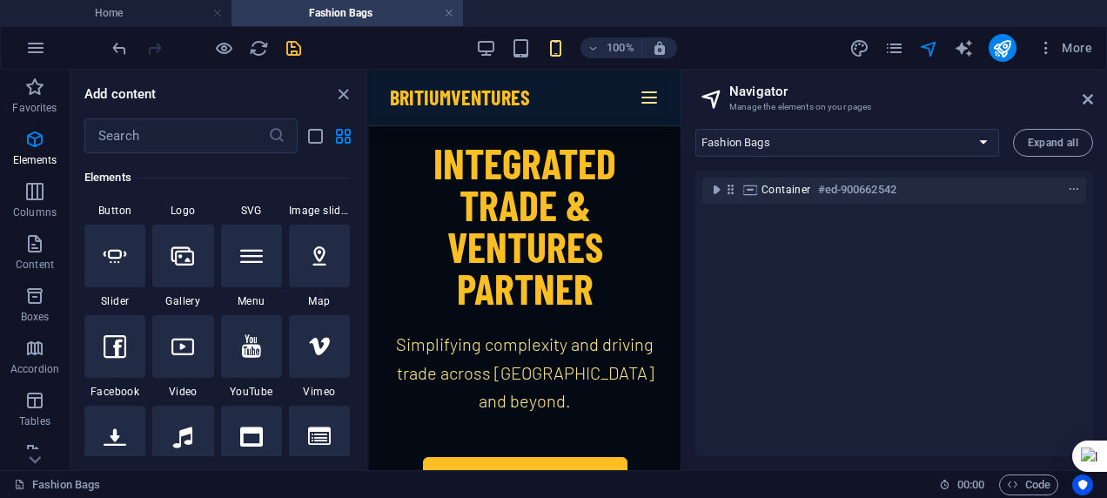
click at [386, 192] on div "Integrated Trade & Ventures Partner Simplifying complexity and driving trade ac…" at bounding box center [525, 326] width 312 height 369
click at [856, 45] on icon "design" at bounding box center [859, 48] width 20 height 20
select select "rem"
select select "ease-in-out"
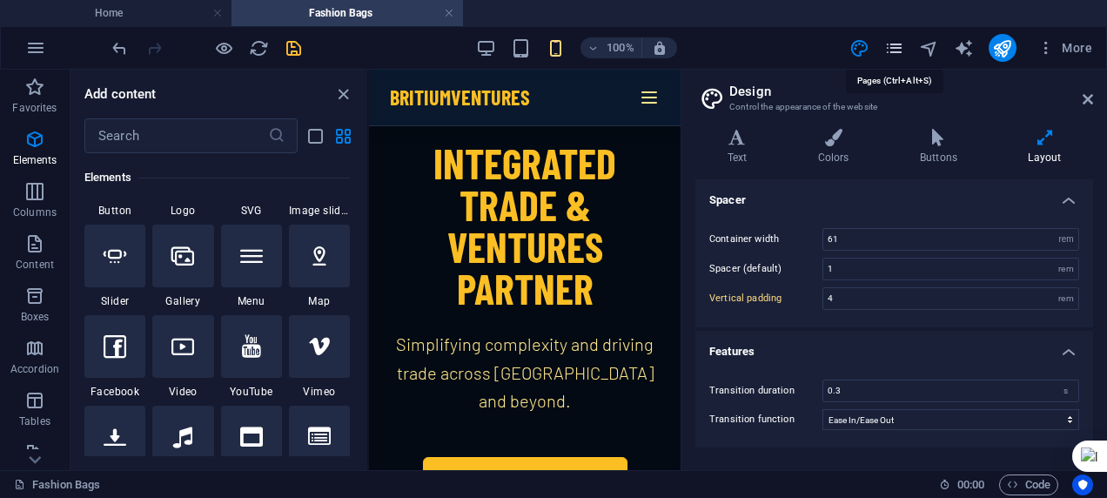
click at [901, 44] on icon "pages" at bounding box center [894, 48] width 20 height 20
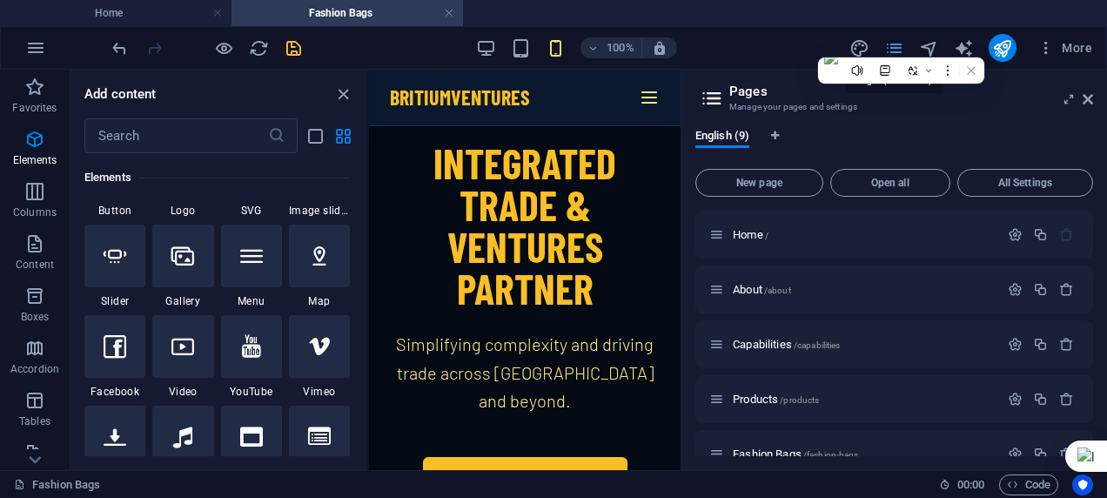
scroll to position [241, 0]
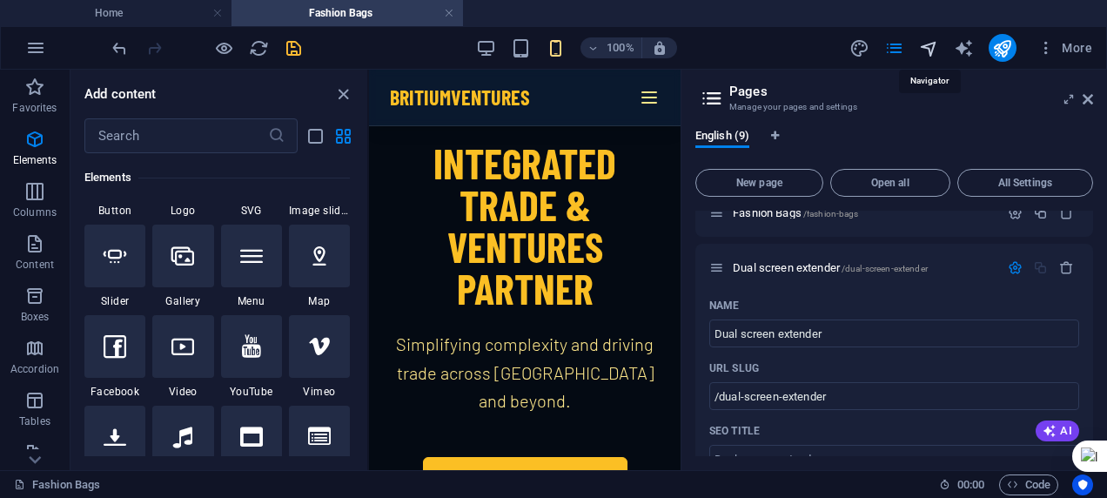
click at [928, 44] on icon "navigator" at bounding box center [929, 48] width 20 height 20
select select "16929103-en"
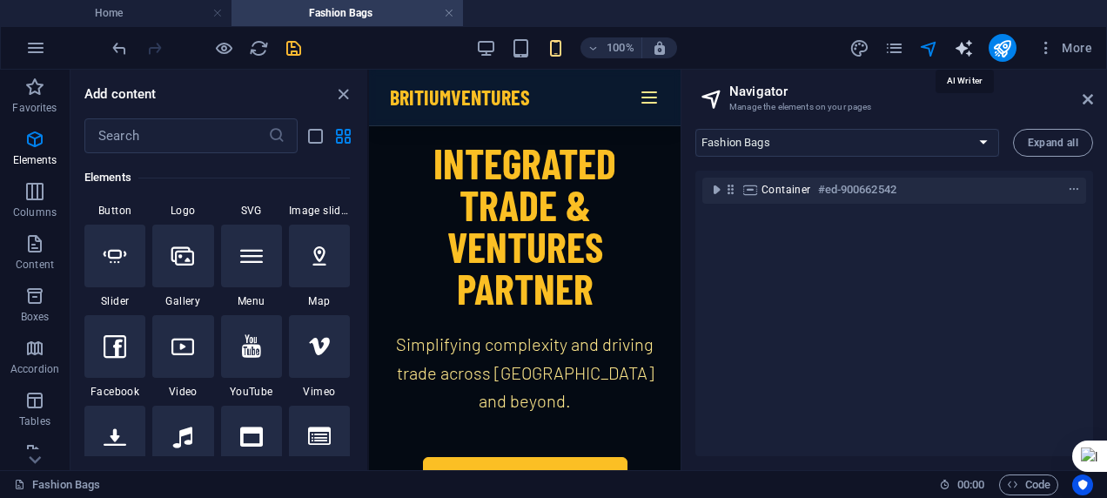
click at [956, 44] on icon "text_generator" at bounding box center [964, 48] width 20 height 20
select select "English"
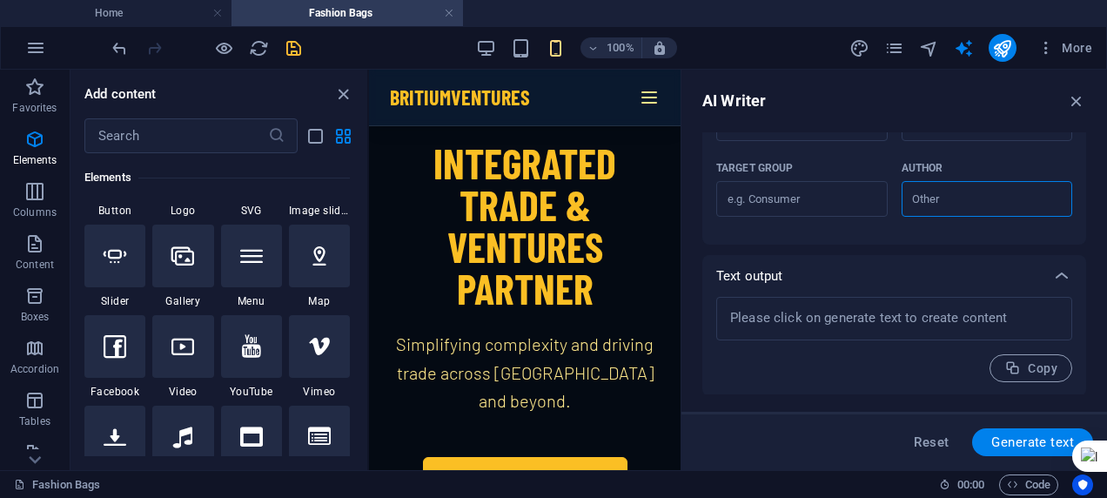
scroll to position [534, 0]
click at [1044, 40] on icon "button" at bounding box center [1045, 47] width 17 height 17
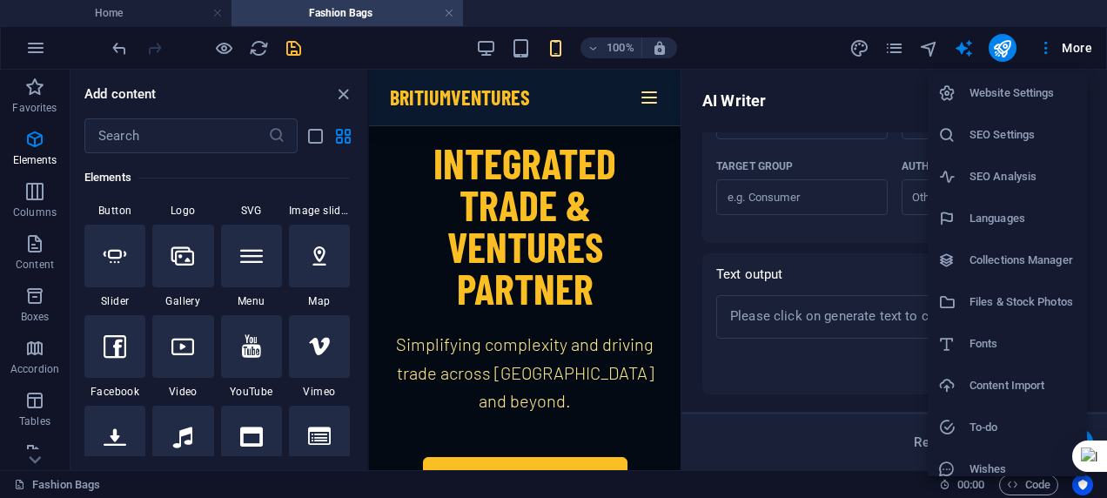
click at [997, 292] on h6 "Files & Stock Photos" at bounding box center [1022, 302] width 107 height 21
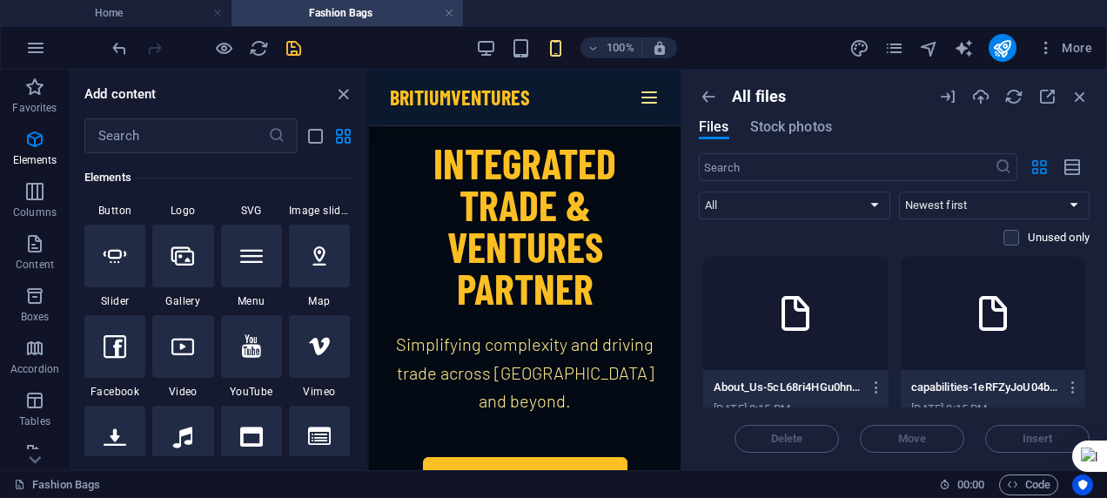
click at [1089, 268] on div "All files Files Stock photos ​ All Images Documents Audio Video Vector Other Ne…" at bounding box center [894, 270] width 426 height 400
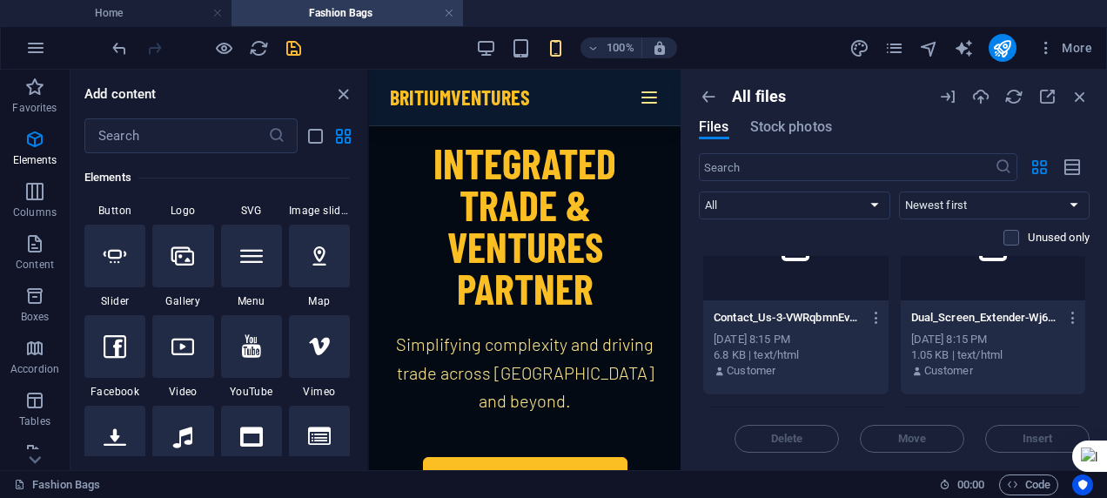
scroll to position [263, 0]
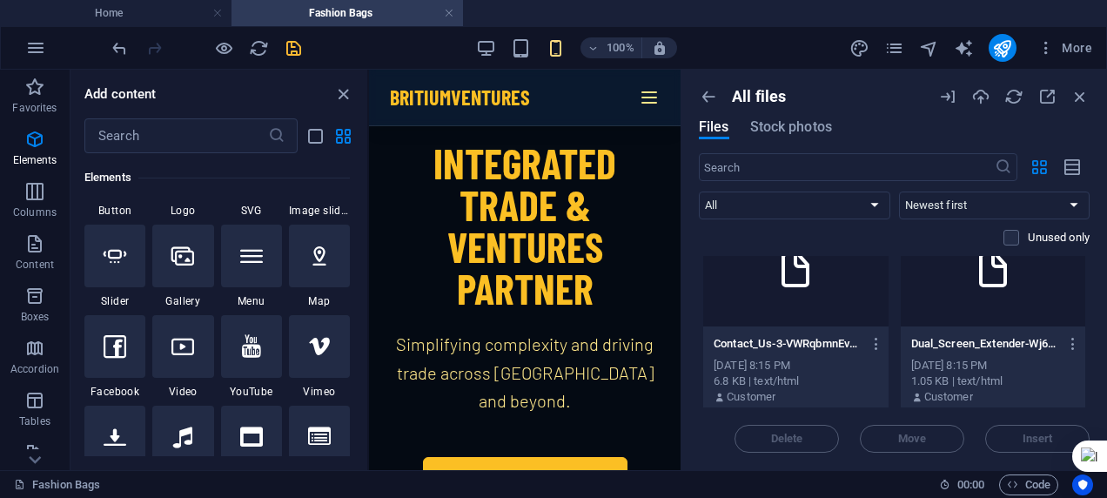
click at [1006, 299] on div at bounding box center [993, 269] width 185 height 113
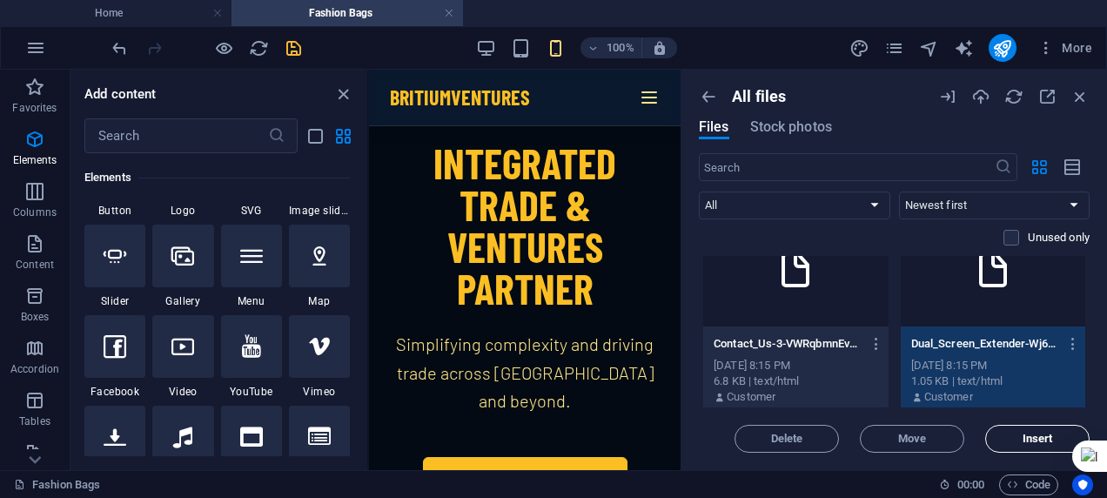
click at [1022, 428] on button "Insert" at bounding box center [1037, 439] width 104 height 28
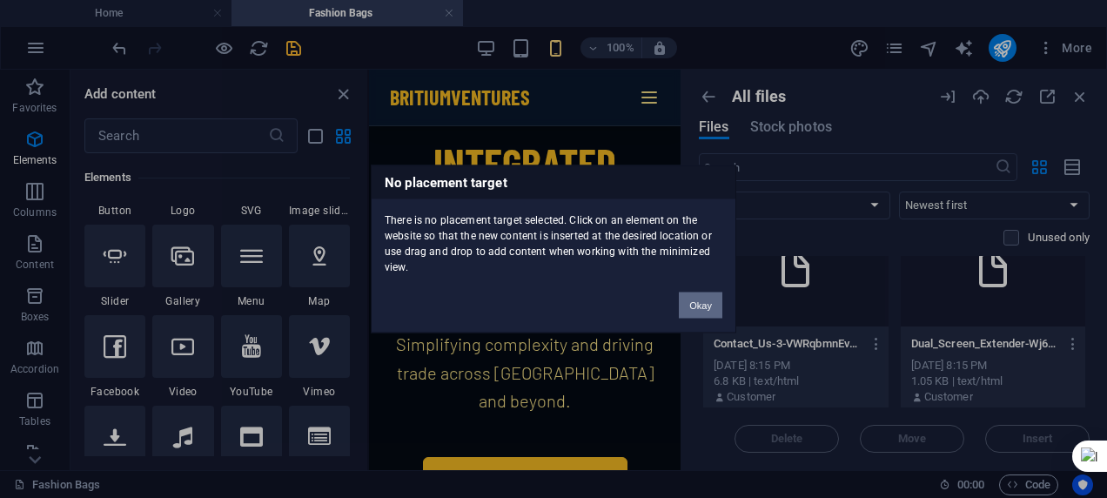
click at [708, 296] on button "Okay" at bounding box center [701, 305] width 44 height 26
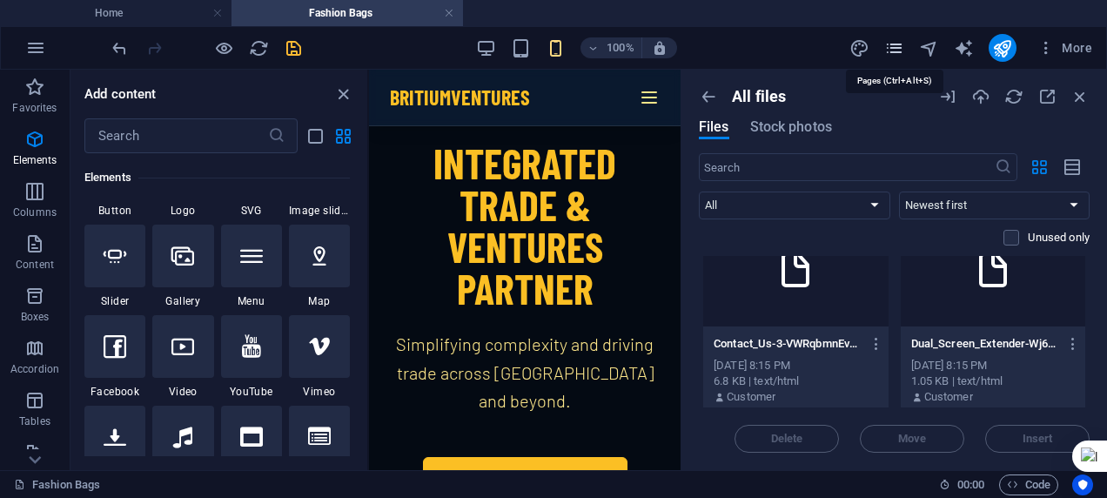
click at [904, 44] on icon "pages" at bounding box center [894, 48] width 20 height 20
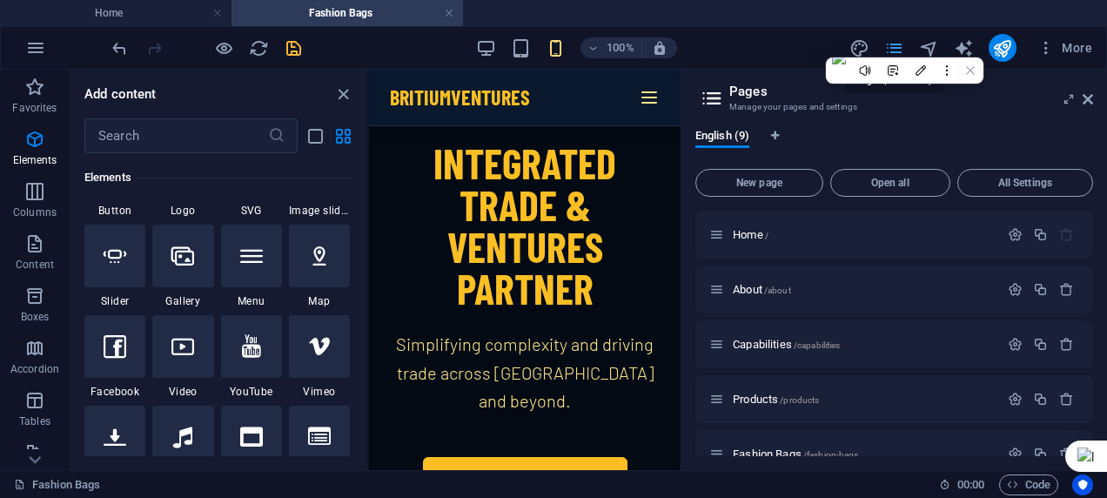
scroll to position [241, 0]
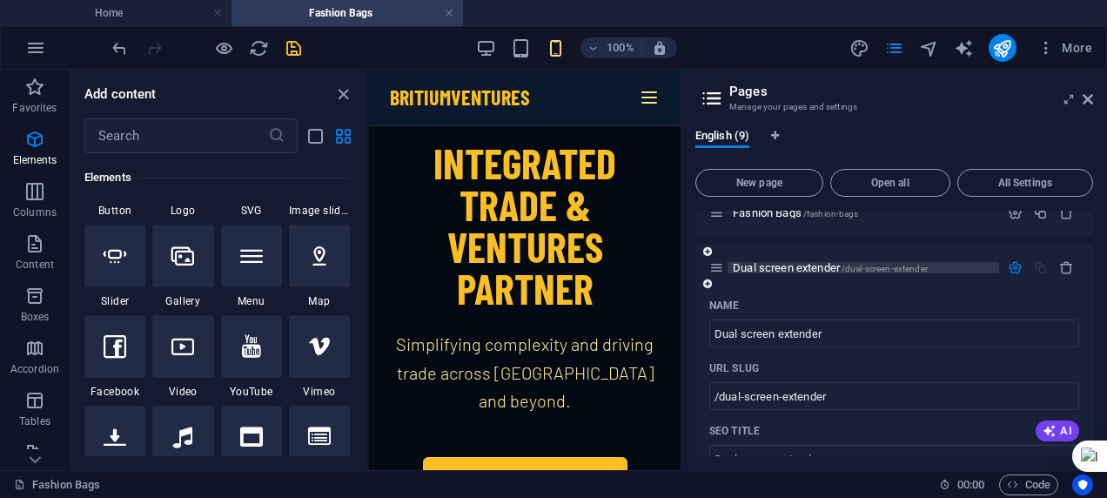
click at [912, 265] on span "/dual-screen-extender" at bounding box center [884, 269] width 86 height 10
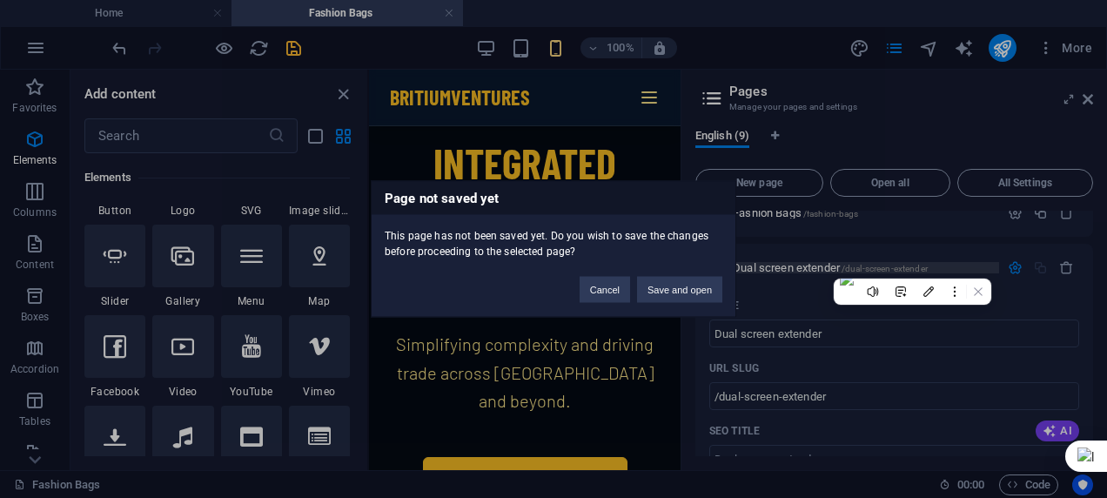
click at [912, 265] on div "Page not saved yet This page has not been saved yet. Do you wish to save the ch…" at bounding box center [553, 249] width 1107 height 498
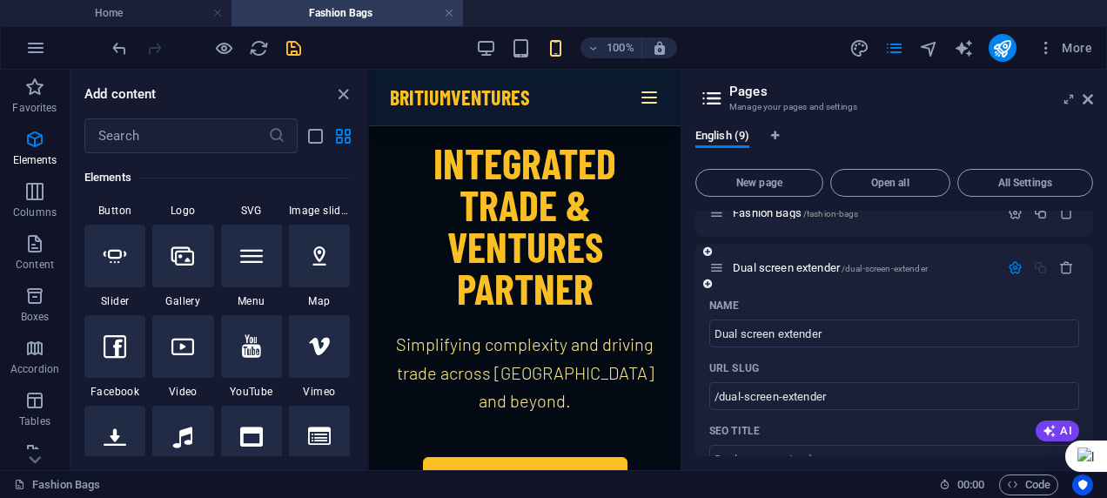
click at [855, 261] on div "Dual screen extender /dual-screen-extender" at bounding box center [854, 268] width 290 height 20
click at [840, 263] on span "Dual screen extender /dual-screen-extender" at bounding box center [830, 267] width 195 height 13
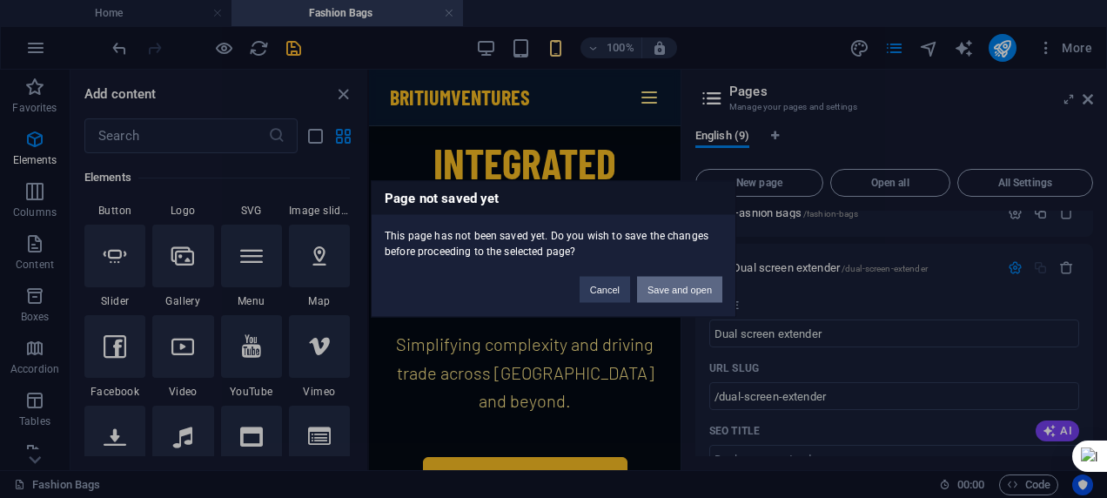
click at [704, 282] on button "Save and open" at bounding box center [679, 290] width 85 height 26
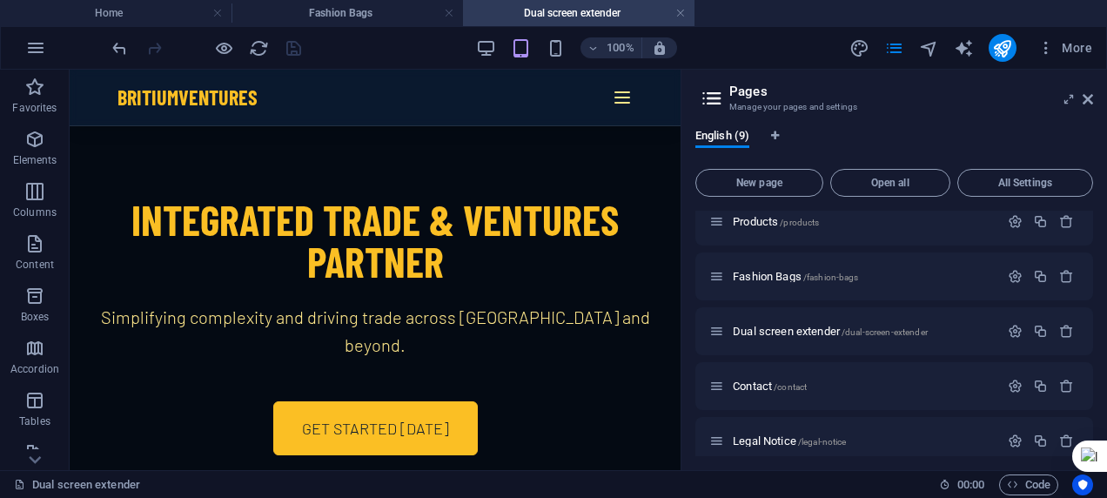
scroll to position [0, 0]
click at [792, 329] on span "Dual screen extender /dual-screen-extender" at bounding box center [830, 331] width 195 height 13
click at [610, 207] on div at bounding box center [375, 326] width 611 height 400
click at [619, 84] on div "Britium Ventures About Capabilities Products Contact" at bounding box center [375, 98] width 557 height 56
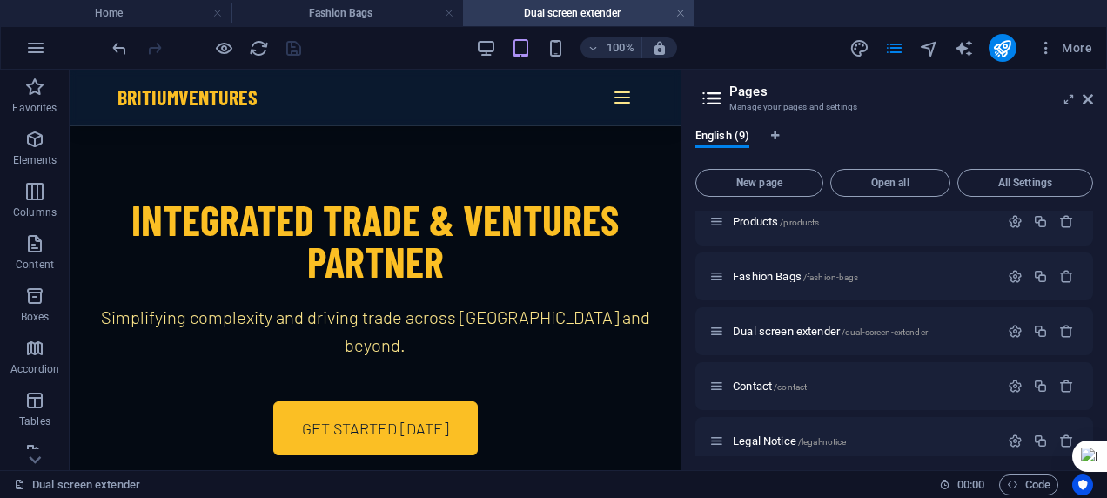
click at [616, 98] on icon at bounding box center [622, 97] width 21 height 21
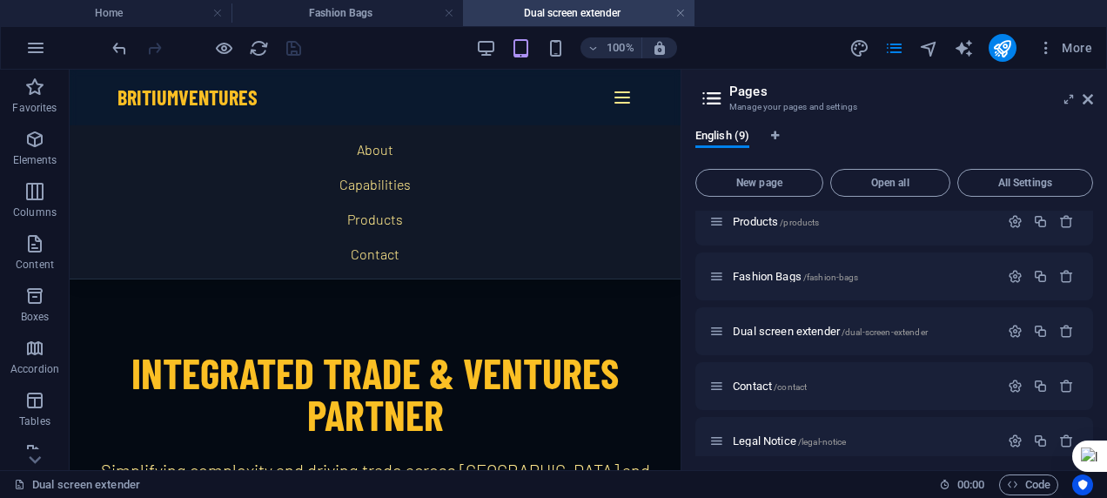
click at [527, 310] on div at bounding box center [375, 479] width 611 height 400
click at [804, 327] on span "Dual screen extender /dual-screen-extender" at bounding box center [830, 331] width 195 height 13
drag, startPoint x: 804, startPoint y: 327, endPoint x: 782, endPoint y: 327, distance: 21.8
click at [782, 327] on span "Dual screen extender /dual-screen-extender" at bounding box center [830, 331] width 195 height 13
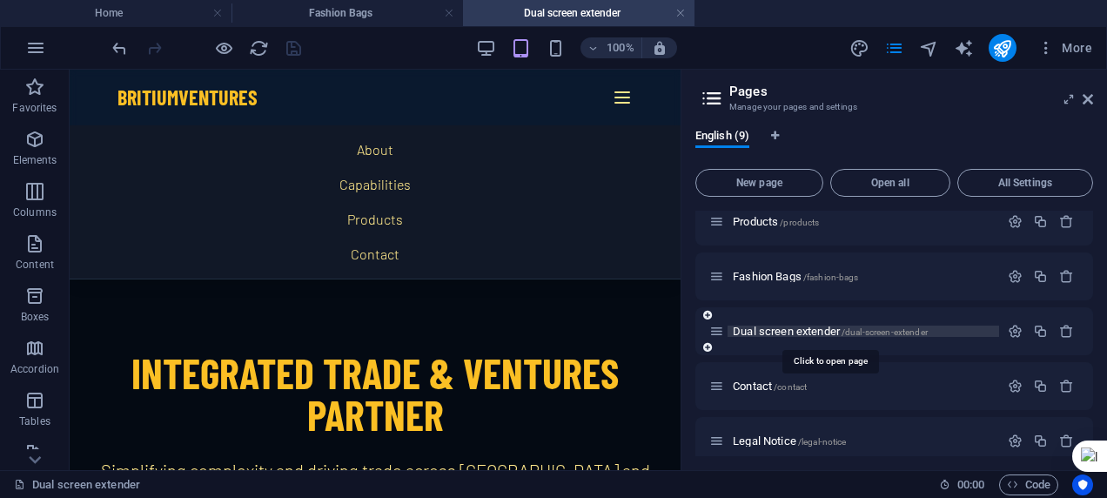
click at [782, 327] on span "Dual screen extender /dual-screen-extender" at bounding box center [830, 331] width 195 height 13
click at [801, 334] on span "Dual screen extender /dual-screen-extender" at bounding box center [830, 331] width 195 height 13
click at [1042, 45] on icon "button" at bounding box center [1045, 47] width 17 height 17
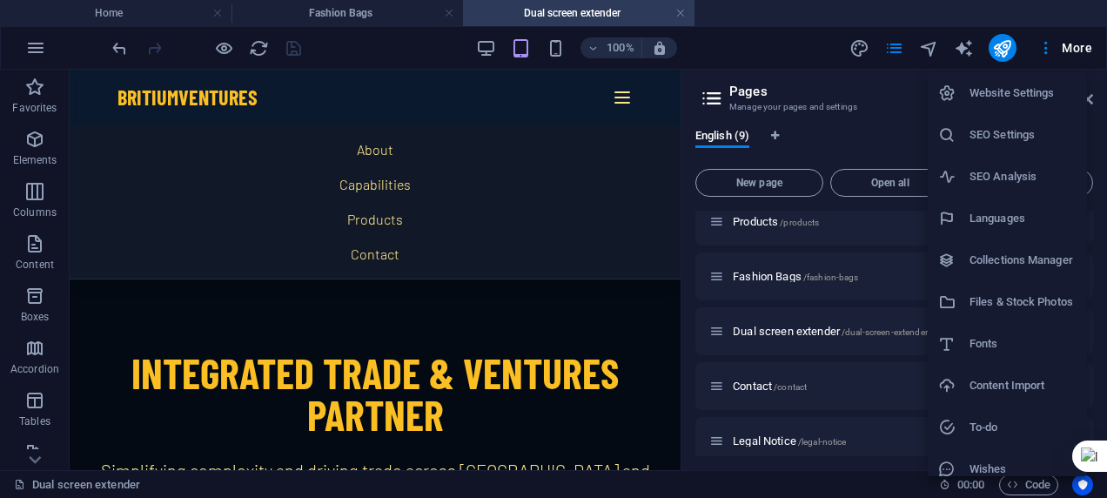
click at [980, 292] on h6 "Files & Stock Photos" at bounding box center [1022, 302] width 107 height 21
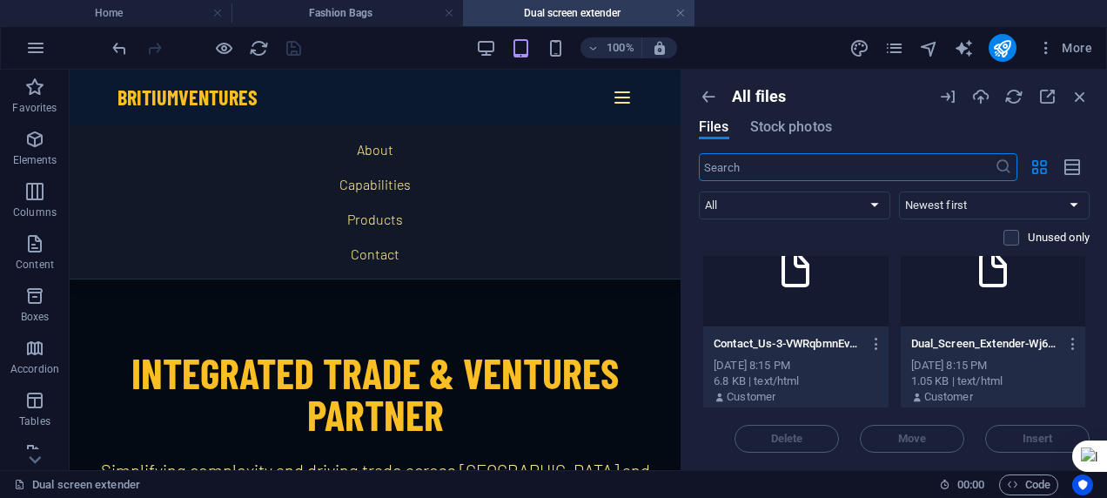
scroll to position [302, 0]
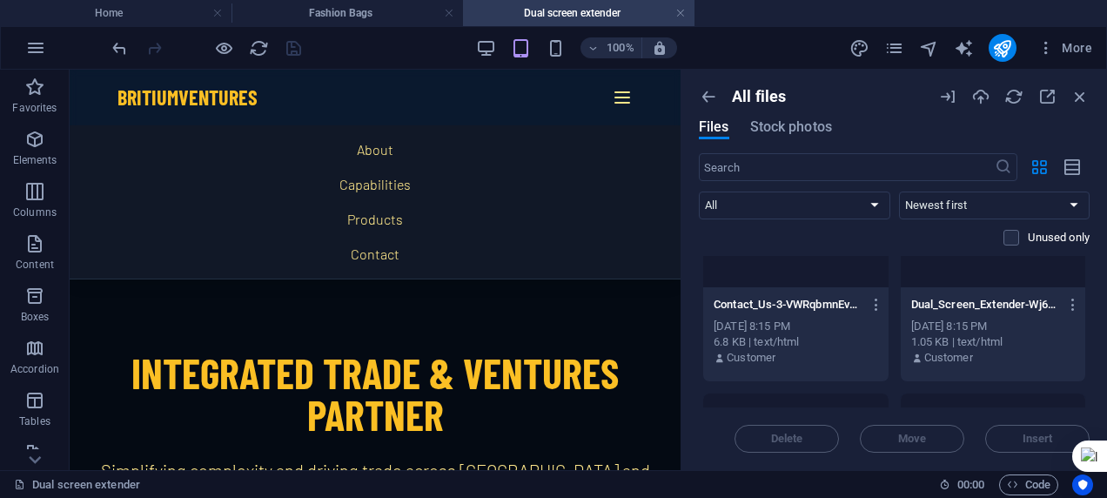
click at [1003, 338] on div "1.05 KB | text/html" at bounding box center [993, 342] width 164 height 16
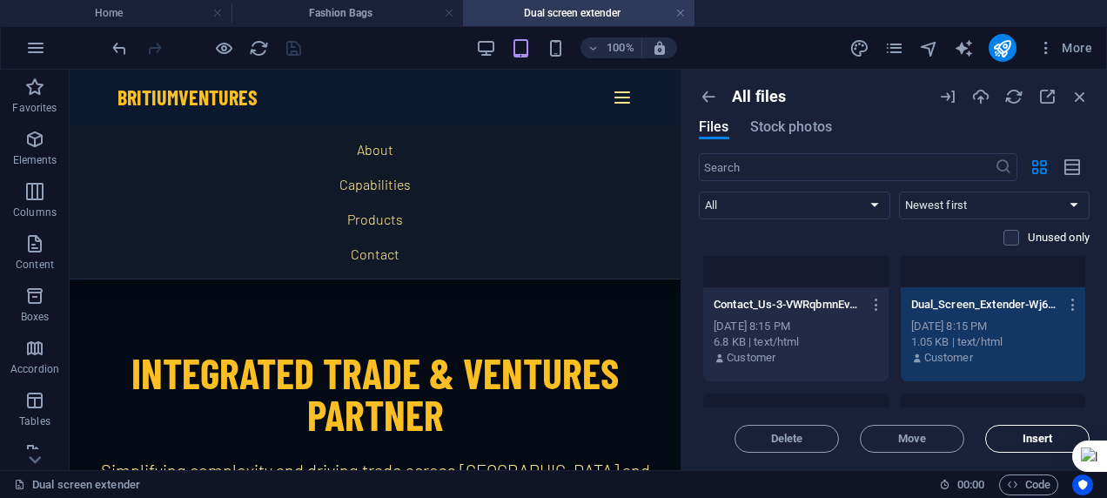
click at [1001, 433] on span "Insert" at bounding box center [1037, 438] width 89 height 10
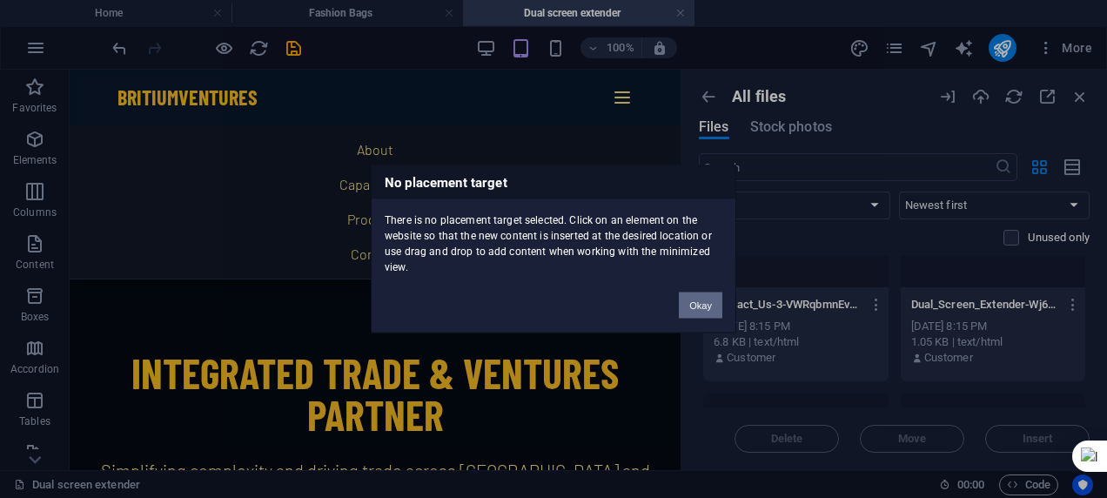
click at [707, 301] on button "Okay" at bounding box center [701, 305] width 44 height 26
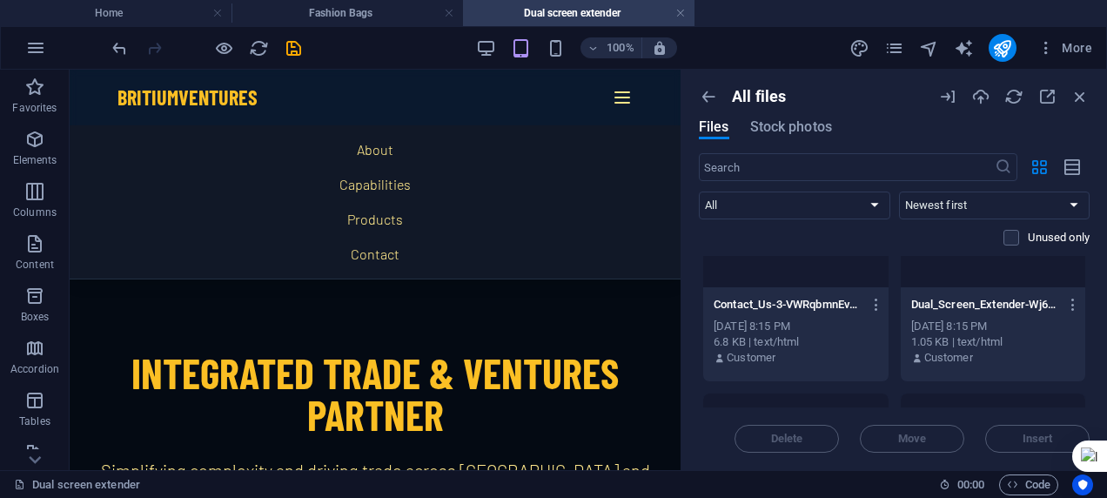
click at [289, 327] on div at bounding box center [375, 479] width 611 height 400
click at [222, 352] on div at bounding box center [375, 479] width 611 height 400
click at [287, 44] on icon "save" at bounding box center [294, 48] width 20 height 20
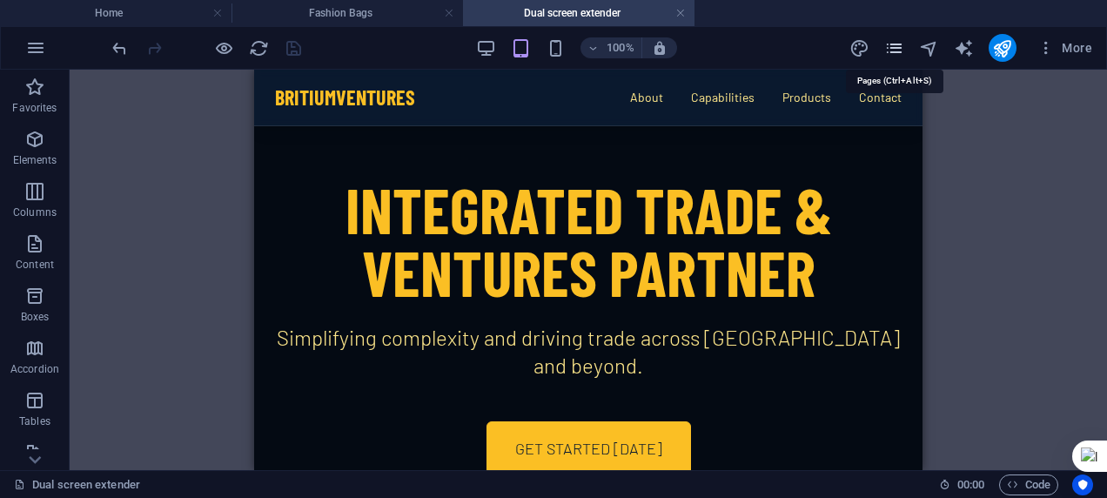
click at [891, 47] on icon "pages" at bounding box center [894, 48] width 20 height 20
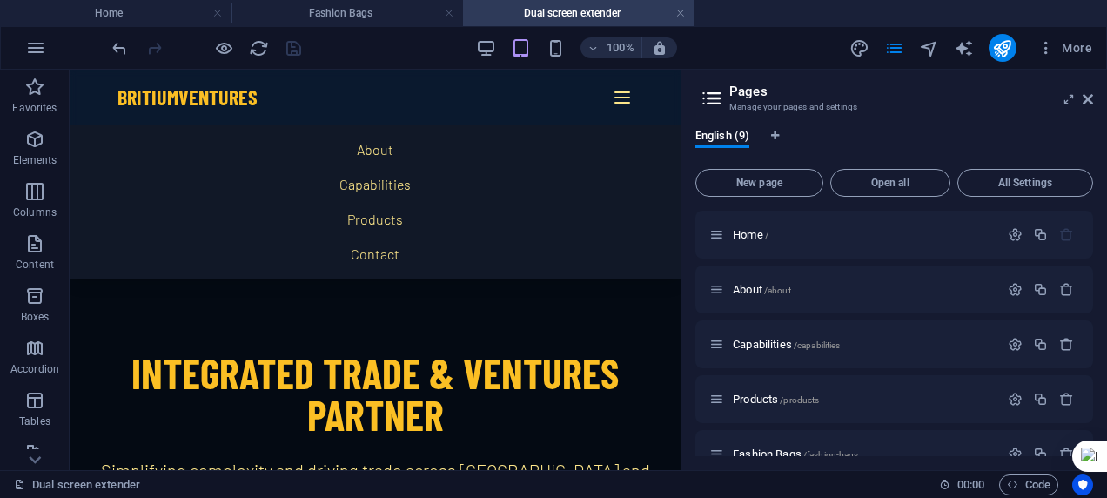
drag, startPoint x: 1088, startPoint y: 289, endPoint x: 1088, endPoint y: 319, distance: 30.5
click at [1088, 319] on div "Home / About /about Capabilities /capabilities Products /products Fashion Bags …" at bounding box center [894, 454] width 398 height 486
drag, startPoint x: 1089, startPoint y: 298, endPoint x: 1089, endPoint y: 337, distance: 38.3
click at [1089, 337] on div "Home / About /about Capabilities /capabilities Products /products Fashion Bags …" at bounding box center [894, 454] width 398 height 486
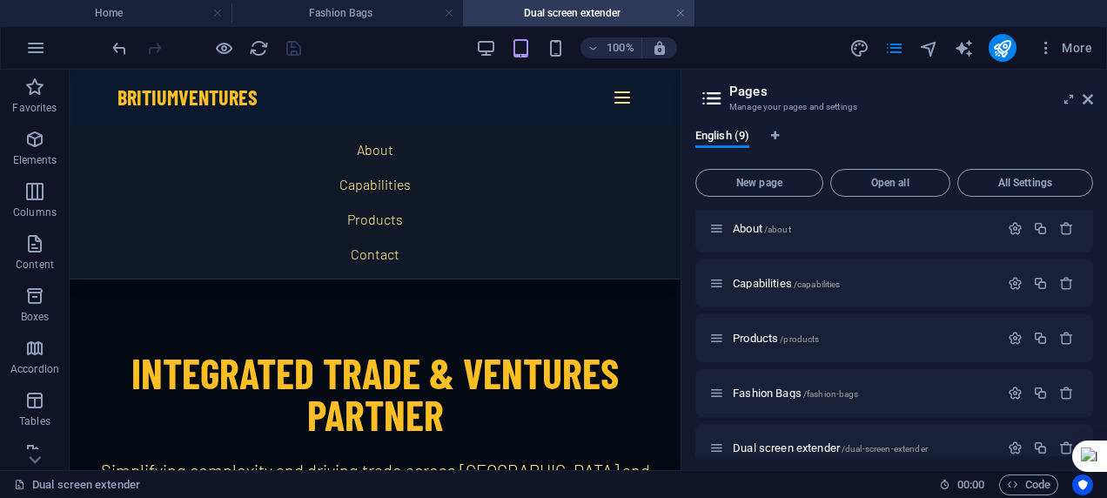
scroll to position [178, 0]
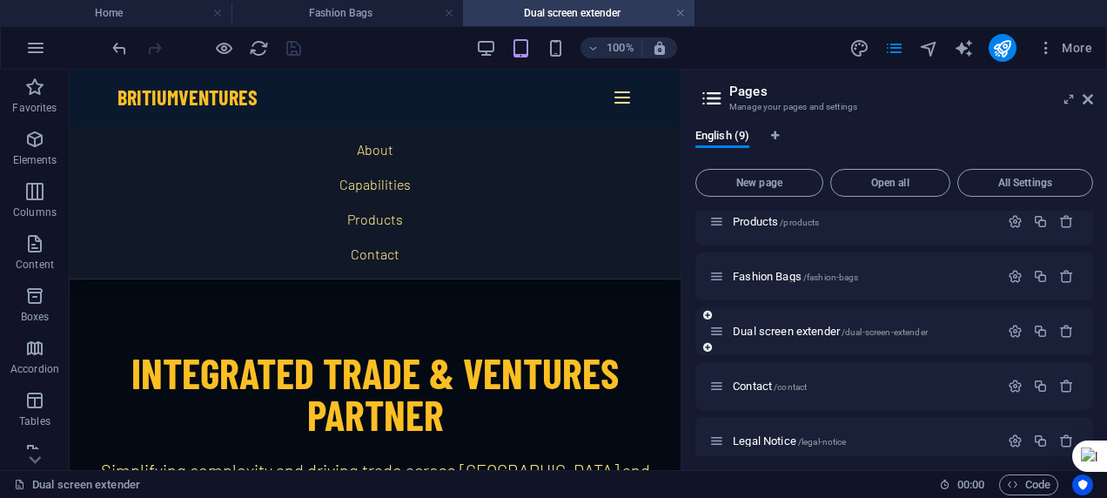
click at [835, 340] on div "Dual screen extender /dual-screen-extender" at bounding box center [854, 331] width 290 height 20
click at [841, 331] on span "Dual screen extender /dual-screen-extender" at bounding box center [830, 331] width 195 height 13
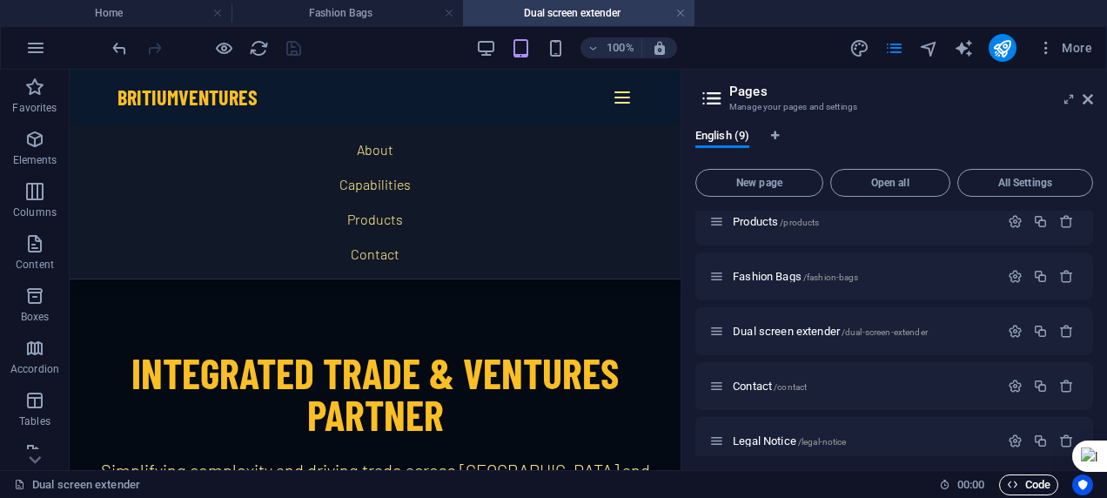
click at [1003, 479] on button "Code" at bounding box center [1028, 484] width 59 height 21
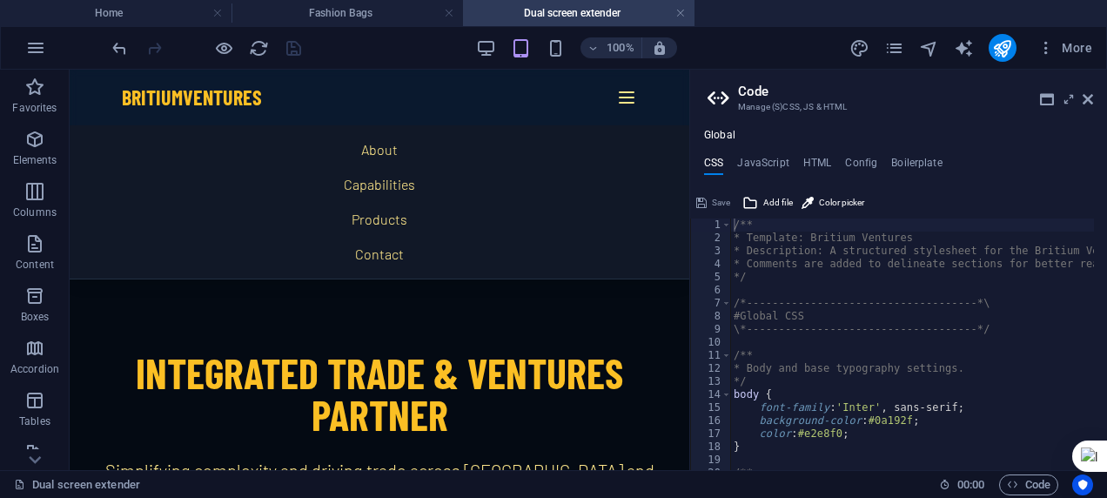
click at [823, 151] on div "Global CSS JavaScript HTML Config Boilerplate /** 1 2 3 4 5 6 7 8 9 10 11 12 13…" at bounding box center [898, 299] width 417 height 341
click at [820, 161] on h4 "HTML" at bounding box center [817, 166] width 29 height 19
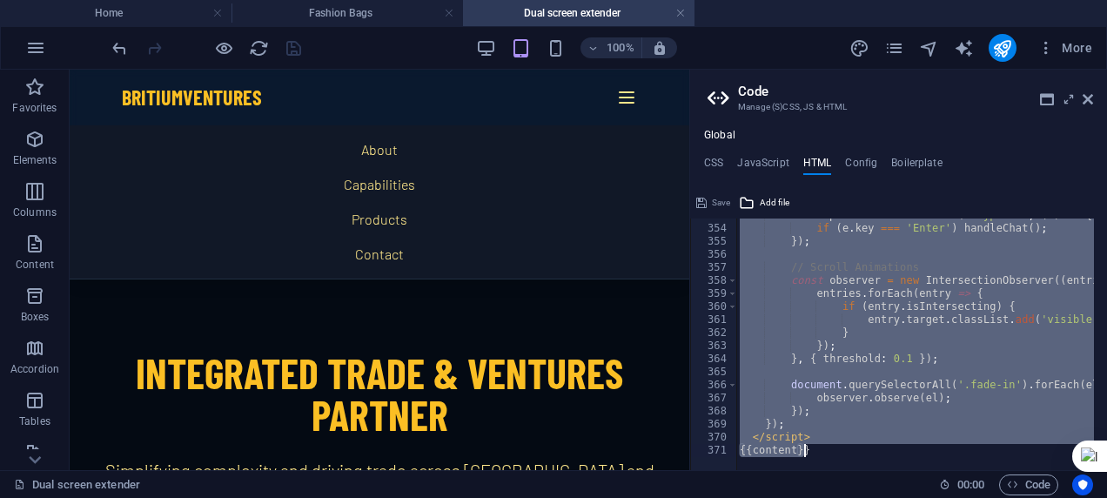
scroll to position [4604, 0]
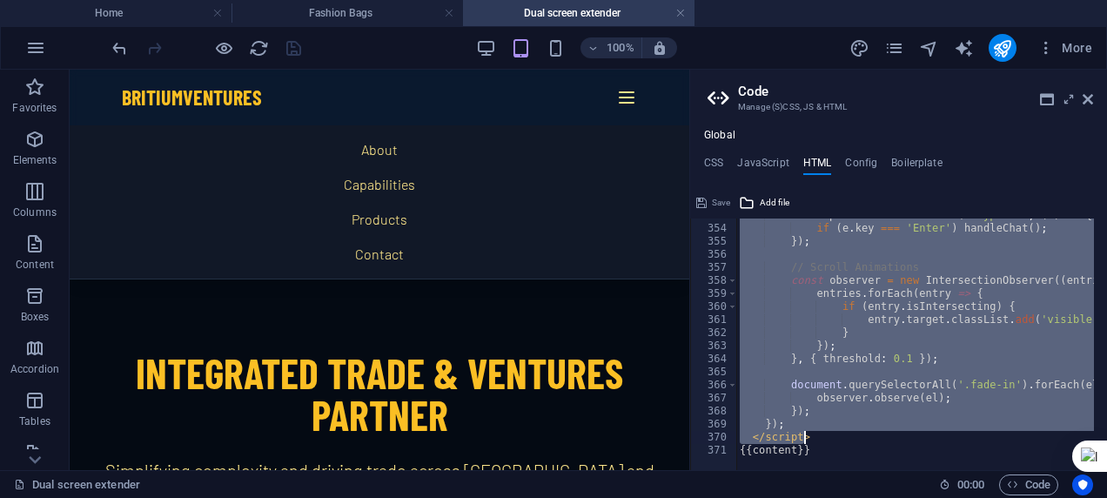
drag, startPoint x: 741, startPoint y: 241, endPoint x: 840, endPoint y: 433, distance: 216.0
type textarea "}); </script>"
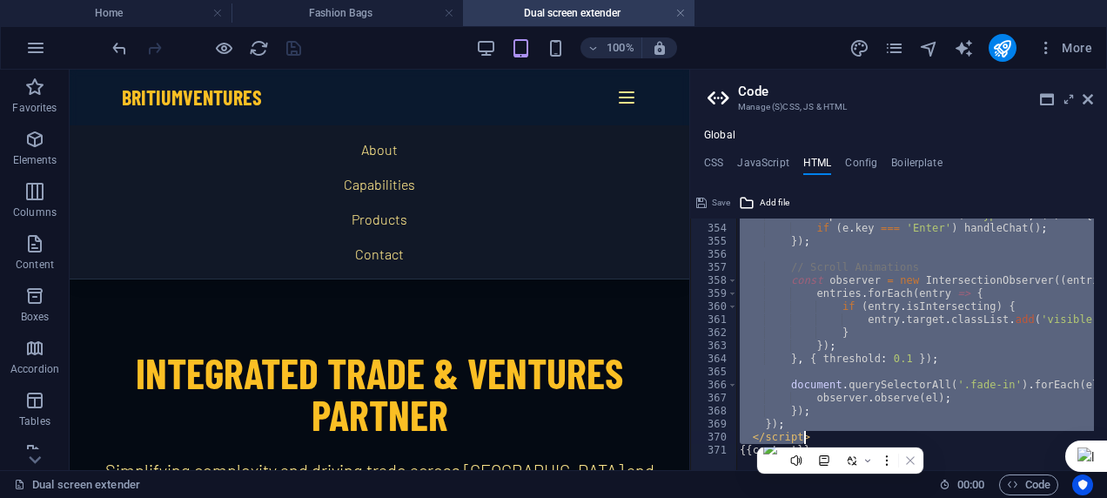
paste textarea
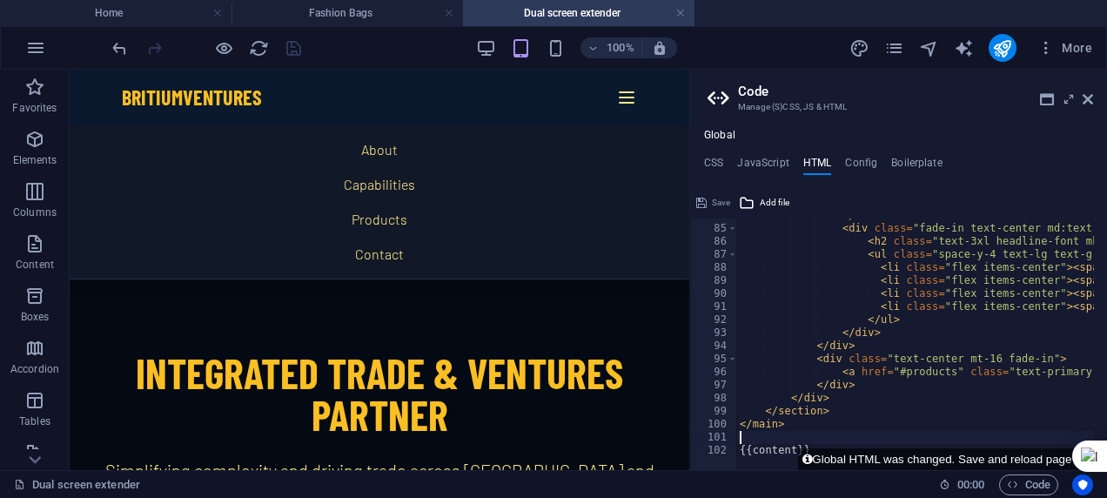
scroll to position [1093, 0]
type textarea "</main>"
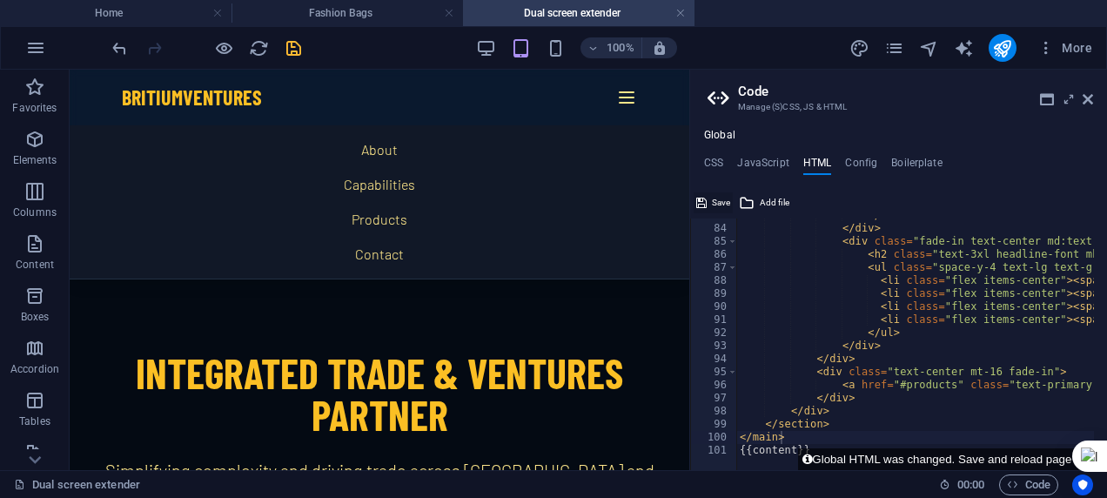
click at [714, 197] on span "Save" at bounding box center [721, 202] width 18 height 21
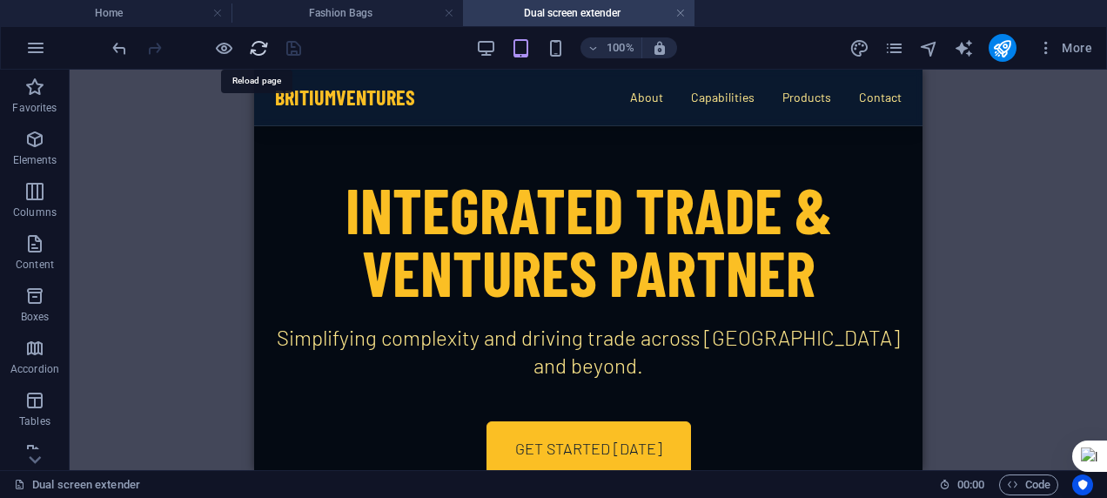
click at [261, 48] on icon "reload" at bounding box center [259, 48] width 20 height 20
click at [16, 270] on p "Content" at bounding box center [35, 265] width 38 height 14
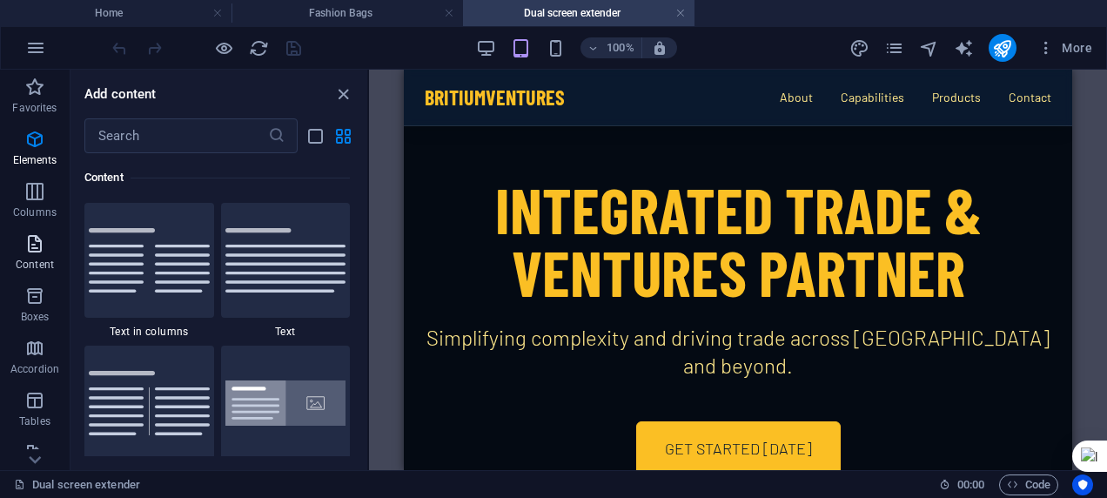
scroll to position [3045, 0]
click at [0, 0] on html "[DOMAIN_NAME] Home Fashion Bags Dual screen extender Favorites Elements Columns…" at bounding box center [553, 249] width 1107 height 498
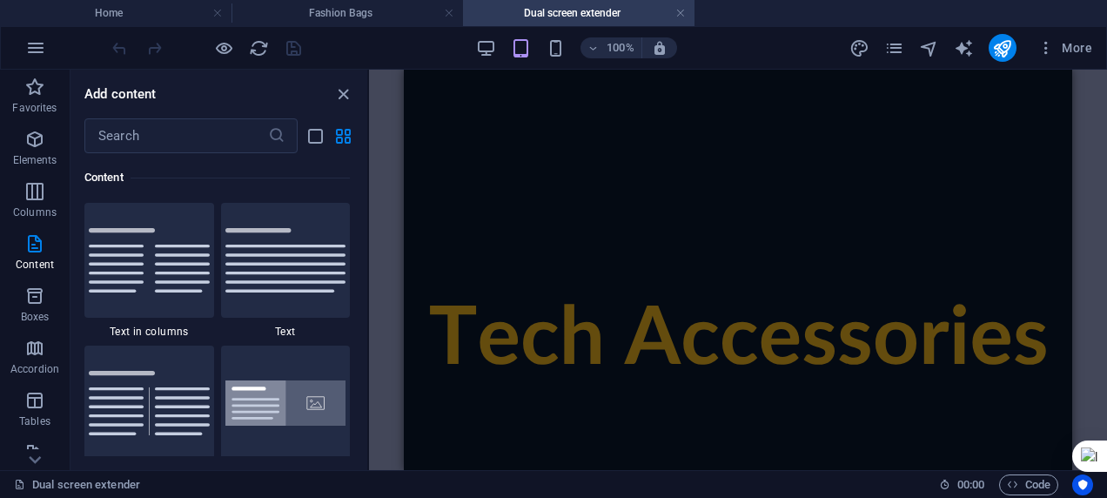
scroll to position [0, 0]
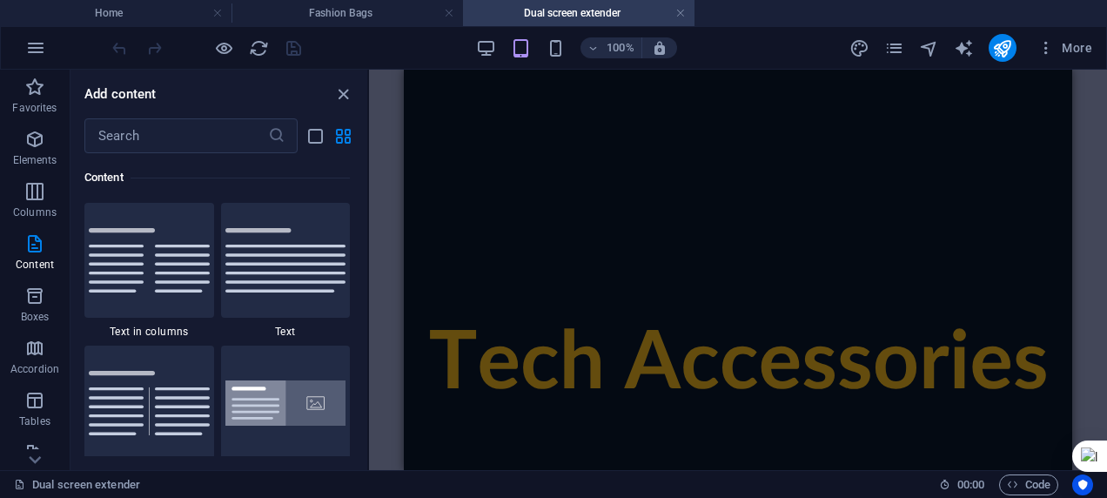
click at [795, 21] on ul "Home Fashion Bags Dual screen extender" at bounding box center [553, 13] width 1107 height 26
click at [119, 14] on h4 "Home" at bounding box center [115, 12] width 231 height 19
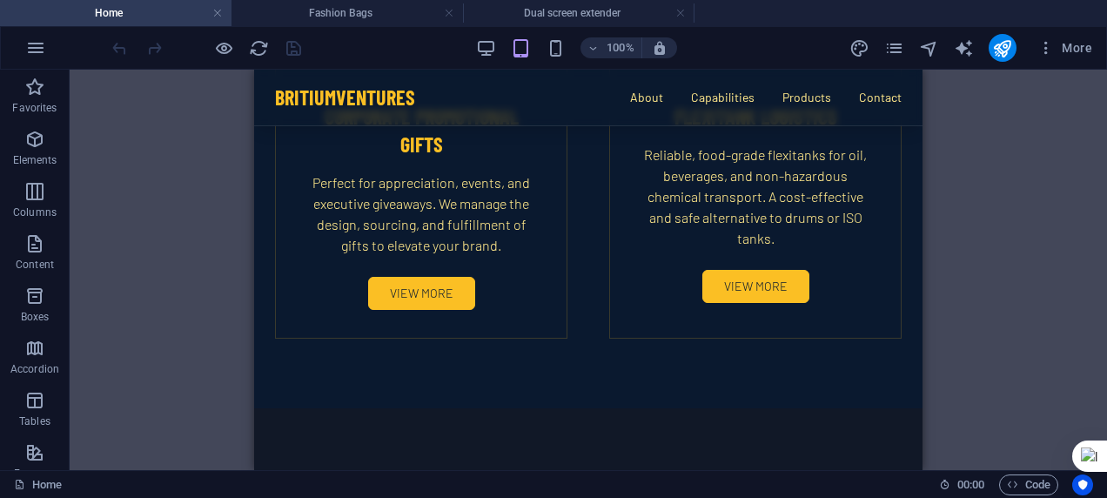
scroll to position [3703, 0]
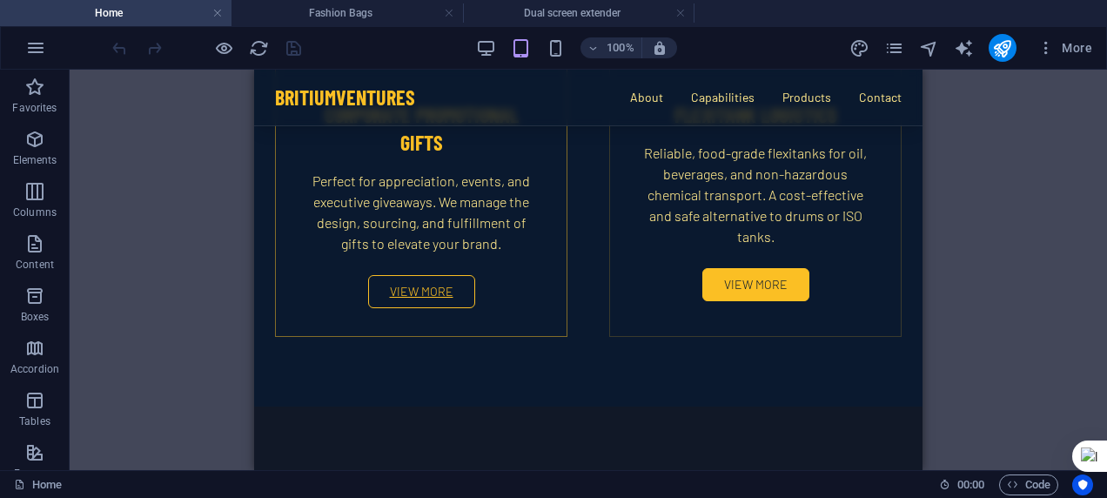
click at [401, 292] on link "View More" at bounding box center [421, 291] width 107 height 33
click at [451, 277] on link "View More" at bounding box center [421, 291] width 107 height 33
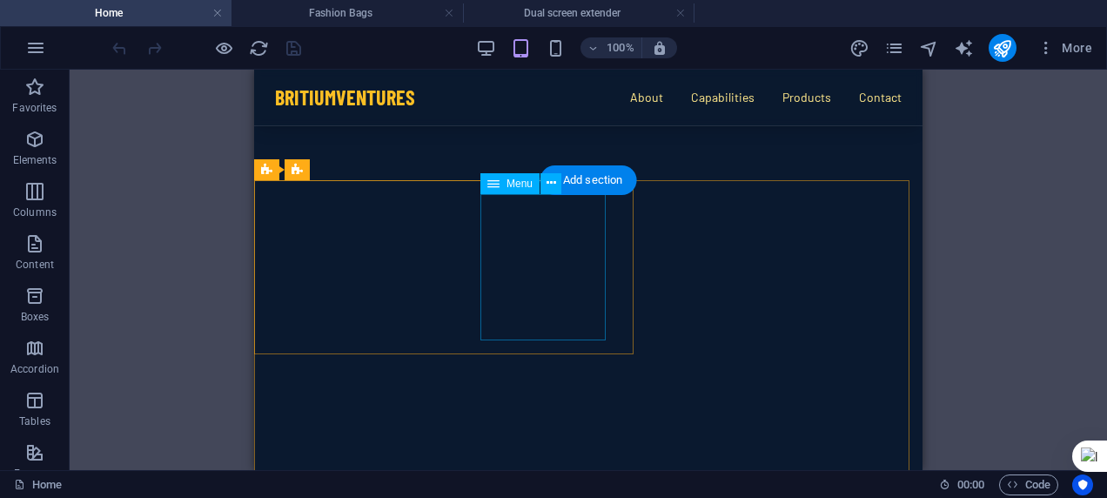
scroll to position [4835, 0]
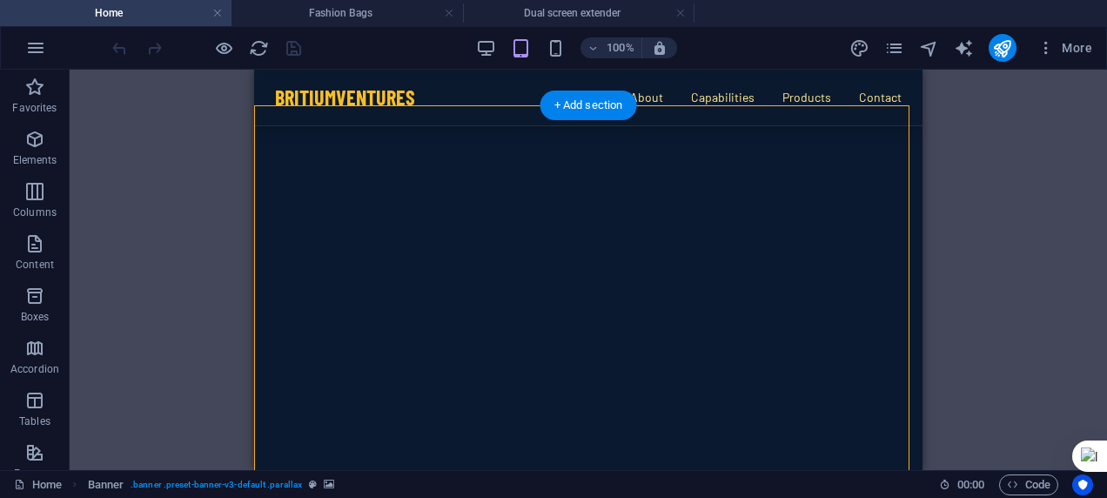
scroll to position [5009, 0]
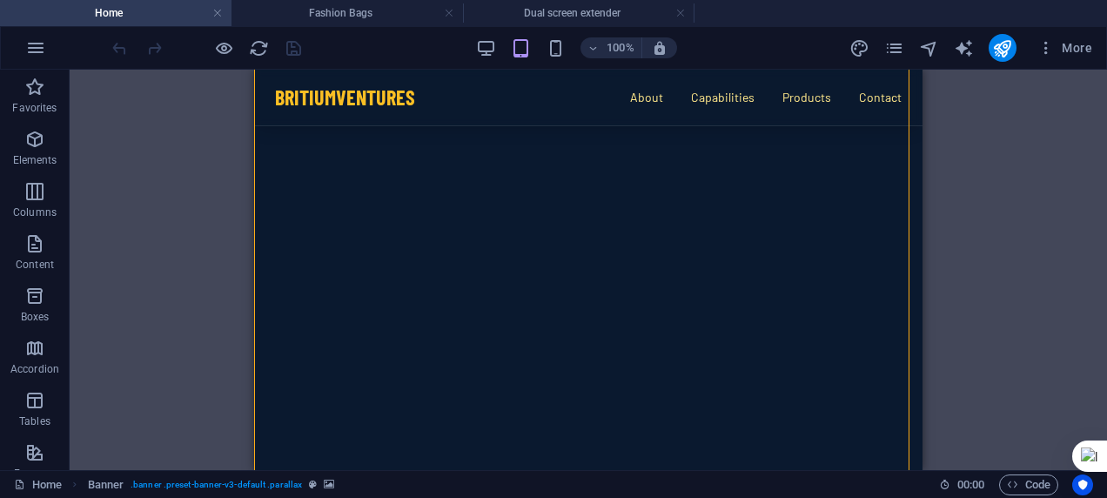
select select "vh"
select select "header"
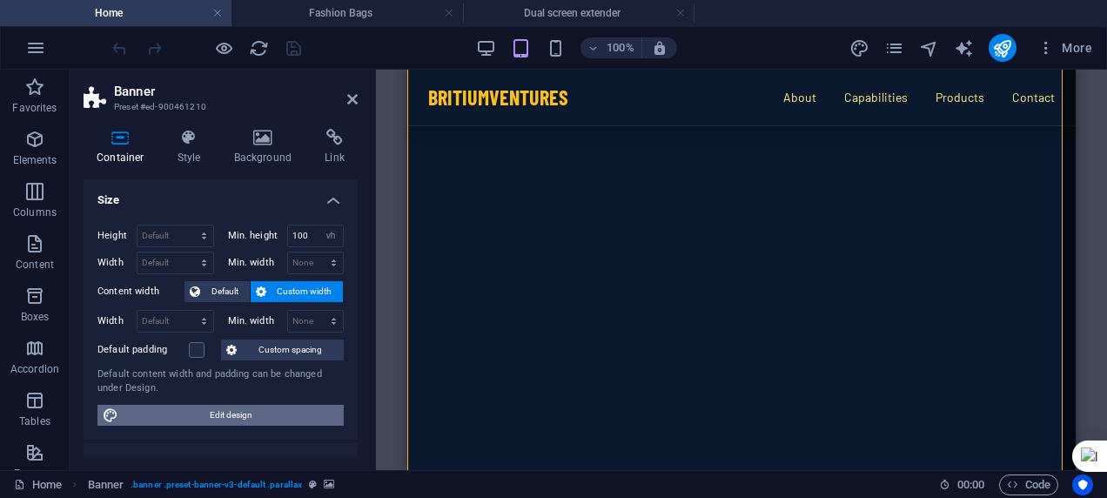
click at [277, 405] on span "Edit design" at bounding box center [231, 415] width 215 height 21
select select "rem"
select select "ease-in-out"
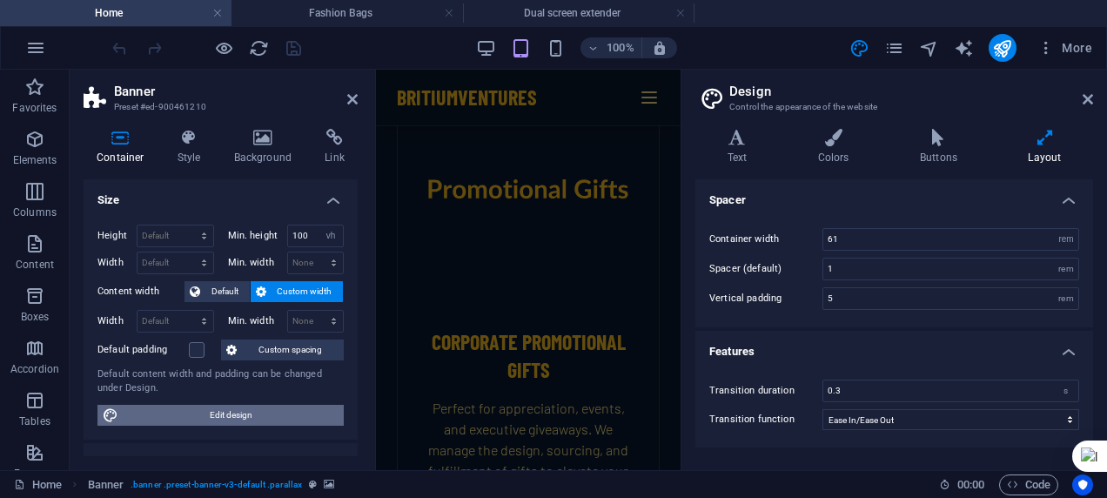
scroll to position [7525, 0]
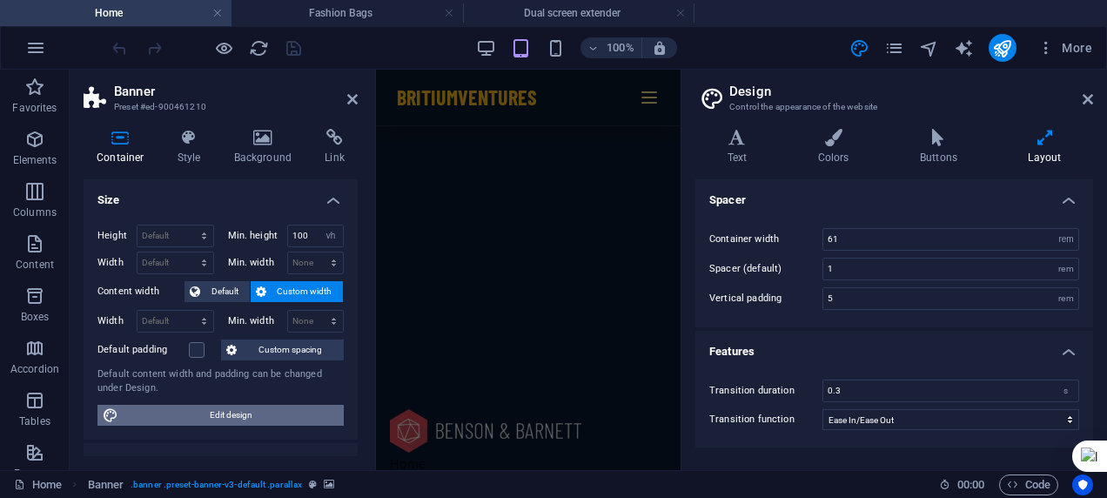
type input "4"
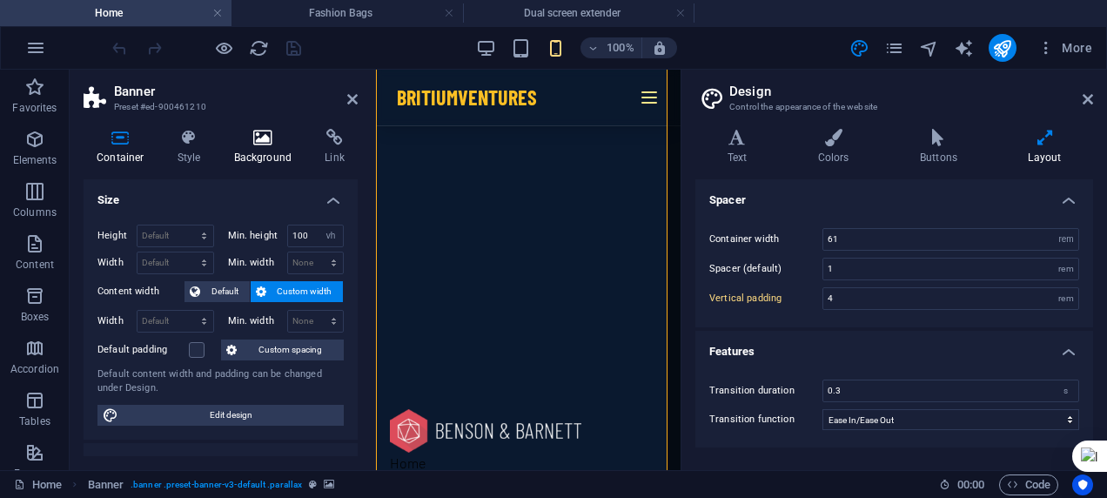
click at [265, 133] on icon at bounding box center [263, 137] width 84 height 17
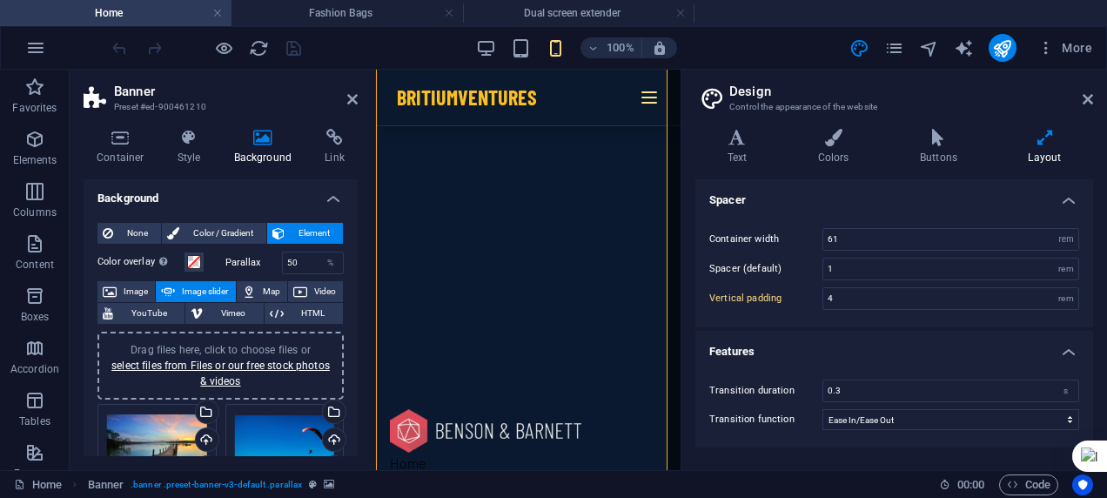
scroll to position [0, 0]
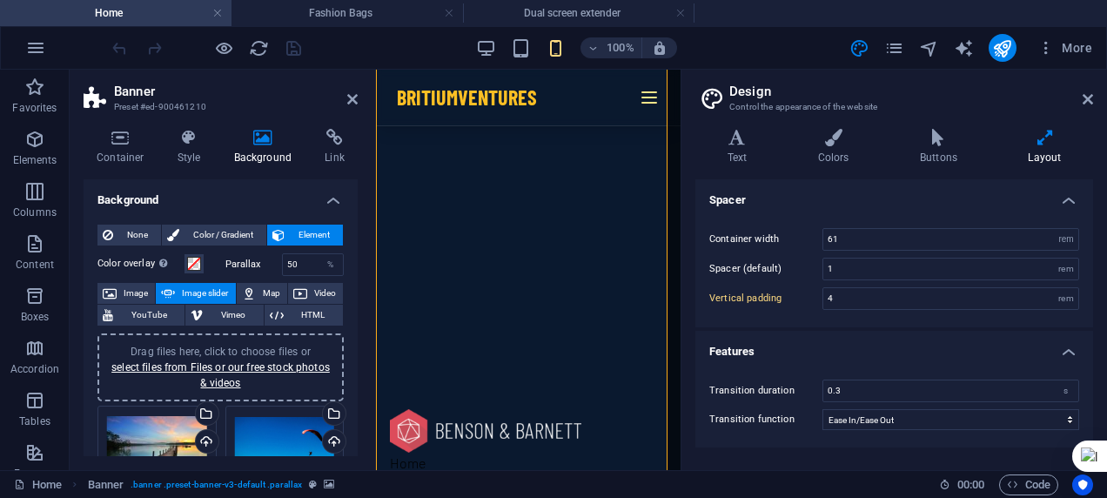
click at [204, 288] on span "Image slider" at bounding box center [205, 293] width 50 height 21
click at [211, 366] on link "select files from Files or our free stock photos & videos" at bounding box center [220, 375] width 218 height 28
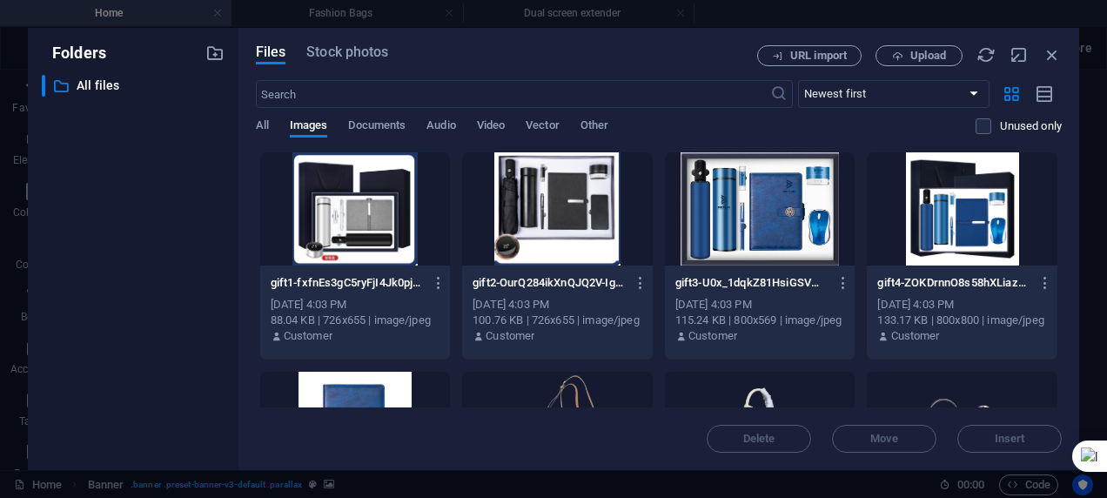
drag, startPoint x: 1056, startPoint y: 166, endPoint x: 1053, endPoint y: 225, distance: 59.3
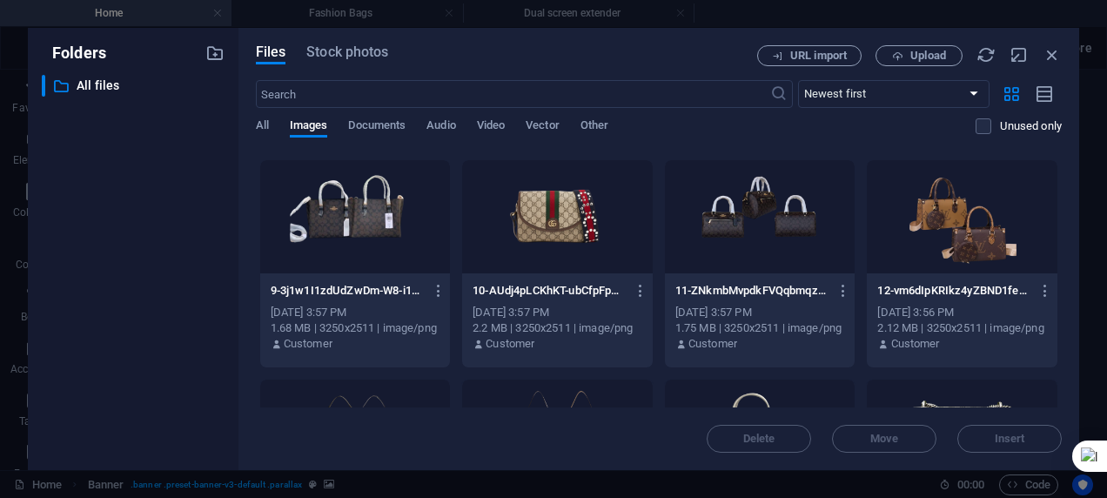
scroll to position [0, 0]
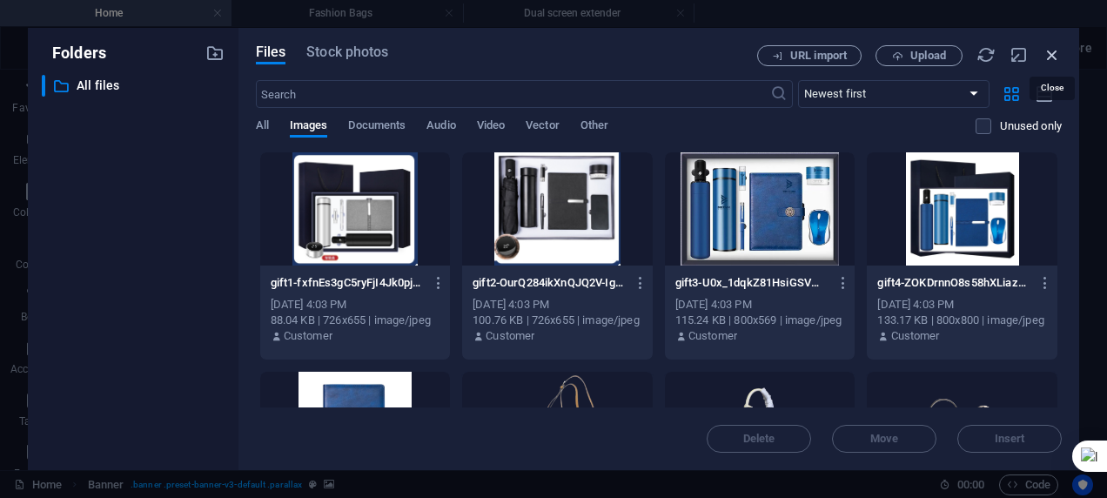
click at [1046, 54] on icon "button" at bounding box center [1051, 54] width 19 height 19
click at [1059, 57] on button "More" at bounding box center [1064, 48] width 69 height 28
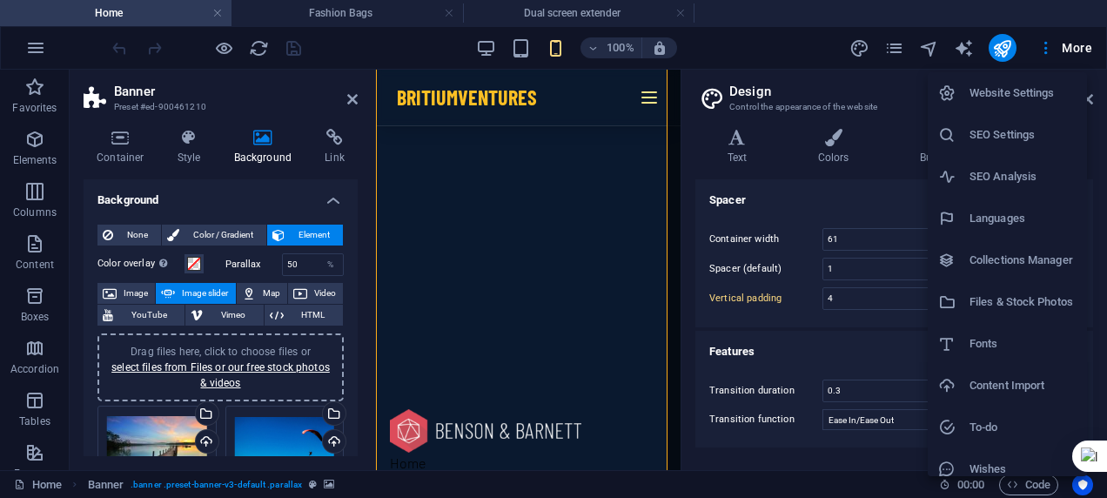
click at [749, 45] on div at bounding box center [553, 249] width 1107 height 498
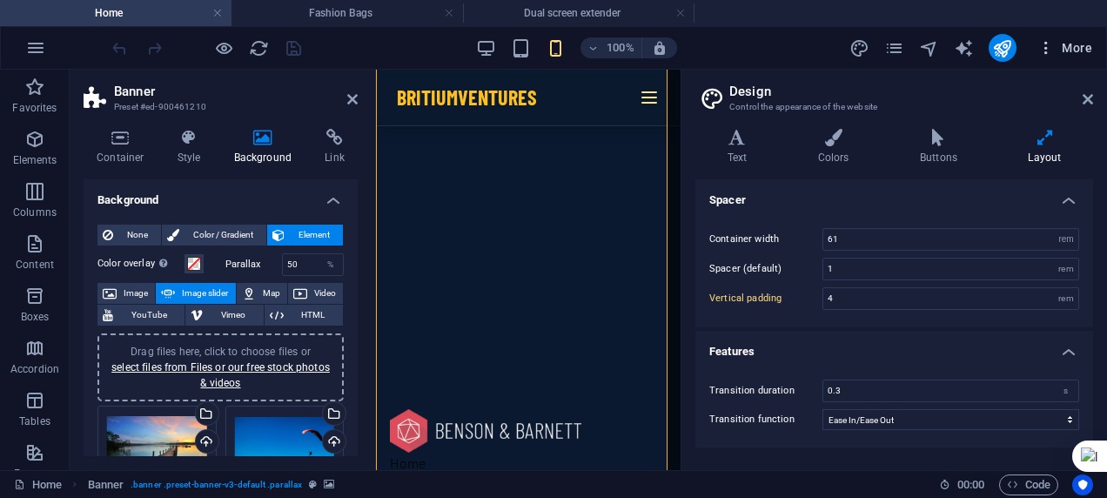
click at [1049, 47] on icon "button" at bounding box center [1045, 47] width 17 height 17
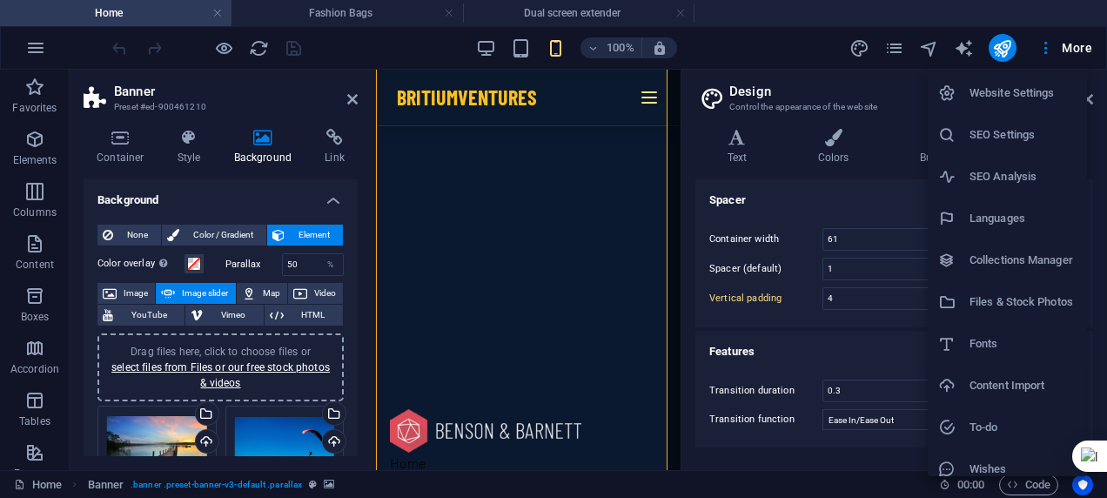
click at [1039, 84] on h6 "Website Settings" at bounding box center [1022, 93] width 107 height 21
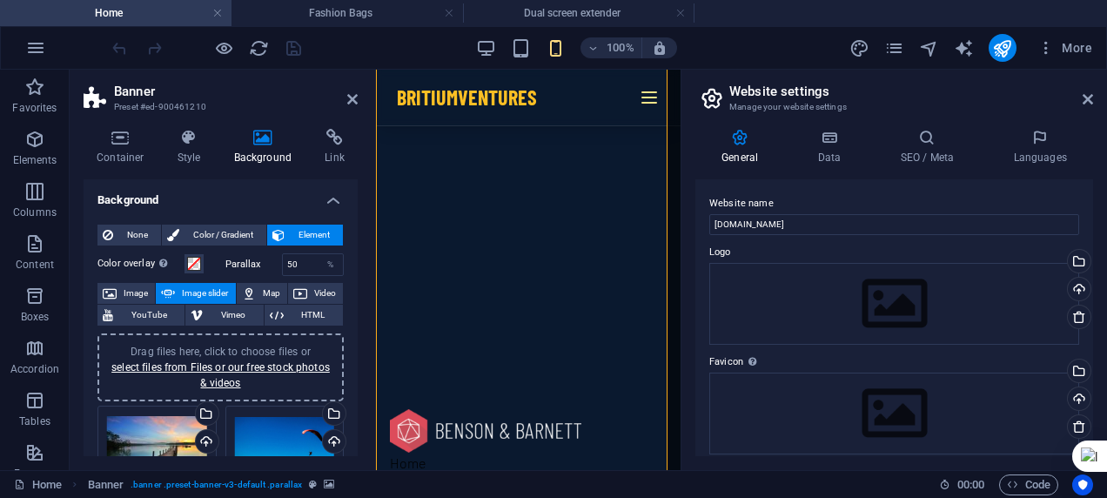
scroll to position [7504, 0]
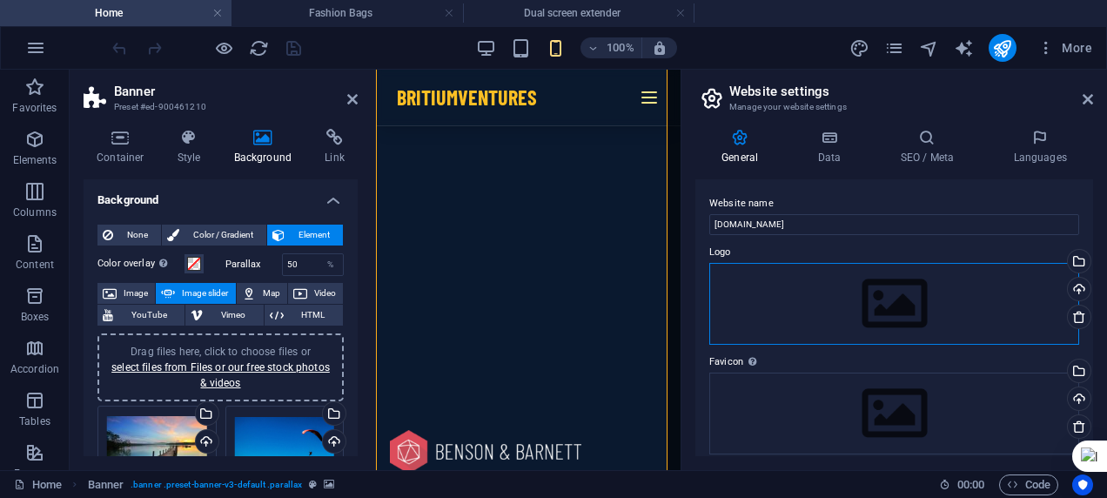
click at [893, 305] on div "Drag files here, click to choose files or select files from Files or our free s…" at bounding box center [894, 304] width 370 height 82
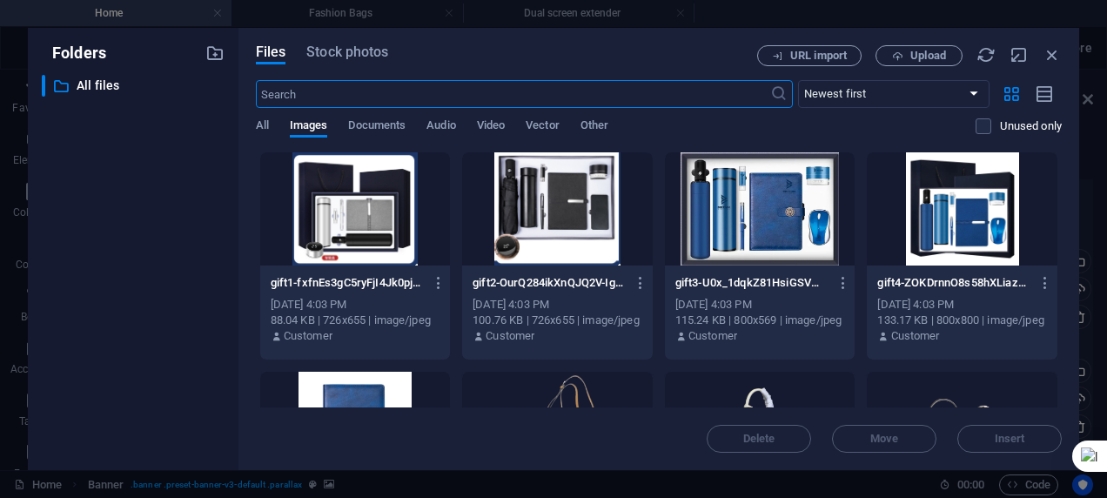
scroll to position [11831, 0]
click at [907, 52] on span "Upload" at bounding box center [918, 55] width 71 height 11
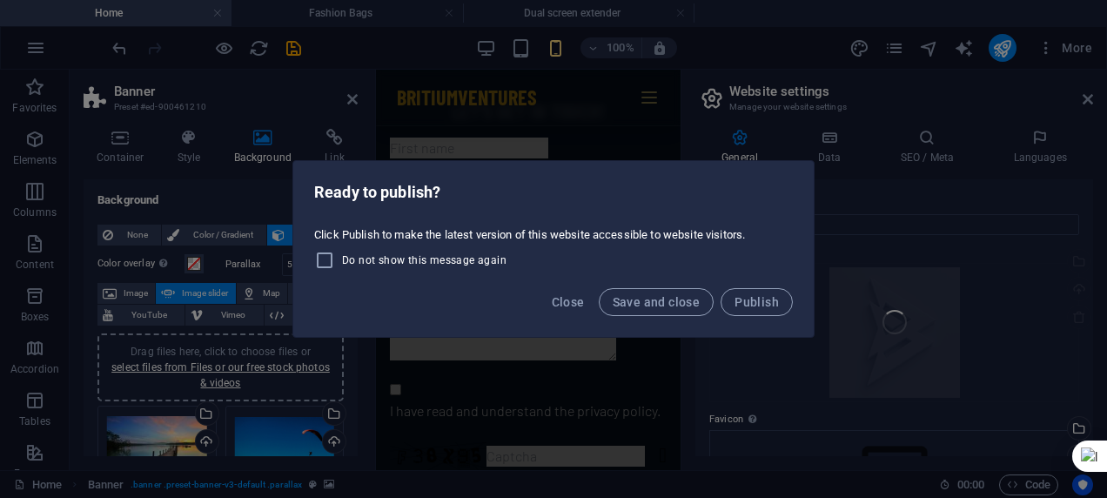
scroll to position [7525, 0]
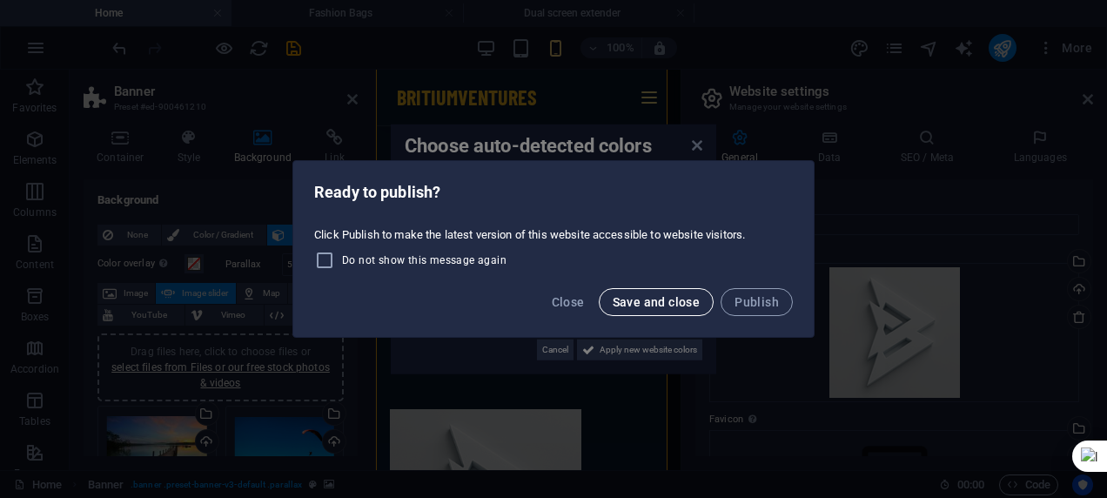
click at [635, 300] on span "Save and close" at bounding box center [657, 302] width 88 height 14
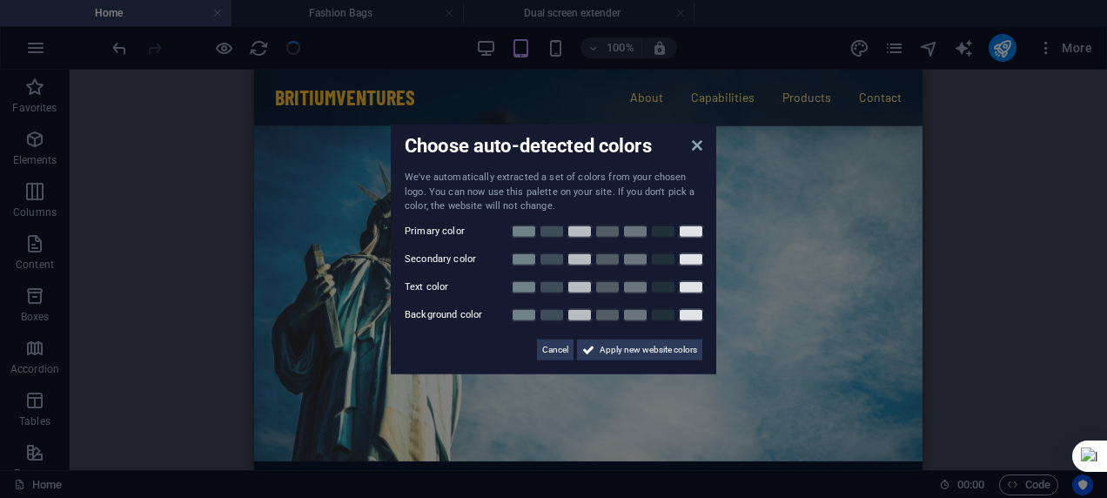
scroll to position [5027, 0]
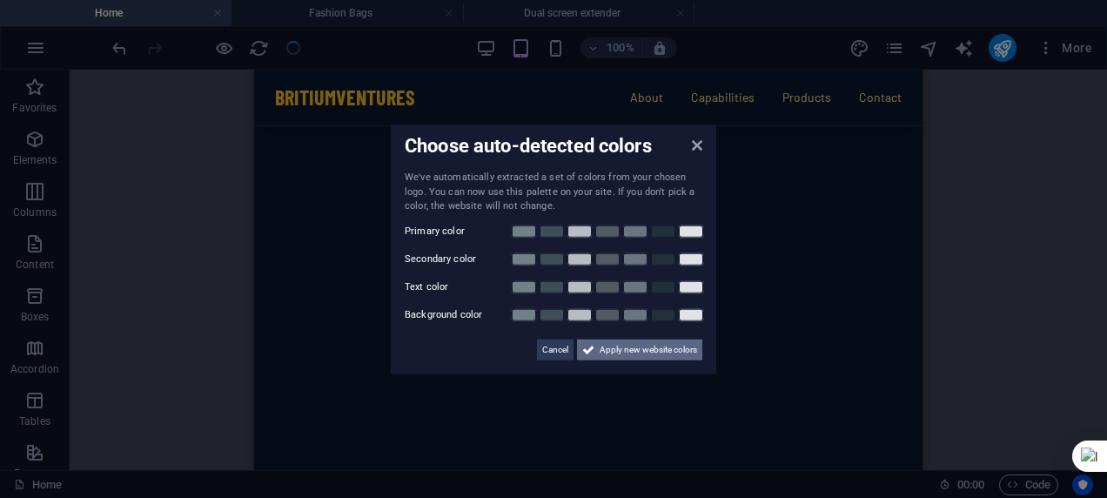
drag, startPoint x: 490, startPoint y: 285, endPoint x: 655, endPoint y: 343, distance: 175.0
click at [655, 343] on span "Apply new website colors" at bounding box center [648, 349] width 97 height 21
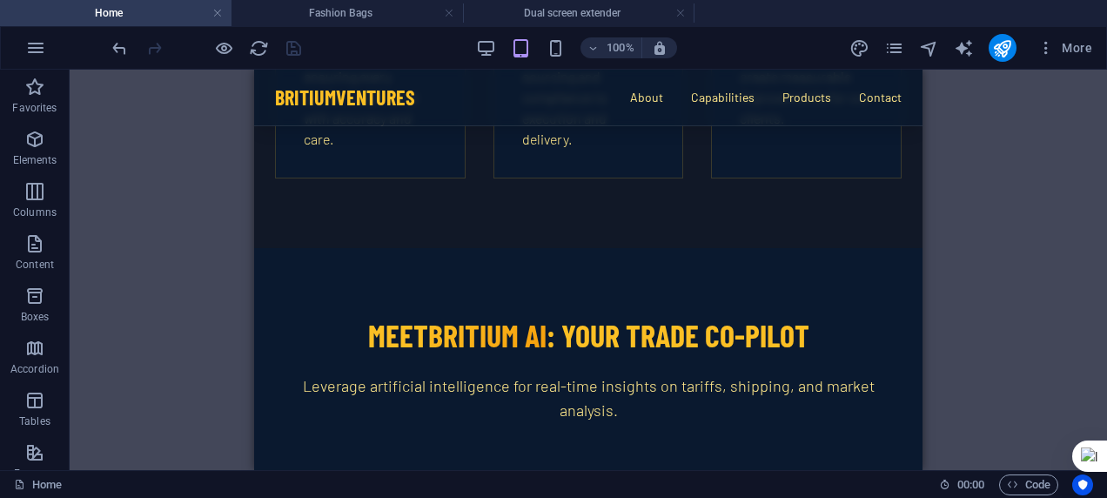
scroll to position [3553, 0]
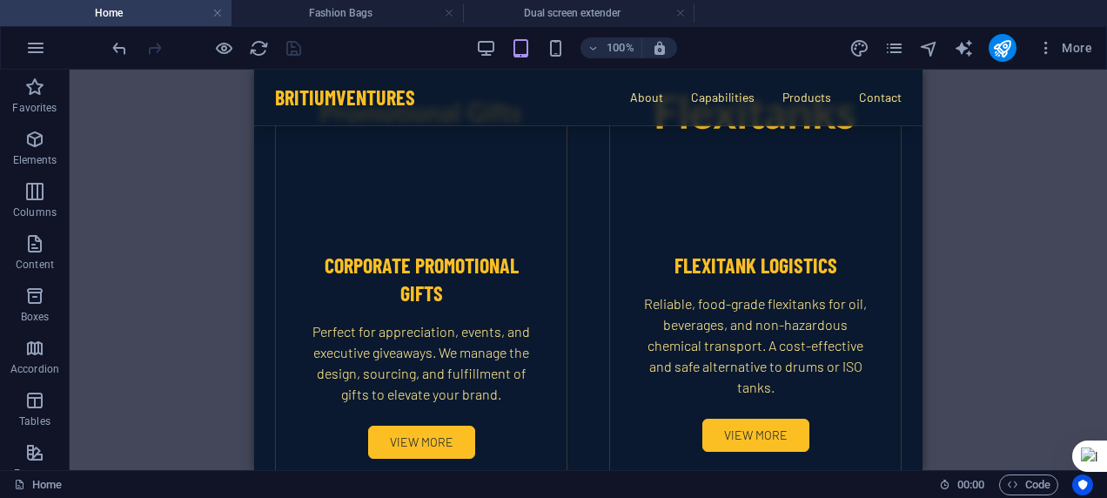
drag, startPoint x: 917, startPoint y: 275, endPoint x: 1182, endPoint y: 282, distance: 264.6
click at [1048, 51] on icon "button" at bounding box center [1045, 47] width 17 height 17
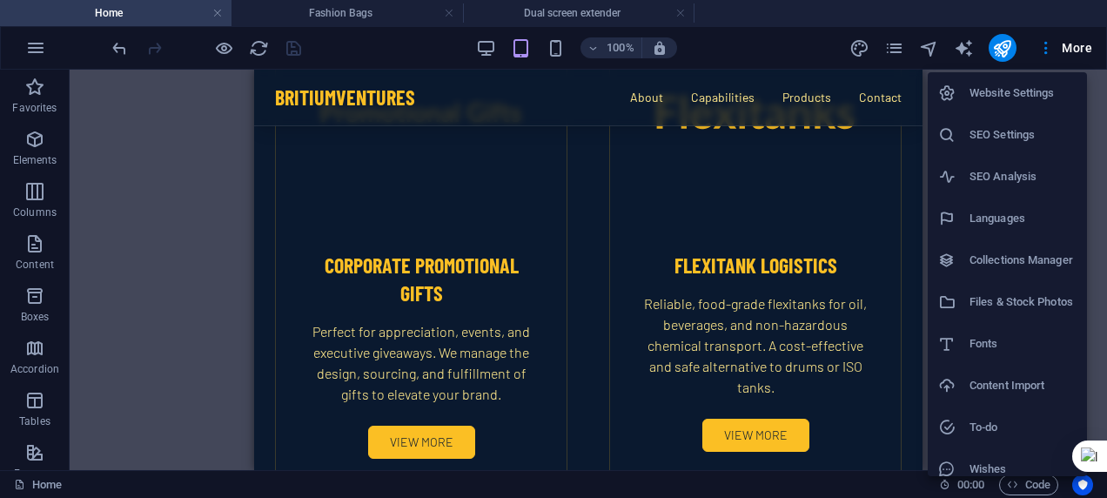
click at [1042, 98] on h6 "Website Settings" at bounding box center [1022, 93] width 107 height 21
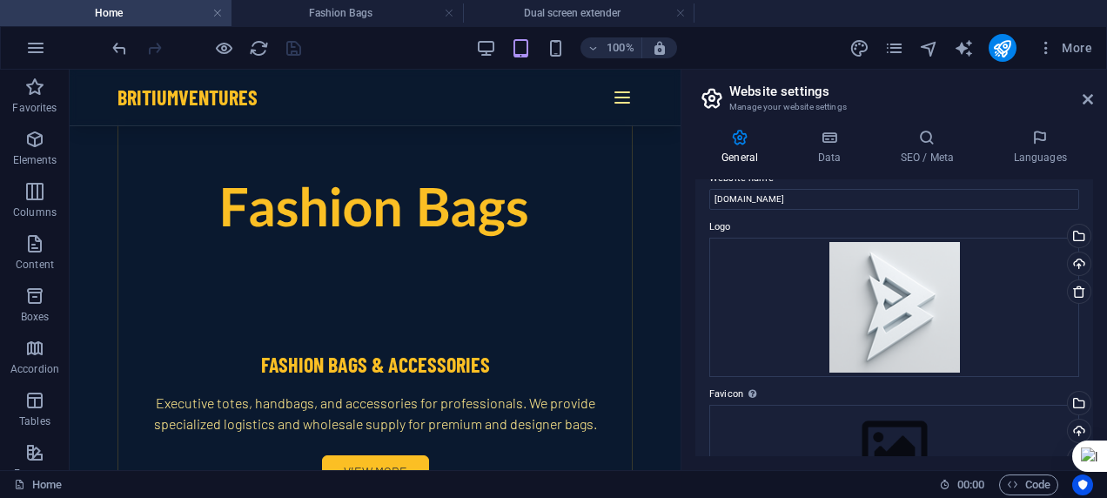
scroll to position [0, 0]
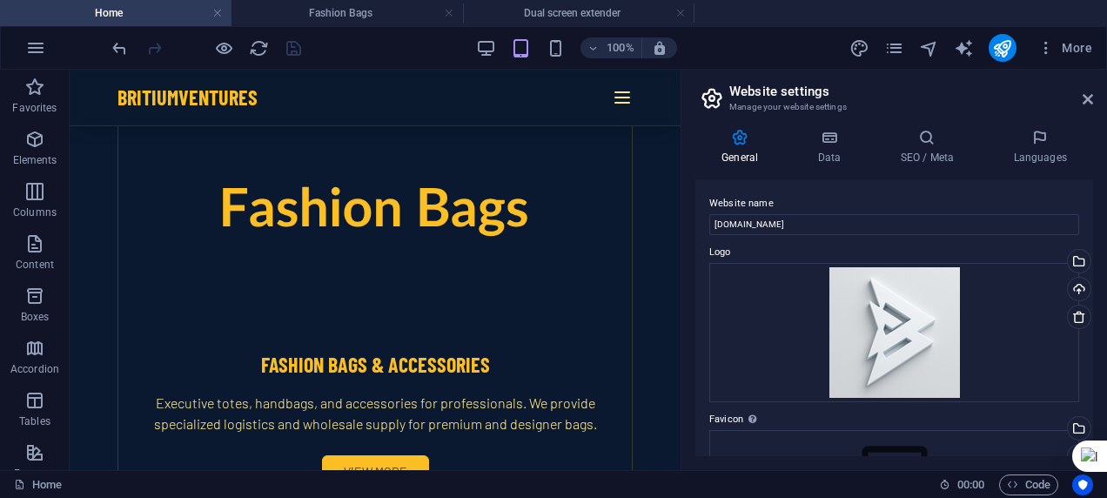
click at [738, 127] on div "General Data SEO / Meta Languages Website name [DOMAIN_NAME] Logo Drag files he…" at bounding box center [894, 292] width 426 height 355
click at [747, 141] on icon at bounding box center [739, 137] width 89 height 17
click at [1002, 40] on icon "publish" at bounding box center [1002, 48] width 20 height 20
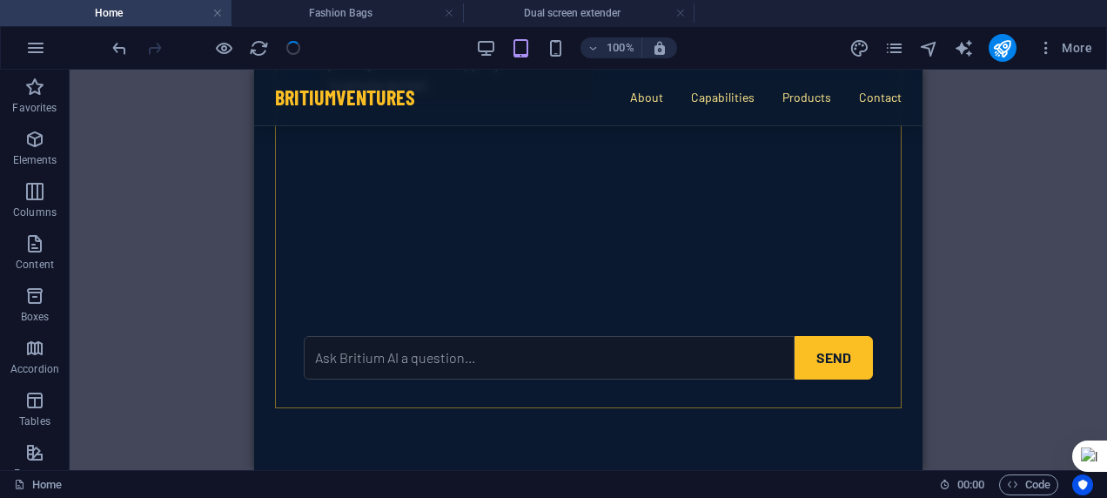
scroll to position [1470, 0]
